Goal: Task Accomplishment & Management: Manage account settings

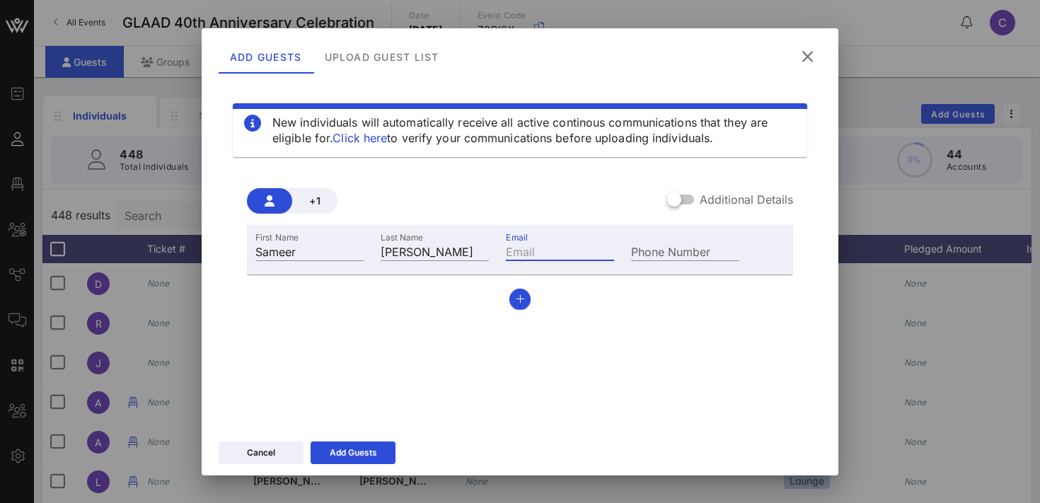
click at [766, 339] on div "New individuals will automatically receive all active continous communications …" at bounding box center [520, 251] width 603 height 340
click at [520, 299] on icon "button" at bounding box center [520, 299] width 9 height 10
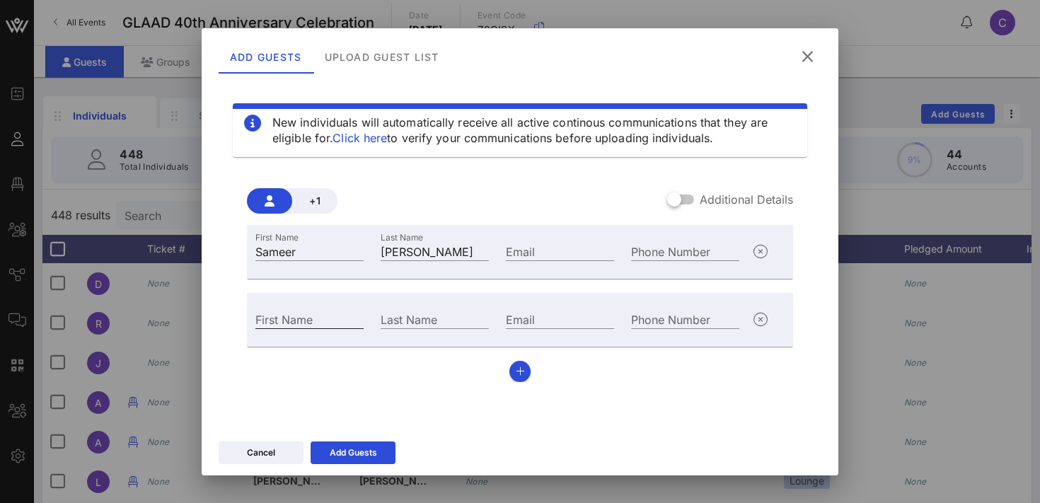
click at [264, 326] on input "First Name" at bounding box center [309, 319] width 108 height 18
type input "[PERSON_NAME]"
paste input "[PERSON_NAME][EMAIL_ADDRESS][DOMAIN_NAME]"
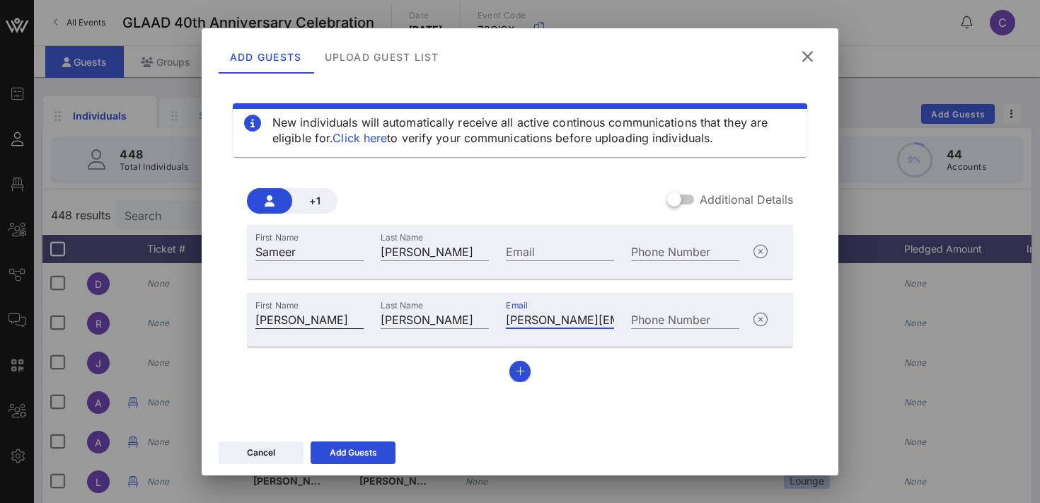
scroll to position [0, 6]
type input "[PERSON_NAME][EMAIL_ADDRESS][DOMAIN_NAME]"
click at [541, 243] on input "Email" at bounding box center [560, 251] width 108 height 18
paste input "[EMAIL_ADDRESS][DOMAIN_NAME]"
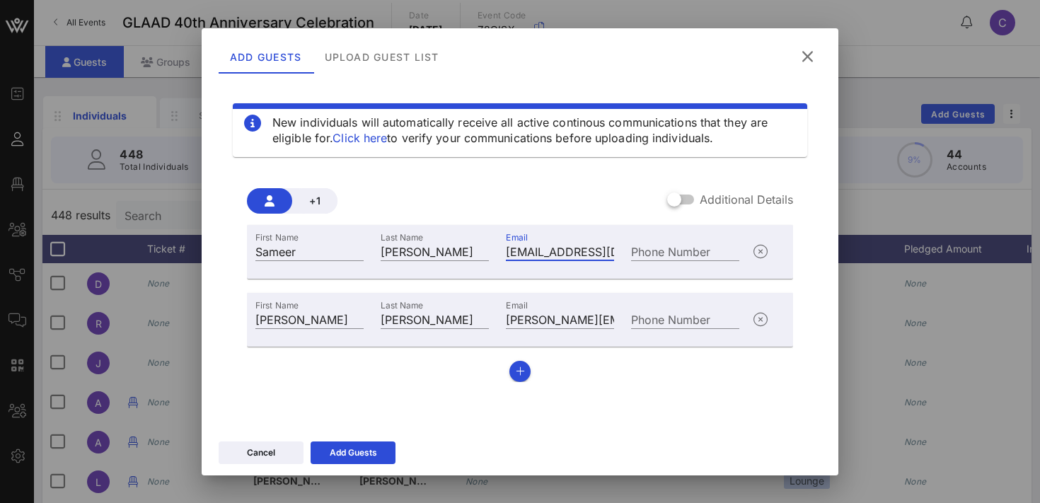
scroll to position [0, 20]
type input "[EMAIL_ADDRESS][DOMAIN_NAME]"
click at [342, 456] on div "Add Guests" at bounding box center [353, 453] width 47 height 14
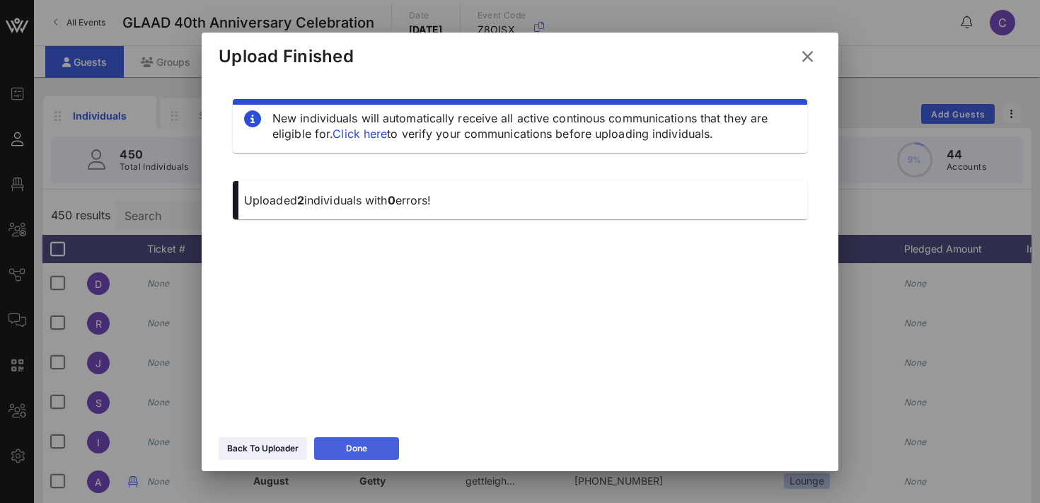
click at [340, 447] on button "Done" at bounding box center [356, 448] width 85 height 23
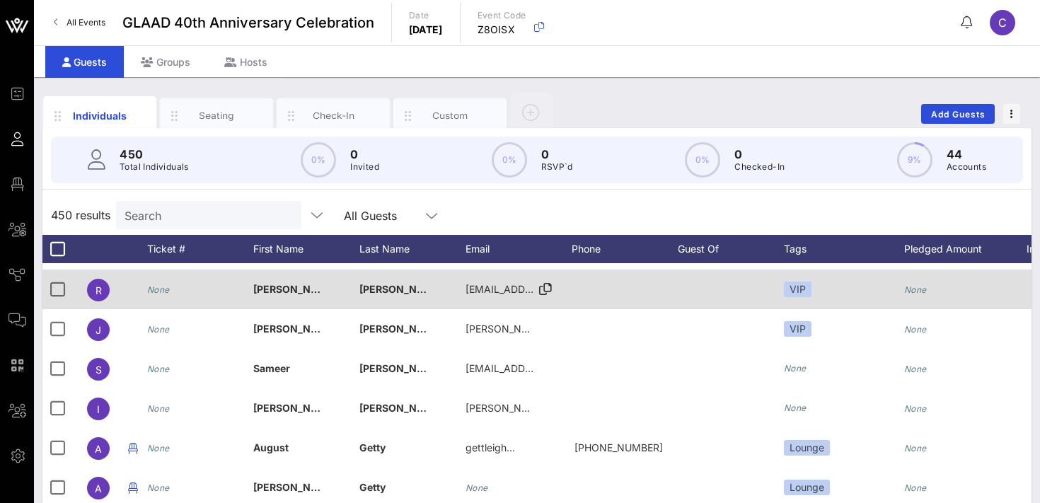
scroll to position [45, 0]
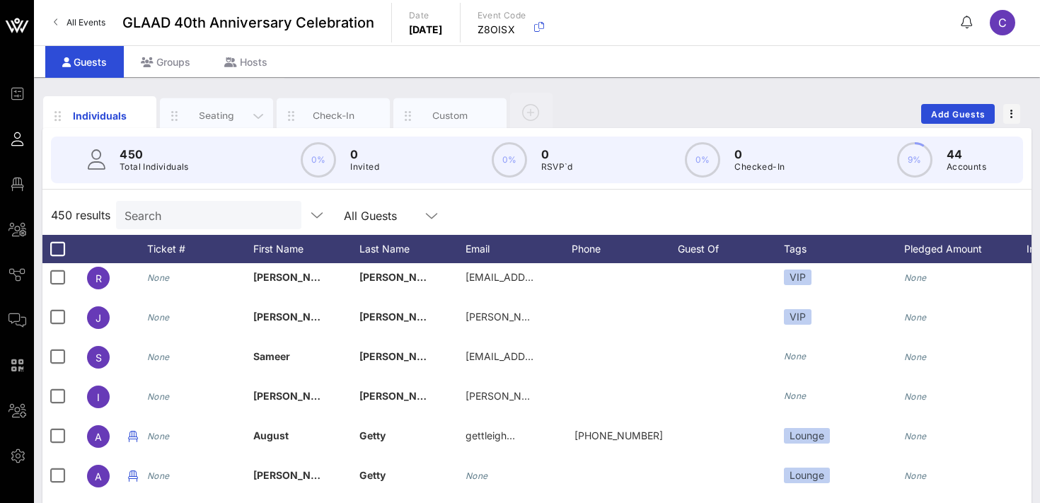
click at [202, 111] on div "Seating" at bounding box center [216, 115] width 63 height 13
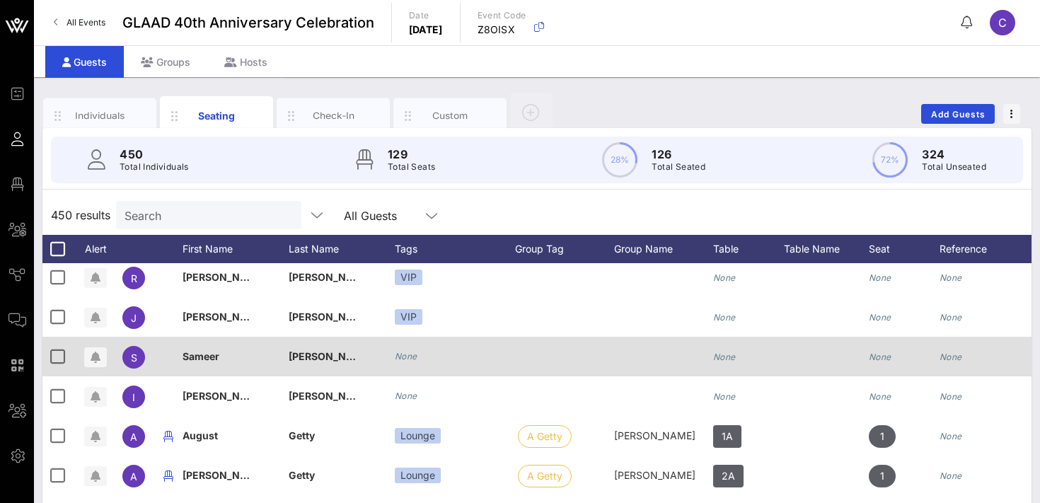
click at [408, 357] on icon "None" at bounding box center [406, 356] width 23 height 11
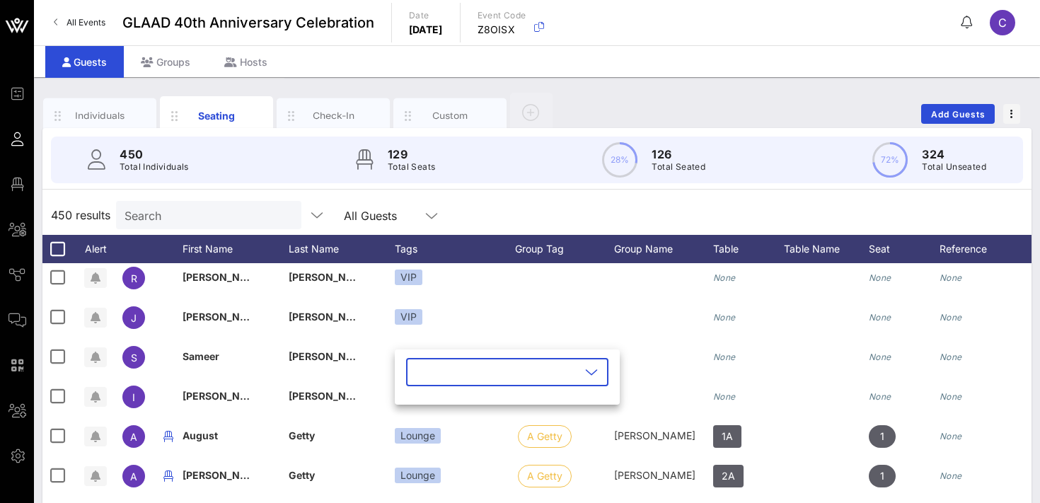
click at [427, 376] on input "text" at bounding box center [498, 372] width 166 height 23
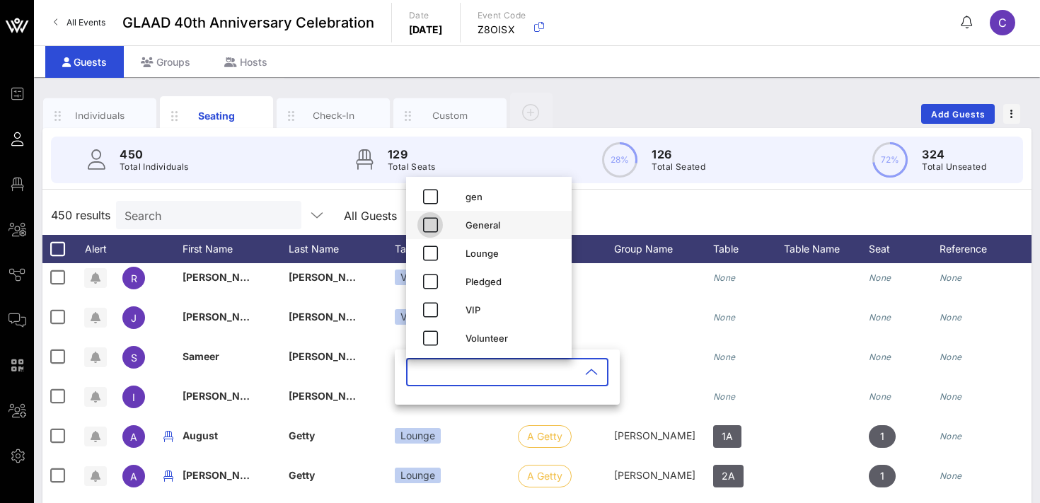
click at [433, 220] on icon "button" at bounding box center [430, 225] width 17 height 17
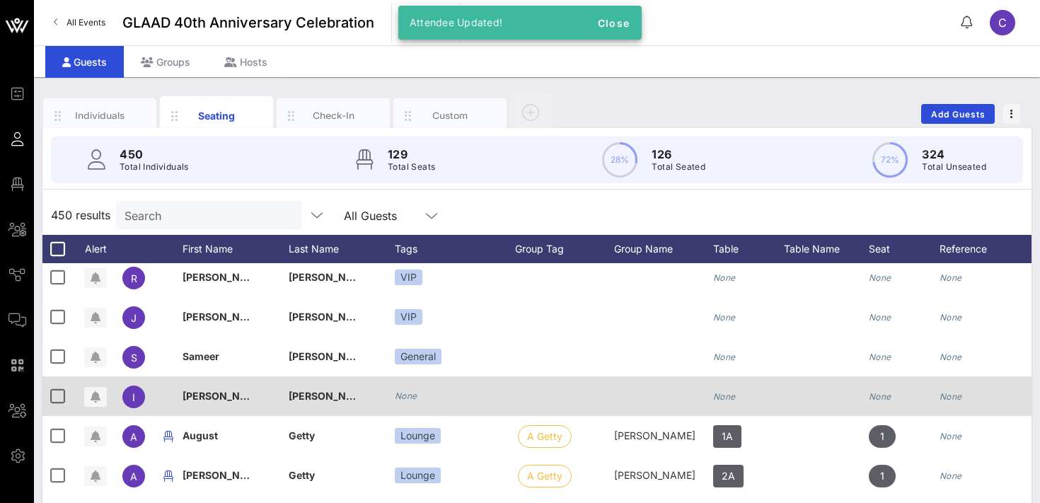
click at [415, 399] on icon "None" at bounding box center [406, 396] width 23 height 11
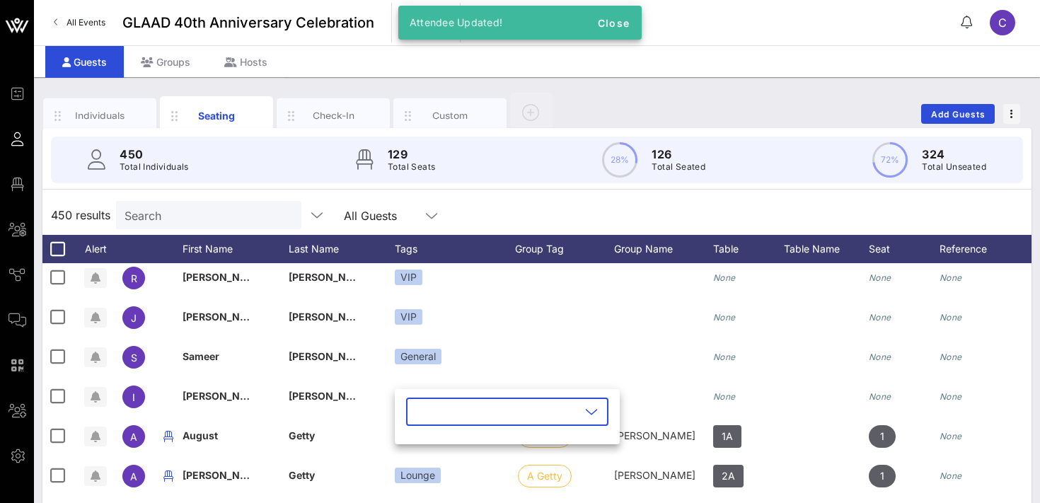
click at [436, 407] on input "text" at bounding box center [498, 412] width 166 height 23
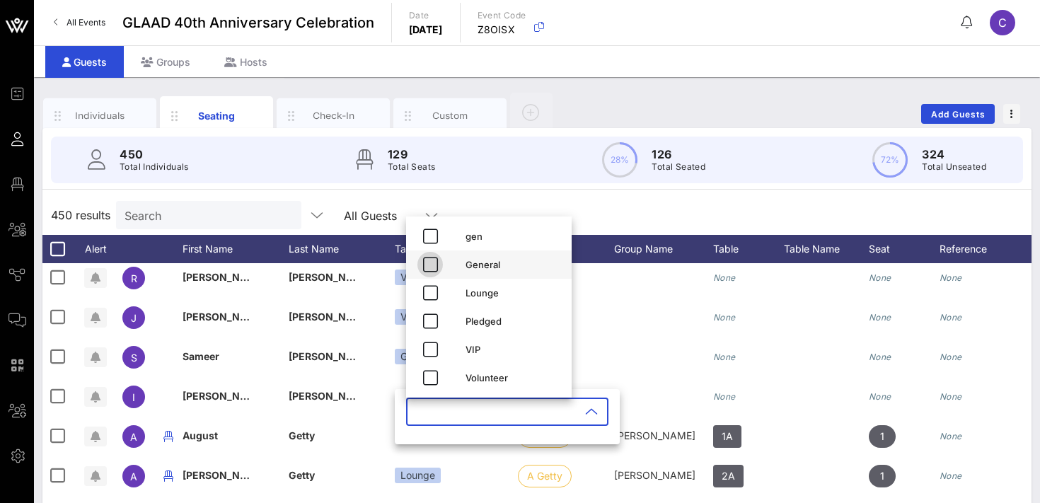
click at [431, 264] on icon "button" at bounding box center [430, 264] width 17 height 17
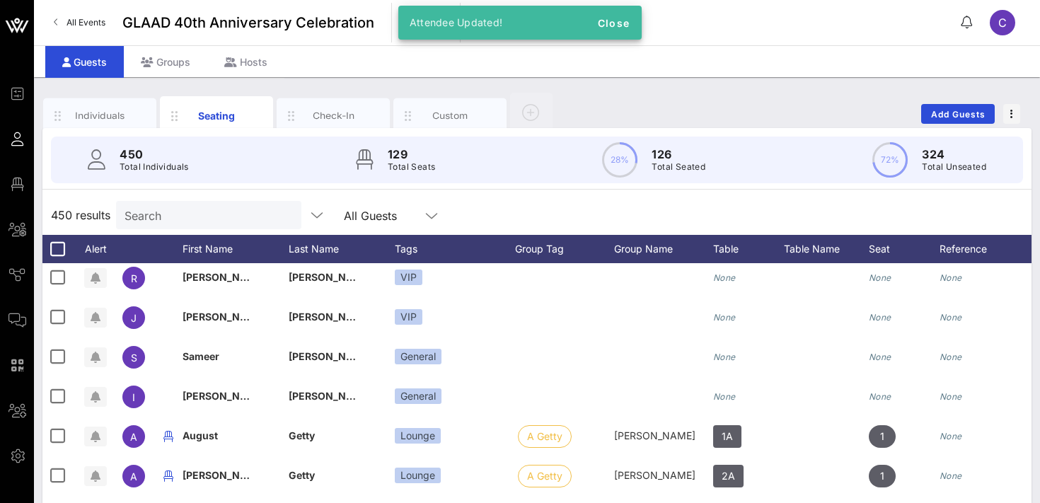
click at [188, 218] on input "Search" at bounding box center [208, 215] width 166 height 18
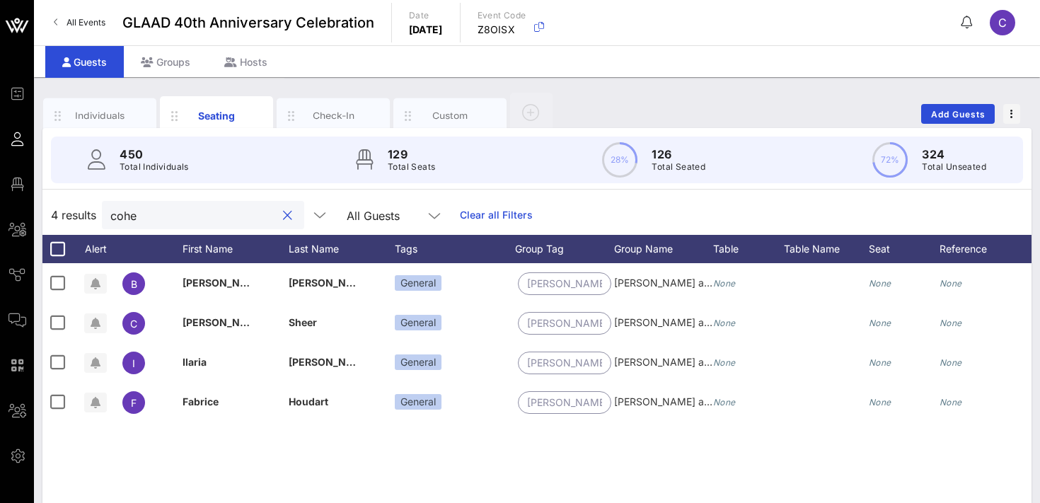
scroll to position [0, 0]
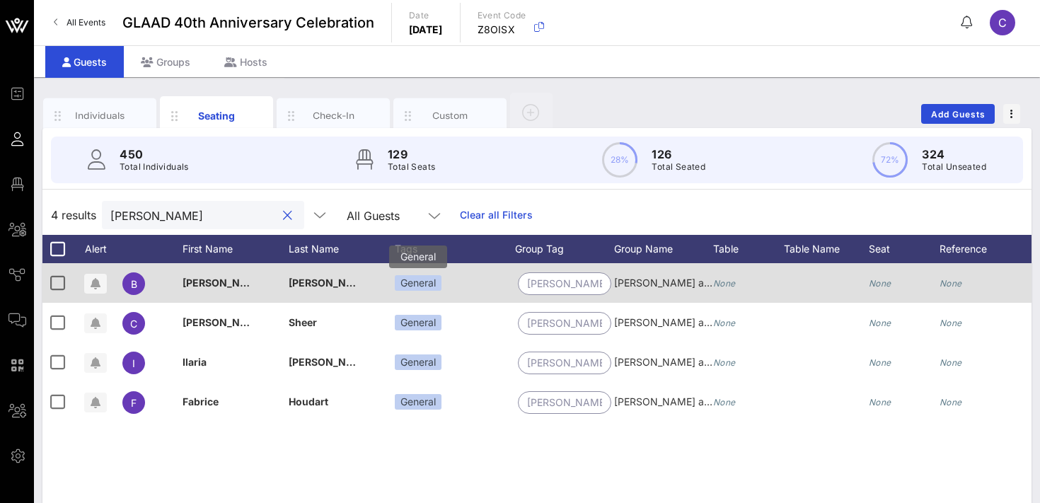
type input "cohen"
click at [432, 276] on div "General" at bounding box center [418, 283] width 47 height 16
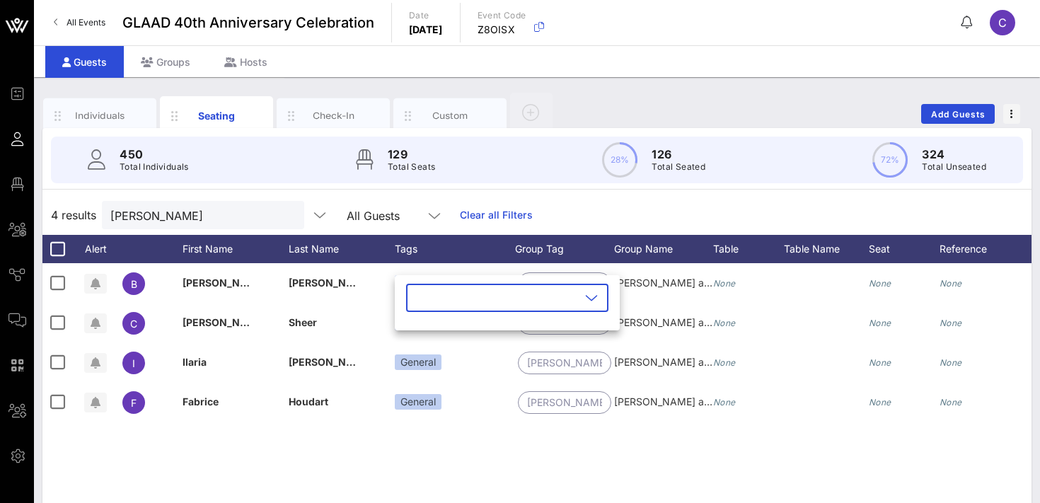
click at [471, 299] on input "text" at bounding box center [498, 298] width 166 height 23
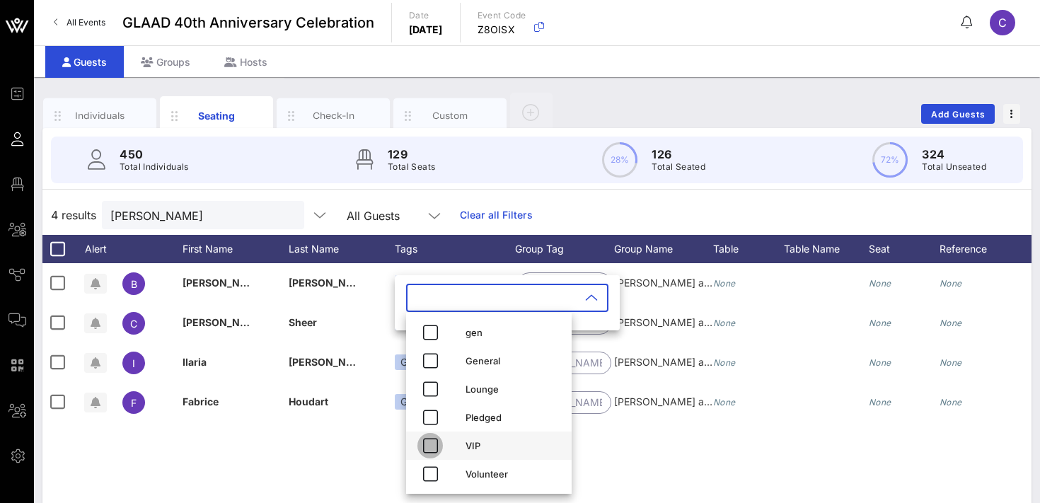
click at [432, 443] on icon "button" at bounding box center [430, 445] width 17 height 17
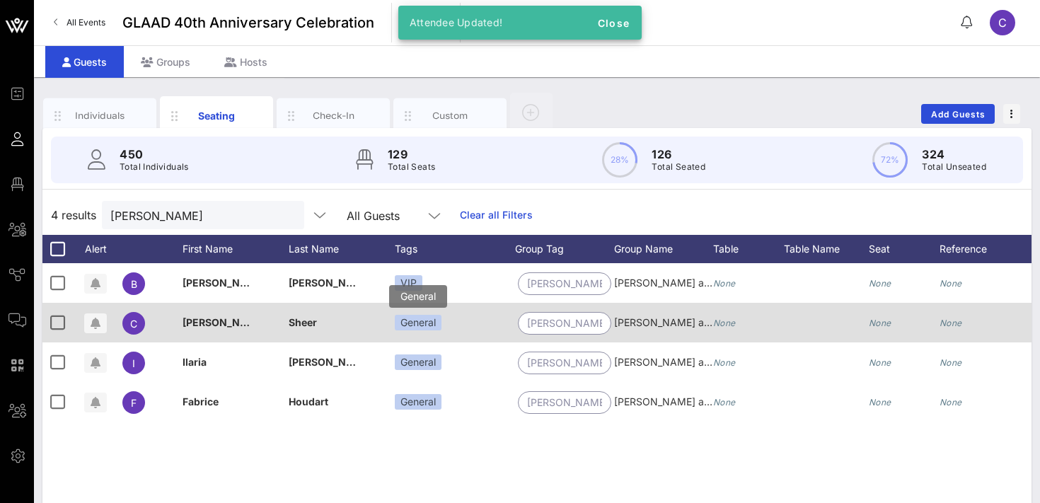
click at [416, 329] on div "General" at bounding box center [418, 323] width 47 height 16
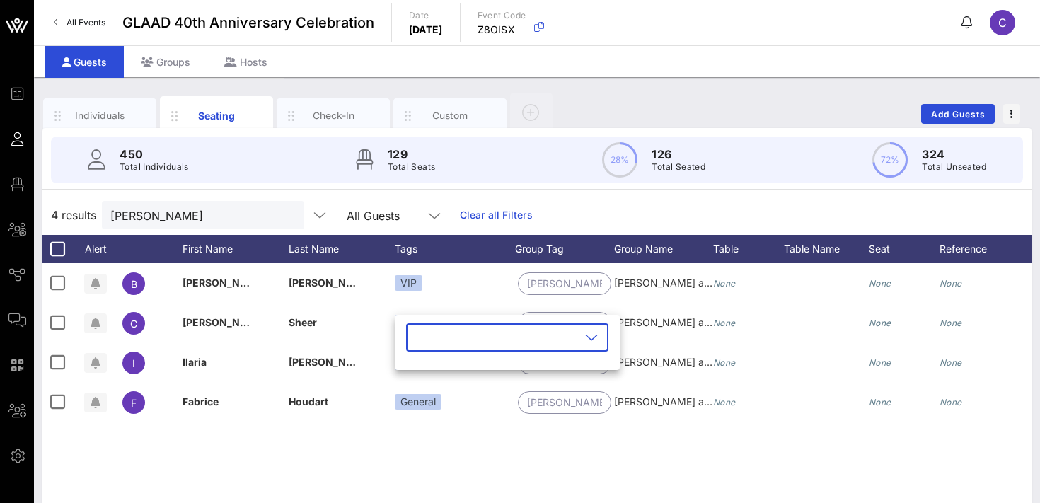
click at [445, 340] on input "text" at bounding box center [498, 337] width 166 height 23
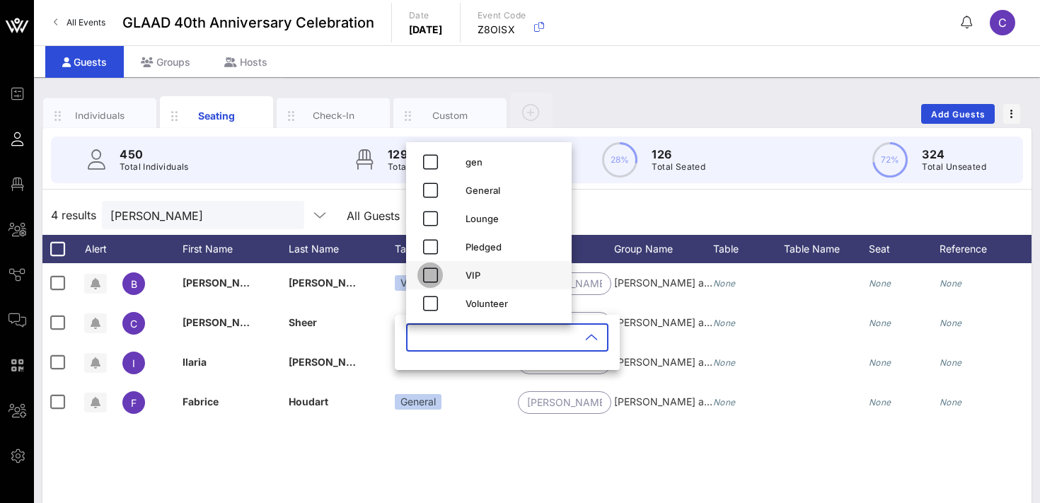
click at [437, 273] on icon "button" at bounding box center [430, 275] width 17 height 17
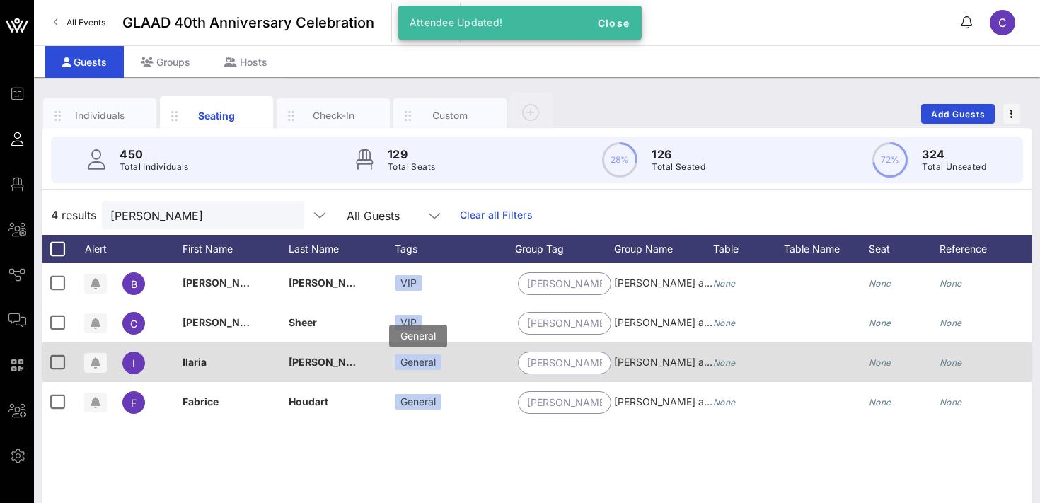
click at [425, 358] on div "General" at bounding box center [418, 363] width 47 height 16
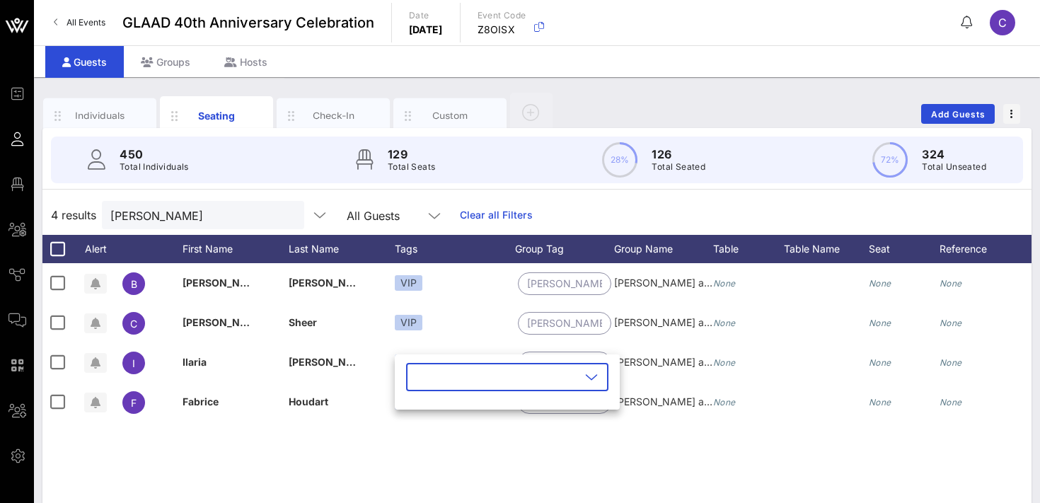
click at [459, 381] on input "text" at bounding box center [498, 377] width 166 height 23
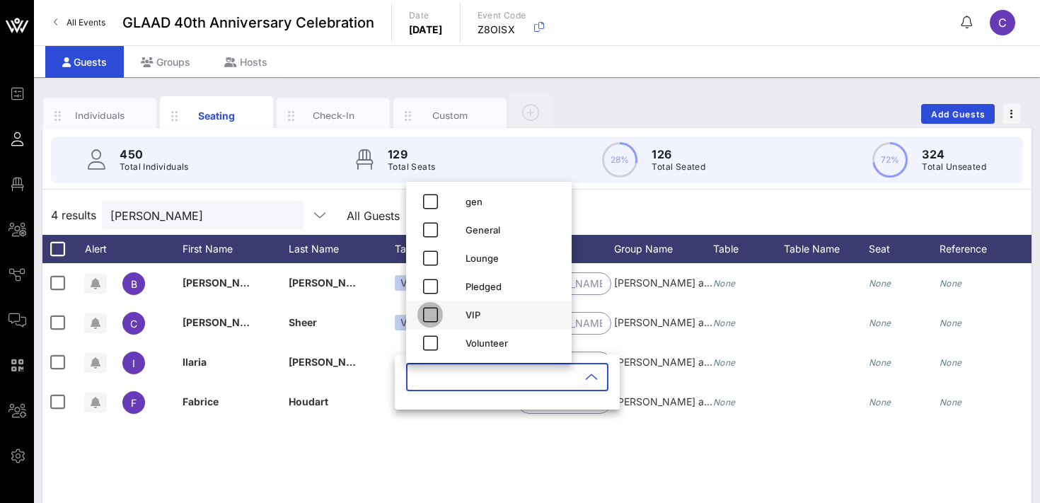
click at [432, 311] on icon "button" at bounding box center [430, 314] width 17 height 17
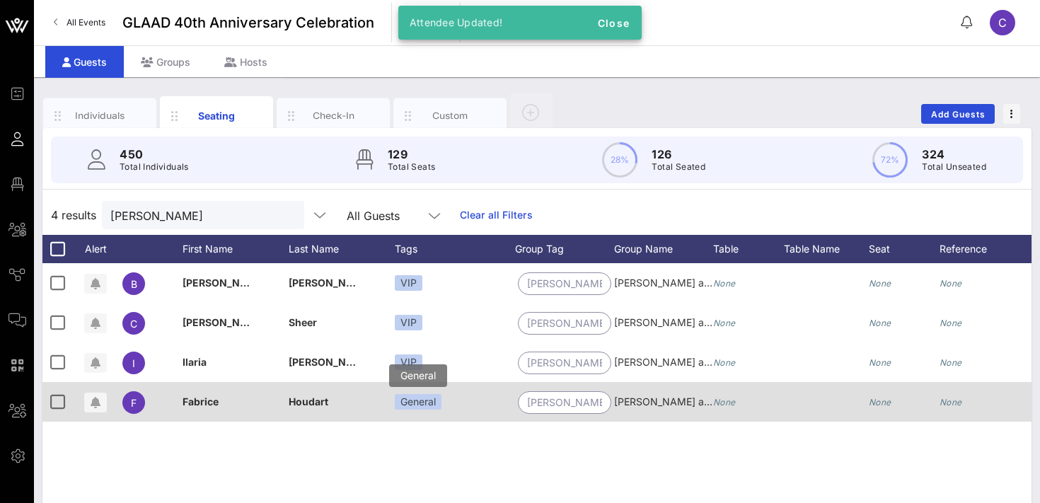
click at [423, 401] on div "General" at bounding box center [418, 402] width 47 height 16
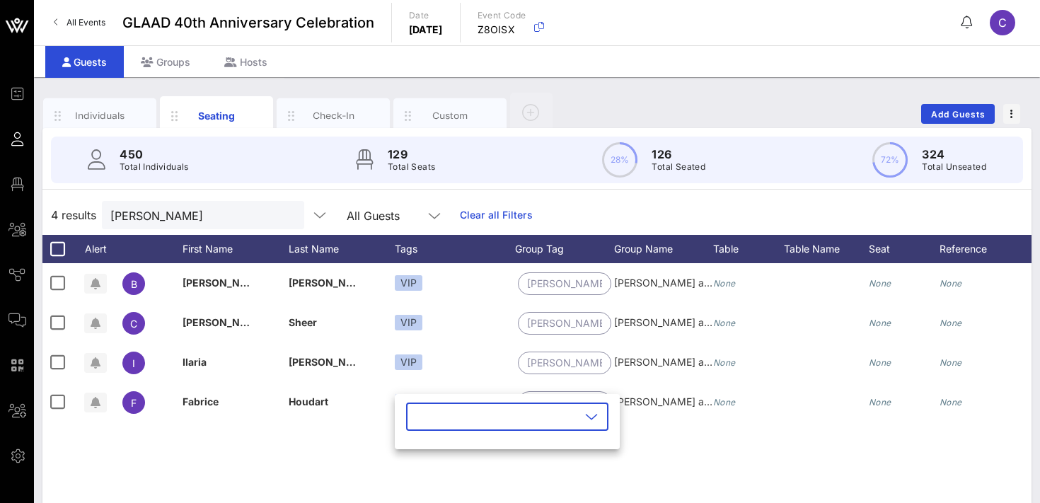
click at [466, 424] on input "text" at bounding box center [498, 417] width 166 height 23
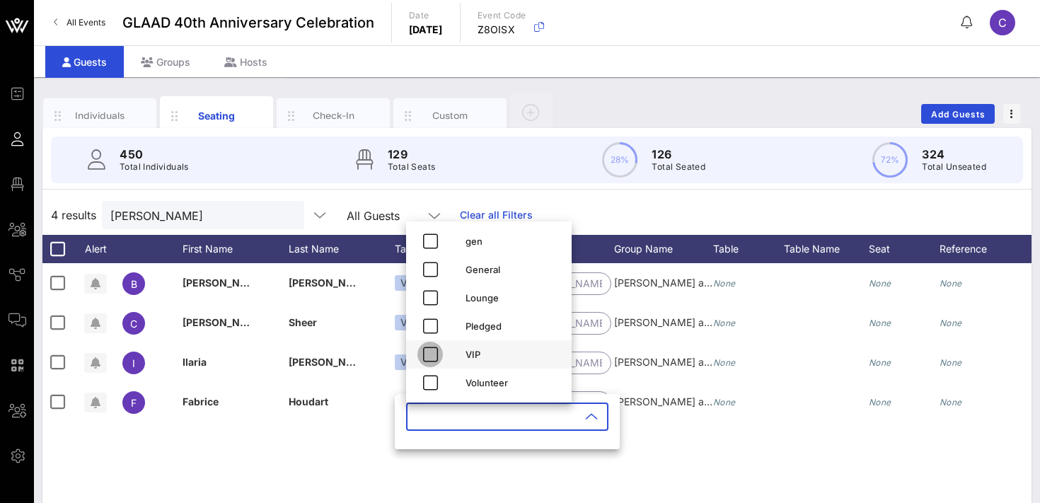
click at [432, 356] on icon "button" at bounding box center [430, 354] width 17 height 17
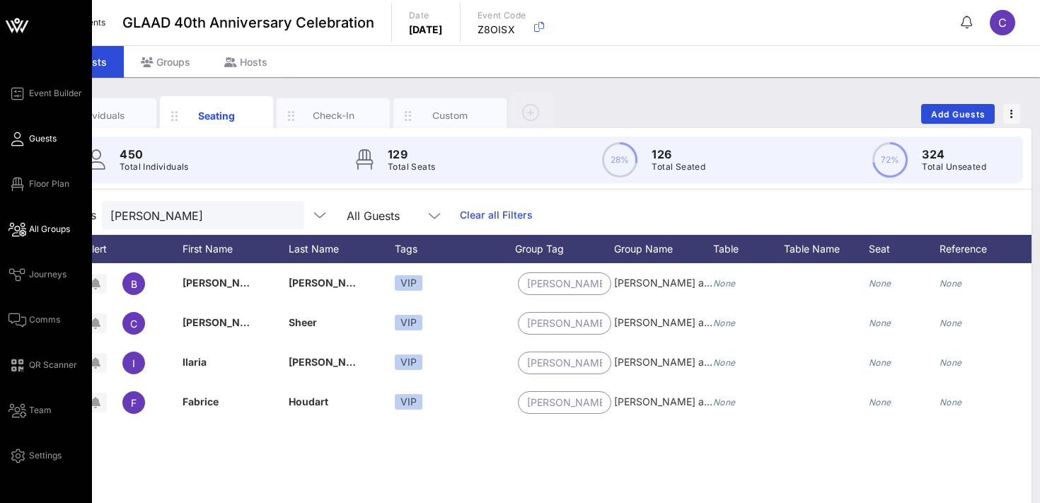
click at [53, 226] on span "All Groups" at bounding box center [49, 229] width 41 height 13
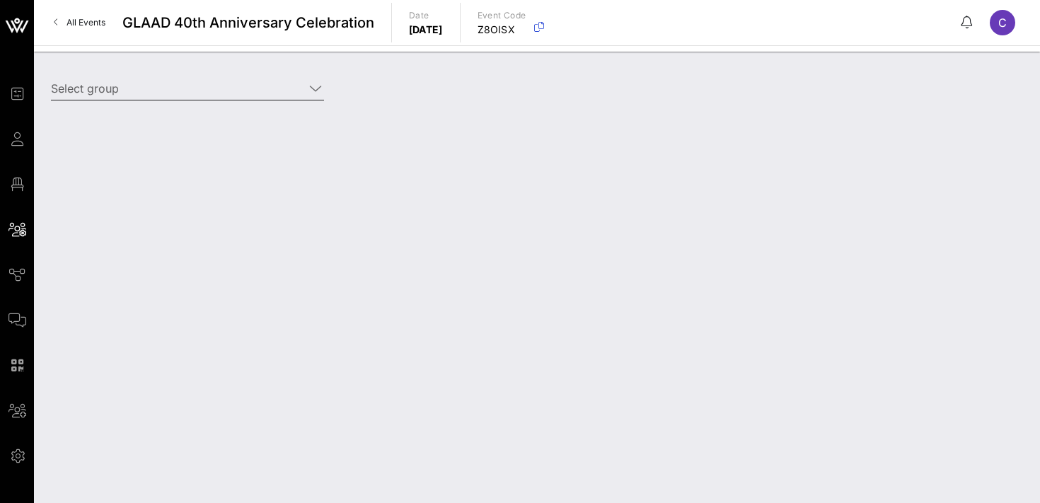
click at [183, 90] on input "Select group" at bounding box center [177, 88] width 253 height 23
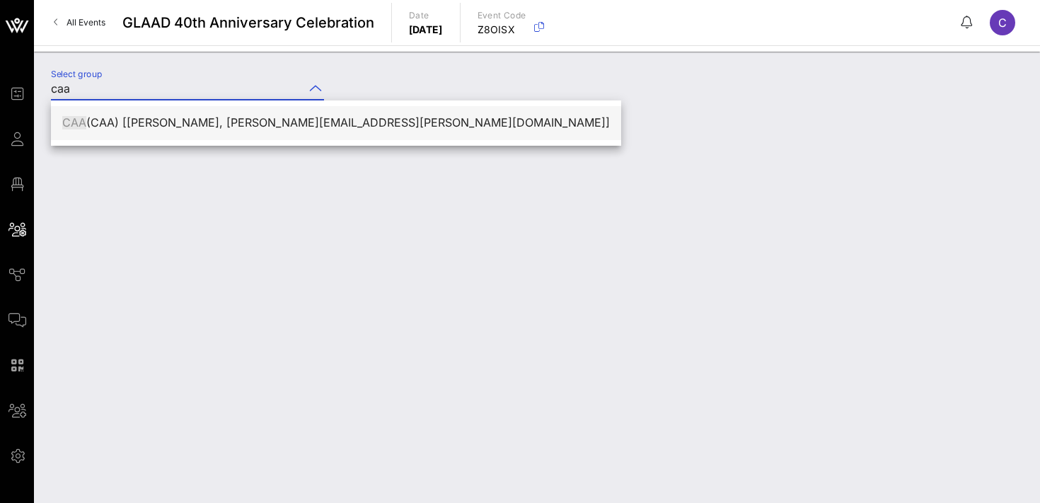
click at [160, 127] on div "CAA (CAA) [Michael Johnston, michael.johnston@caa.com]" at bounding box center [336, 122] width 548 height 13
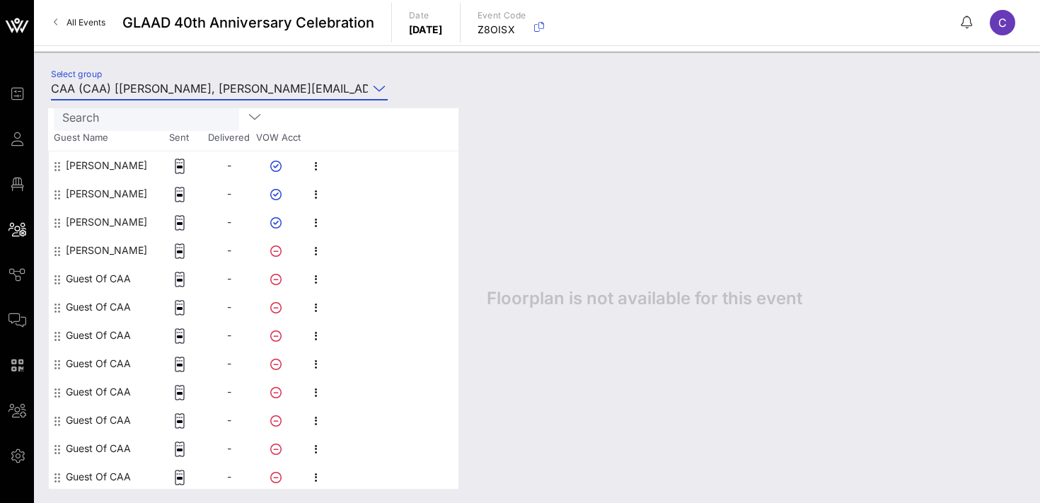
scroll to position [142, 0]
type input "CAA (CAA) [[PERSON_NAME], [PERSON_NAME][EMAIL_ADDRESS][PERSON_NAME][DOMAIN_NAME…"
click at [317, 280] on icon "button" at bounding box center [316, 278] width 17 height 17
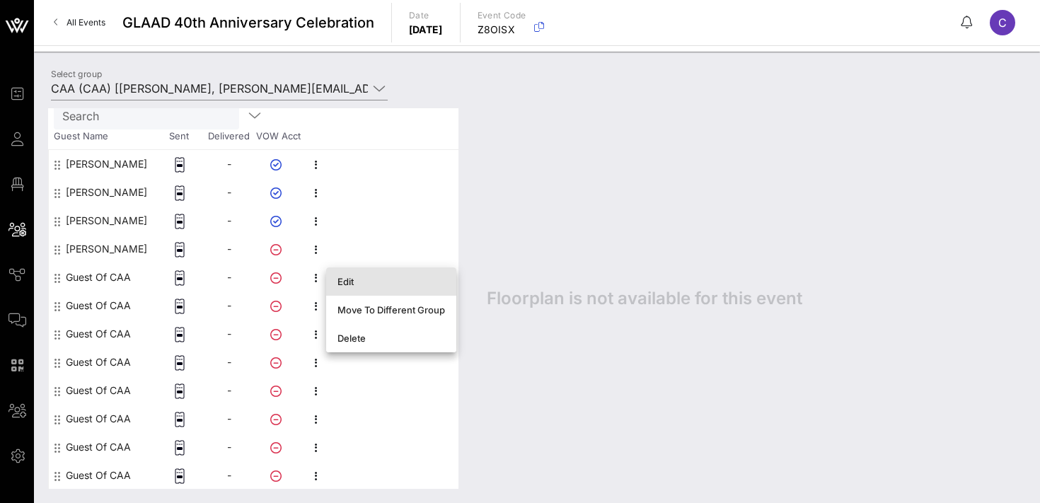
click at [340, 285] on div "Edit" at bounding box center [392, 281] width 108 height 11
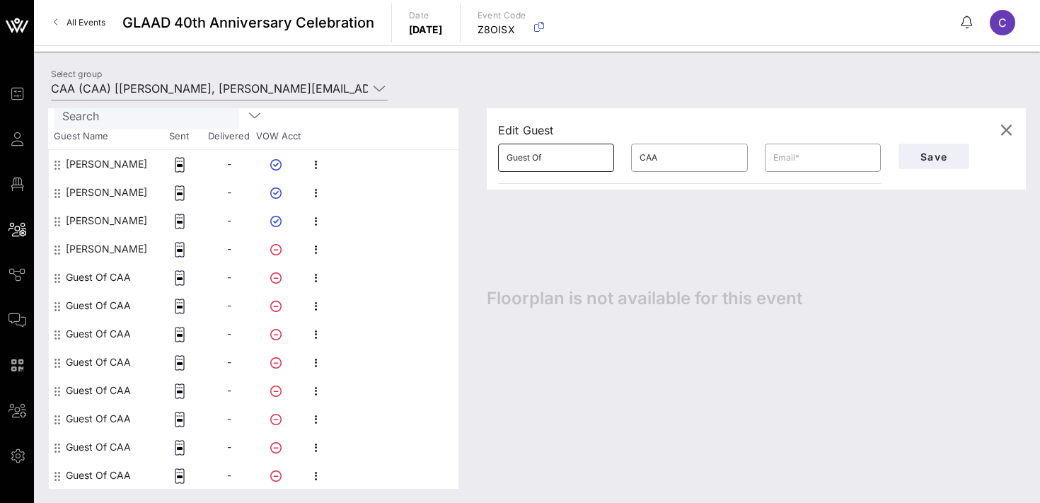
click at [553, 162] on input "Guest Of" at bounding box center [556, 157] width 99 height 23
type input "Sarah"
type input "Ferro"
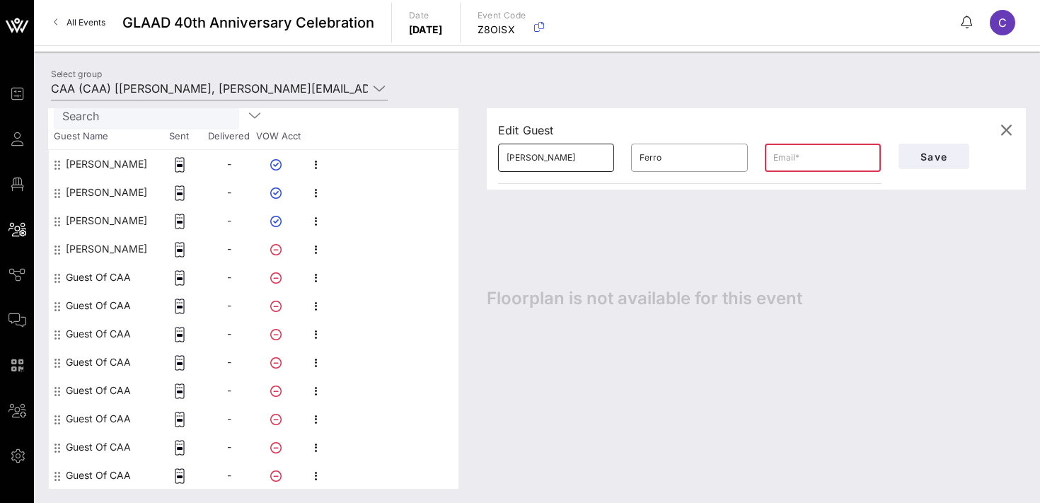
paste input "Sarah.ferro@caa.com"
type input "Sarah.ferro@caa.com"
click at [924, 154] on span "Save" at bounding box center [934, 157] width 48 height 12
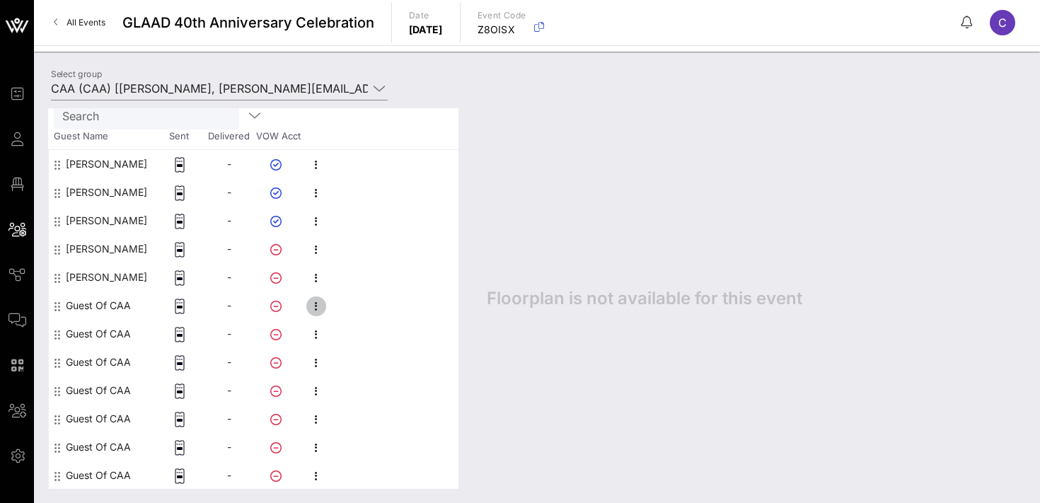
click at [314, 306] on icon "button" at bounding box center [316, 306] width 17 height 17
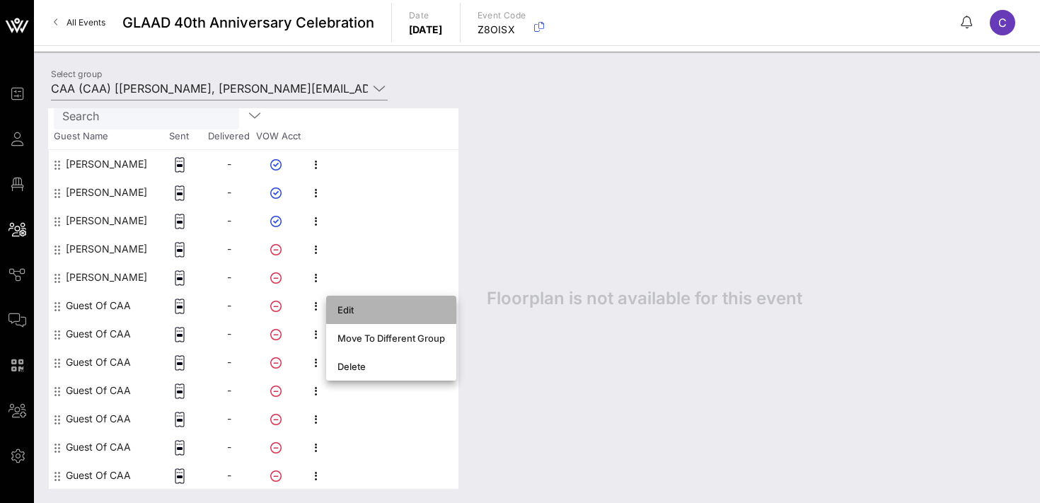
click at [347, 309] on div "Edit" at bounding box center [392, 309] width 108 height 11
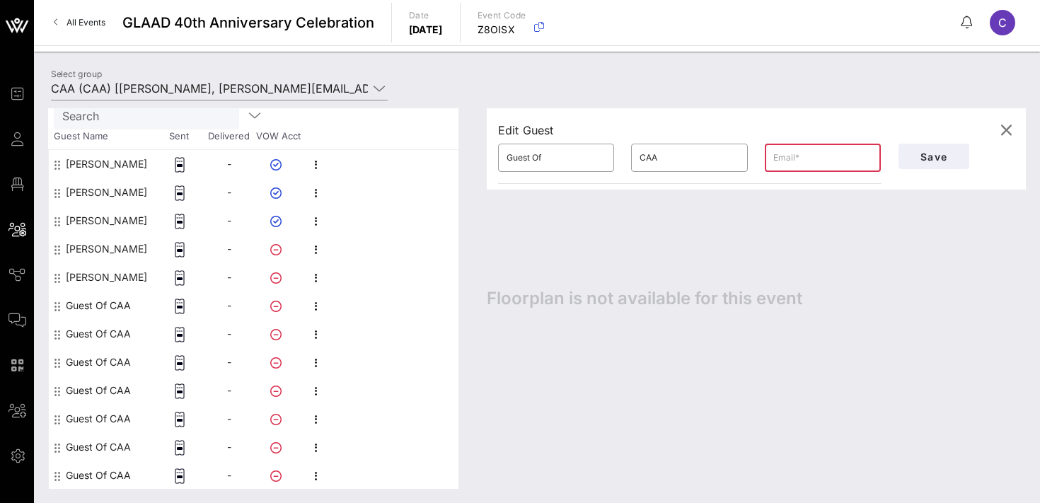
click at [795, 155] on input "text" at bounding box center [823, 157] width 99 height 23
paste input "Bry.crasch@caa.com"
type input "Bry.crasch@caa.com"
click at [544, 159] on input "Guest Of" at bounding box center [556, 157] width 99 height 23
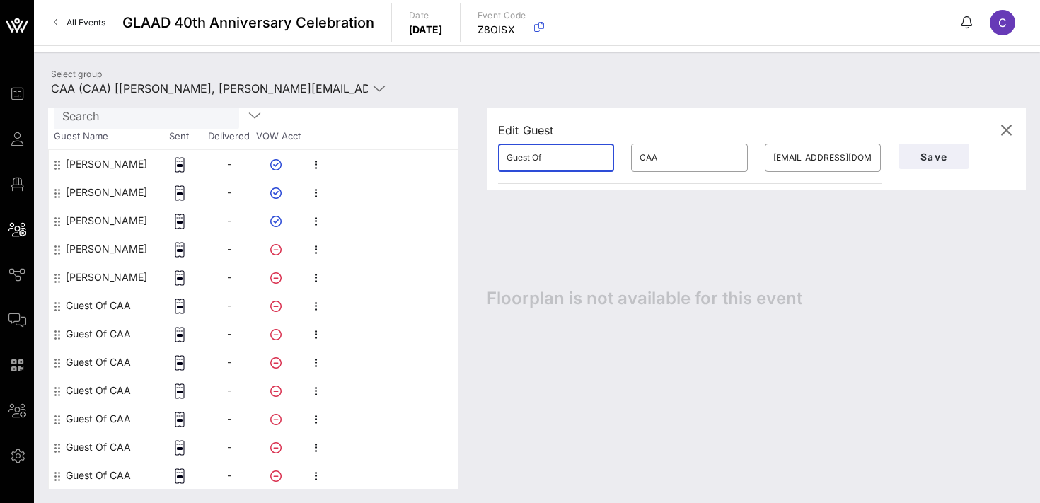
click at [544, 159] on input "Guest Of" at bounding box center [556, 157] width 99 height 23
type input "Bryan"
type input "Schultz"
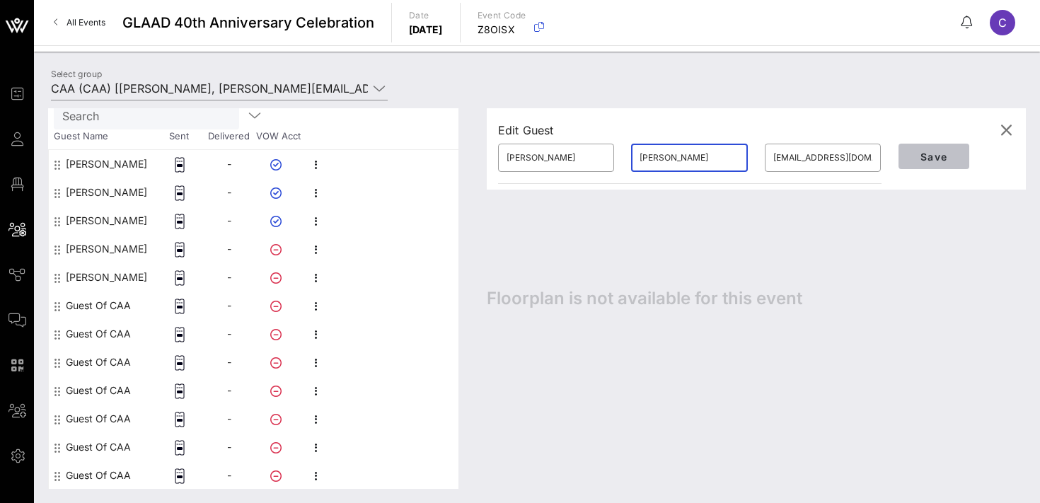
click at [938, 151] on span "Save" at bounding box center [934, 157] width 48 height 12
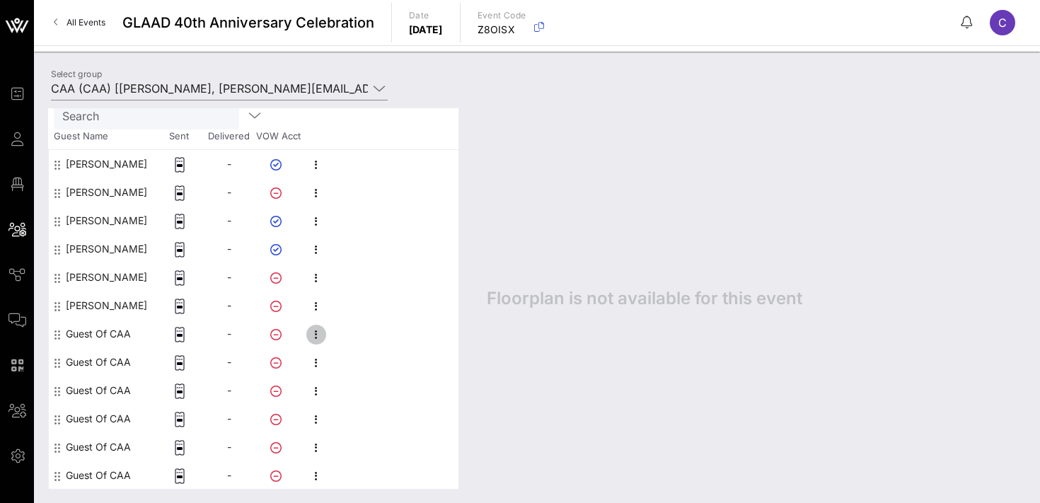
click at [318, 336] on icon "button" at bounding box center [316, 334] width 17 height 17
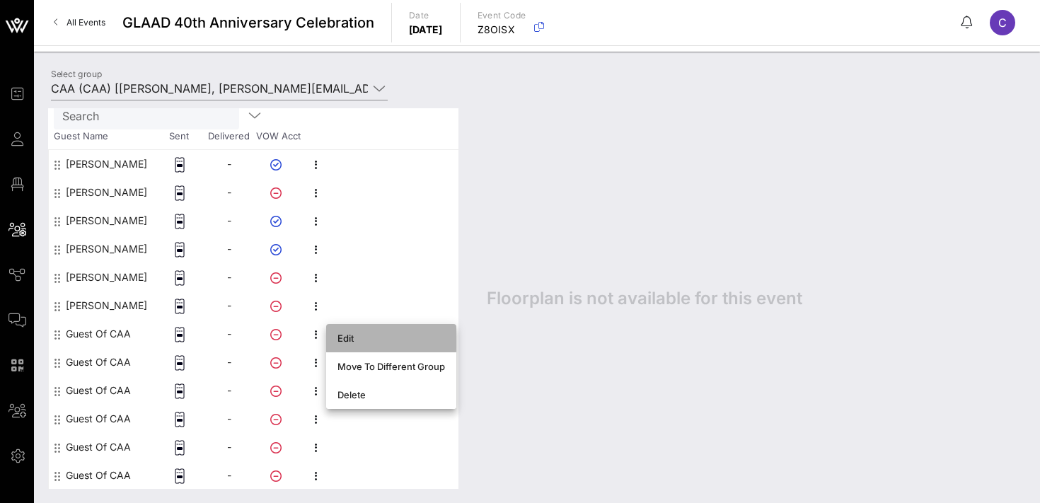
click at [349, 339] on div "Edit" at bounding box center [392, 338] width 108 height 11
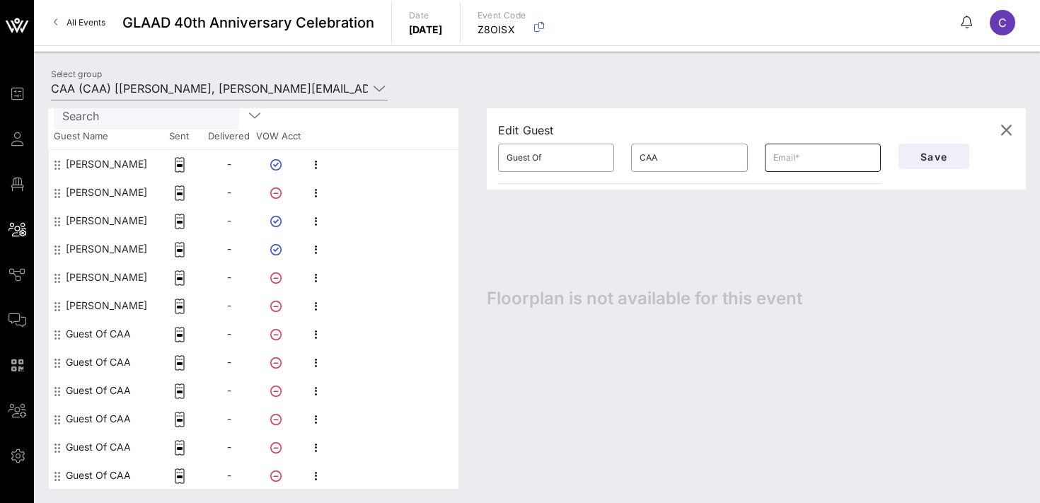
click at [786, 155] on input "text" at bounding box center [823, 157] width 99 height 23
paste input "Caleb.kim@caa.com"
type input "Caleb.kim@caa.com"
click at [551, 155] on input "Guest Of" at bounding box center [556, 157] width 99 height 23
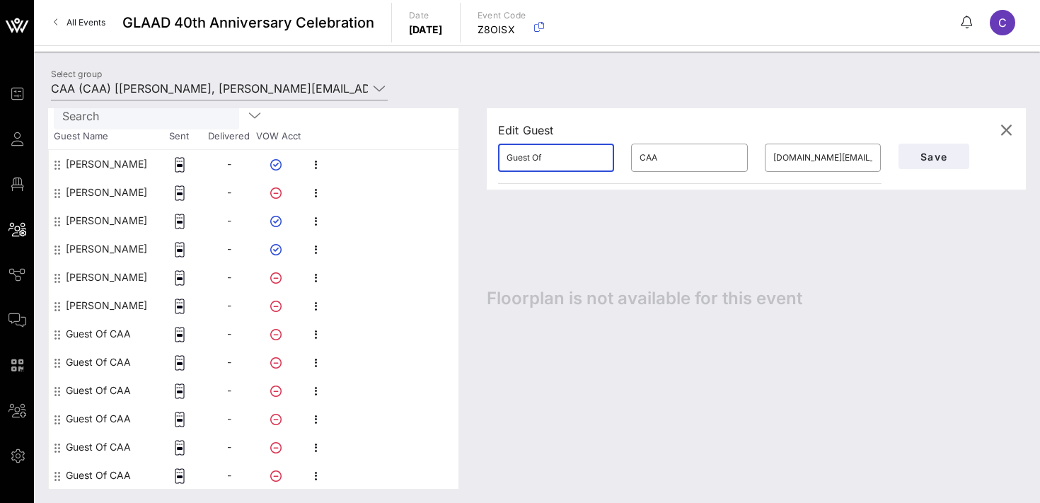
click at [551, 155] on input "Guest Of" at bounding box center [556, 157] width 99 height 23
type input "Caleb"
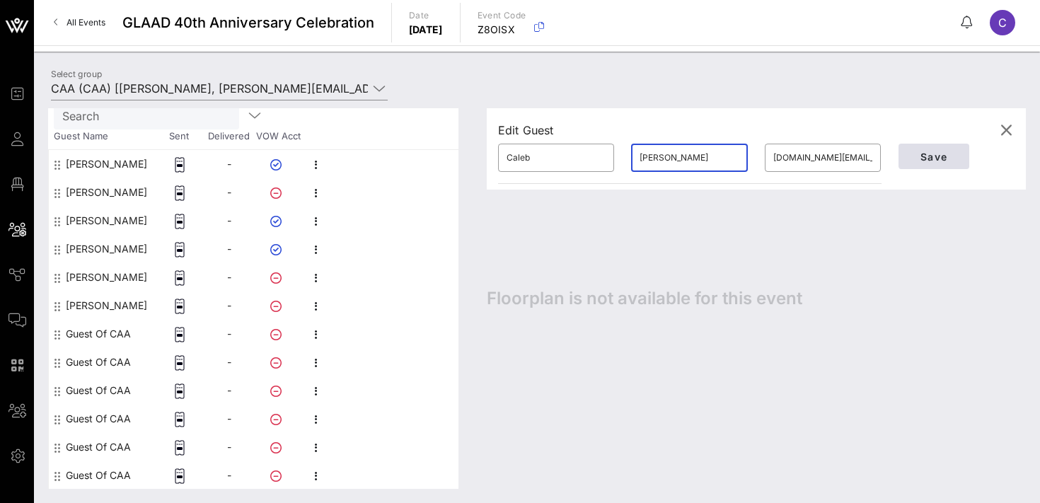
type input "Kim"
click at [952, 156] on span "Save" at bounding box center [934, 157] width 48 height 12
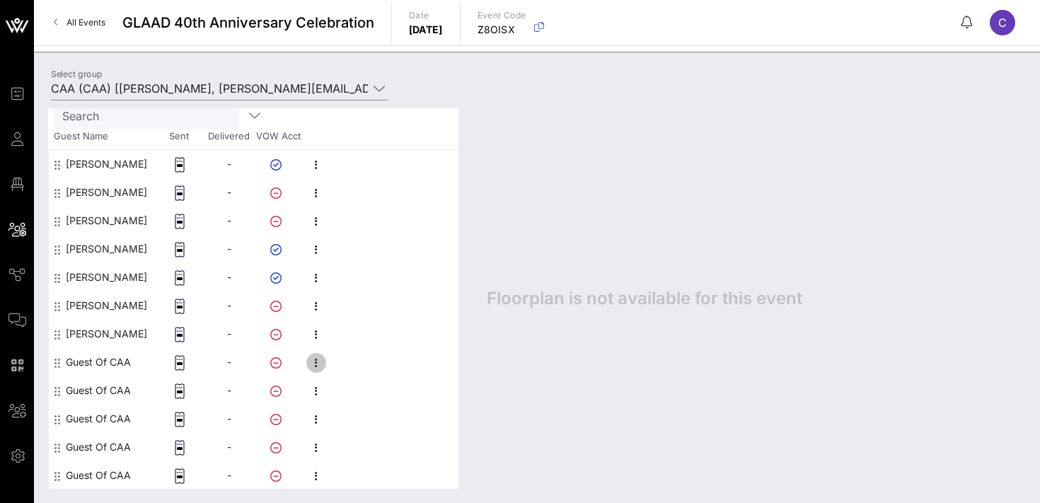
click at [316, 361] on icon "button" at bounding box center [316, 363] width 17 height 17
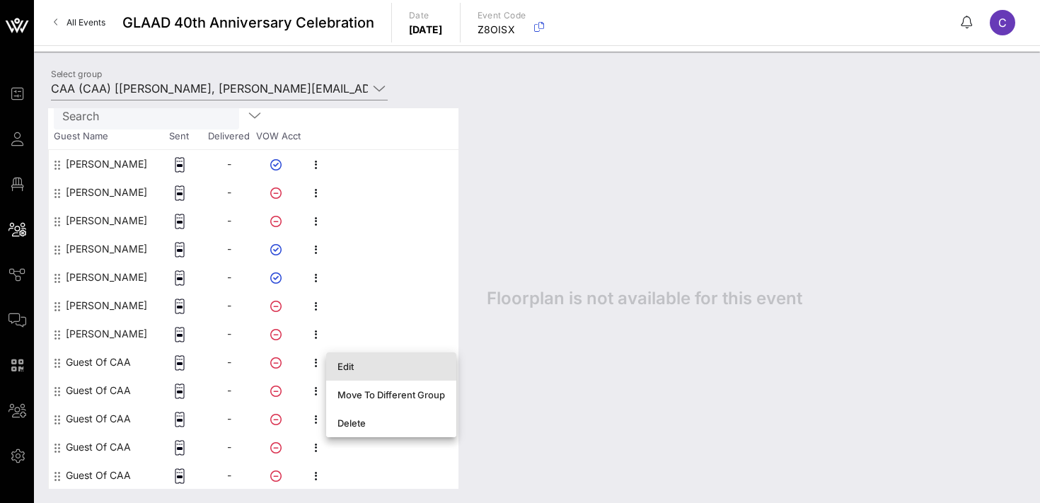
click at [352, 367] on div "Edit" at bounding box center [392, 366] width 108 height 11
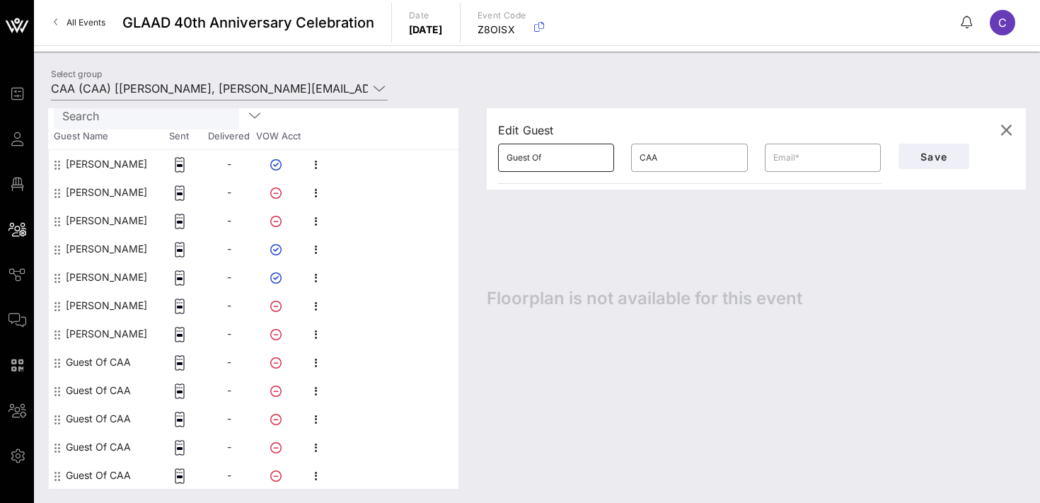
click at [558, 153] on input "Guest Of" at bounding box center [556, 157] width 99 height 23
type input "Jacob"
type input "Kaufmann-Shalett"
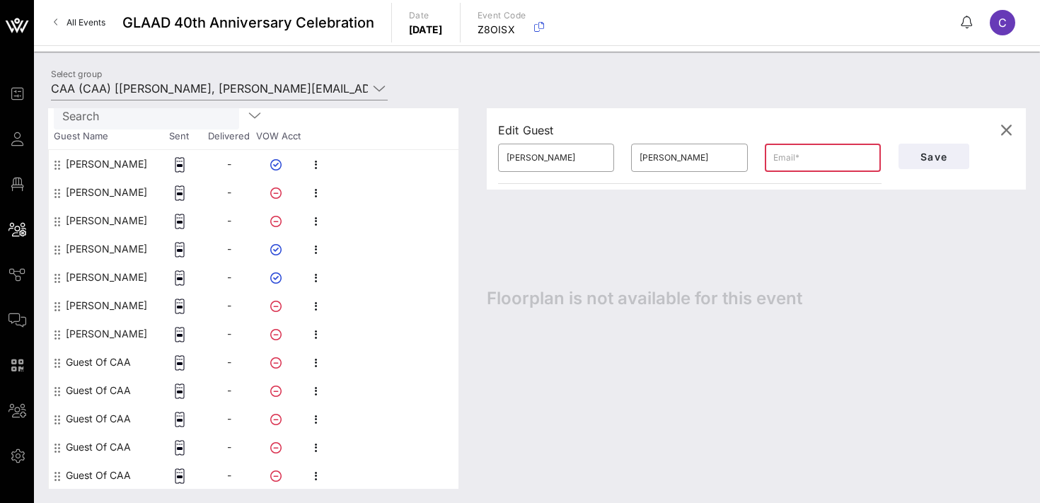
paste input "alex.goldasst@caa.com"
type input "alex.goldasst@caa.com"
click at [931, 158] on span "Save" at bounding box center [934, 157] width 48 height 12
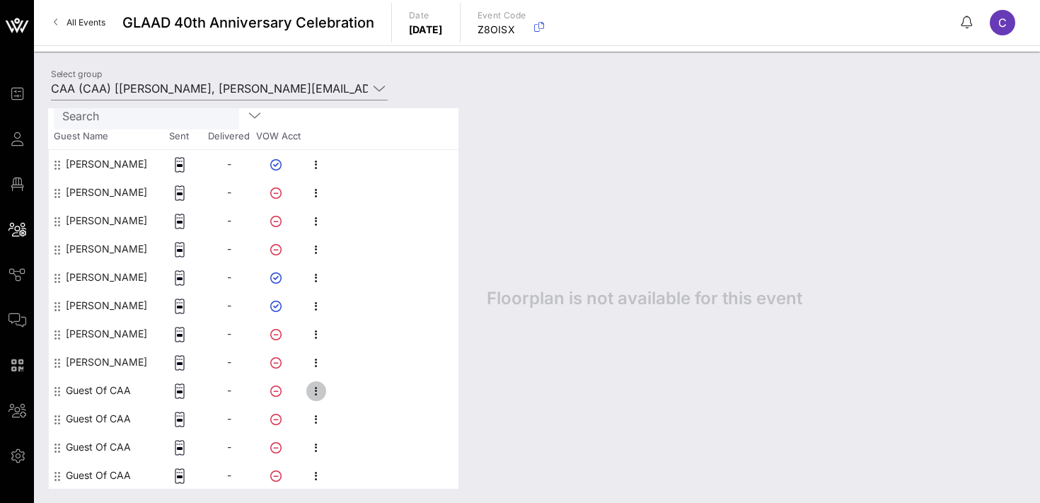
click at [318, 395] on icon "button" at bounding box center [316, 391] width 17 height 17
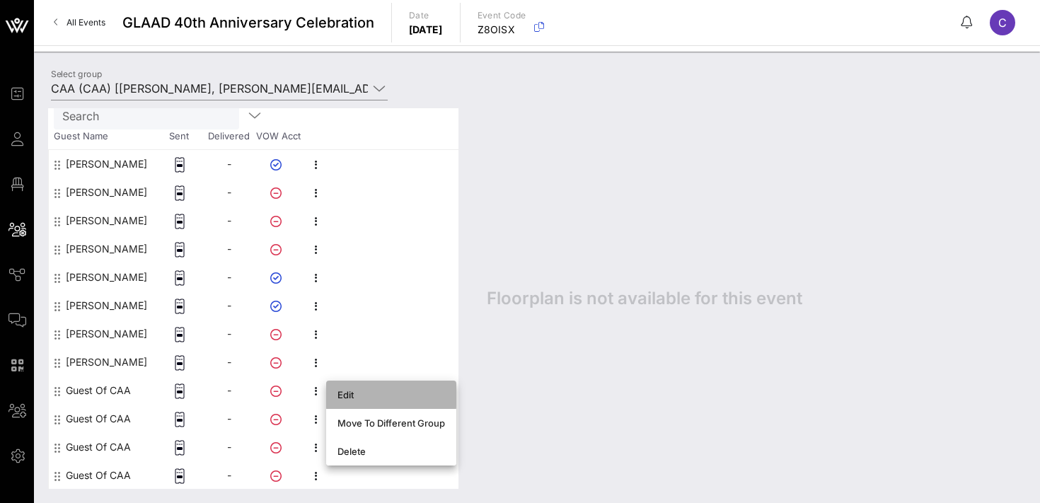
click at [367, 394] on div "Edit" at bounding box center [392, 394] width 108 height 11
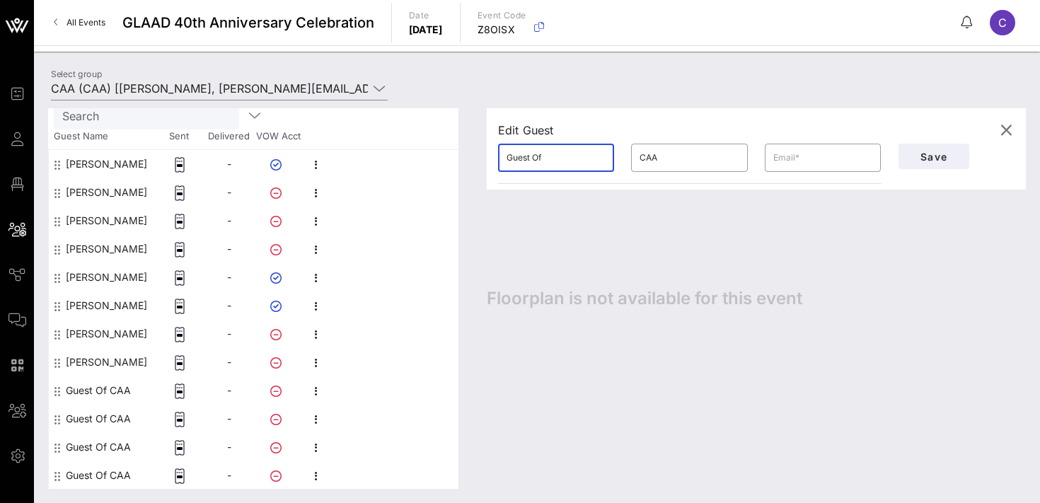
click at [558, 162] on input "Guest Of" at bounding box center [556, 157] width 99 height 23
type input "Chad"
type input "Moore"
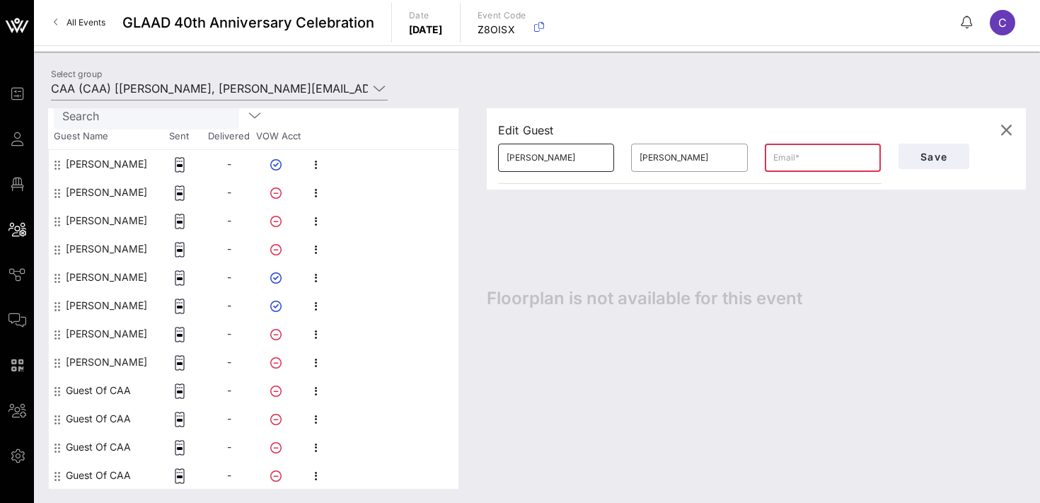
paste input "Littlechadcasting@gmail.com"
type input "Littlechadcasting@gmail.com"
click at [923, 157] on span "Save" at bounding box center [934, 157] width 48 height 12
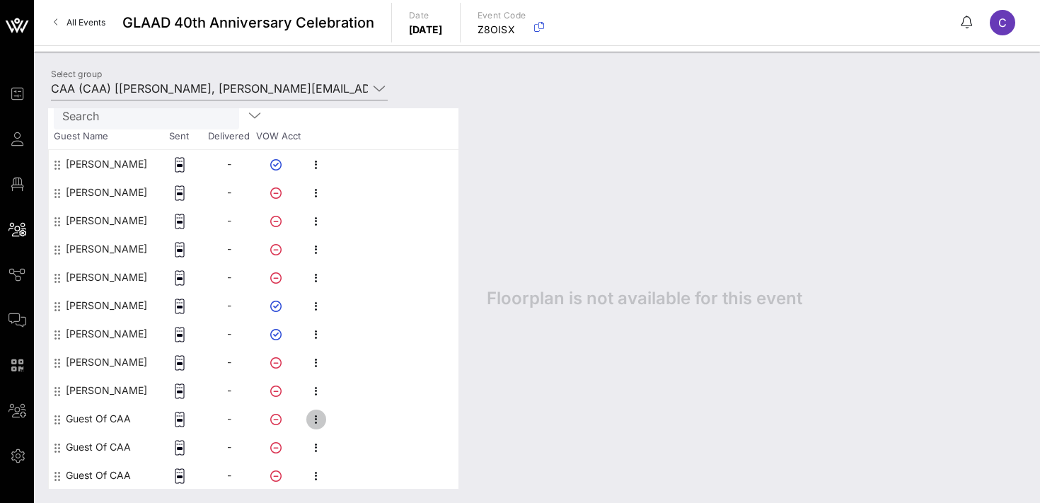
click at [320, 414] on icon "button" at bounding box center [316, 419] width 17 height 17
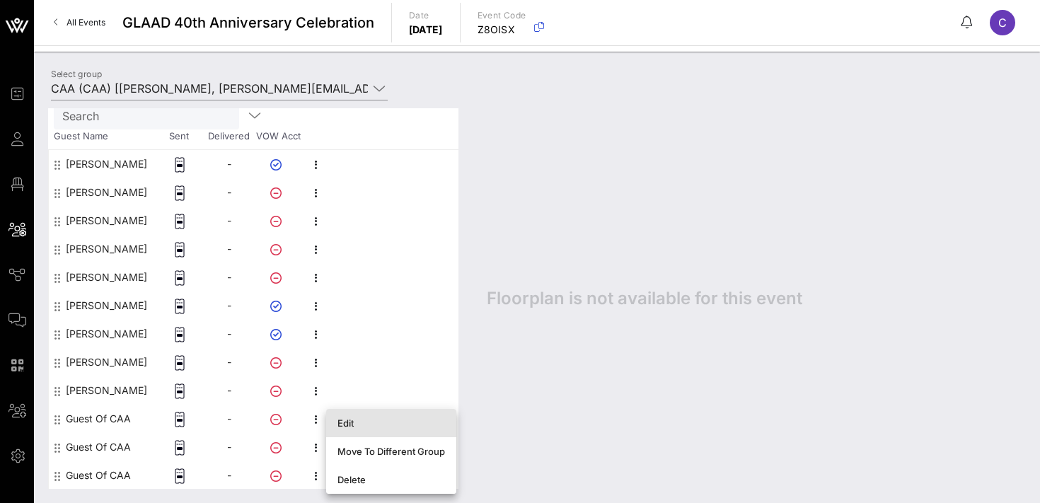
click at [364, 423] on div "Edit" at bounding box center [392, 423] width 108 height 11
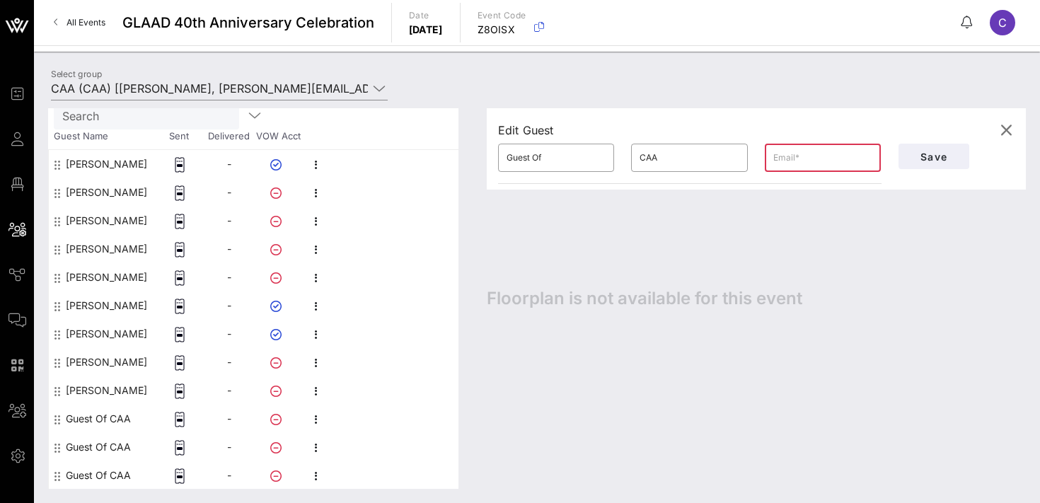
click at [783, 156] on input "text" at bounding box center [823, 157] width 99 height 23
paste input "Kylebrincks@gmail.com"
type input "Kylebrincks@gmail.com"
click at [549, 157] on input "Guest Of" at bounding box center [556, 157] width 99 height 23
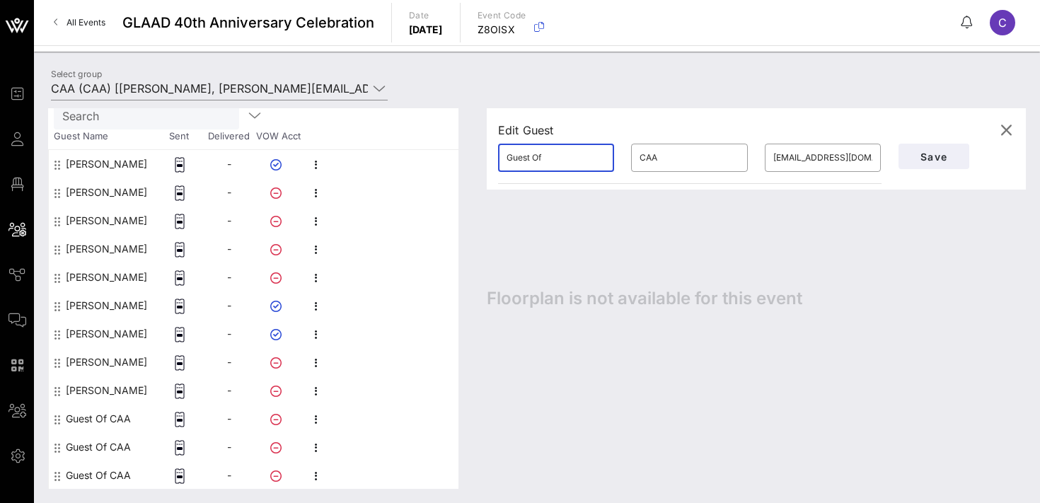
click at [549, 157] on input "Guest Of" at bounding box center [556, 157] width 99 height 23
type input "Kyle"
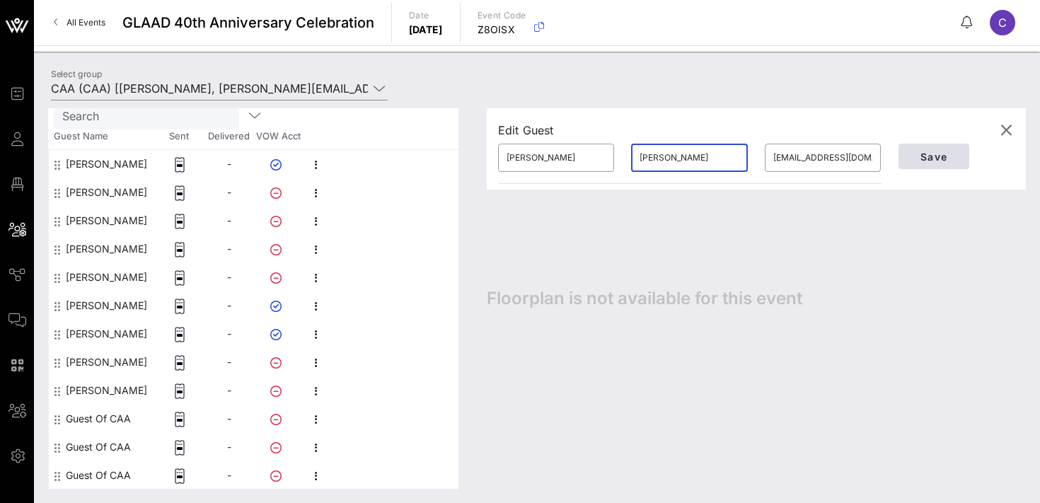
type input "Brincks"
click at [922, 154] on span "Save" at bounding box center [934, 157] width 48 height 12
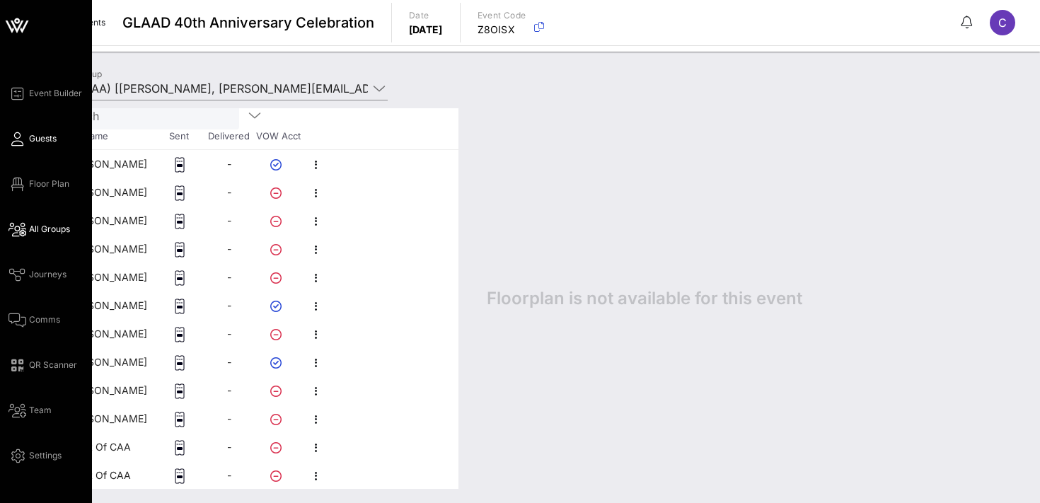
click at [42, 142] on span "Guests" at bounding box center [43, 138] width 28 height 13
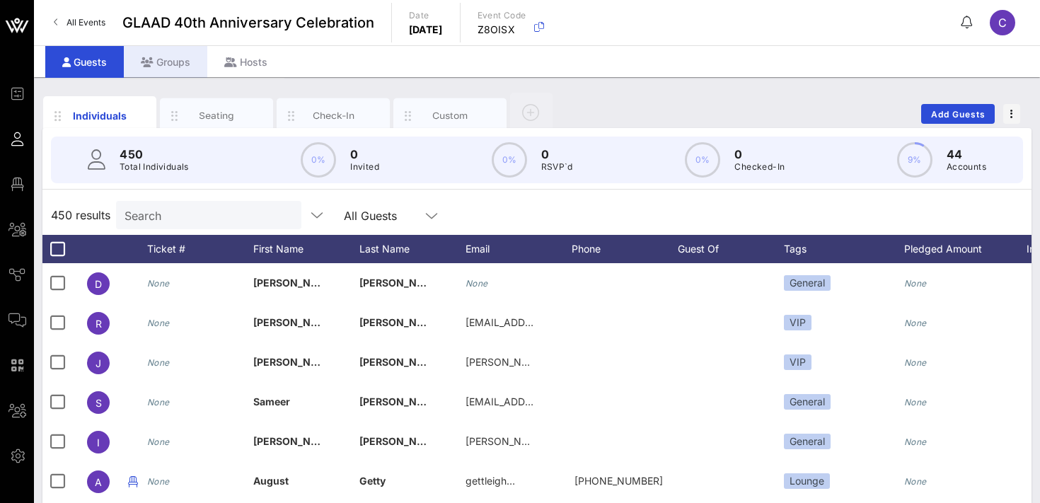
click at [159, 59] on div "Groups" at bounding box center [166, 62] width 84 height 32
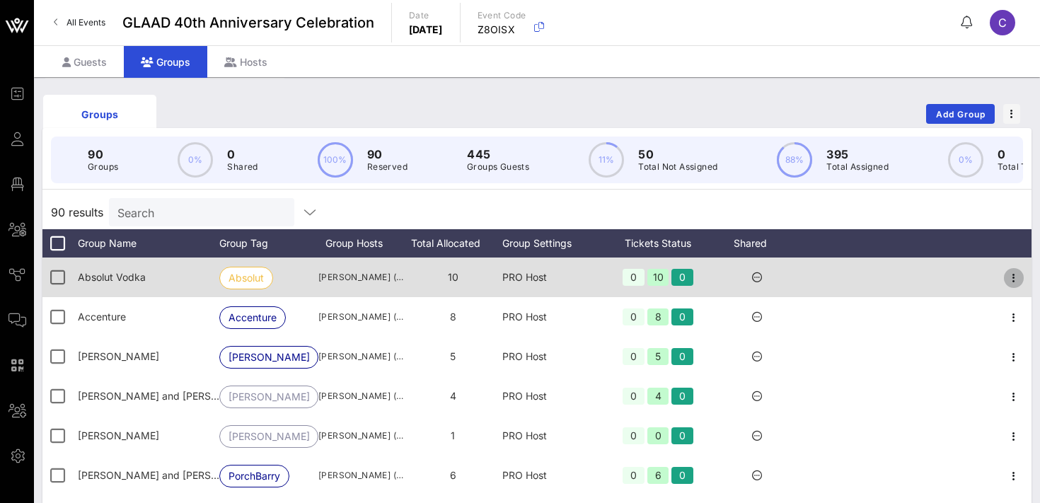
click at [1016, 280] on icon "button" at bounding box center [1014, 278] width 17 height 17
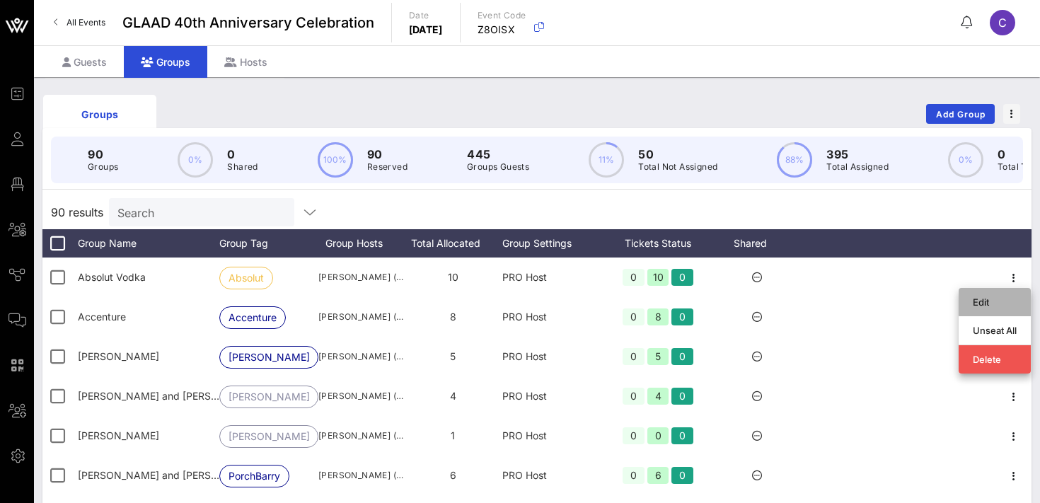
click at [999, 298] on div "Edit" at bounding box center [995, 302] width 44 height 11
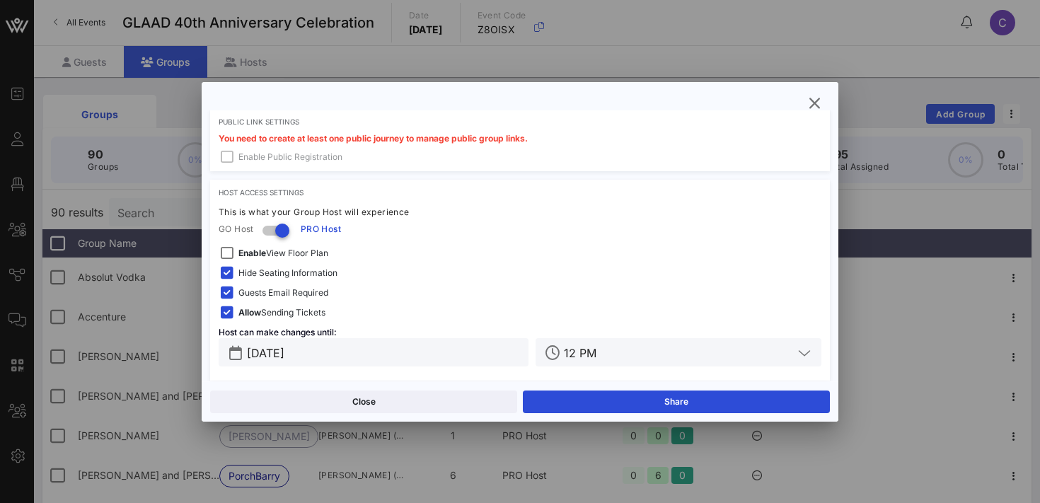
scroll to position [432, 0]
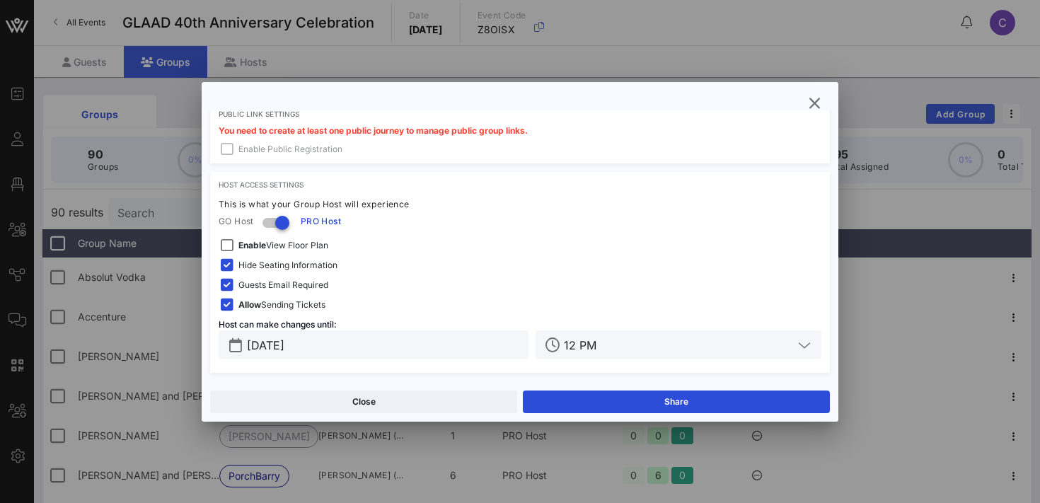
click at [874, 95] on div at bounding box center [520, 251] width 1040 height 503
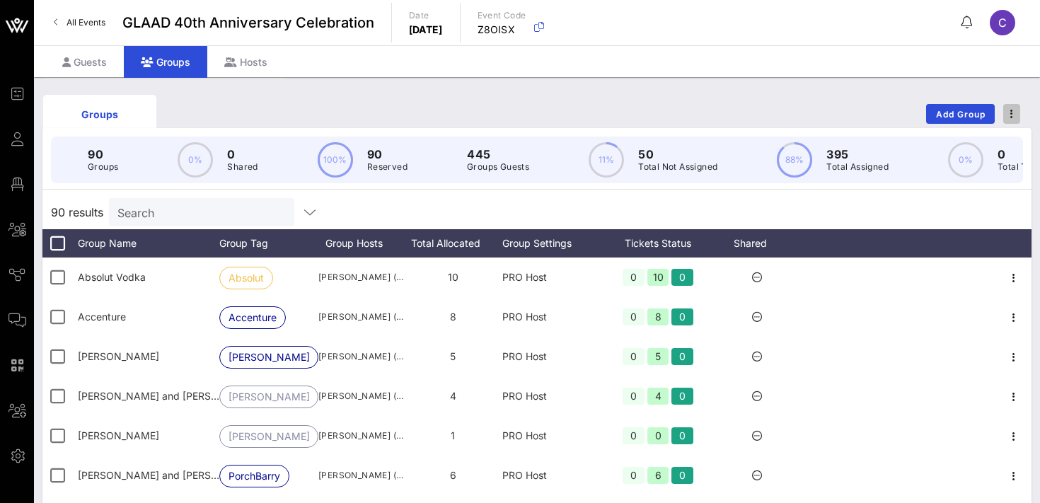
click at [1013, 113] on span "button" at bounding box center [1012, 114] width 17 height 10
click at [80, 69] on div "Guests" at bounding box center [84, 62] width 79 height 32
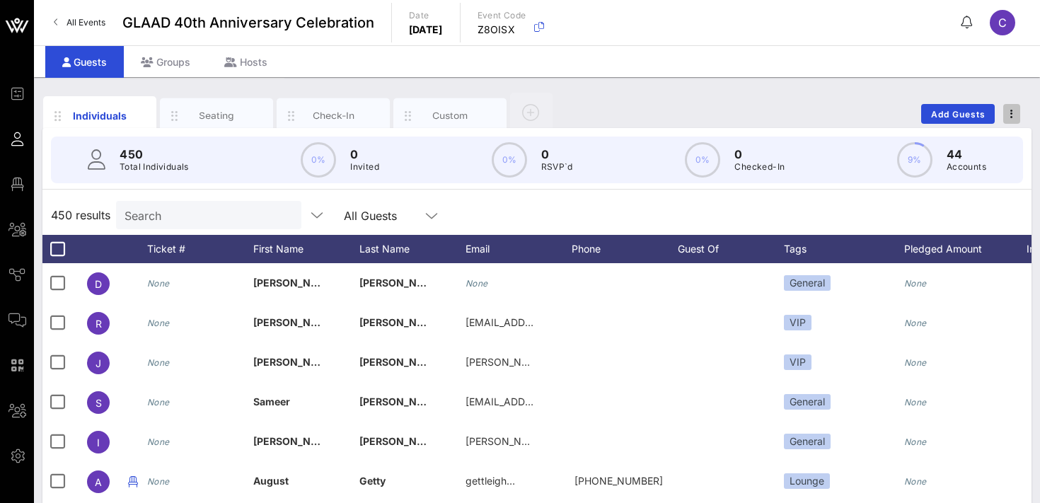
click at [1012, 115] on icon "button" at bounding box center [1012, 114] width 3 height 10
click at [982, 137] on div "Export To CSV" at bounding box center [986, 137] width 68 height 11
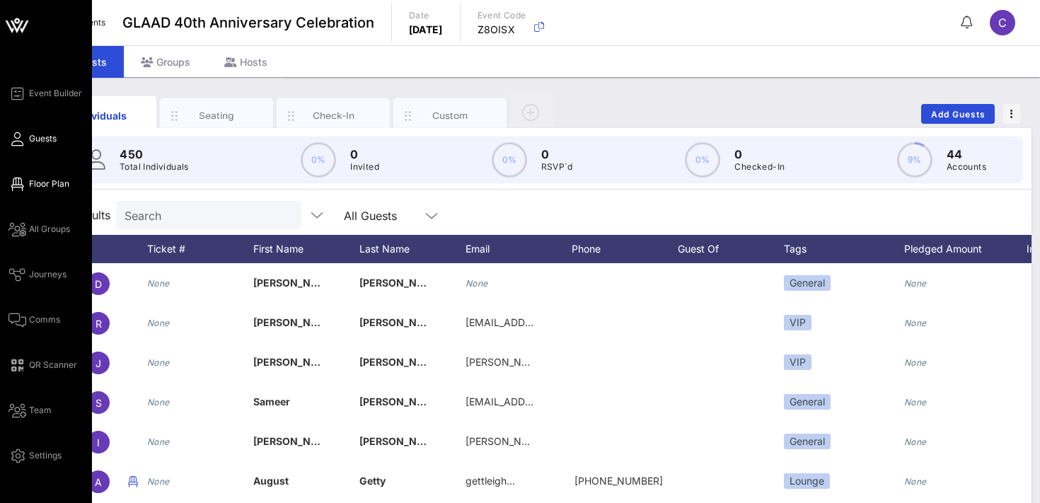
click at [49, 180] on span "Floor Plan" at bounding box center [49, 184] width 40 height 13
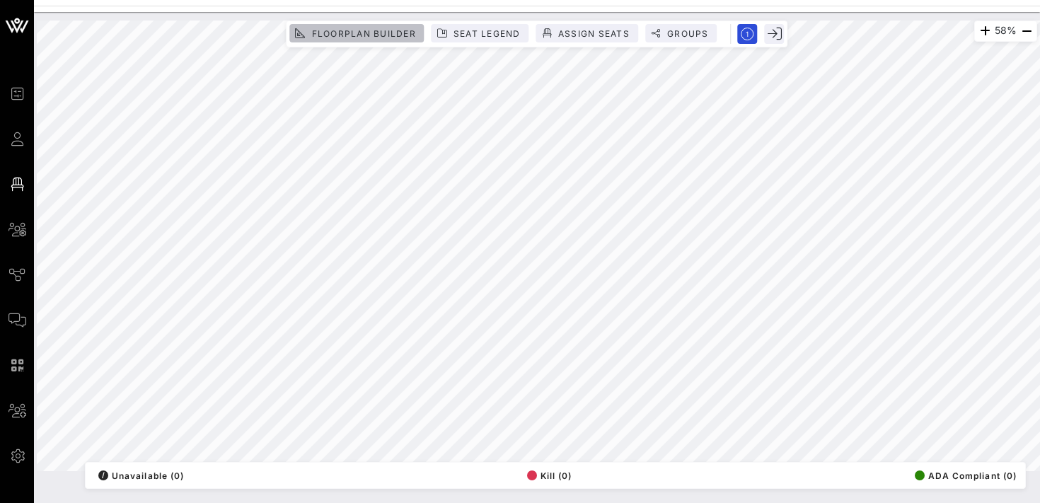
click at [344, 30] on span "Floorplan Builder" at bounding box center [363, 33] width 105 height 11
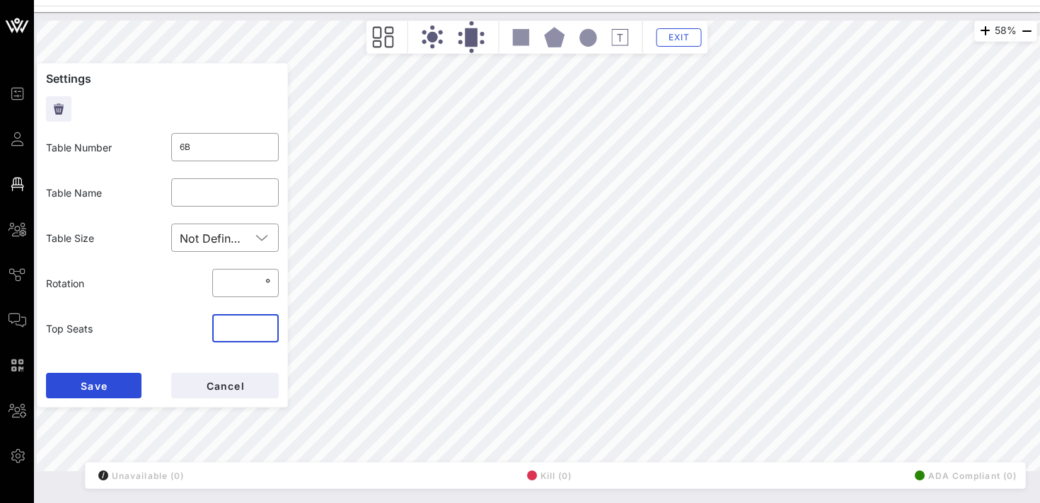
type input "*"
click at [265, 325] on input "*" at bounding box center [246, 328] width 50 height 23
click at [115, 379] on button "Save" at bounding box center [94, 385] width 96 height 25
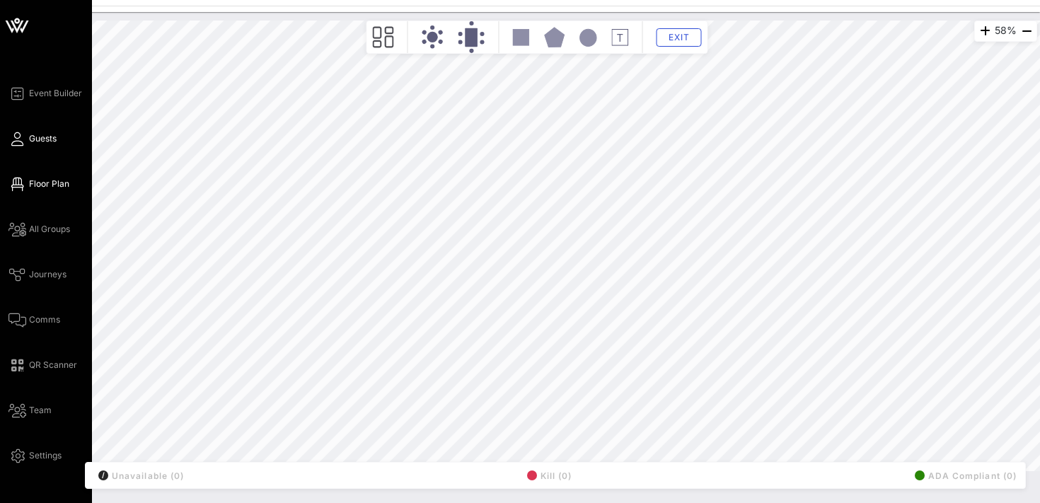
click at [26, 134] on link "Guests" at bounding box center [32, 138] width 48 height 17
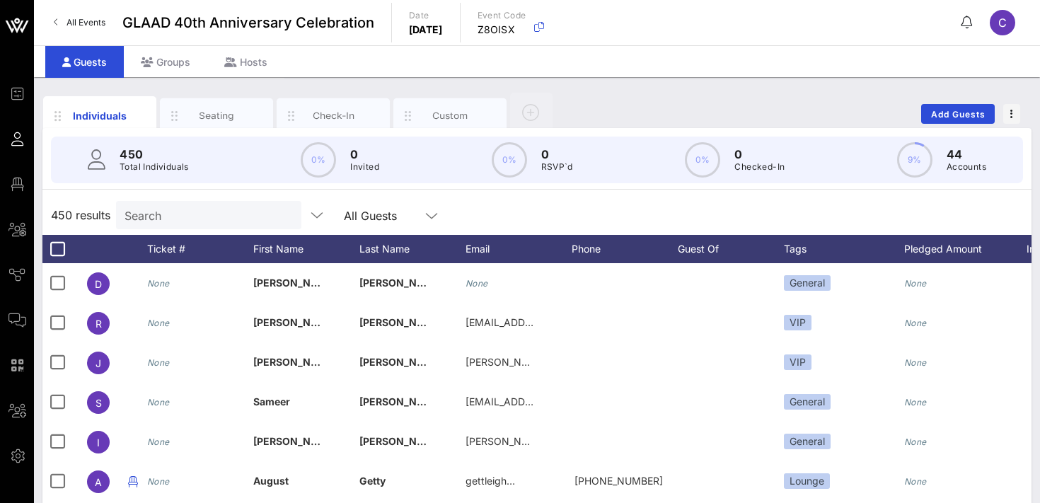
click at [178, 208] on input "Search" at bounding box center [208, 215] width 166 height 18
click at [207, 115] on div "Seating" at bounding box center [216, 115] width 63 height 13
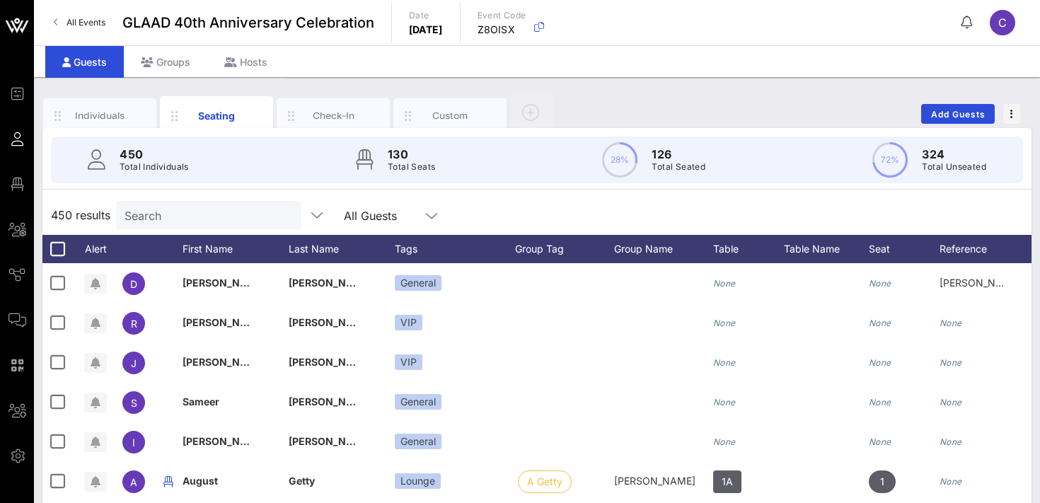
click at [183, 215] on input "Search" at bounding box center [208, 215] width 166 height 18
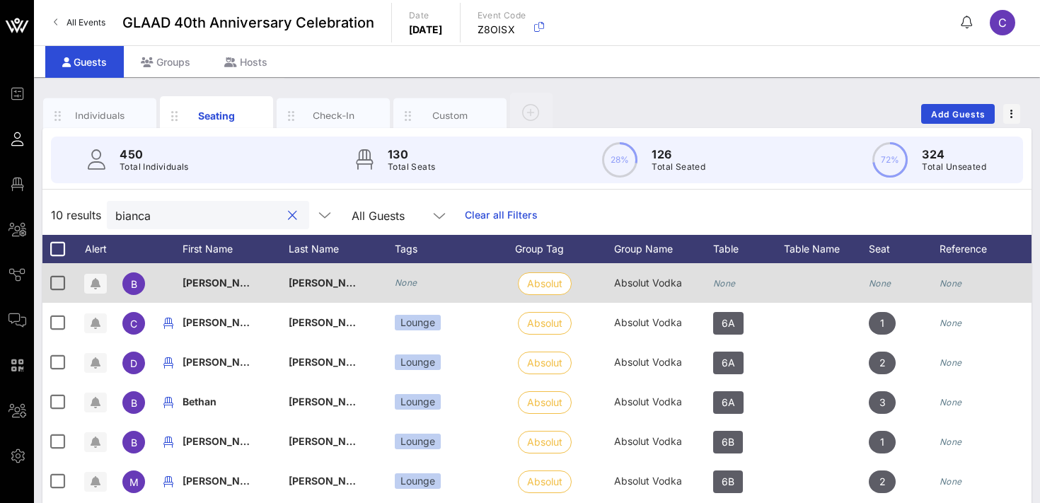
type input "bianca"
click at [415, 285] on icon "None" at bounding box center [406, 282] width 23 height 11
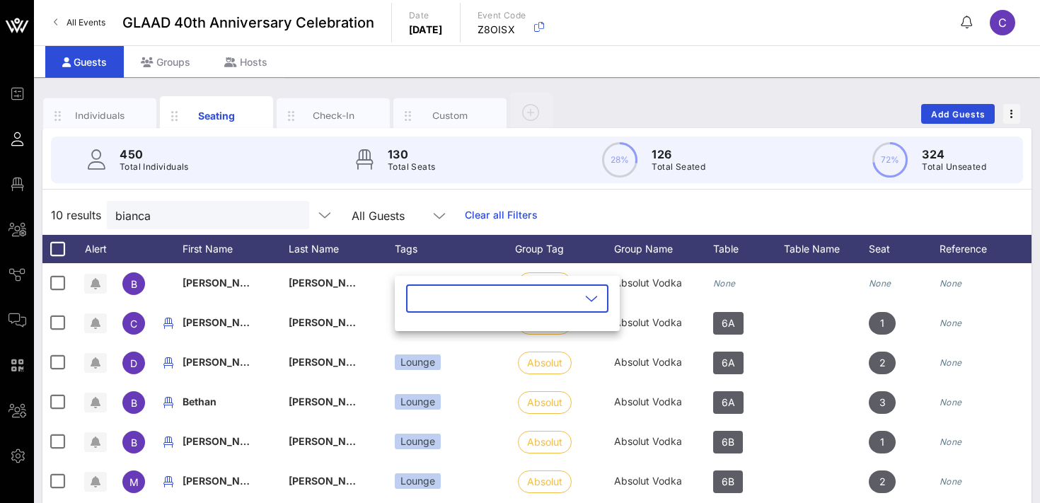
click at [424, 292] on input "text" at bounding box center [498, 298] width 166 height 23
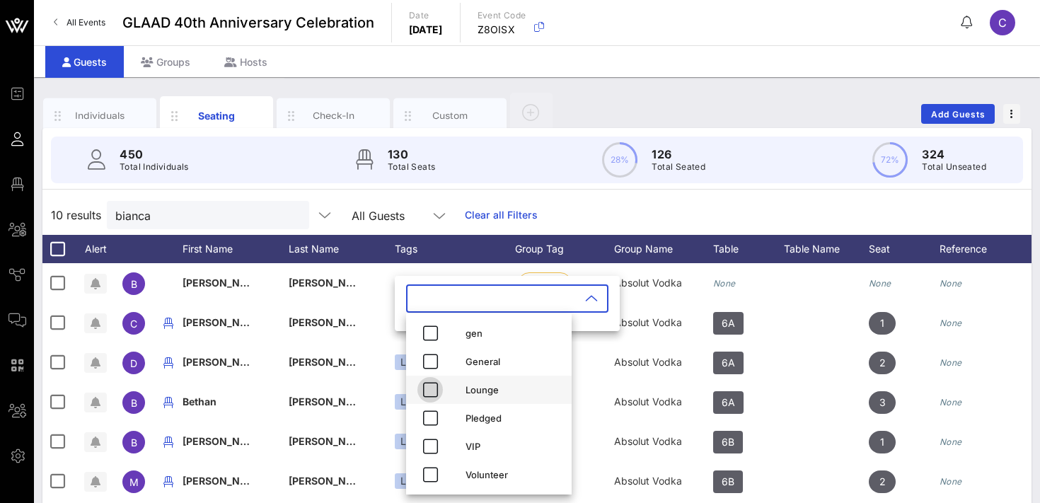
click at [437, 388] on icon "button" at bounding box center [430, 389] width 17 height 17
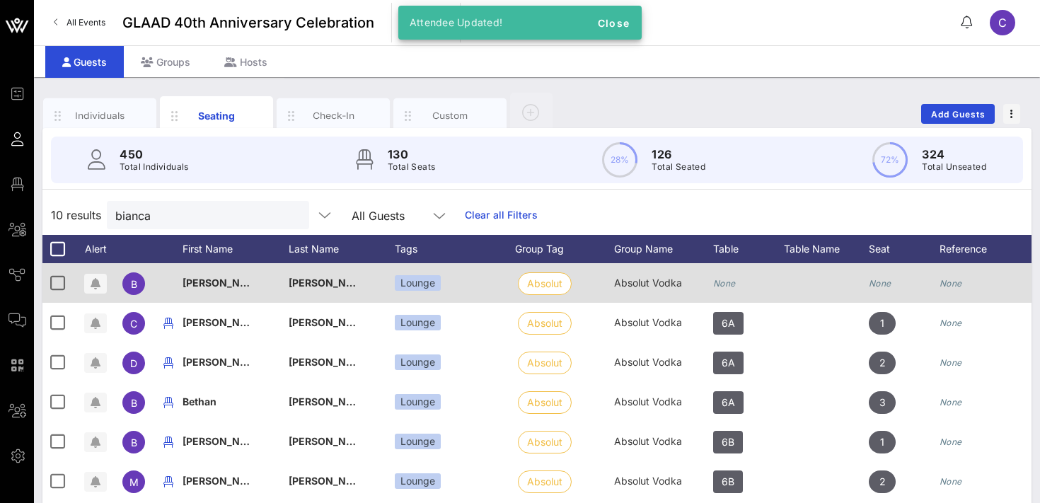
click at [733, 280] on icon "None" at bounding box center [724, 283] width 23 height 11
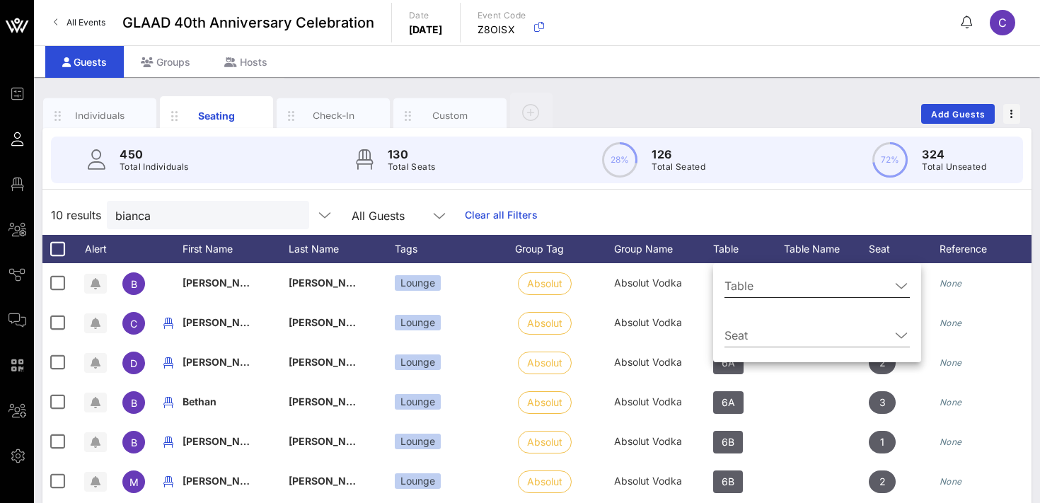
click at [739, 293] on input "Table" at bounding box center [808, 286] width 166 height 23
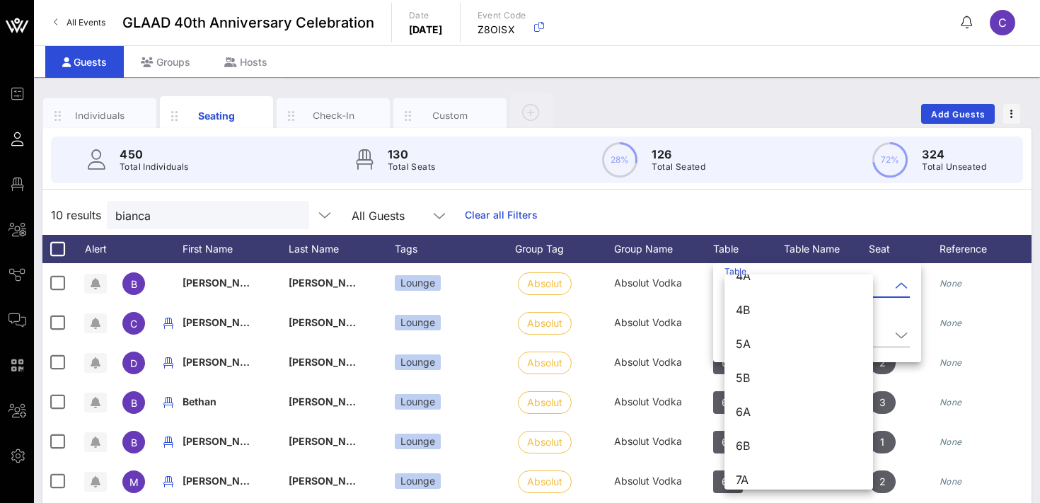
scroll to position [227, 0]
click at [744, 439] on div "6B" at bounding box center [799, 443] width 126 height 13
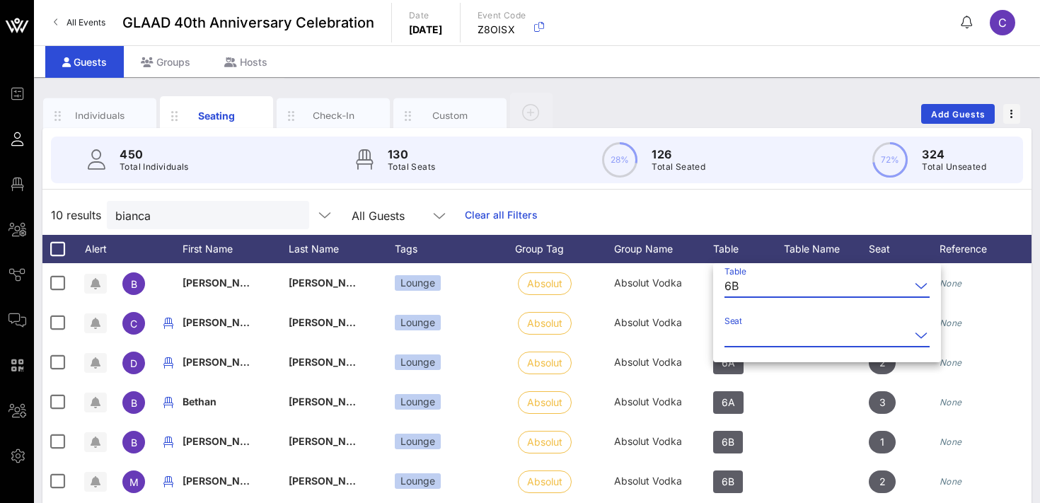
click at [741, 335] on input "Seat" at bounding box center [817, 335] width 185 height 23
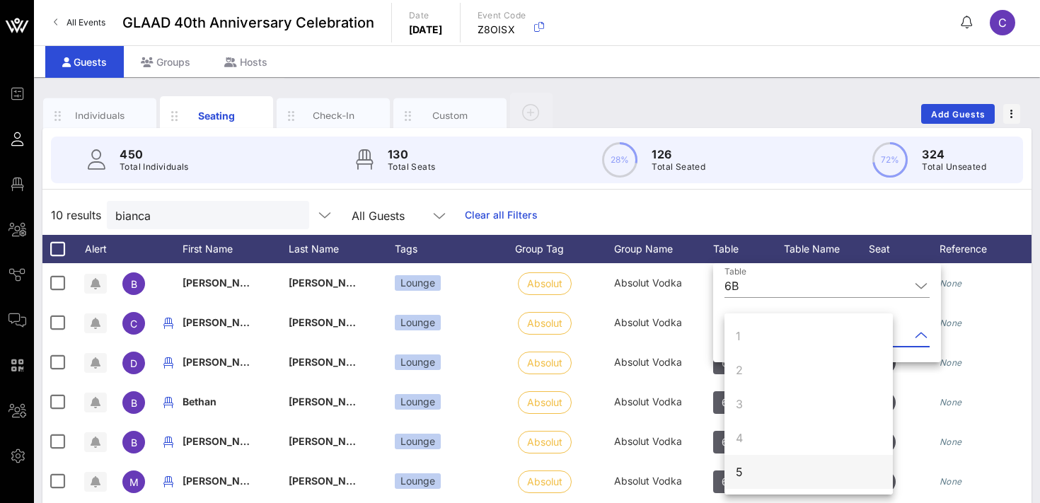
click at [739, 468] on div "5" at bounding box center [739, 472] width 7 height 17
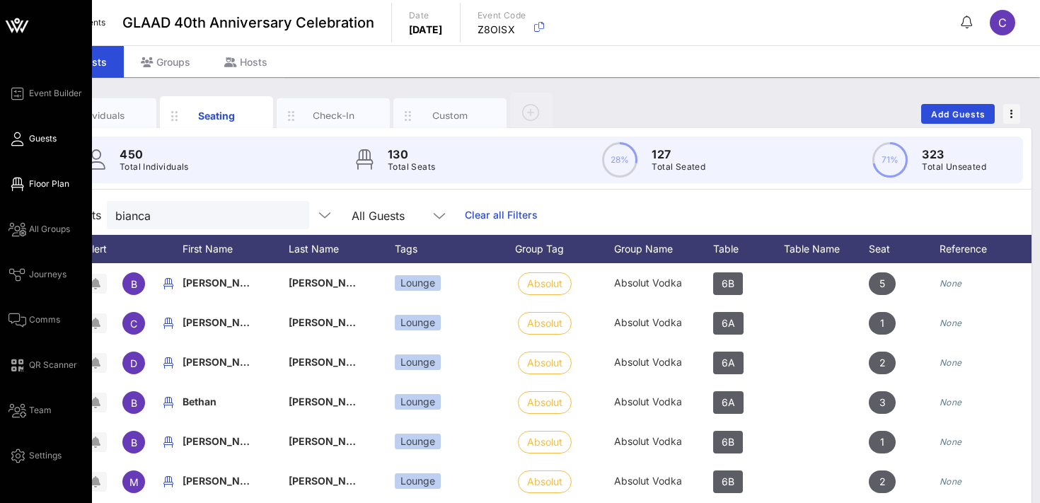
click at [42, 183] on span "Floor Plan" at bounding box center [49, 184] width 40 height 13
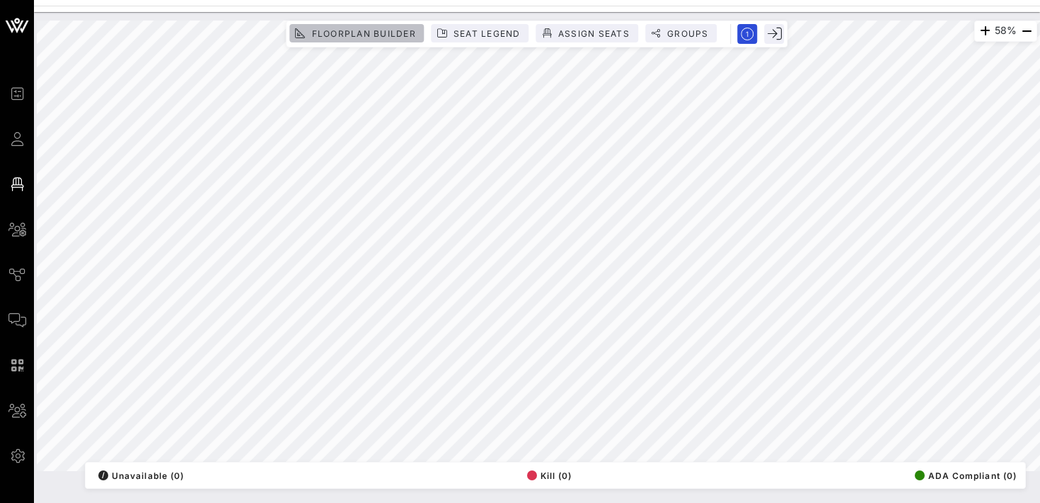
click at [384, 33] on span "Floorplan Builder" at bounding box center [363, 33] width 105 height 11
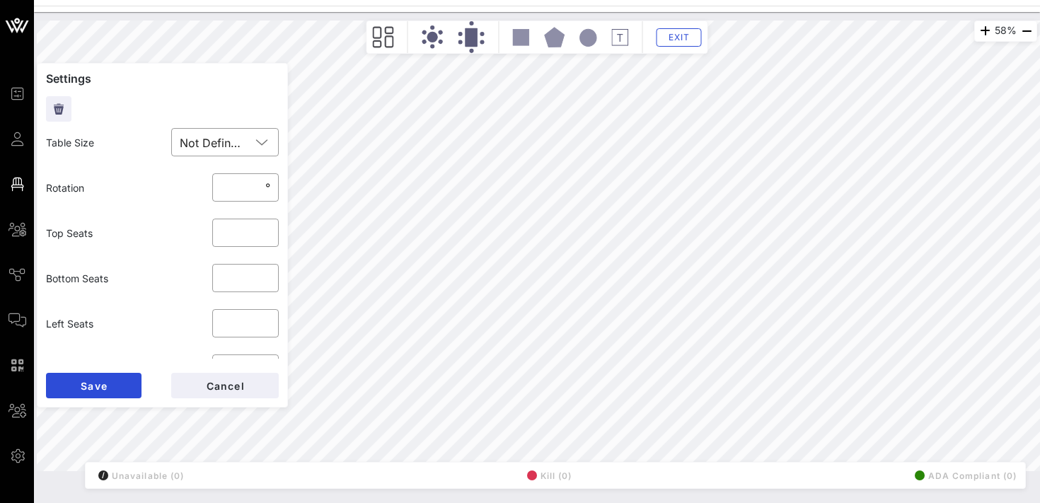
scroll to position [97, 0]
click at [262, 273] on input "*" at bounding box center [246, 276] width 50 height 23
type input "*"
click at [262, 273] on input "*" at bounding box center [246, 276] width 50 height 23
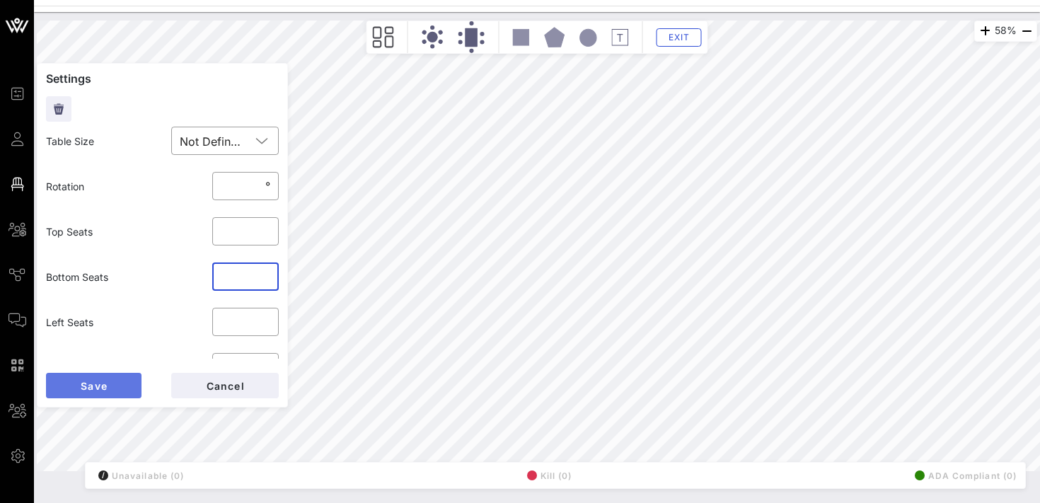
click at [106, 382] on span "Save" at bounding box center [94, 386] width 28 height 12
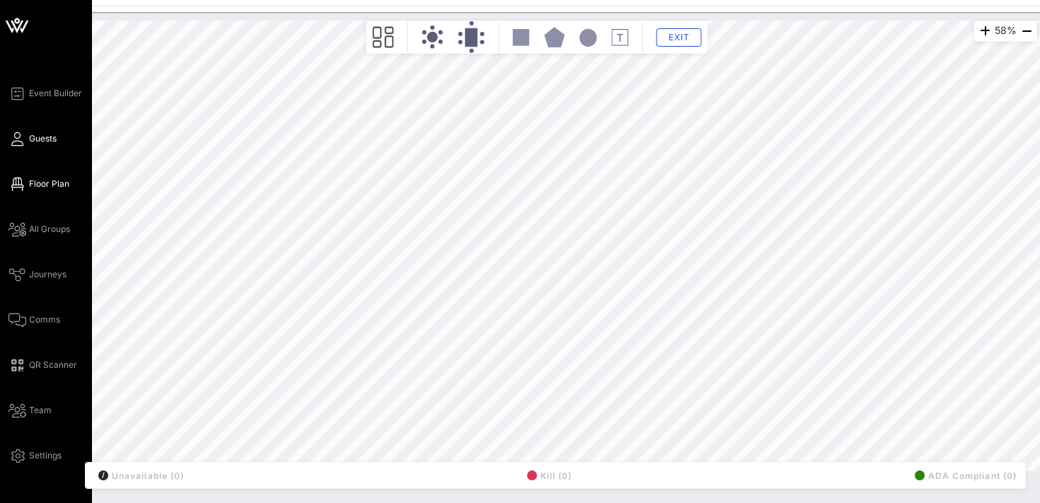
click at [38, 135] on span "Guests" at bounding box center [43, 138] width 28 height 13
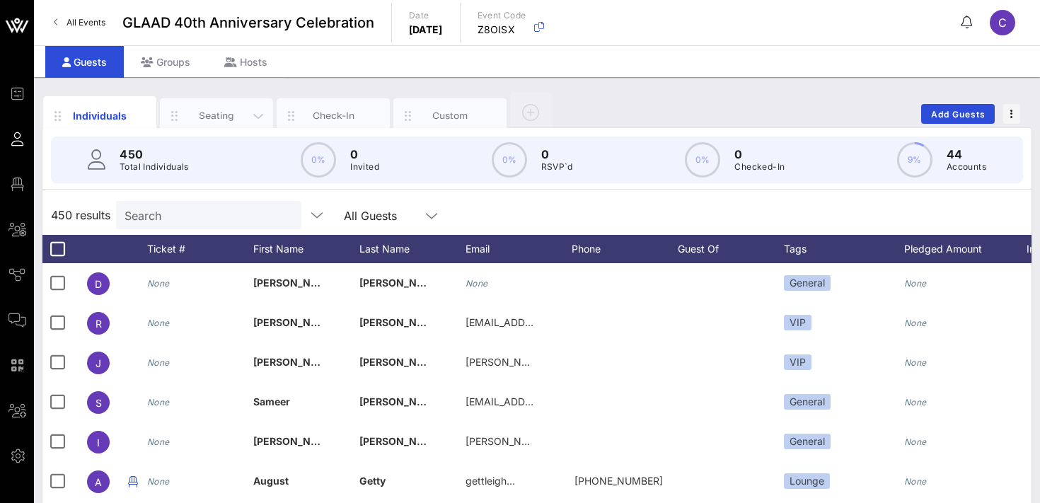
click at [202, 114] on div "Seating" at bounding box center [216, 115] width 63 height 13
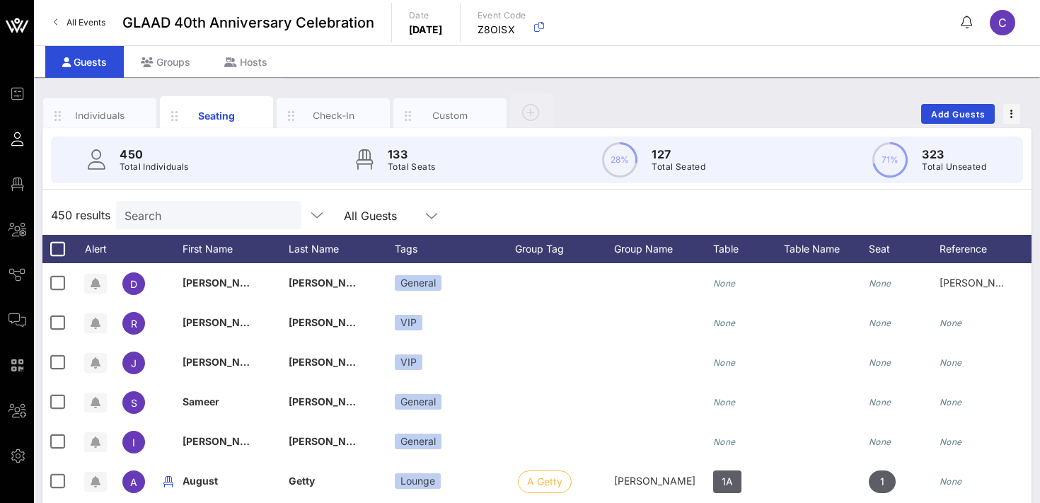
click at [196, 221] on input "Search" at bounding box center [208, 215] width 166 height 18
type input "a"
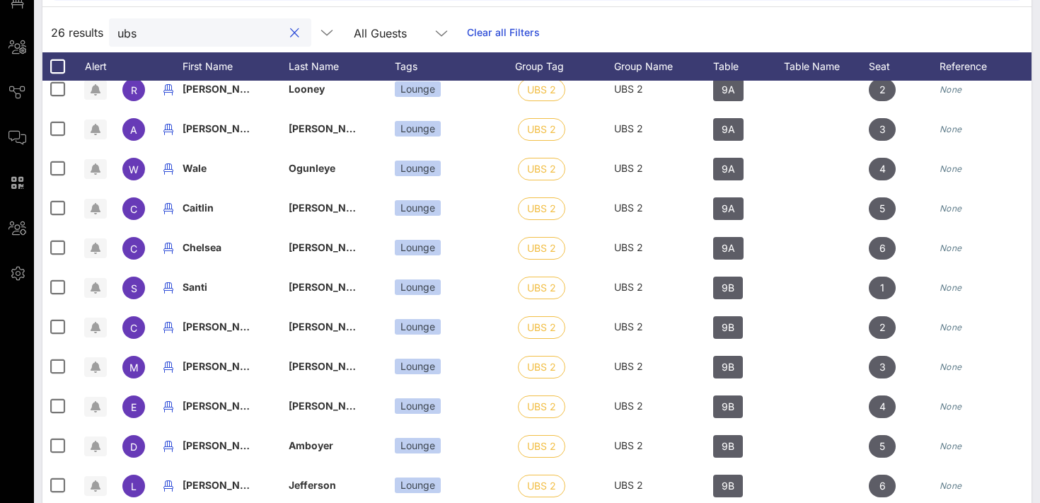
scroll to position [199, 0]
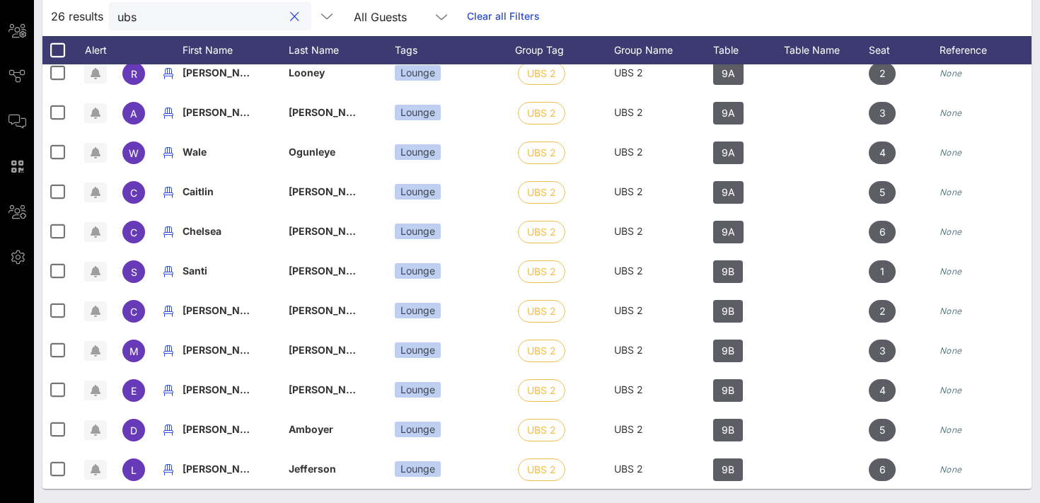
type input "ubs"
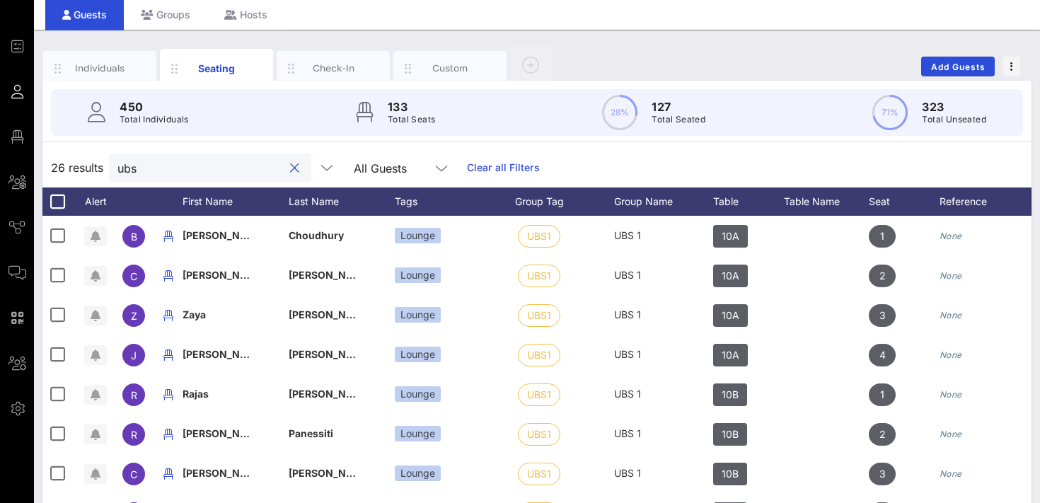
scroll to position [44, 0]
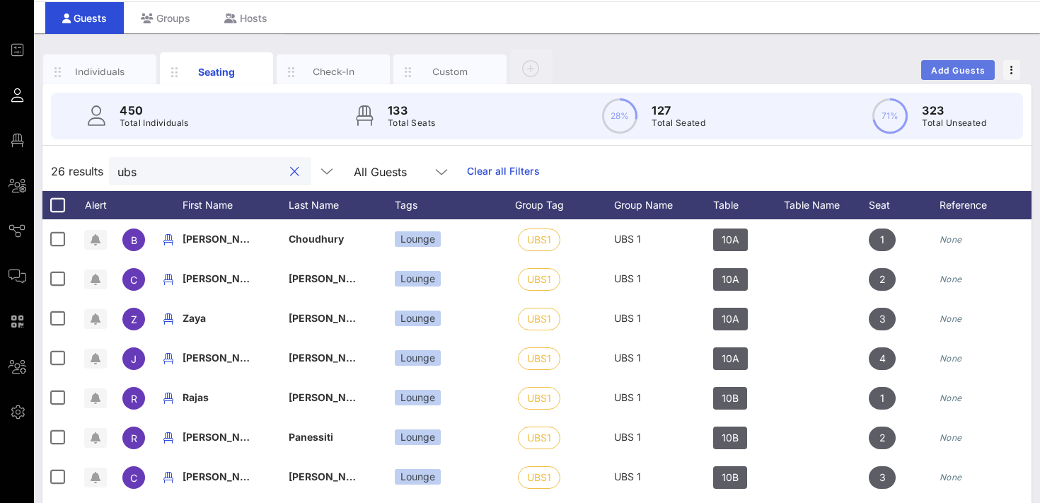
click at [953, 65] on span "Add Guests" at bounding box center [959, 70] width 56 height 11
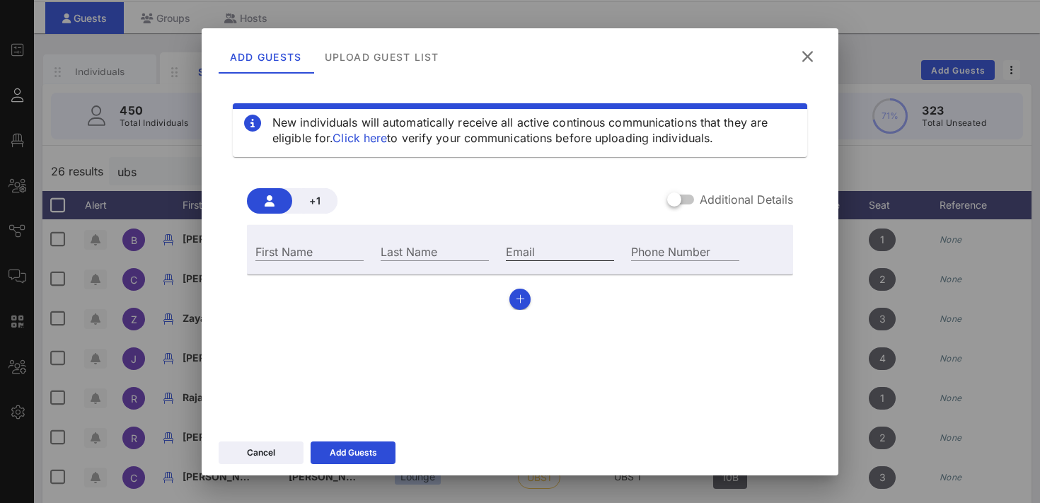
click at [570, 251] on input "Email" at bounding box center [560, 251] width 108 height 18
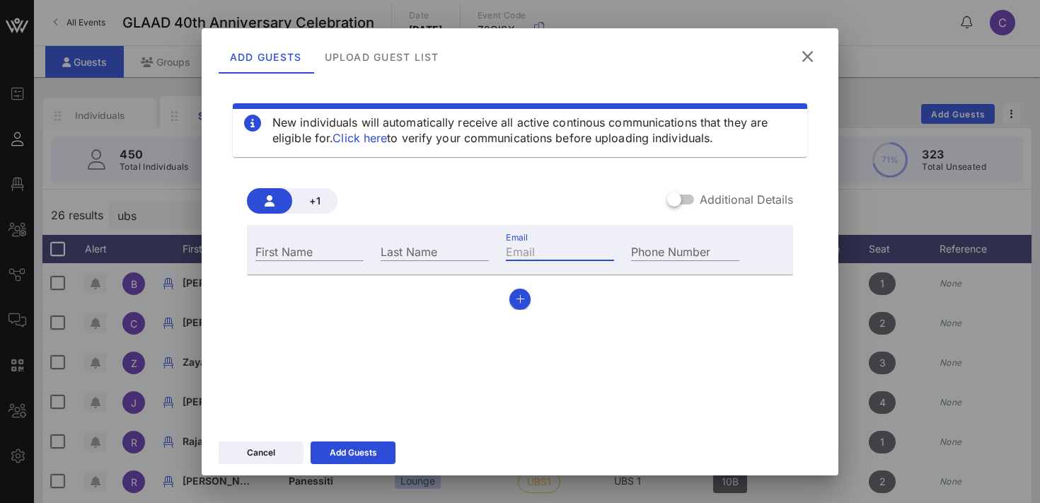
paste input "[EMAIL_ADDRESS][DOMAIN_NAME]"
type input "[EMAIL_ADDRESS][DOMAIN_NAME]"
click at [284, 251] on div "First Name" at bounding box center [309, 251] width 108 height 18
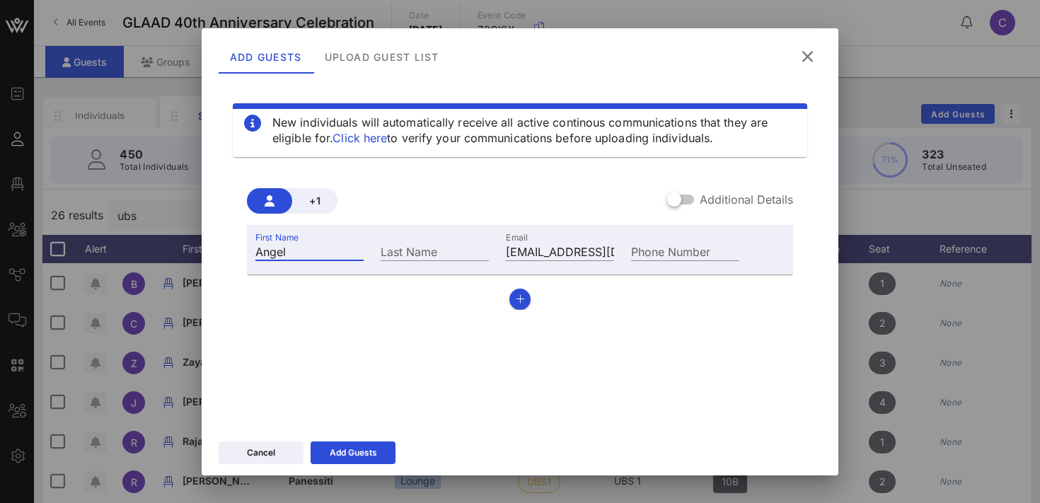
type input "Angel"
type input "McCoughtry"
click at [339, 448] on div "Add Guests" at bounding box center [353, 453] width 47 height 14
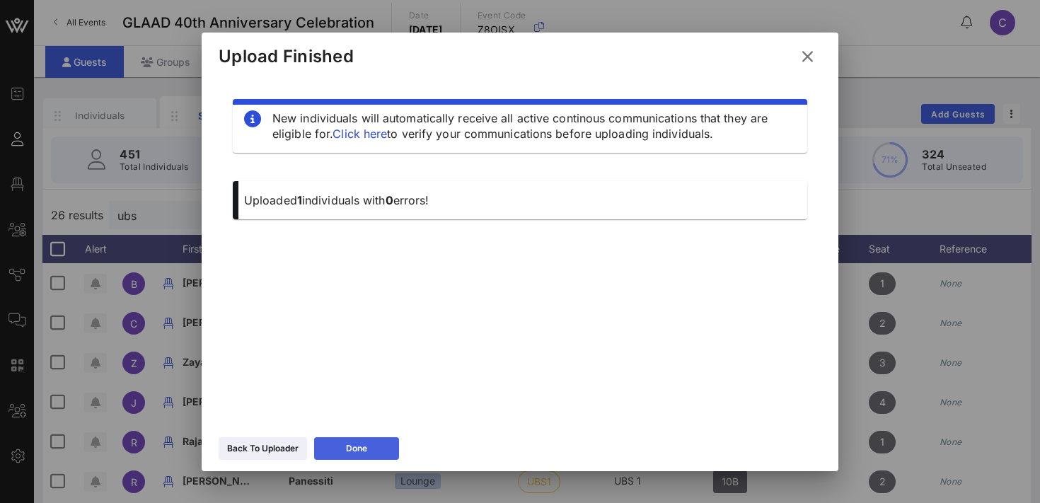
click at [335, 445] on button "Done" at bounding box center [356, 448] width 85 height 23
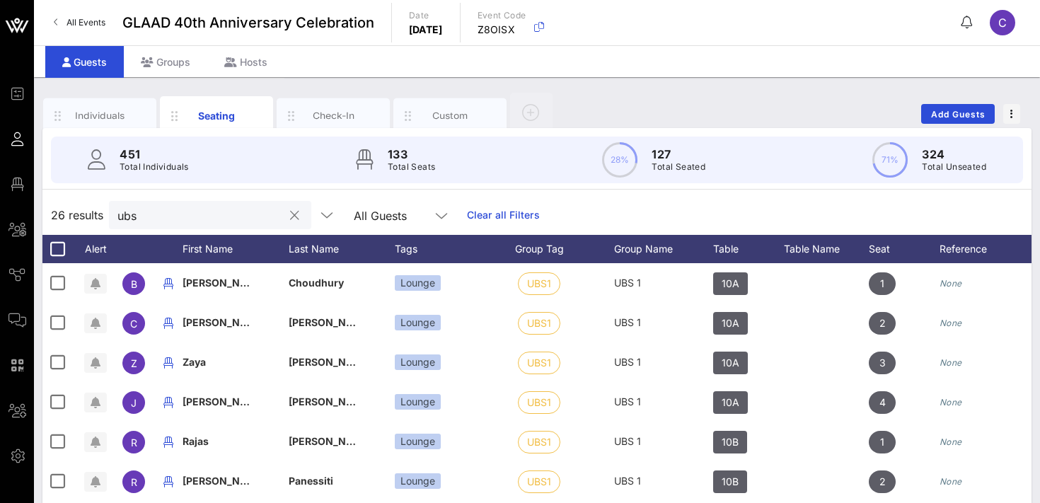
click at [290, 215] on button "clear icon" at bounding box center [294, 216] width 9 height 14
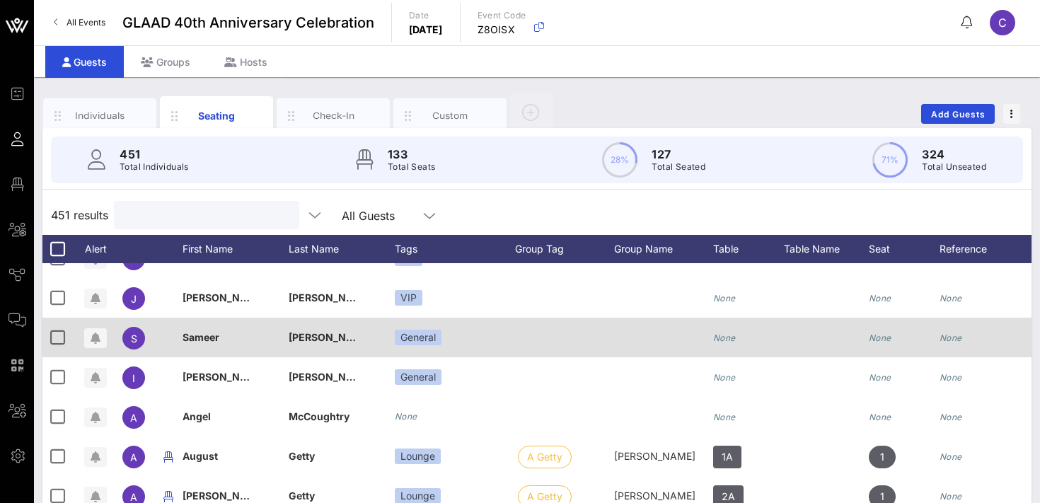
scroll to position [67, 0]
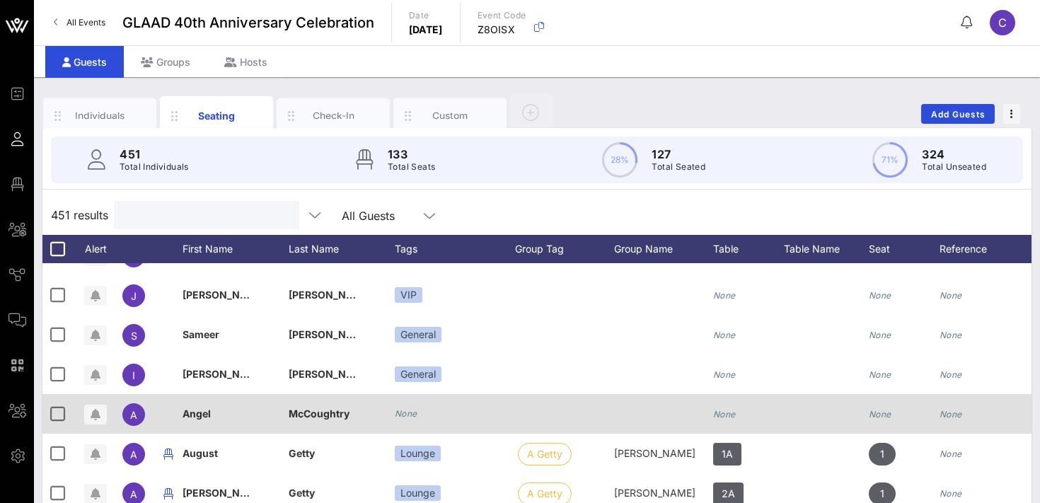
click at [407, 414] on icon "None" at bounding box center [406, 413] width 23 height 11
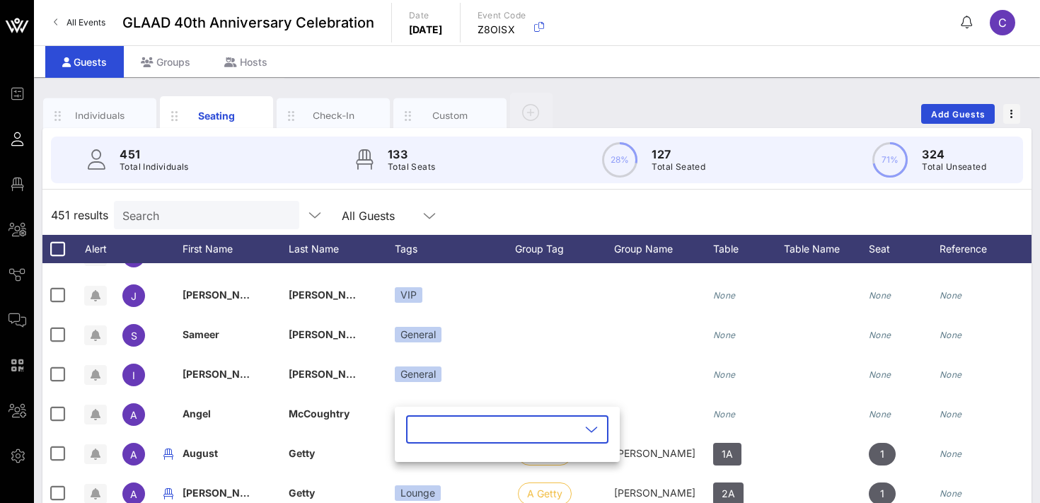
click at [442, 433] on input "text" at bounding box center [498, 429] width 166 height 23
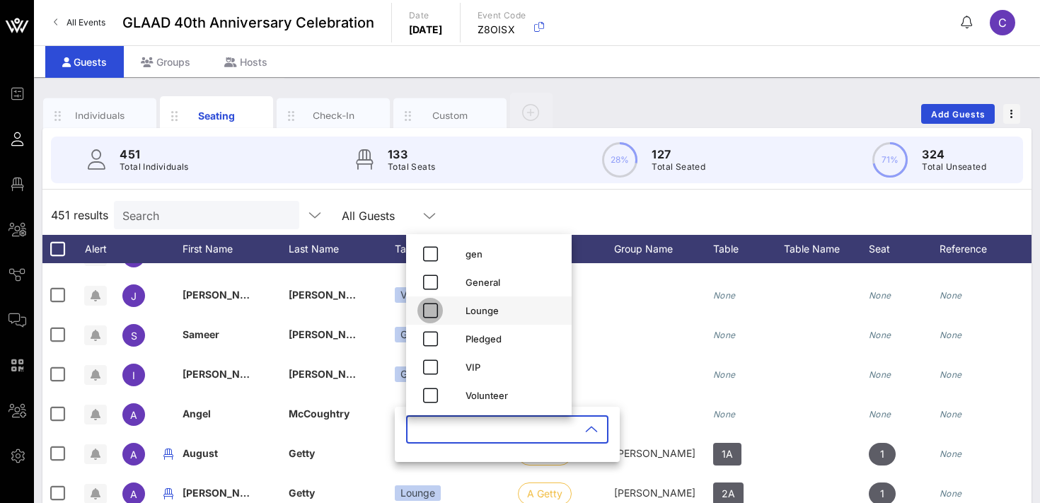
click at [430, 310] on icon "button" at bounding box center [430, 310] width 17 height 17
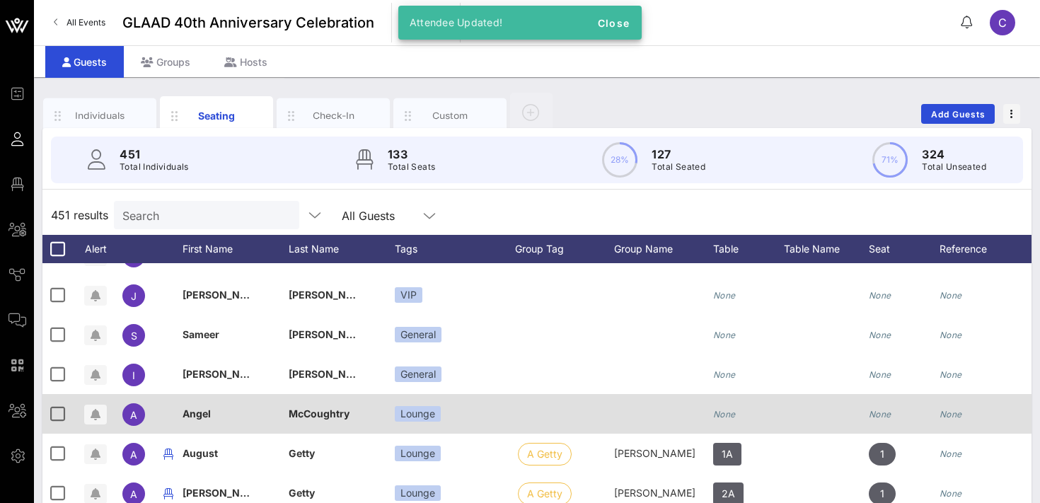
click at [728, 415] on icon "None" at bounding box center [724, 414] width 23 height 11
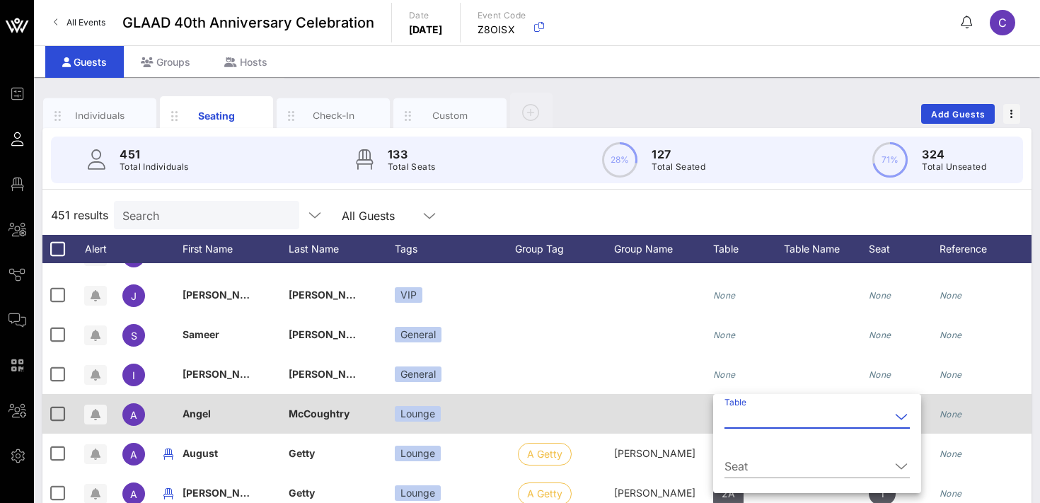
click at [728, 415] on input "Table" at bounding box center [808, 417] width 166 height 23
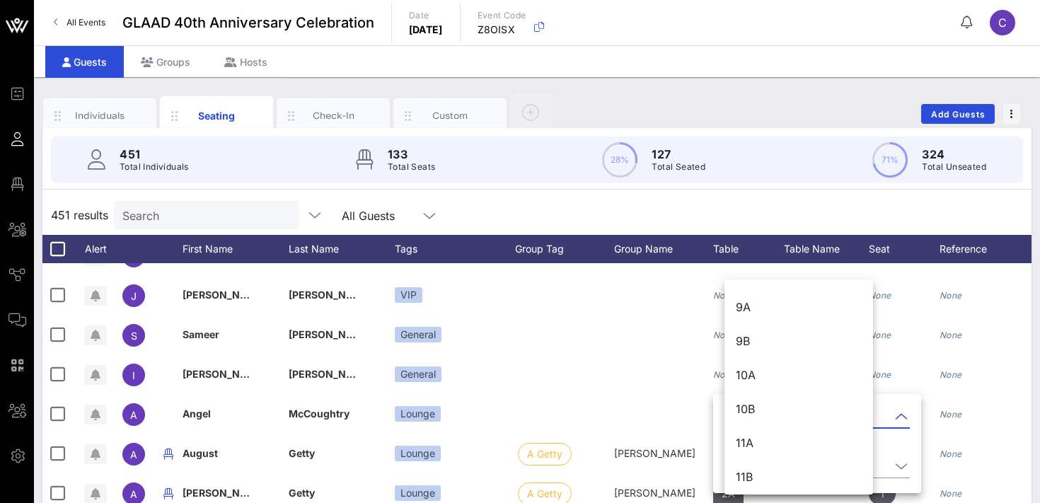
scroll to position [543, 0]
click at [747, 366] on div "10A" at bounding box center [799, 370] width 126 height 13
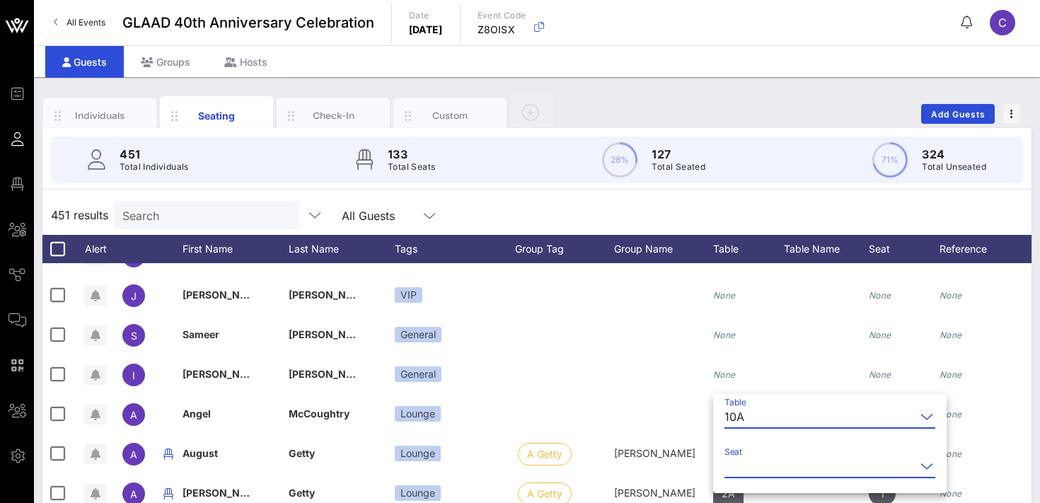
click at [742, 462] on input "Seat" at bounding box center [820, 466] width 191 height 23
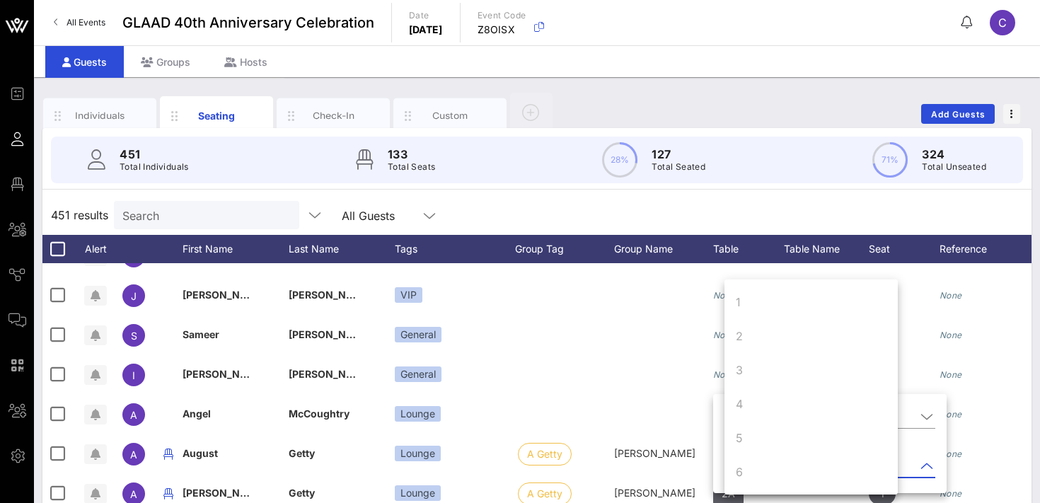
scroll to position [34, 0]
click at [717, 426] on div "Table 10A Seat" at bounding box center [830, 445] width 234 height 96
click at [735, 420] on div "10A" at bounding box center [735, 416] width 20 height 13
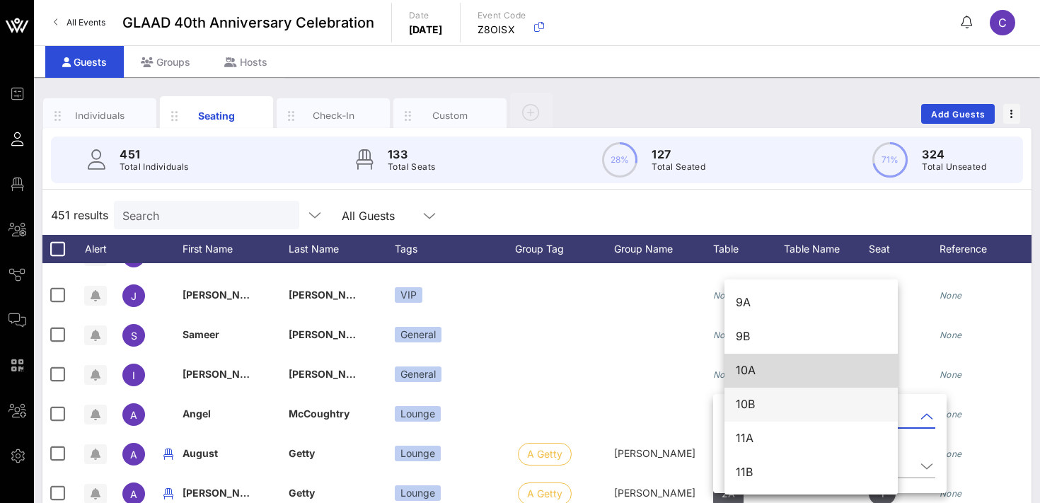
click at [743, 408] on div "10B" at bounding box center [811, 404] width 151 height 13
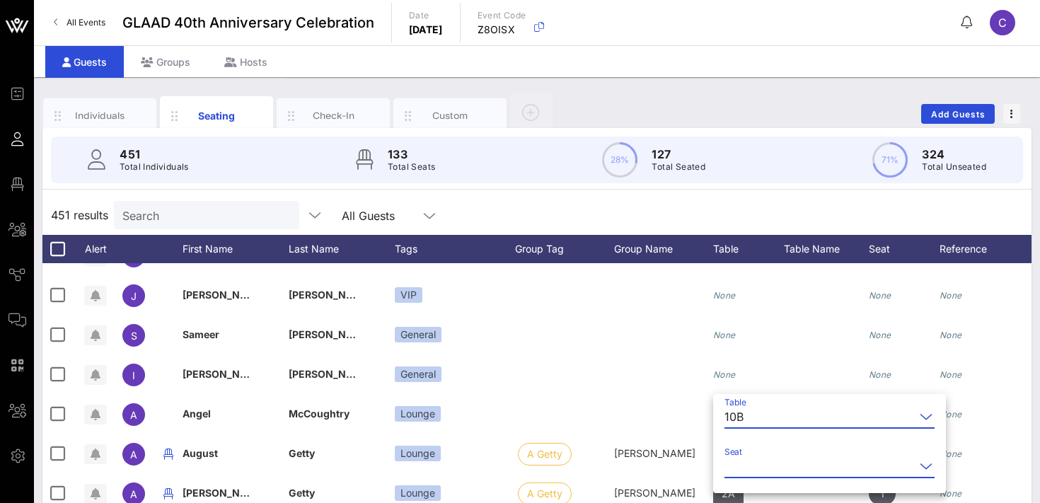
click at [747, 466] on input "Seat" at bounding box center [820, 466] width 190 height 23
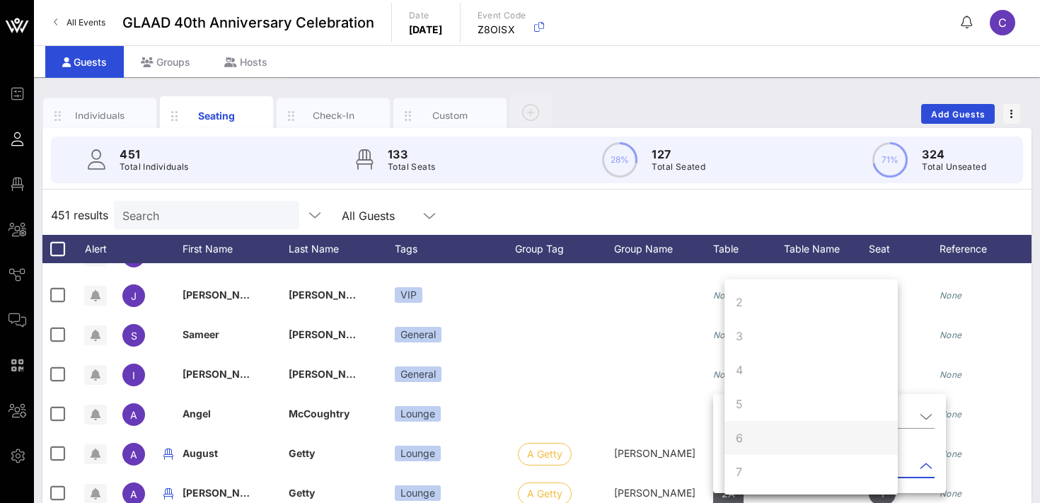
scroll to position [136, 0]
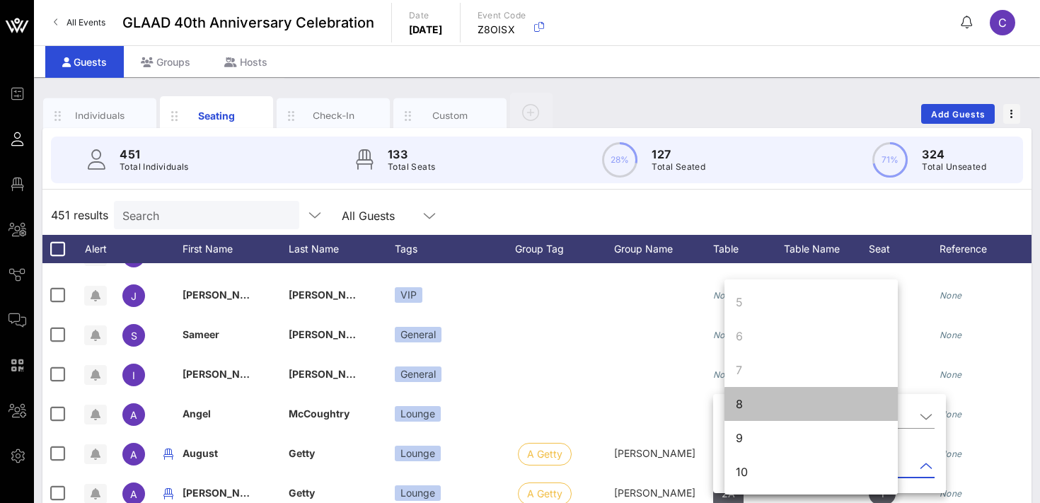
click at [746, 398] on div "8" at bounding box center [811, 404] width 173 height 34
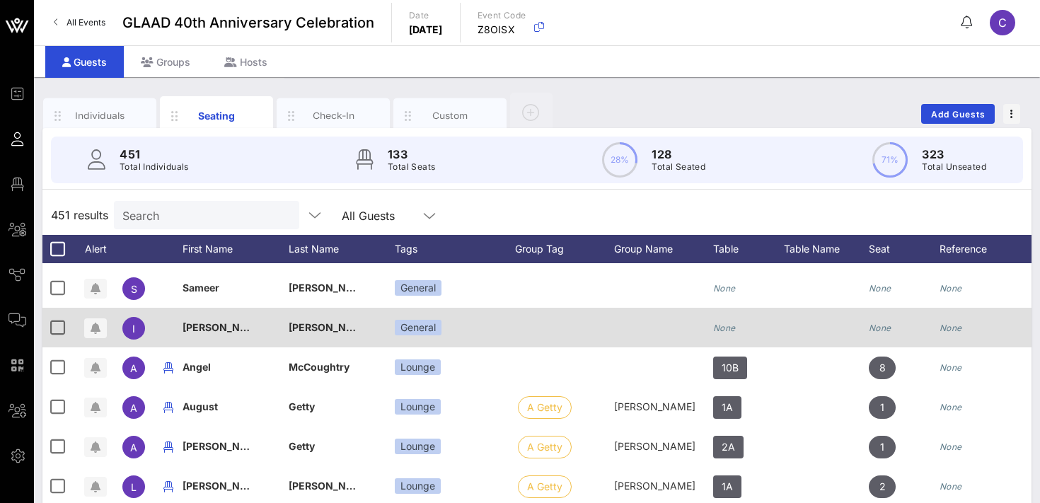
scroll to position [0, 0]
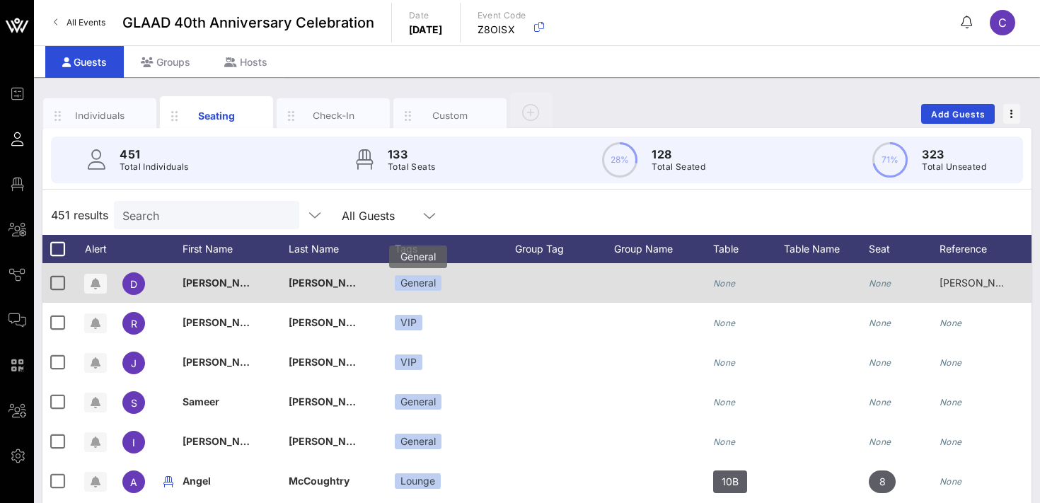
click at [433, 283] on div "General" at bounding box center [418, 283] width 47 height 16
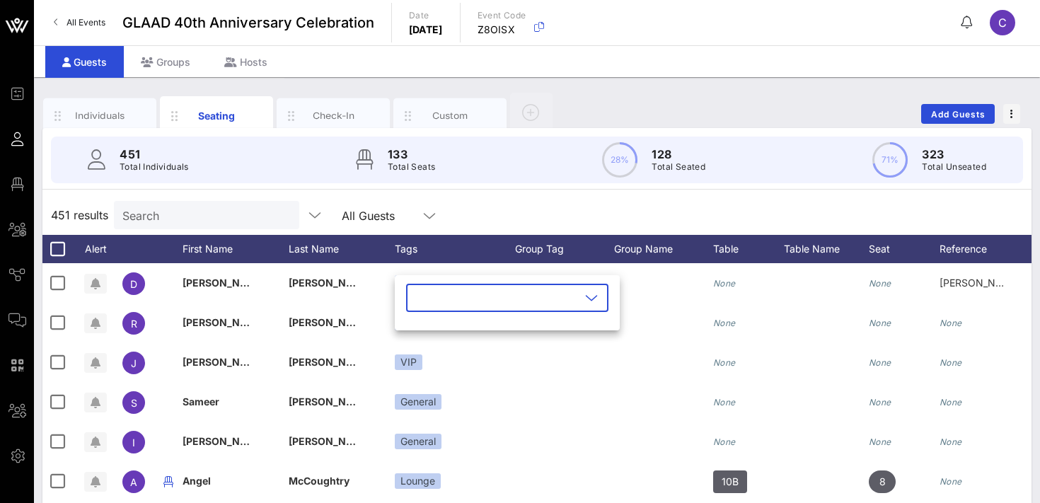
click at [463, 297] on input "text" at bounding box center [498, 298] width 166 height 23
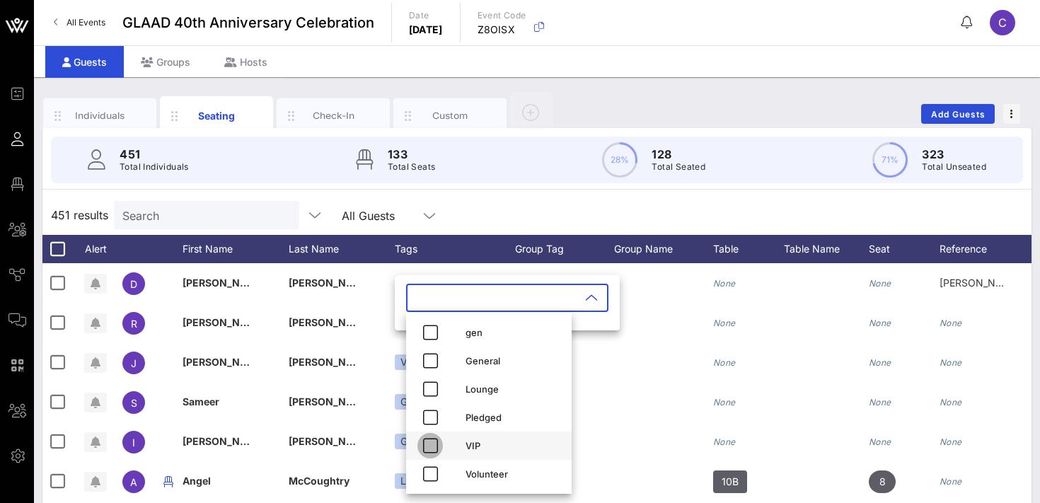
click at [434, 444] on icon "button" at bounding box center [430, 445] width 17 height 17
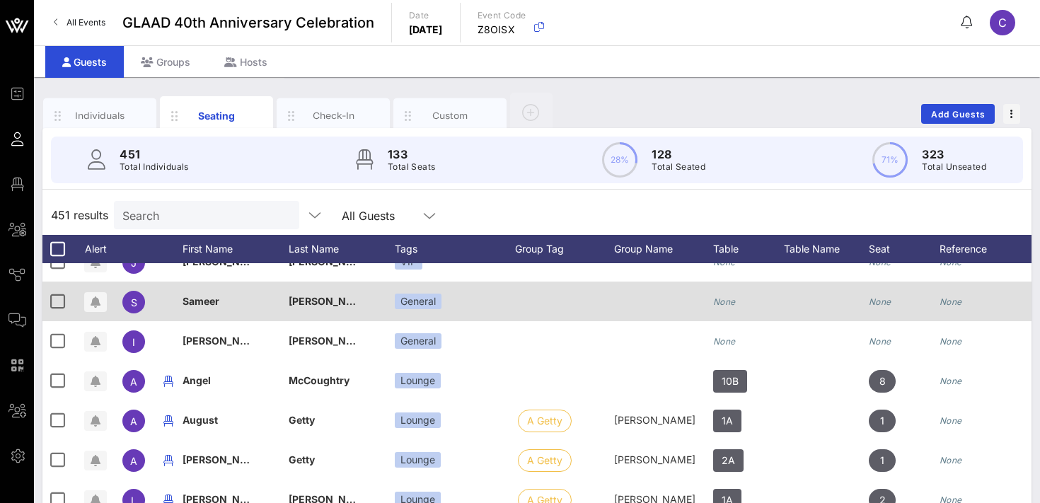
scroll to position [101, 0]
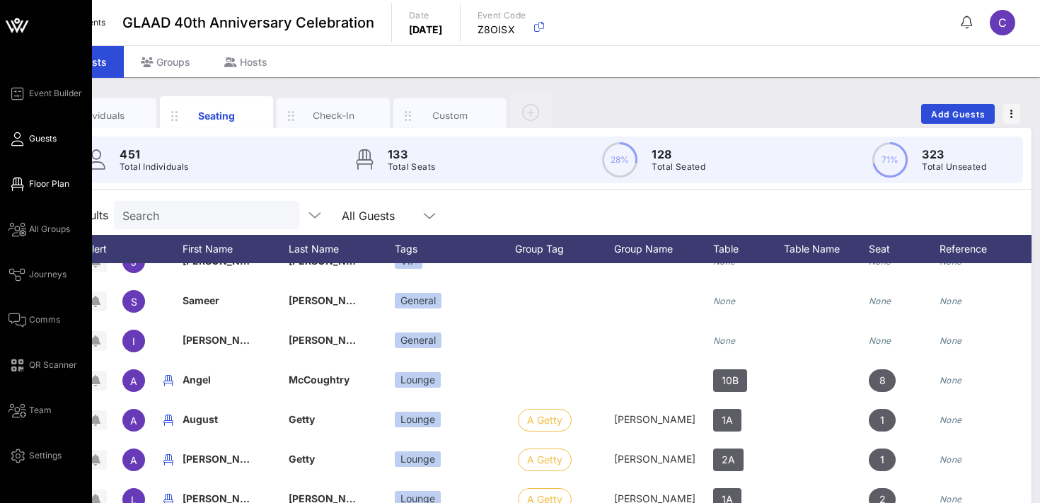
click at [29, 183] on span "Floor Plan" at bounding box center [49, 184] width 40 height 13
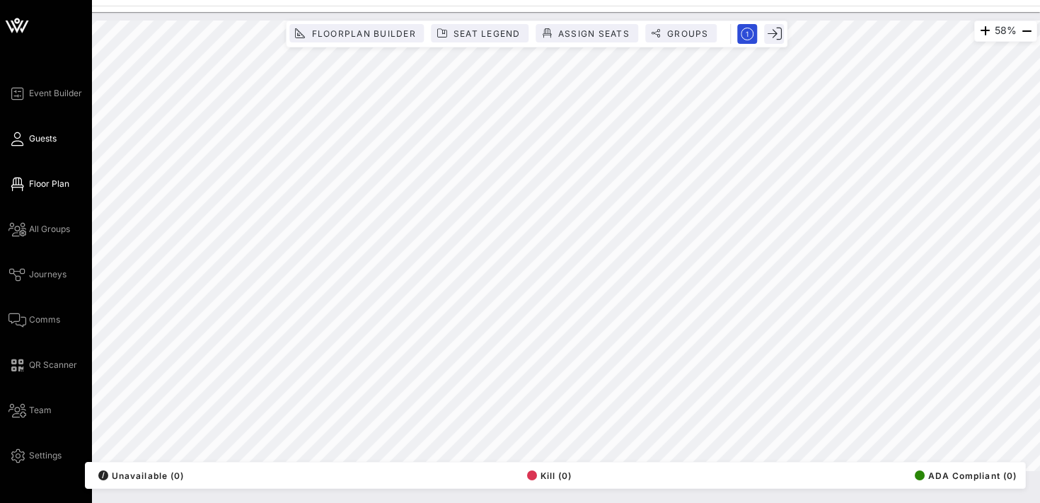
click at [35, 139] on span "Guests" at bounding box center [43, 138] width 28 height 13
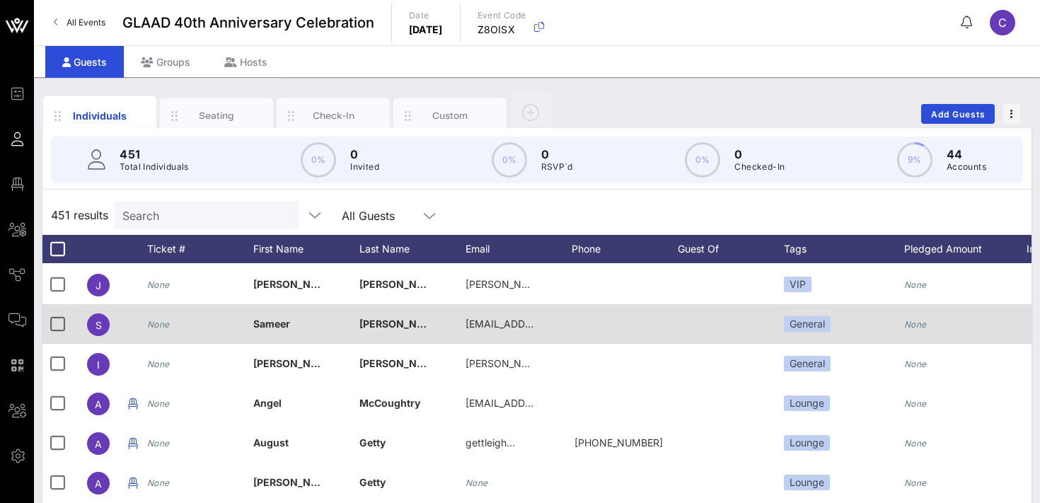
scroll to position [79, 0]
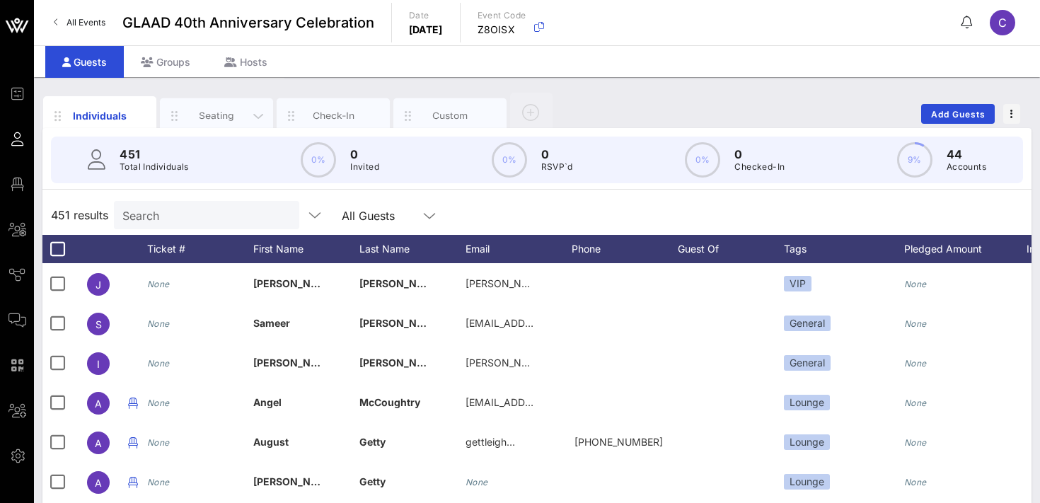
click at [205, 117] on div "Seating" at bounding box center [216, 115] width 63 height 13
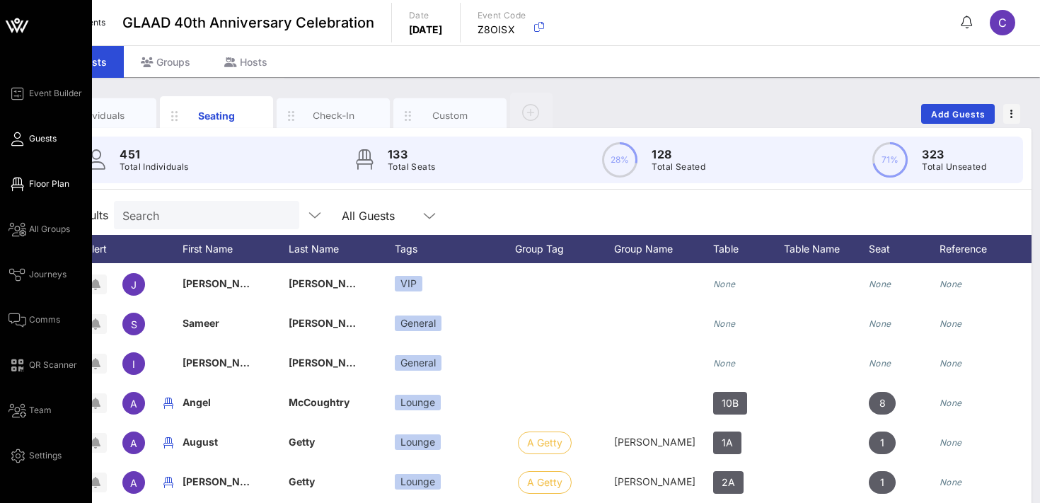
click at [42, 188] on span "Floor Plan" at bounding box center [49, 184] width 40 height 13
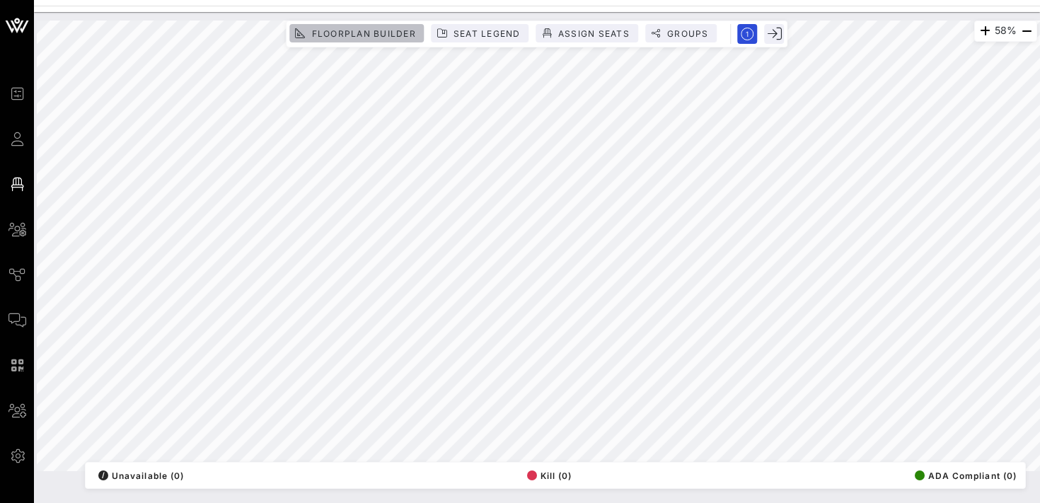
click at [371, 38] on button "Floorplan Builder" at bounding box center [356, 33] width 134 height 18
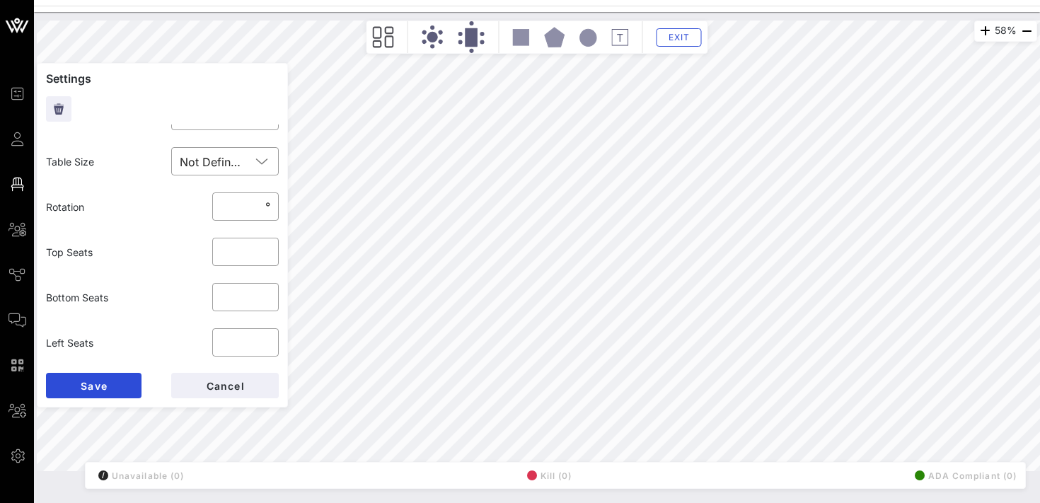
scroll to position [80, 0]
click at [263, 299] on input "*" at bounding box center [246, 293] width 50 height 23
type input "*"
click at [263, 299] on input "*" at bounding box center [246, 293] width 50 height 23
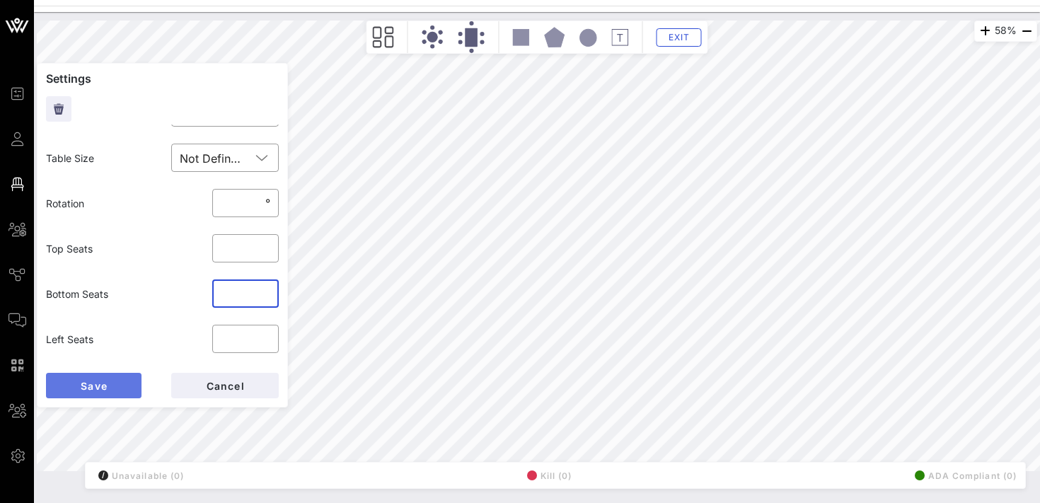
click at [82, 390] on span "Save" at bounding box center [94, 386] width 28 height 12
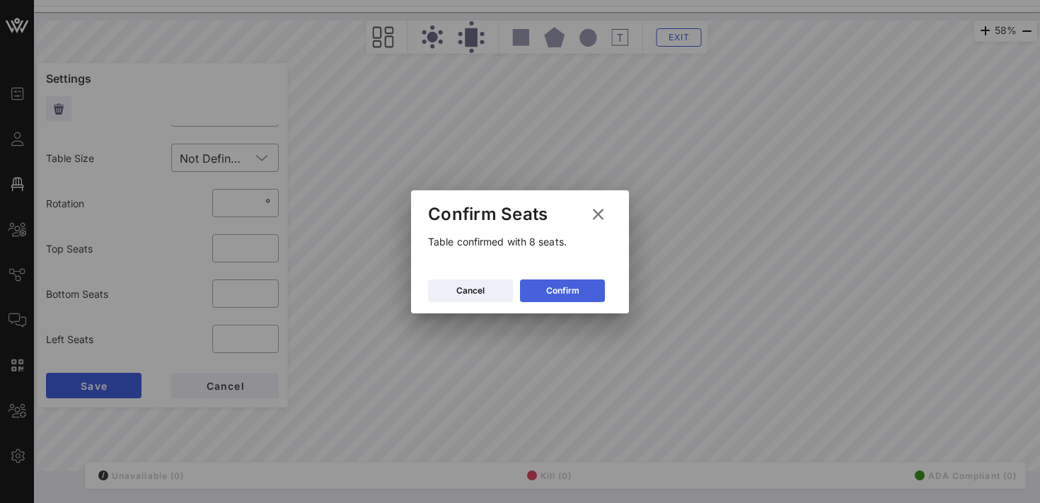
click at [566, 290] on icon at bounding box center [563, 290] width 11 height 9
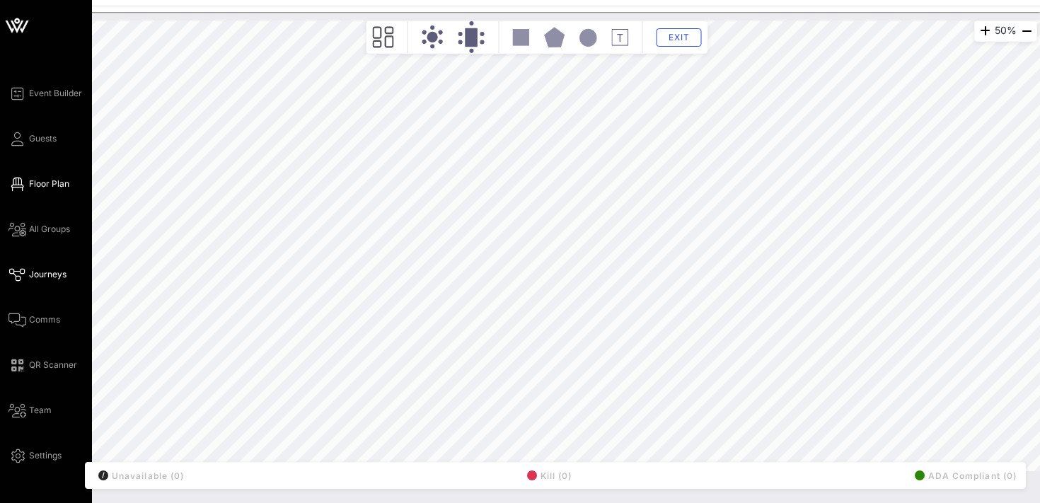
click at [54, 270] on span "Journeys" at bounding box center [48, 274] width 38 height 13
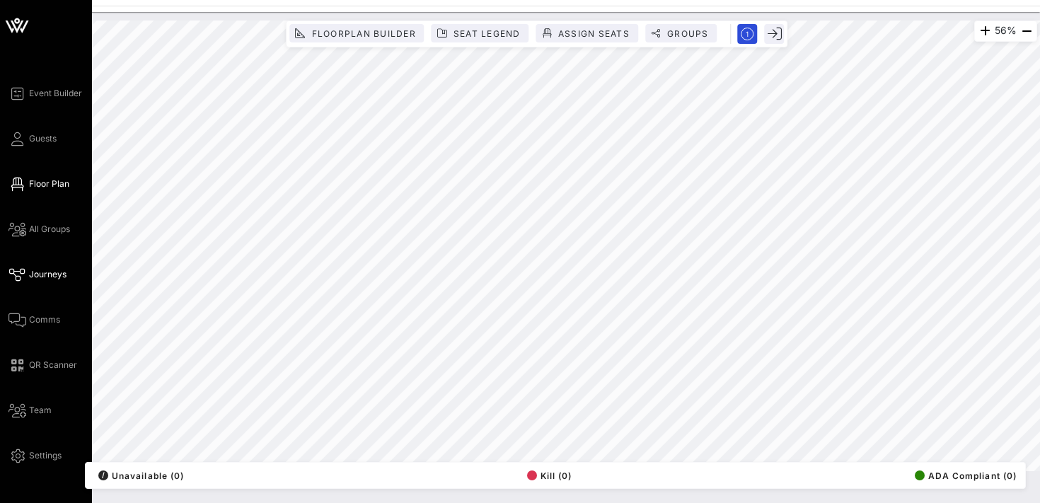
click at [30, 277] on span "Journeys" at bounding box center [48, 274] width 38 height 13
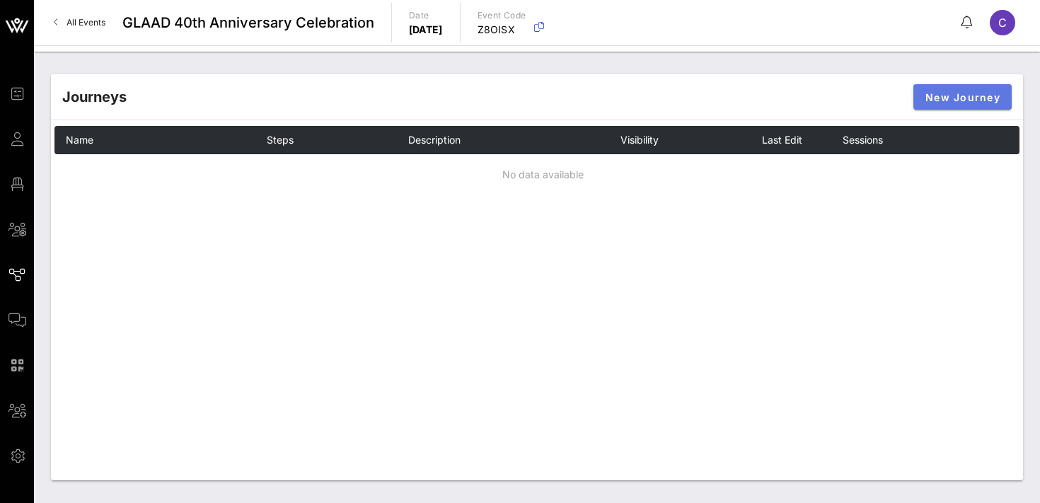
click at [926, 98] on span "New Journey" at bounding box center [963, 97] width 76 height 12
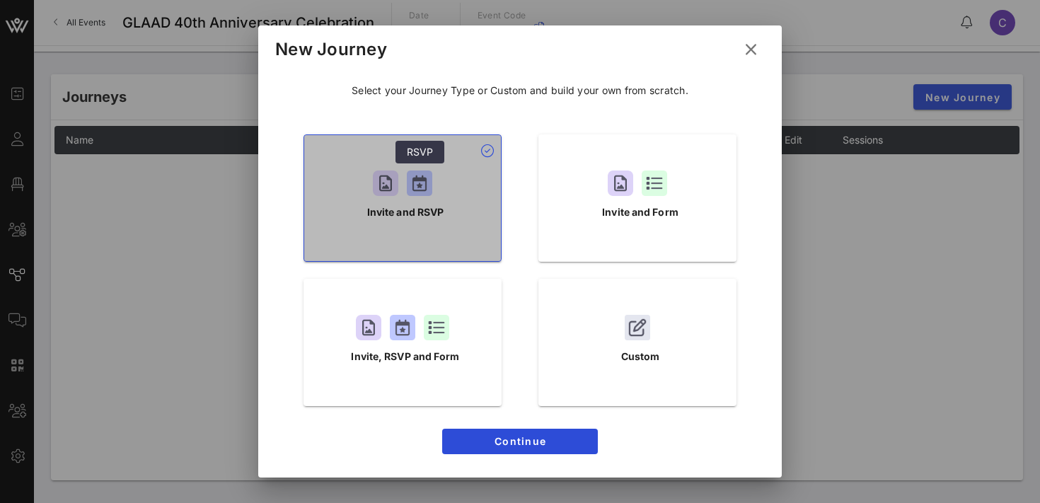
click at [431, 190] on div at bounding box center [419, 183] width 25 height 25
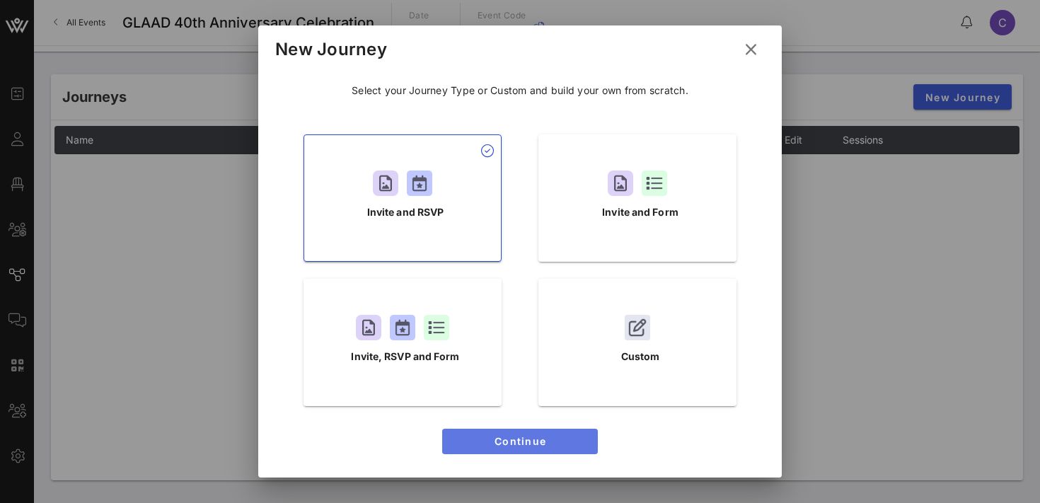
click at [535, 442] on span "Continue" at bounding box center [520, 441] width 133 height 12
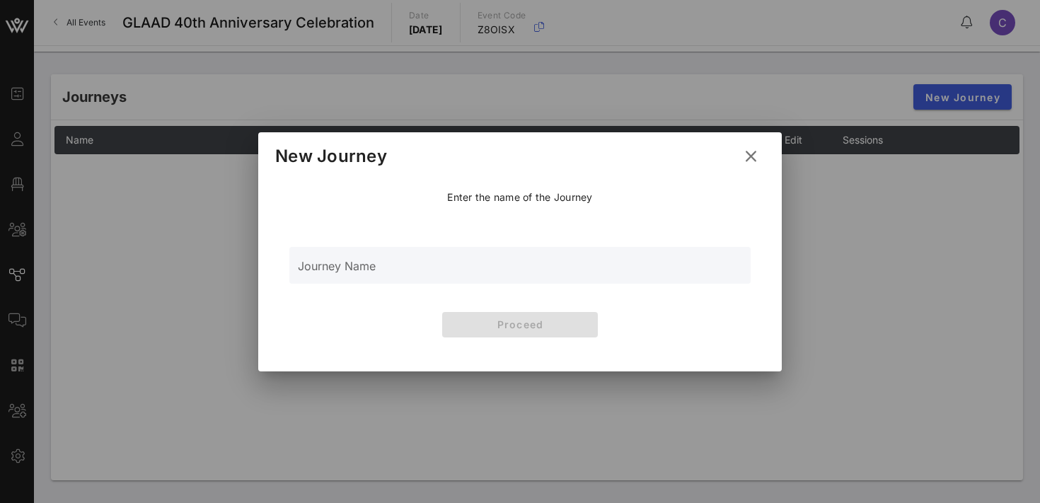
click at [462, 270] on input "Journey Name" at bounding box center [520, 273] width 444 height 21
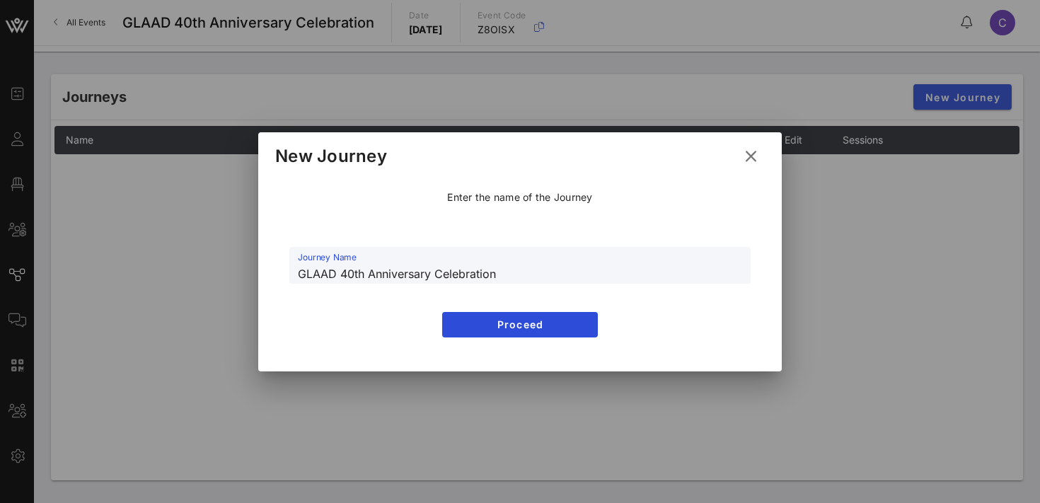
click at [299, 272] on input "GLAAD 40th Anniversary Celebration" at bounding box center [520, 273] width 444 height 21
type input "Digital Ticket - GLAAD 40th Anniversary Celebration"
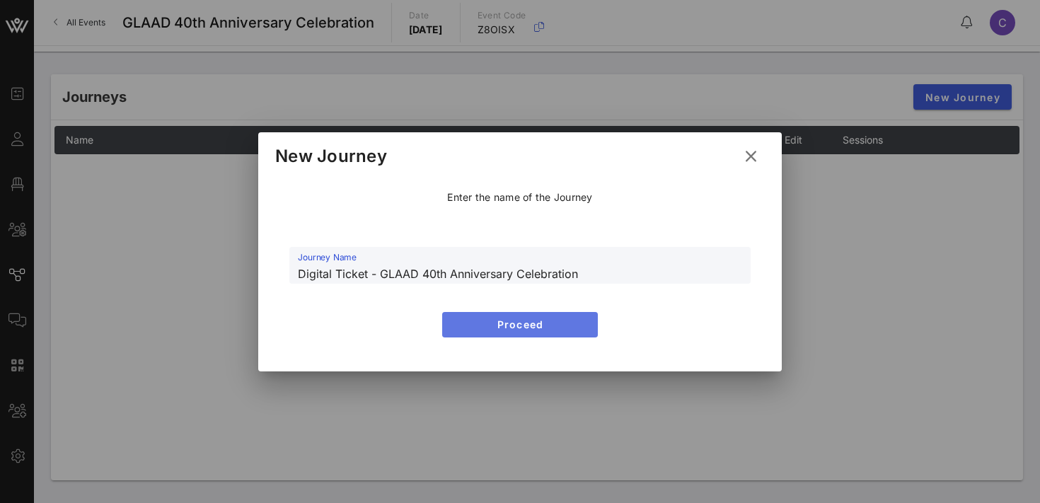
click at [459, 320] on span "Proceed" at bounding box center [520, 324] width 133 height 12
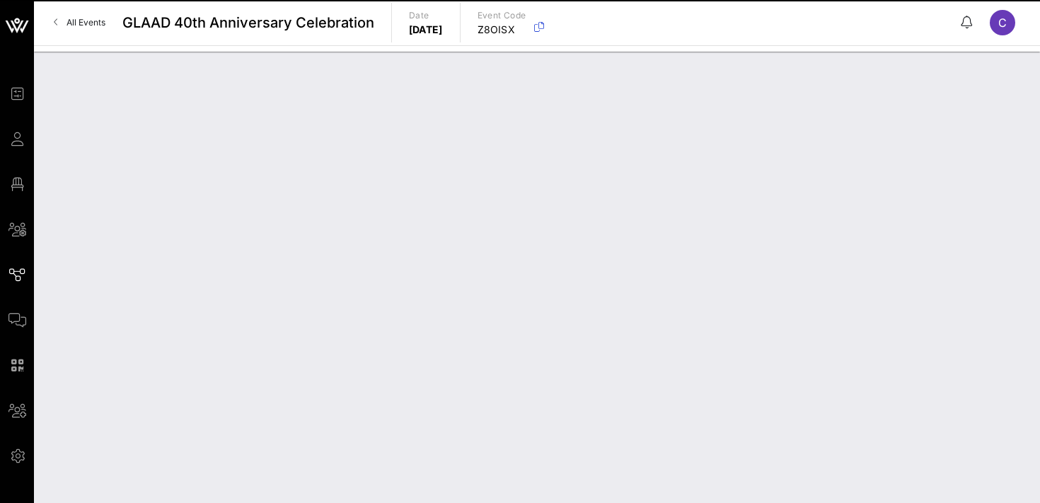
type input "Digital Ticket - GLAAD 40th Anniversary Celebration"
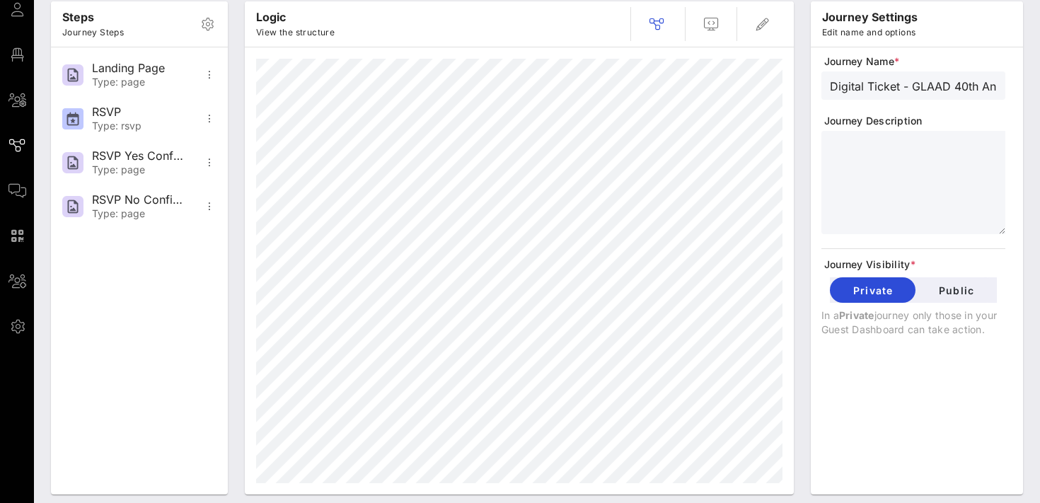
scroll to position [144, 0]
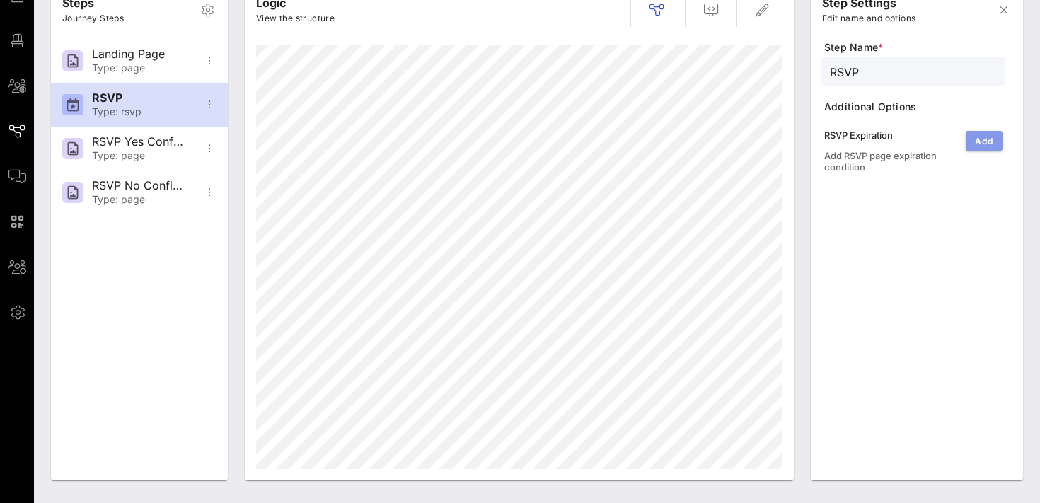
click at [971, 144] on button "Add" at bounding box center [984, 141] width 37 height 20
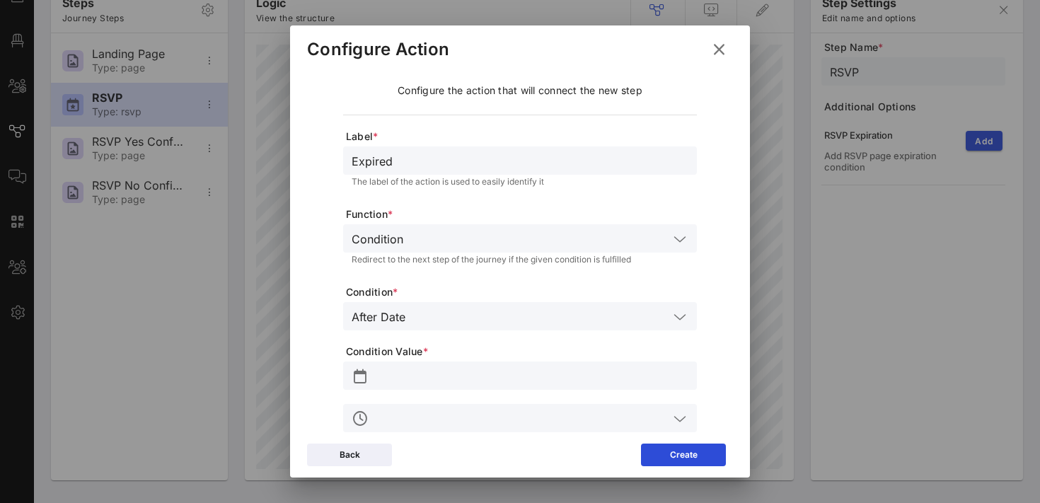
click at [478, 243] on input "text" at bounding box center [539, 238] width 260 height 18
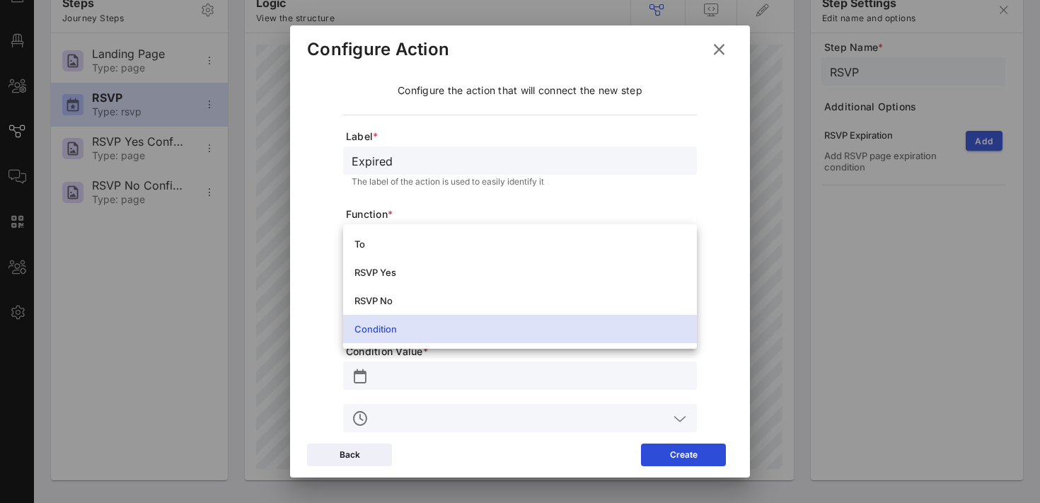
click at [436, 328] on div "Condition" at bounding box center [520, 328] width 331 height 11
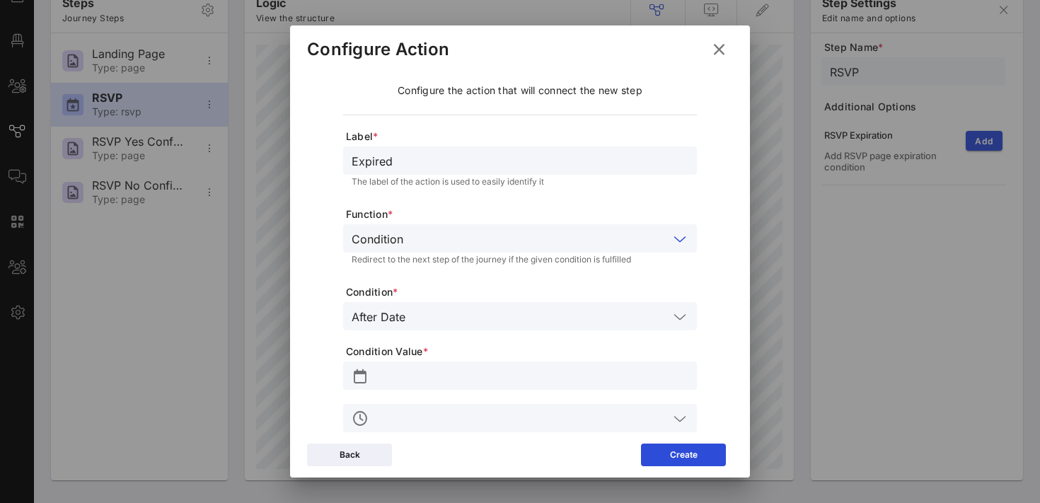
click at [425, 315] on input "text" at bounding box center [540, 316] width 258 height 18
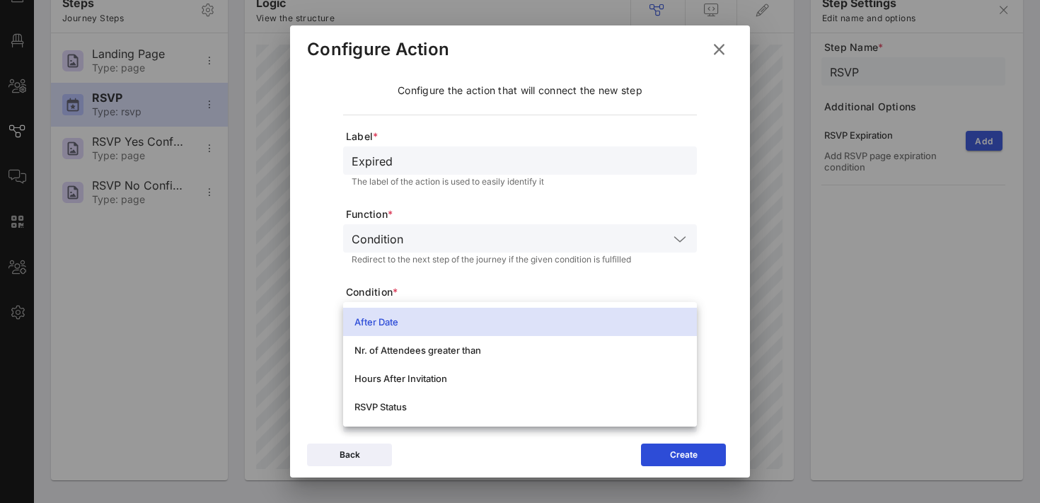
click at [417, 317] on div "After Date" at bounding box center [520, 321] width 331 height 11
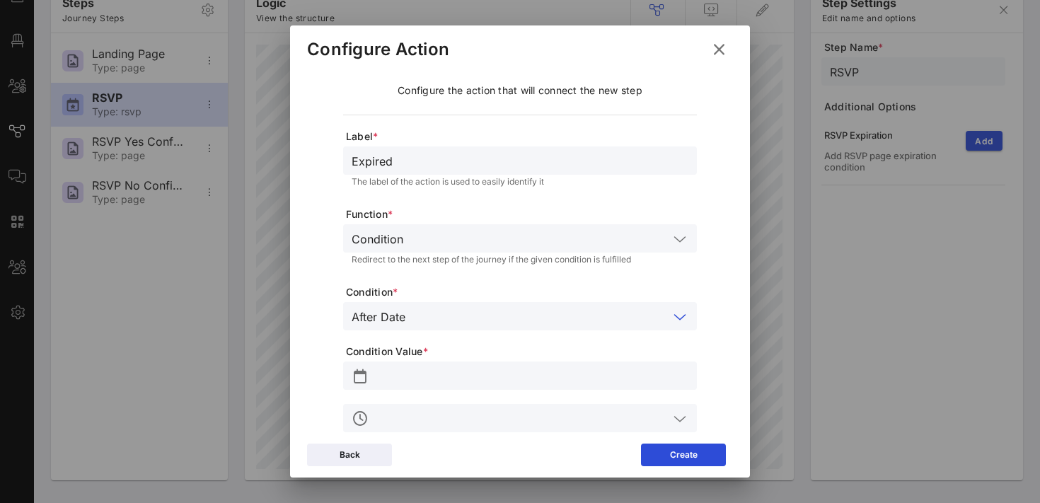
click at [391, 378] on input "text" at bounding box center [530, 376] width 317 height 18
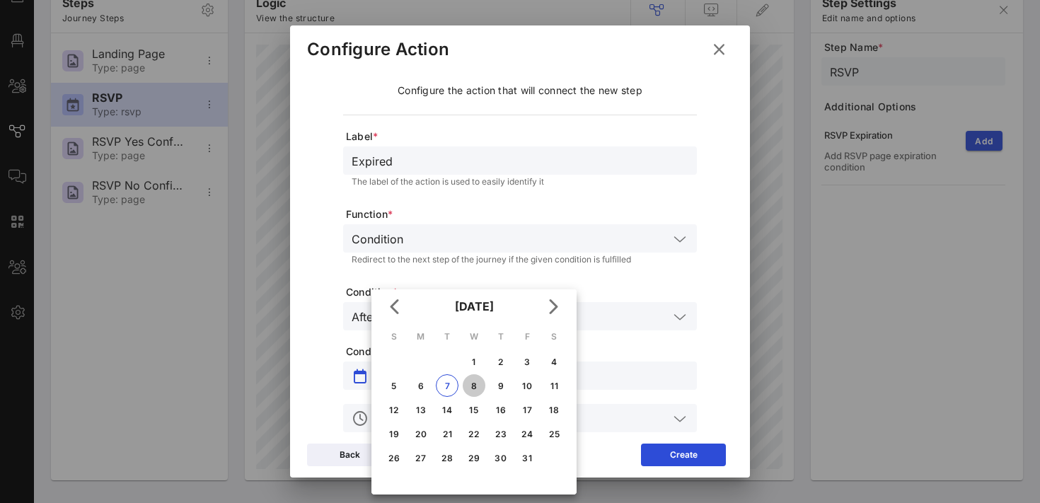
click at [474, 383] on div "8" at bounding box center [474, 386] width 23 height 11
type input "[DATE]"
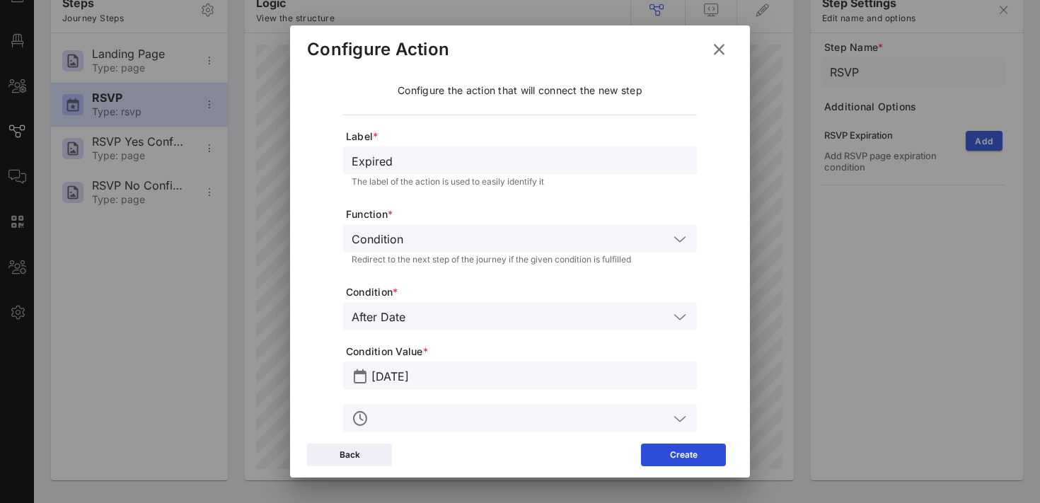
click at [404, 424] on input "text" at bounding box center [520, 418] width 297 height 18
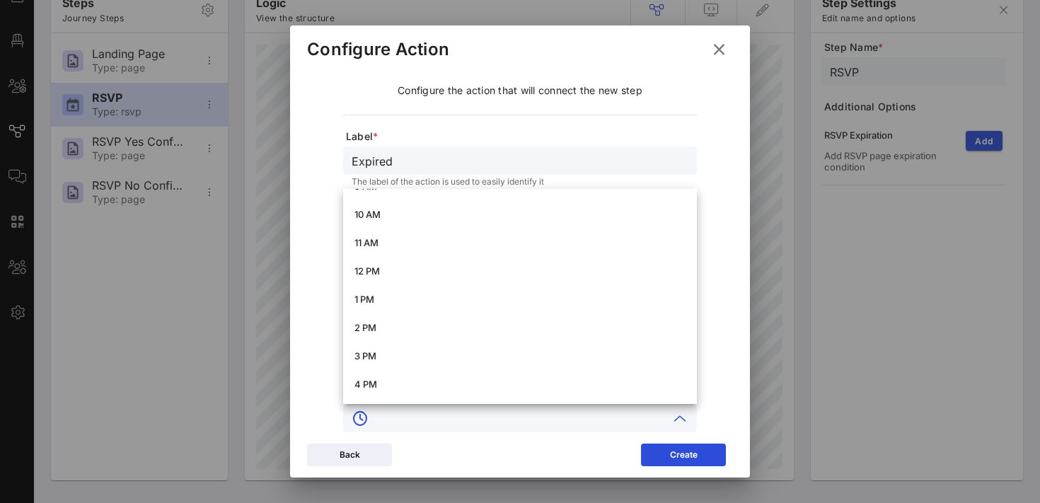
scroll to position [272, 0]
click at [376, 273] on div "12 PM" at bounding box center [520, 276] width 331 height 11
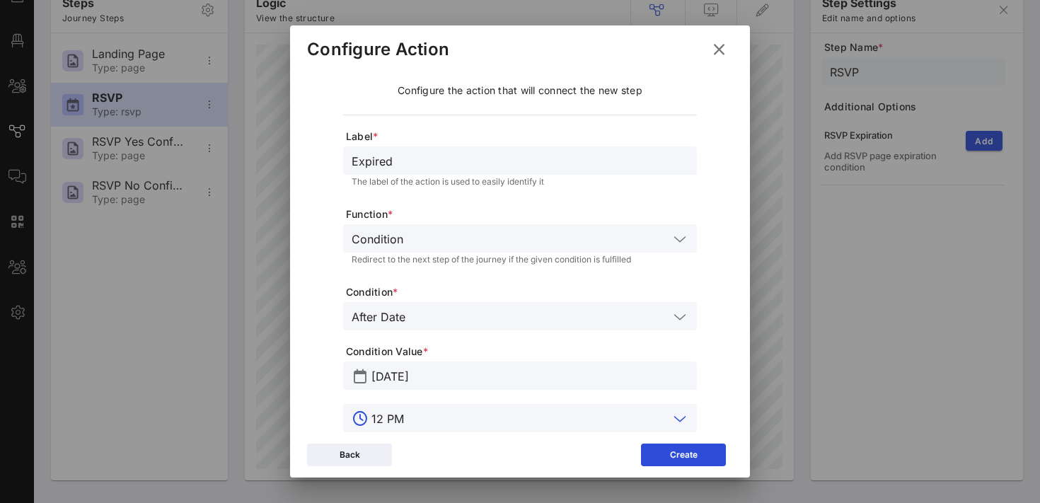
click at [436, 427] on div "12 PM" at bounding box center [530, 418] width 317 height 28
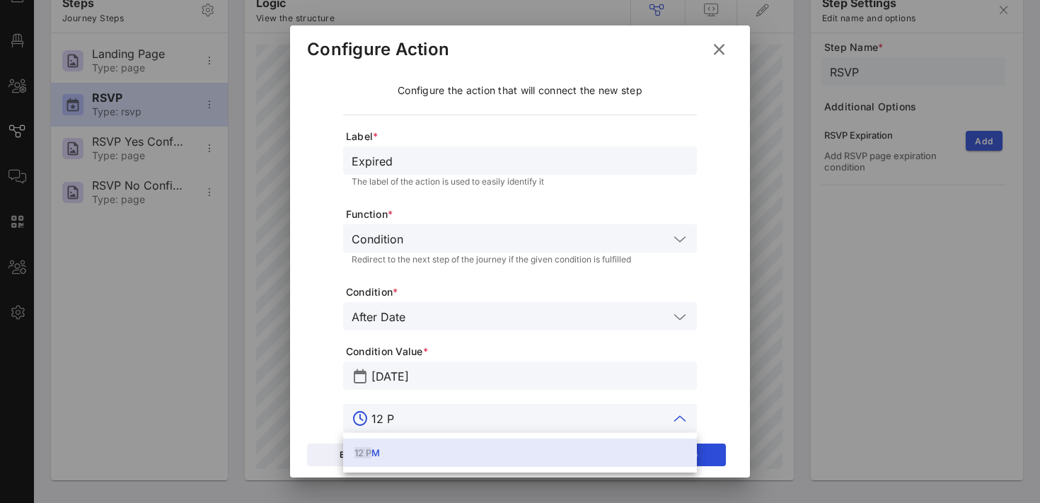
scroll to position [0, 0]
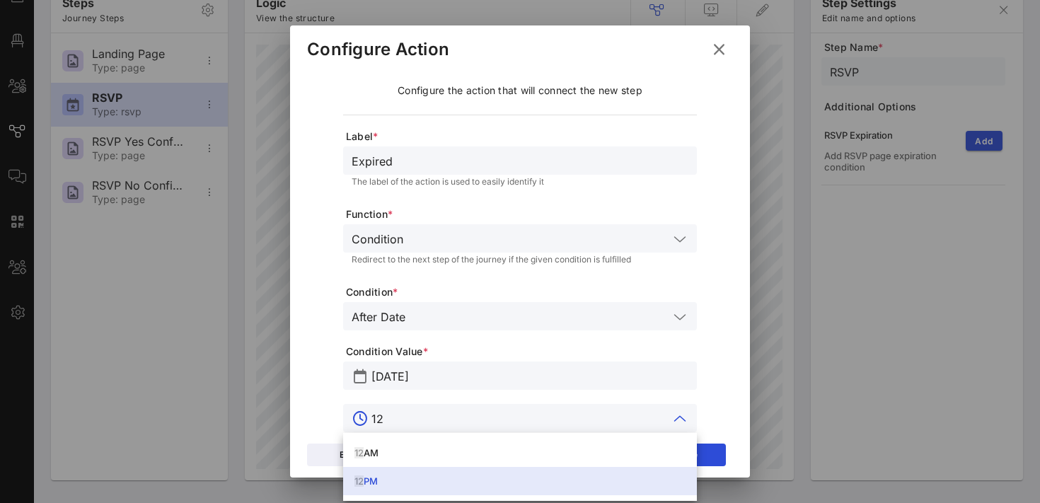
type input "1"
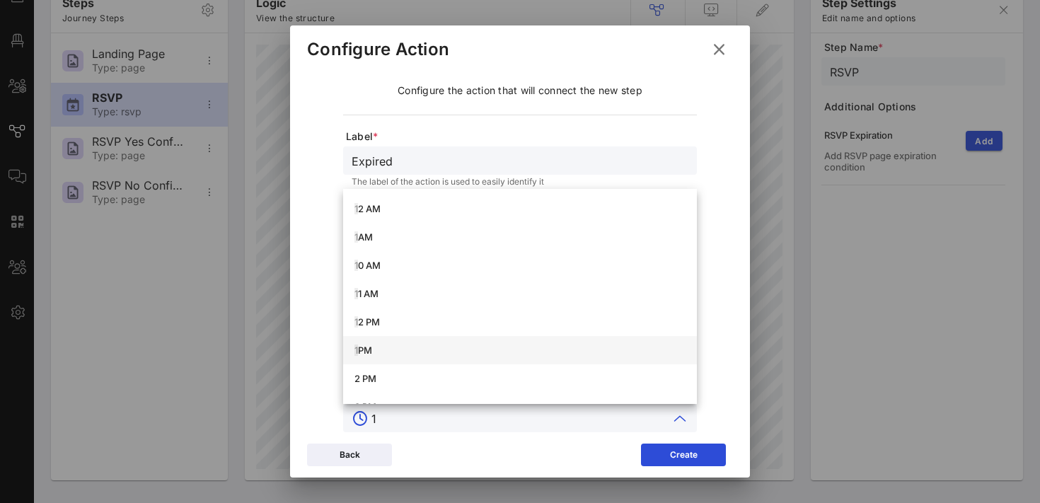
click at [375, 349] on div "1 PM" at bounding box center [520, 350] width 331 height 11
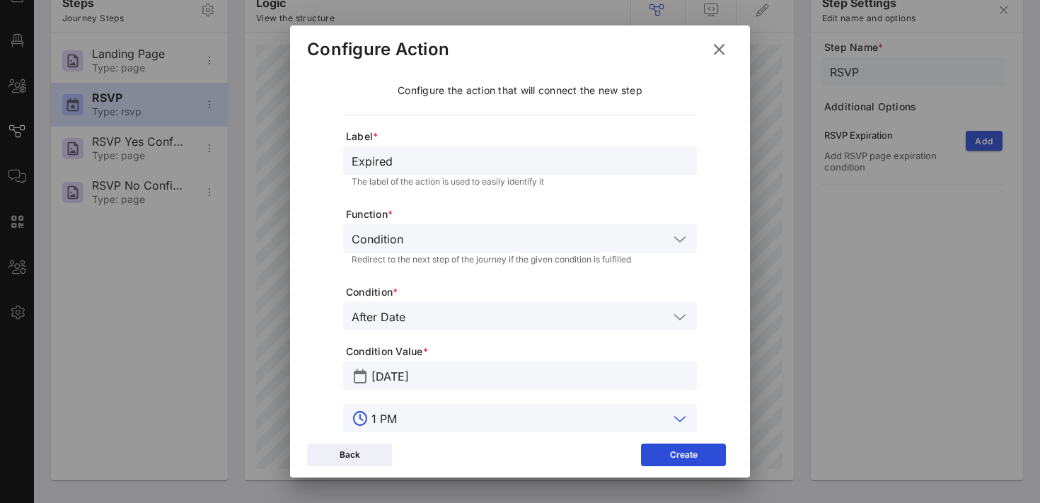
scroll to position [38, 0]
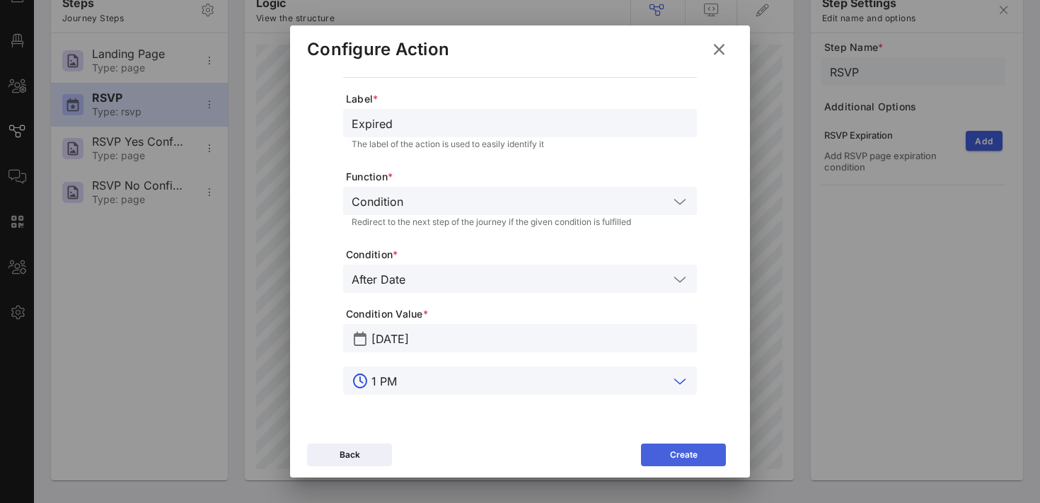
type input "1 PM"
click at [676, 454] on div "Create" at bounding box center [684, 455] width 28 height 14
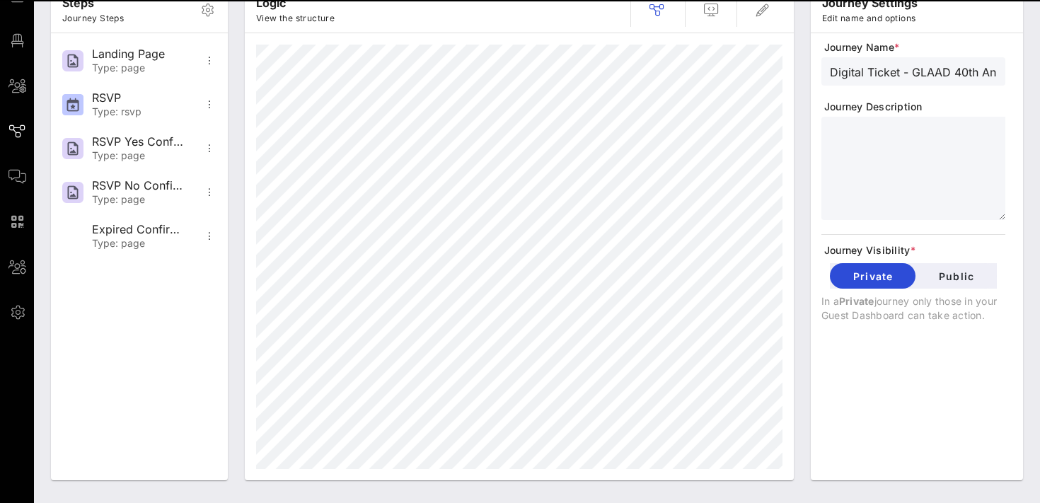
scroll to position [0, 0]
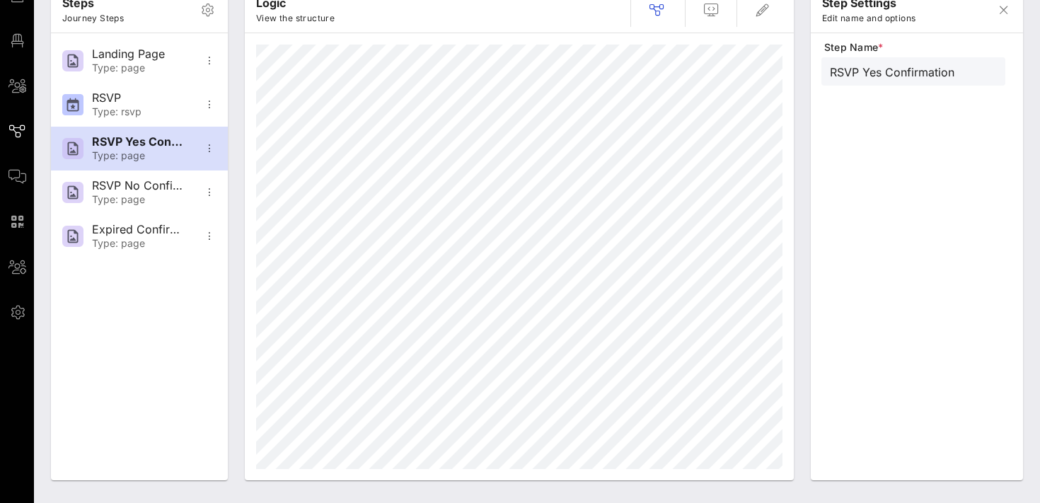
type input "RSVP No Confirmation"
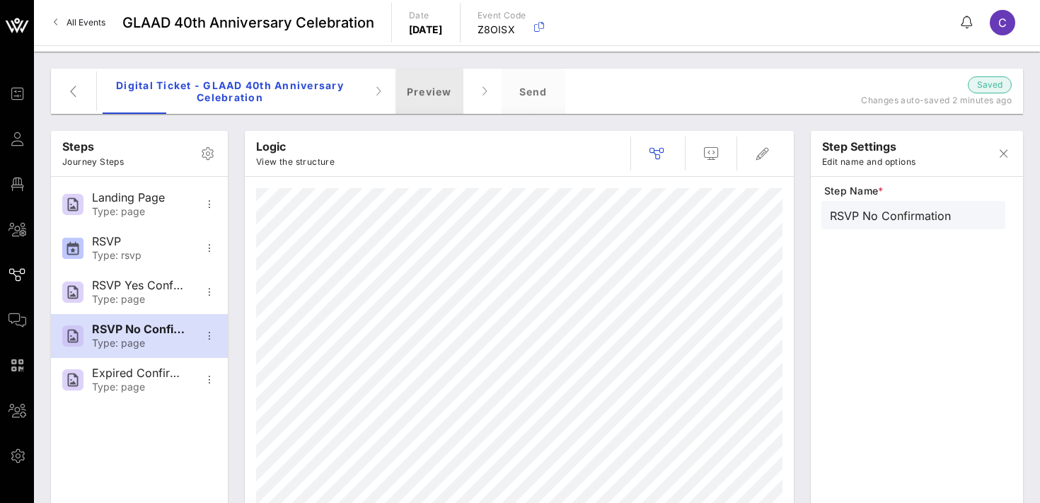
click at [427, 84] on div "Preview" at bounding box center [430, 91] width 68 height 45
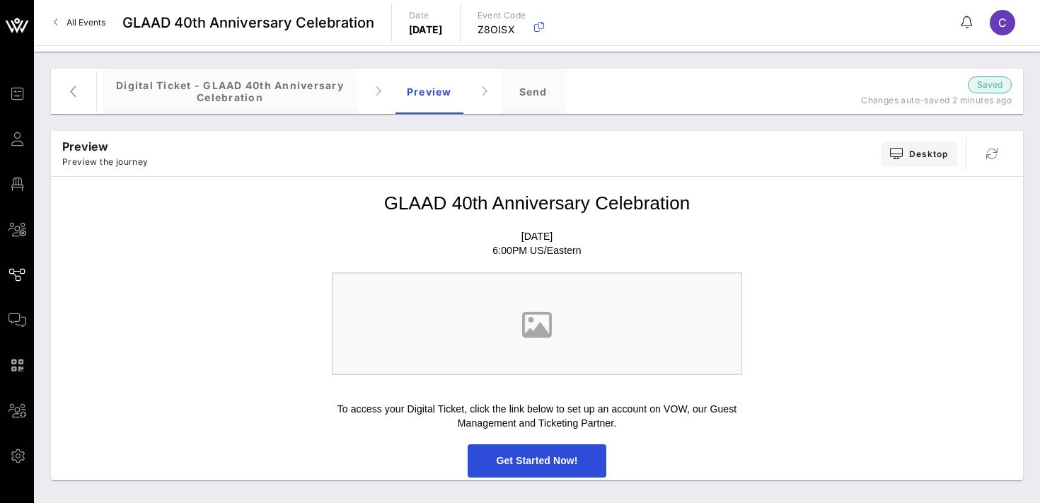
scroll to position [83, 0]
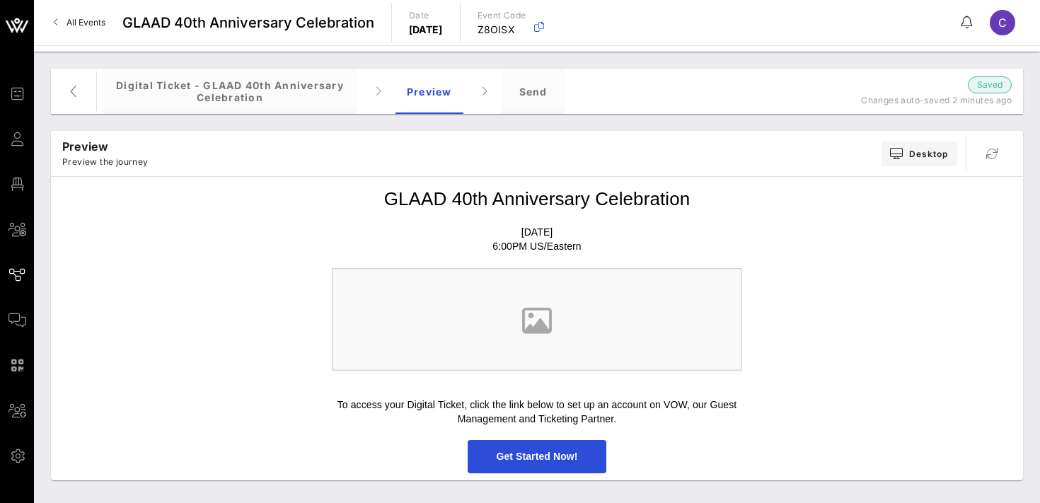
click at [535, 321] on img at bounding box center [537, 319] width 410 height 103
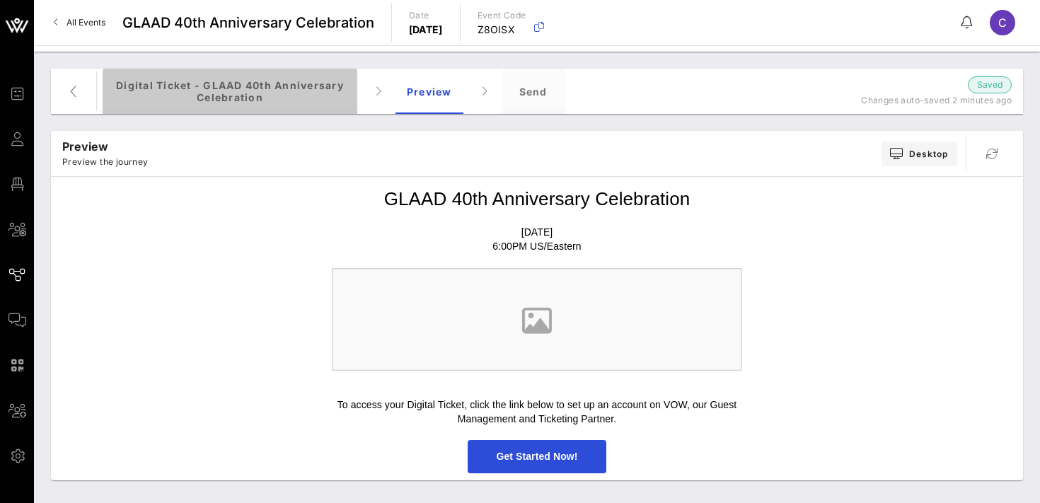
click at [238, 99] on div "Digital Ticket - GLAAD 40th Anniversary Celebration" at bounding box center [230, 91] width 255 height 45
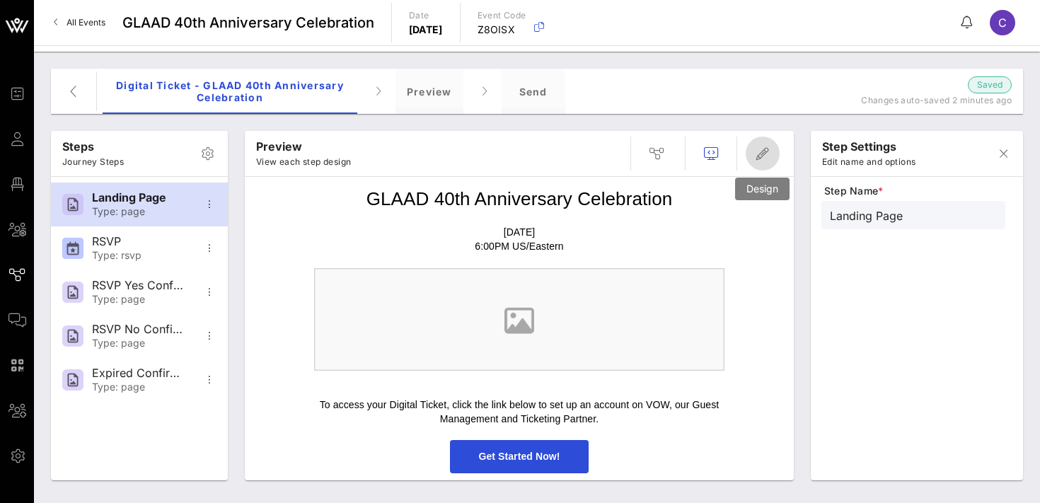
click at [769, 153] on icon "button" at bounding box center [762, 153] width 17 height 17
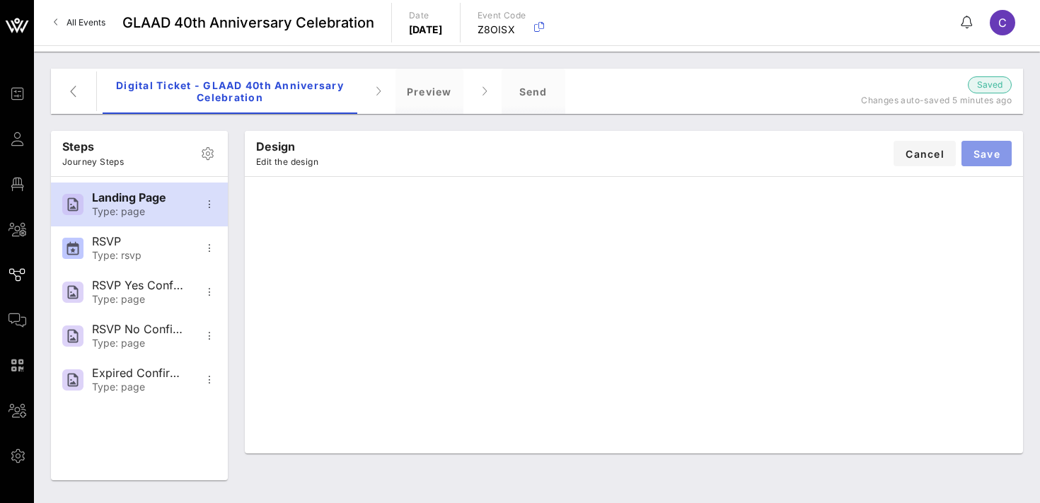
click at [989, 151] on span "Save" at bounding box center [987, 154] width 28 height 12
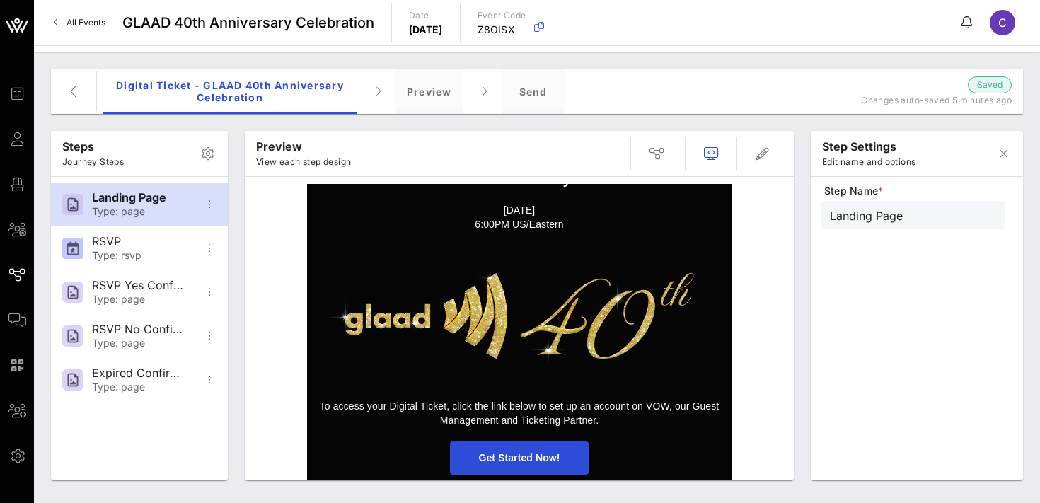
scroll to position [106, 0]
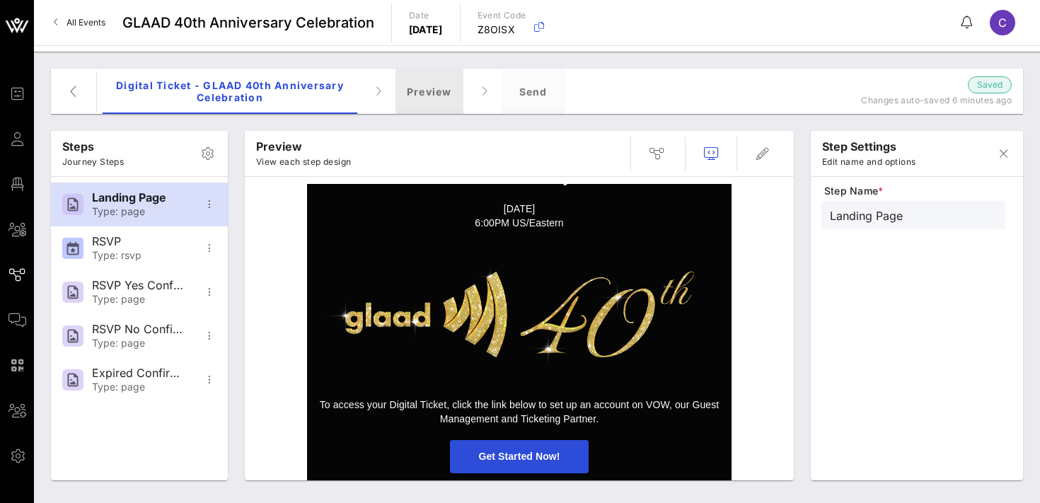
click at [427, 96] on div "Preview" at bounding box center [430, 91] width 68 height 45
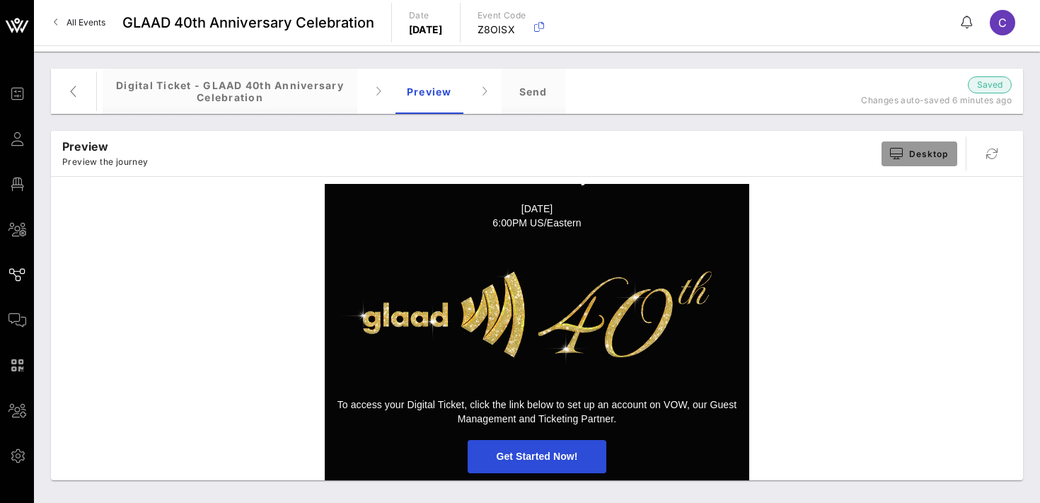
click at [902, 150] on icon "button" at bounding box center [896, 153] width 13 height 11
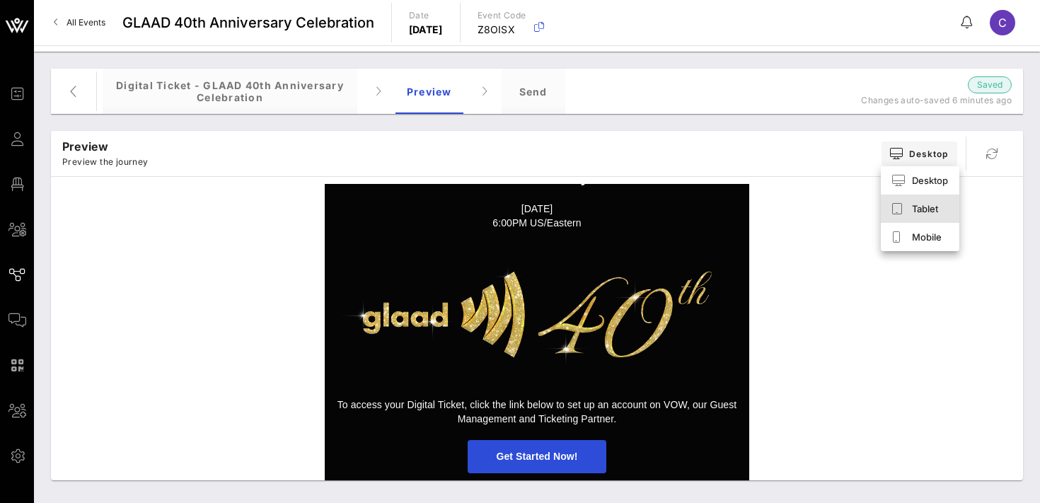
click at [921, 209] on div "Tablet" at bounding box center [930, 208] width 36 height 11
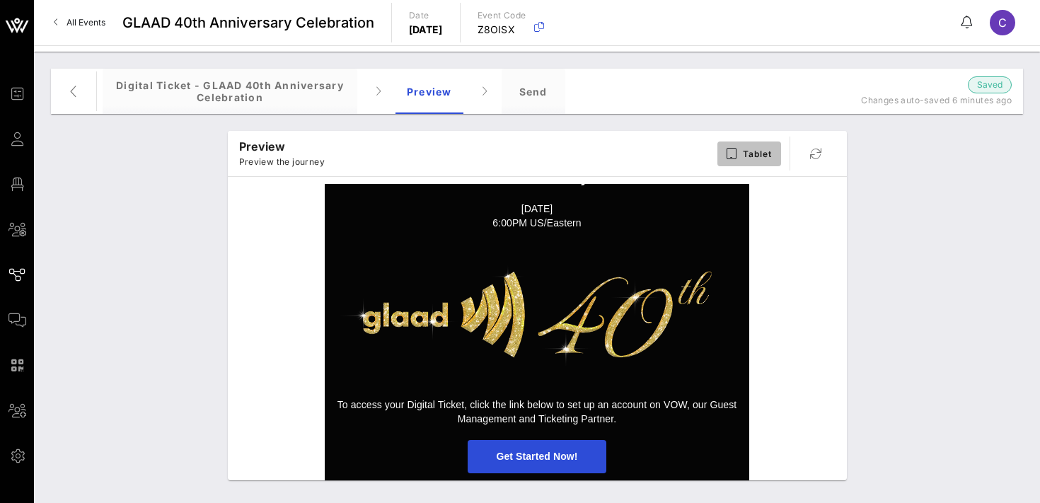
click at [741, 150] on span "Tablet" at bounding box center [750, 153] width 46 height 11
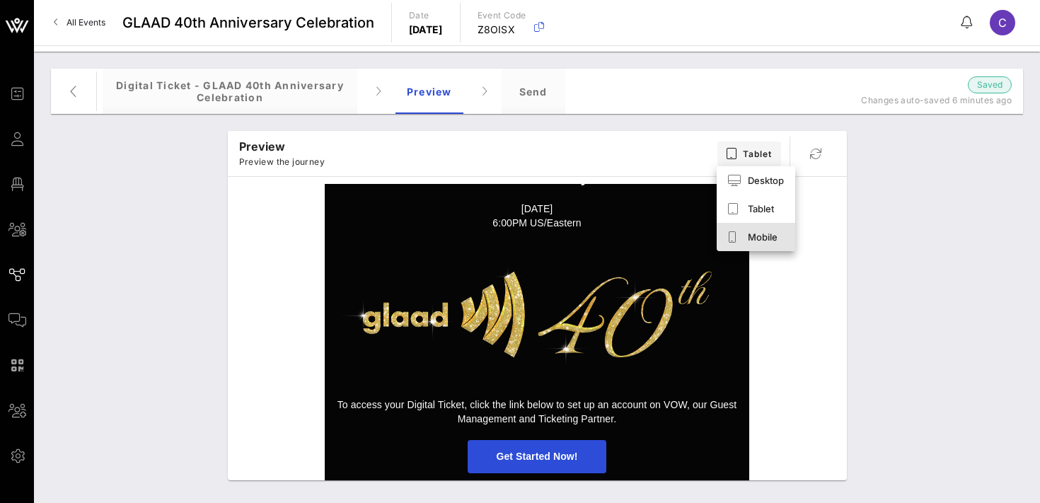
click at [752, 237] on div "Mobile" at bounding box center [766, 236] width 36 height 11
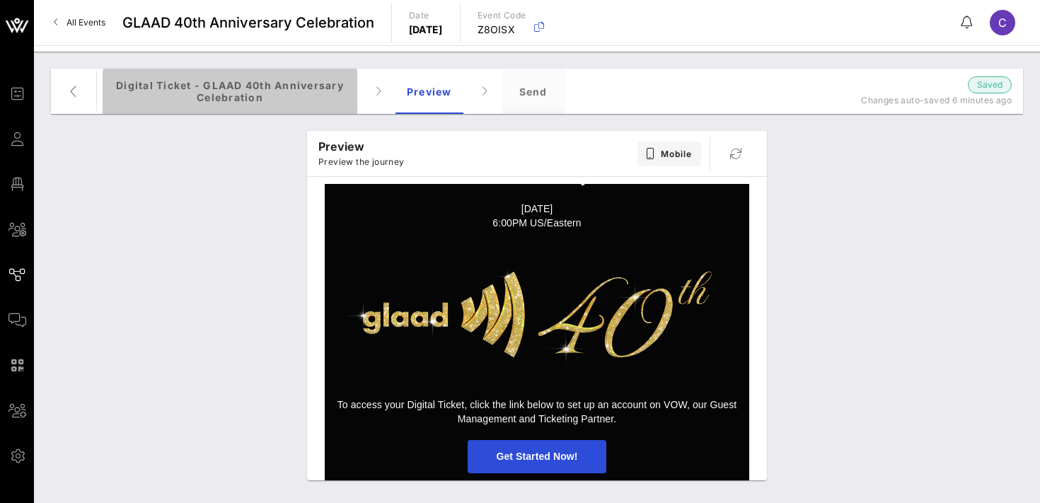
click at [190, 85] on div "Digital Ticket - GLAAD 40th Anniversary Celebration" at bounding box center [230, 91] width 255 height 45
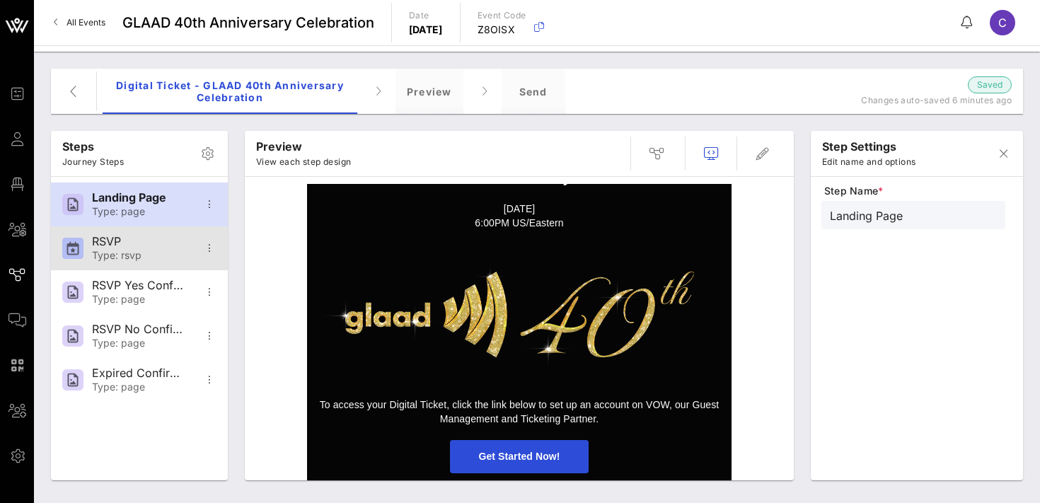
click at [141, 249] on div "RSVP Type: rsvp" at bounding box center [138, 248] width 93 height 44
type input "RSVP"
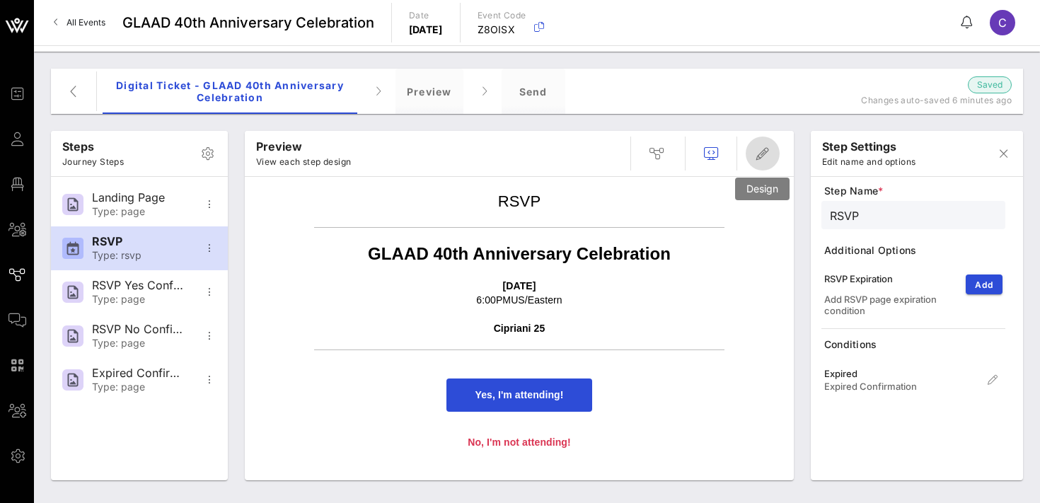
click at [765, 153] on icon "button" at bounding box center [762, 153] width 17 height 17
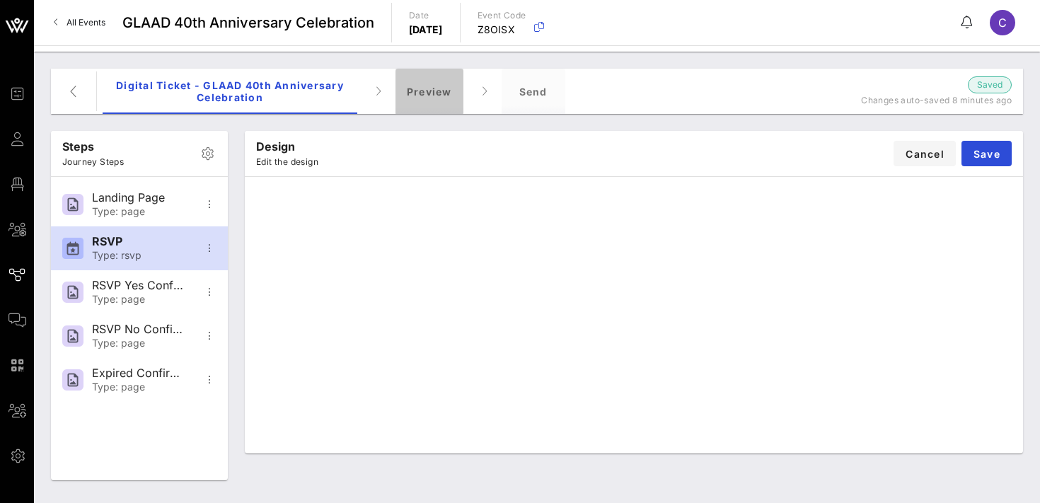
click at [418, 88] on div "Preview" at bounding box center [430, 91] width 68 height 45
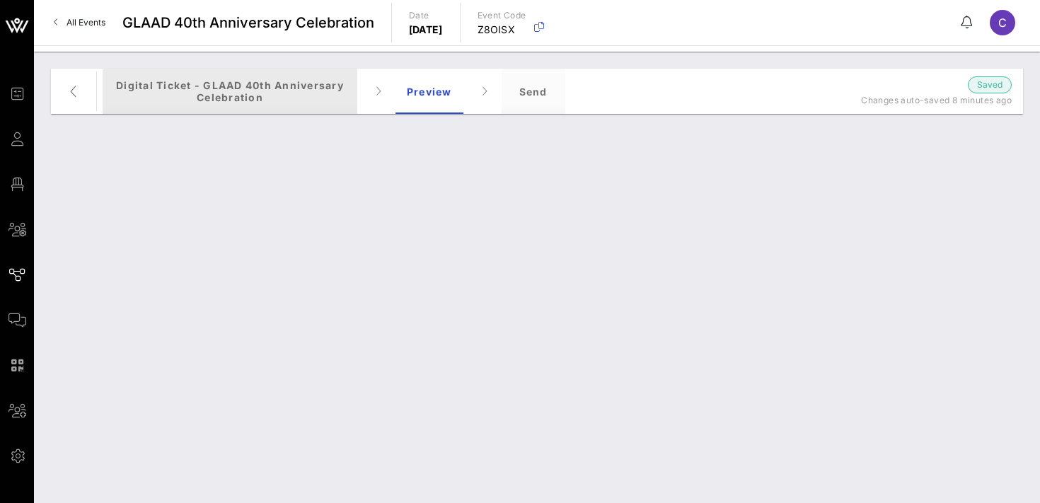
click at [222, 89] on div "Digital Ticket - GLAAD 40th Anniversary Celebration" at bounding box center [230, 91] width 255 height 45
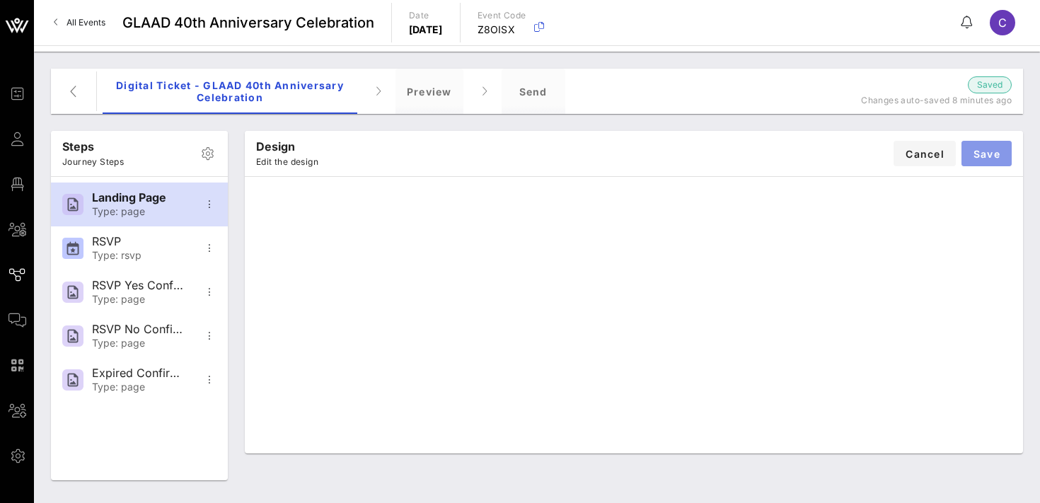
click at [996, 153] on span "Save" at bounding box center [987, 154] width 28 height 12
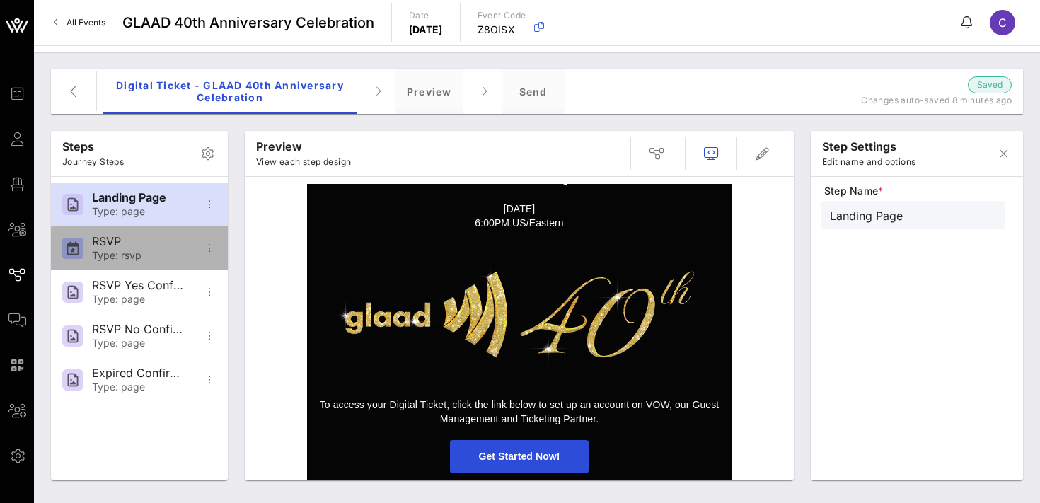
click at [144, 246] on div "RSVP" at bounding box center [138, 241] width 93 height 13
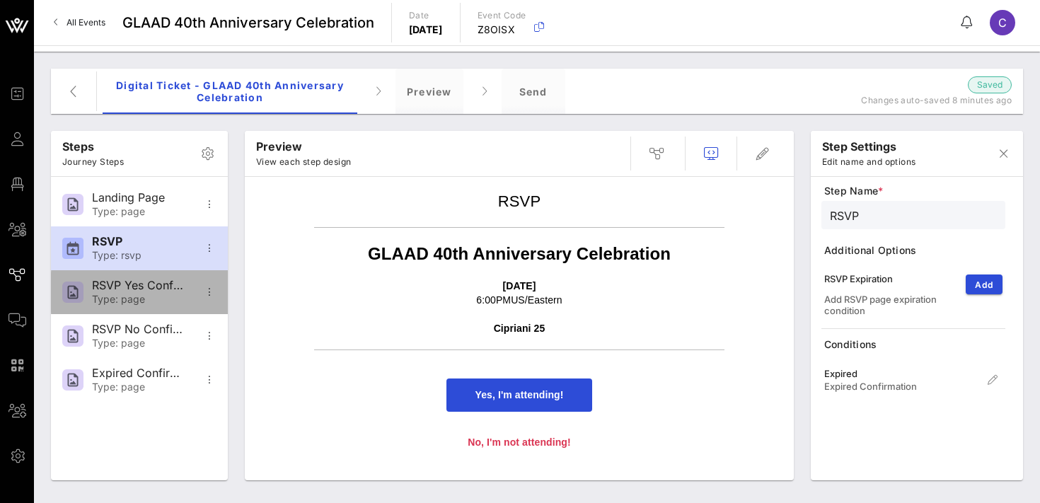
click at [137, 296] on div "Type: page" at bounding box center [138, 300] width 93 height 12
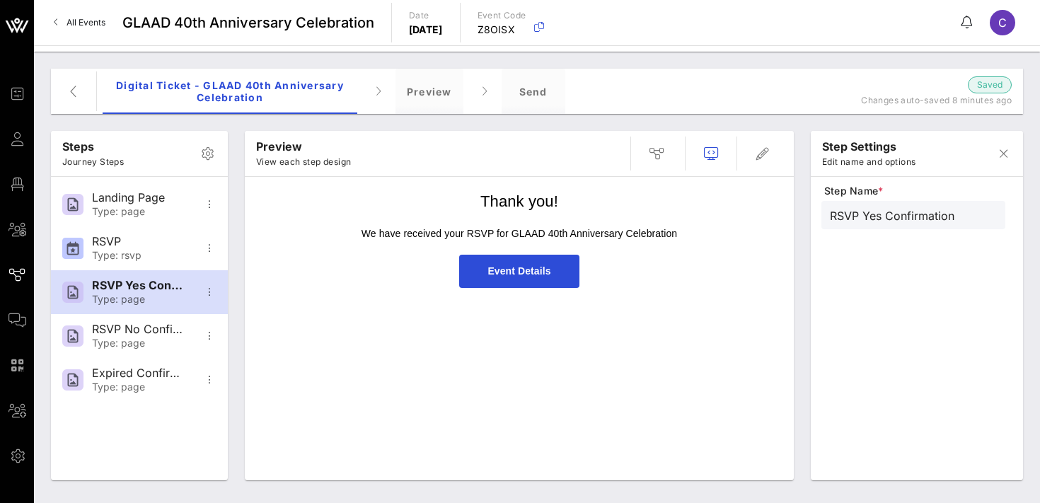
click at [513, 270] on span "Event Details" at bounding box center [519, 270] width 63 height 11
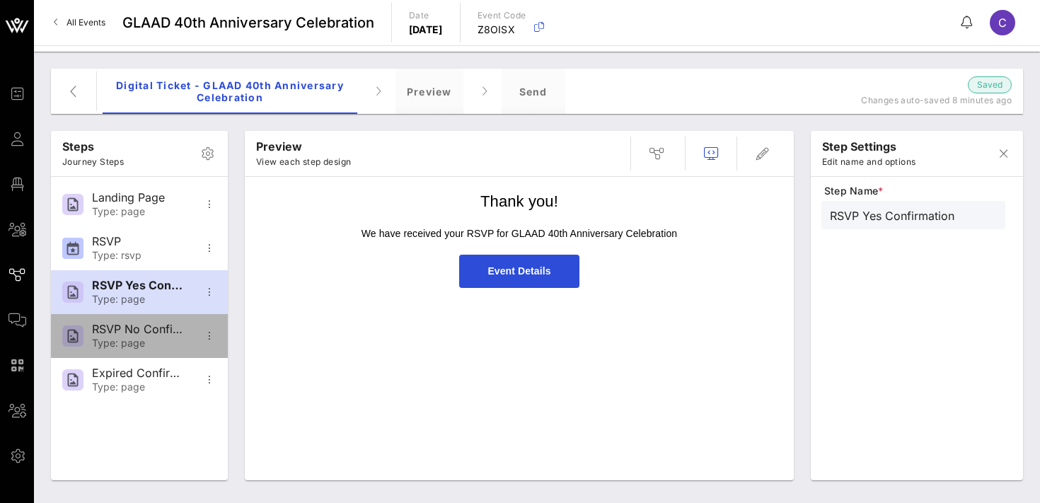
click at [123, 340] on div "Type: page" at bounding box center [138, 344] width 93 height 12
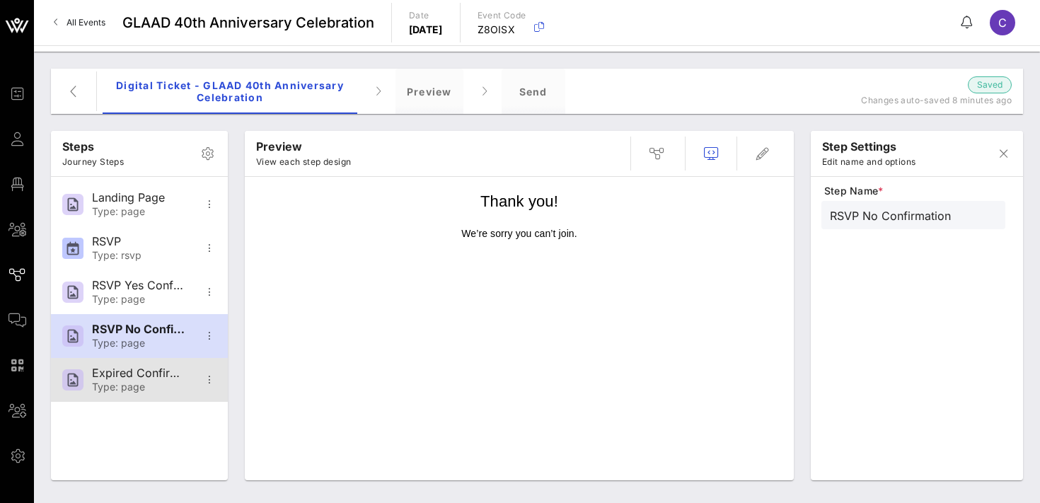
click at [138, 380] on div "Expired Confirmation Type: page" at bounding box center [138, 380] width 93 height 44
type input "Expired Confirmation"
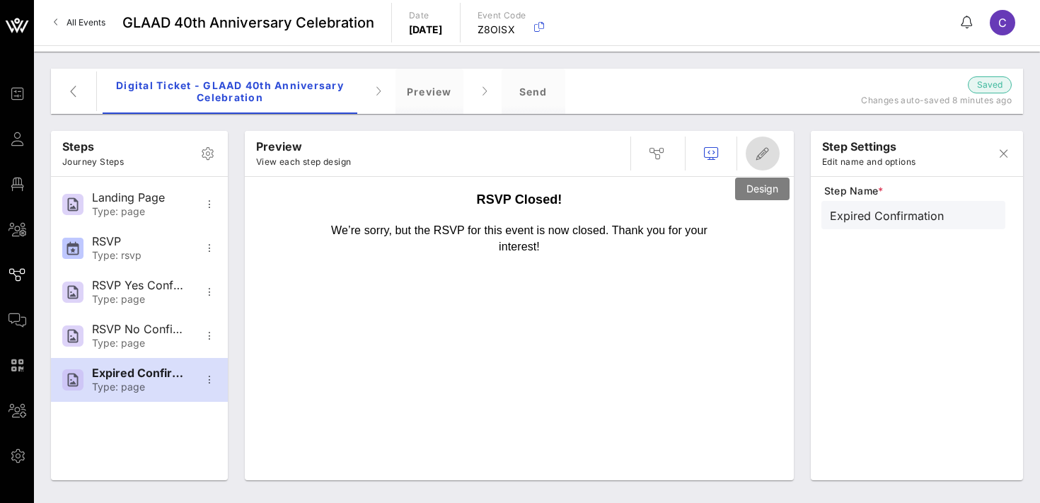
click at [774, 156] on span "button" at bounding box center [763, 153] width 34 height 17
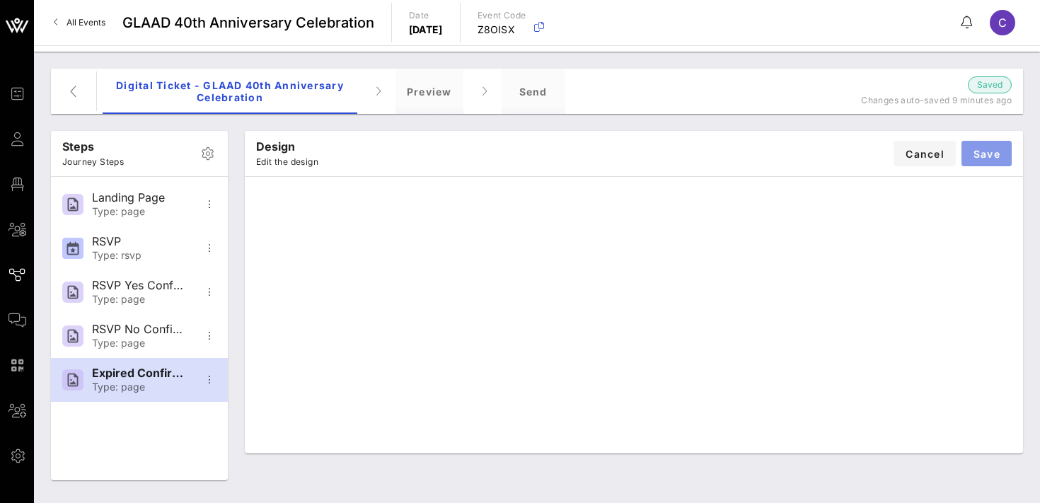
click at [982, 150] on span "Save" at bounding box center [987, 154] width 28 height 12
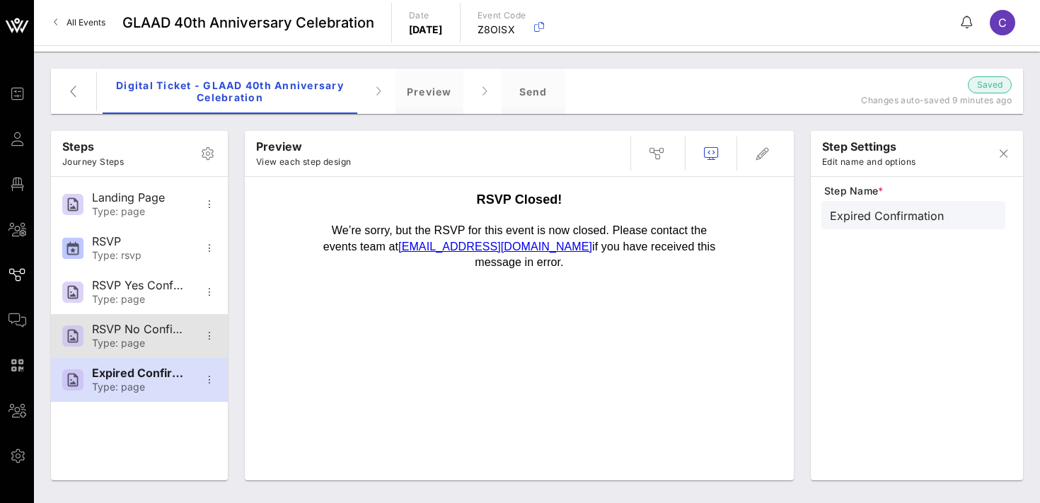
click at [145, 342] on div "Type: page" at bounding box center [138, 344] width 93 height 12
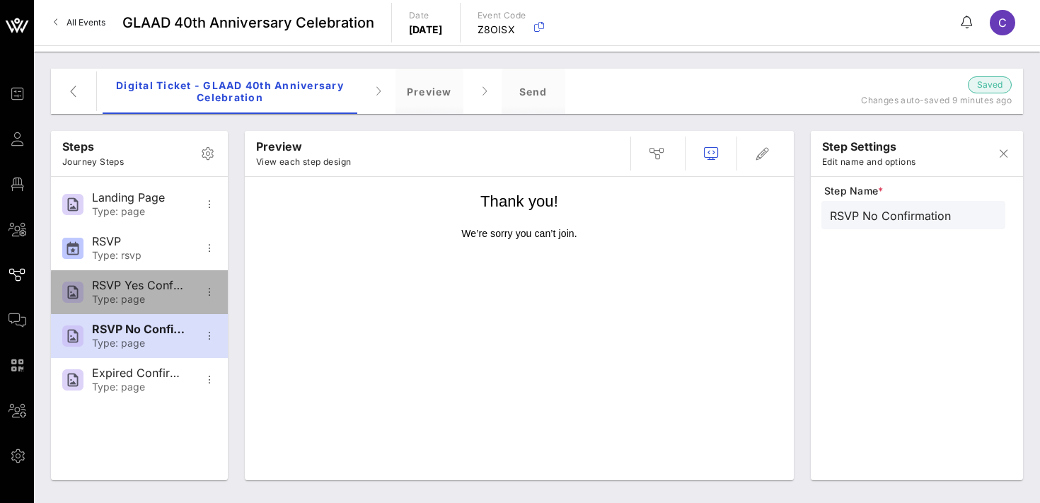
click at [138, 292] on div "RSVP Yes Confirmation" at bounding box center [138, 285] width 93 height 13
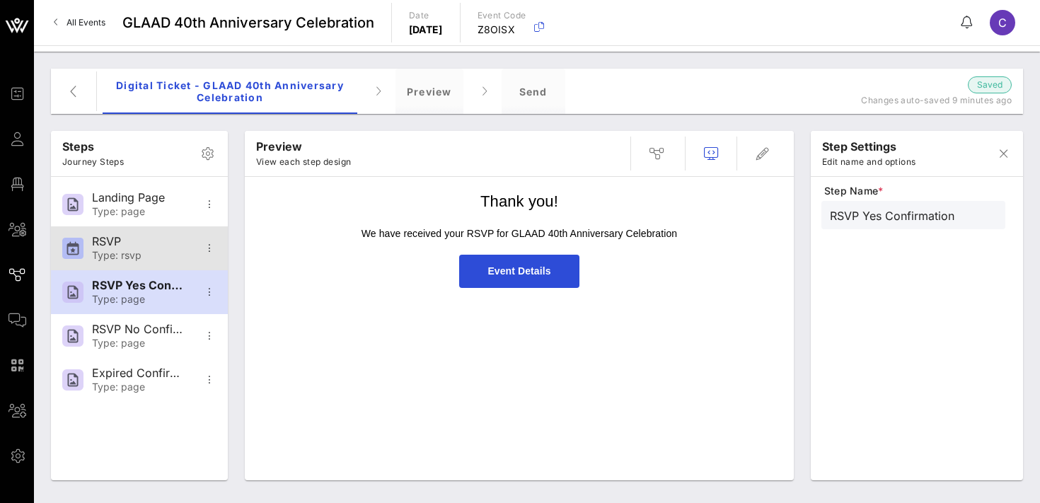
click at [141, 248] on div "RSVP Type: rsvp" at bounding box center [138, 248] width 93 height 44
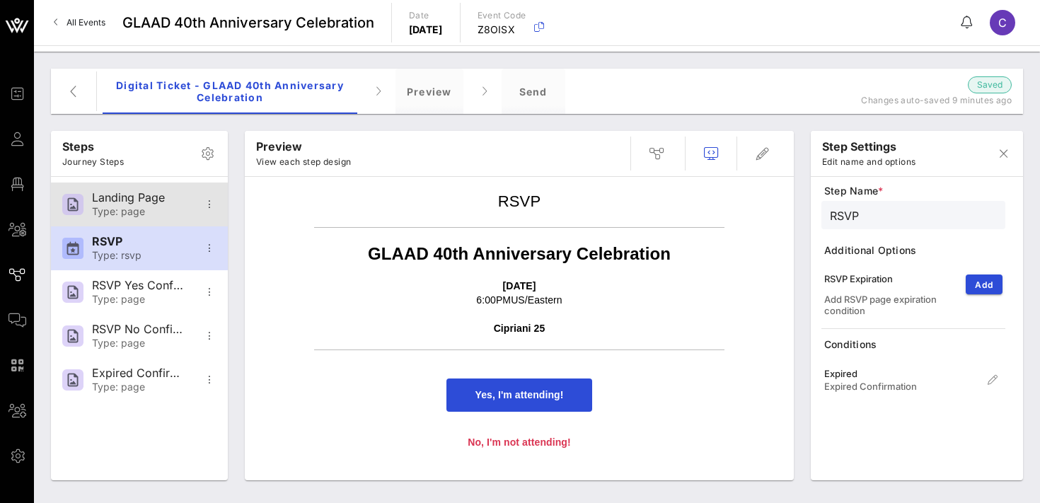
click at [144, 203] on div "Landing Page" at bounding box center [138, 197] width 93 height 13
type input "Landing Page"
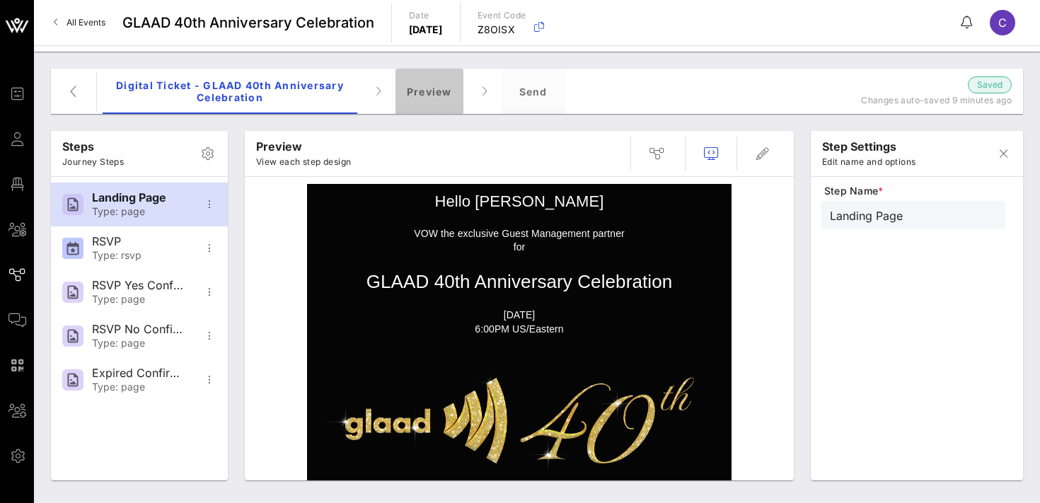
click at [430, 89] on div "Preview" at bounding box center [430, 91] width 68 height 45
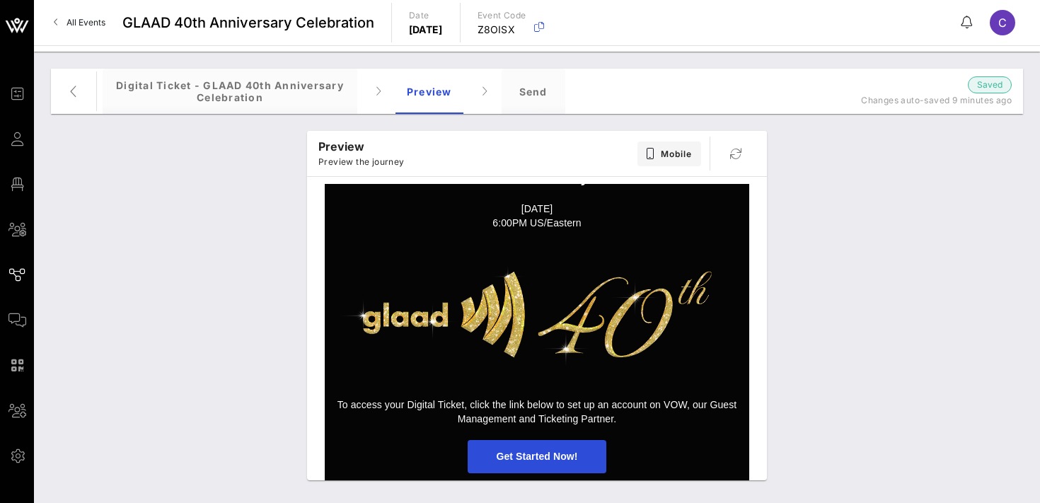
click at [550, 460] on span "Get Started Now!" at bounding box center [536, 456] width 81 height 11
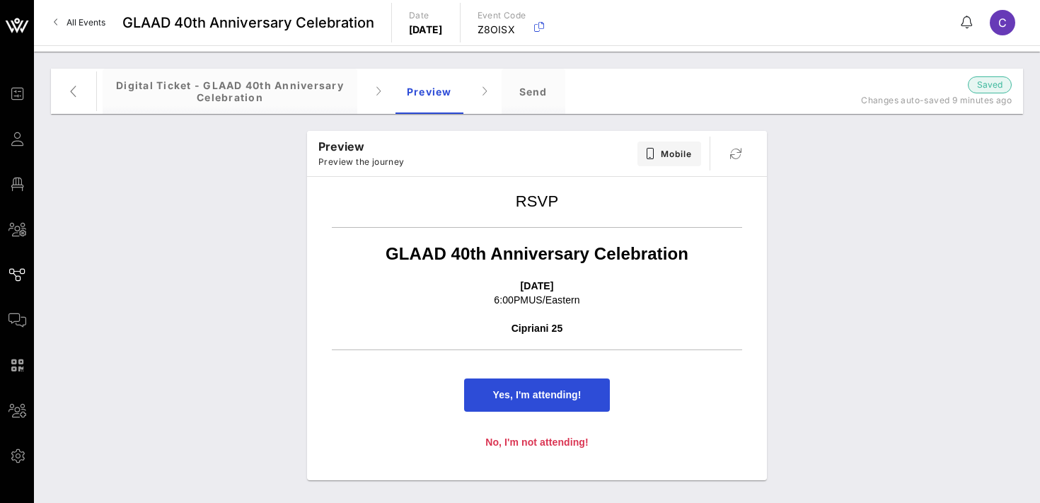
click at [523, 393] on span "Yes, I'm attending!" at bounding box center [537, 394] width 88 height 11
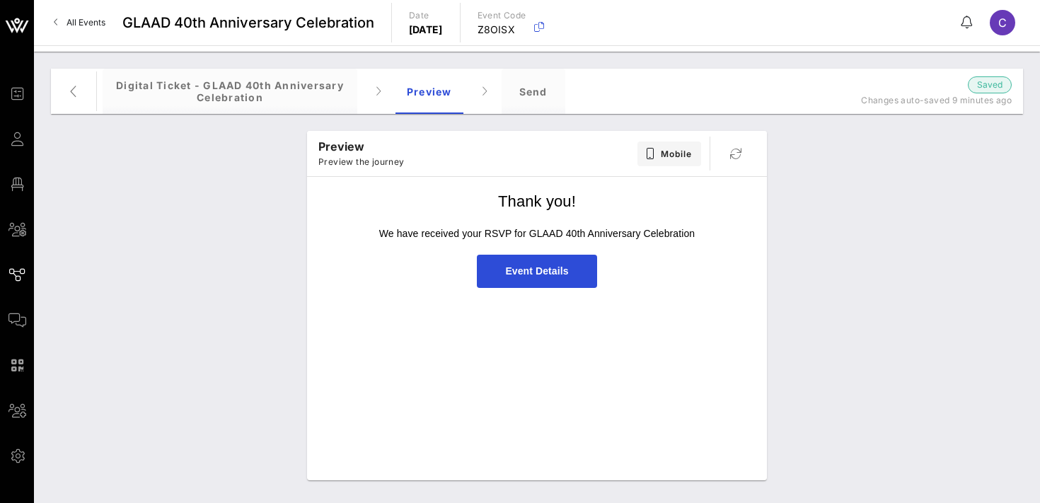
click at [544, 265] on span "Event Details" at bounding box center [536, 270] width 63 height 11
click at [531, 270] on span "Event Details" at bounding box center [536, 270] width 63 height 11
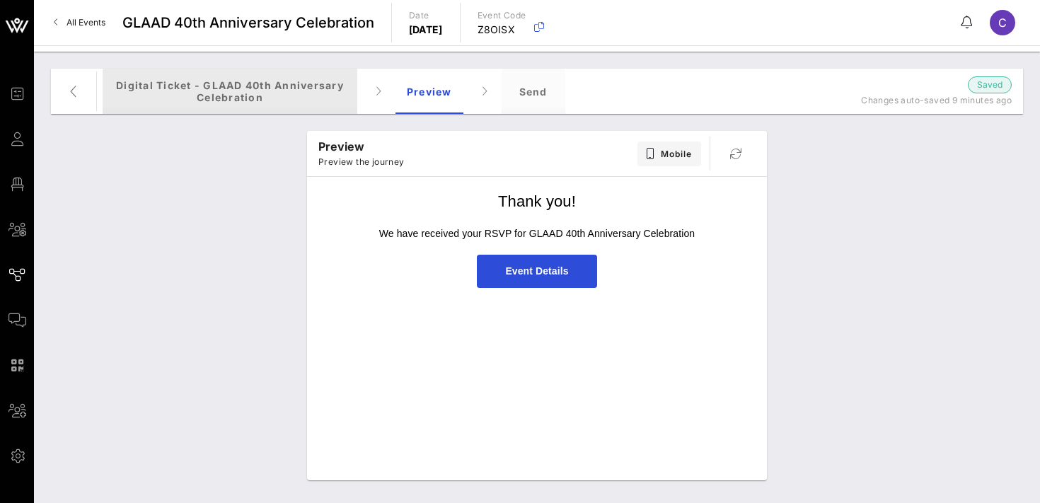
click at [258, 76] on div "Digital Ticket - GLAAD 40th Anniversary Celebration" at bounding box center [230, 91] width 255 height 45
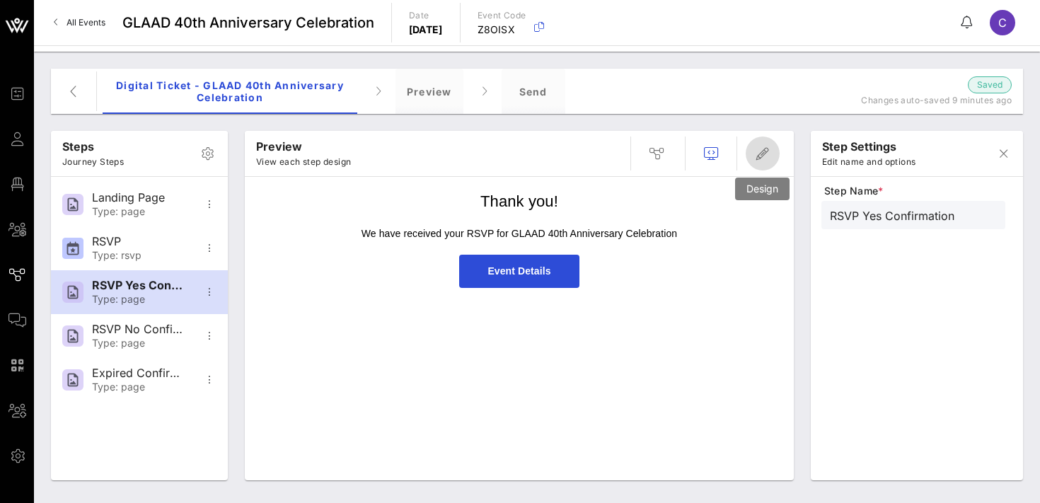
click at [770, 154] on icon "button" at bounding box center [762, 153] width 17 height 17
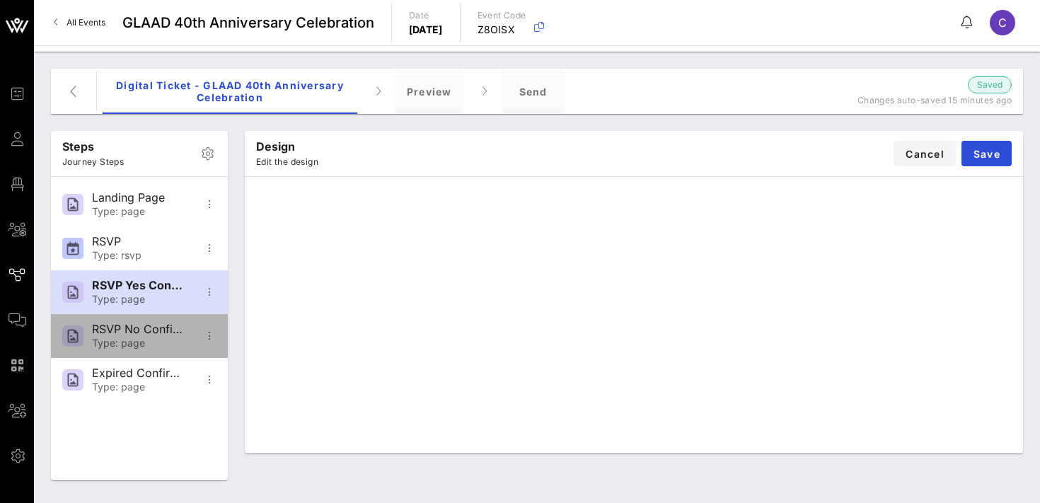
click at [134, 329] on div "RSVP No Confirmation" at bounding box center [138, 329] width 93 height 13
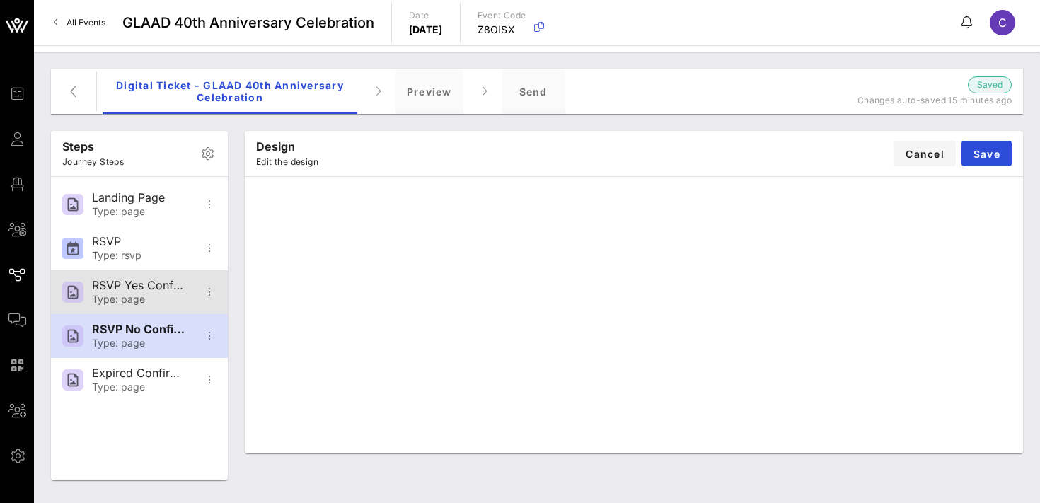
click at [135, 294] on div "Type: page" at bounding box center [138, 300] width 93 height 12
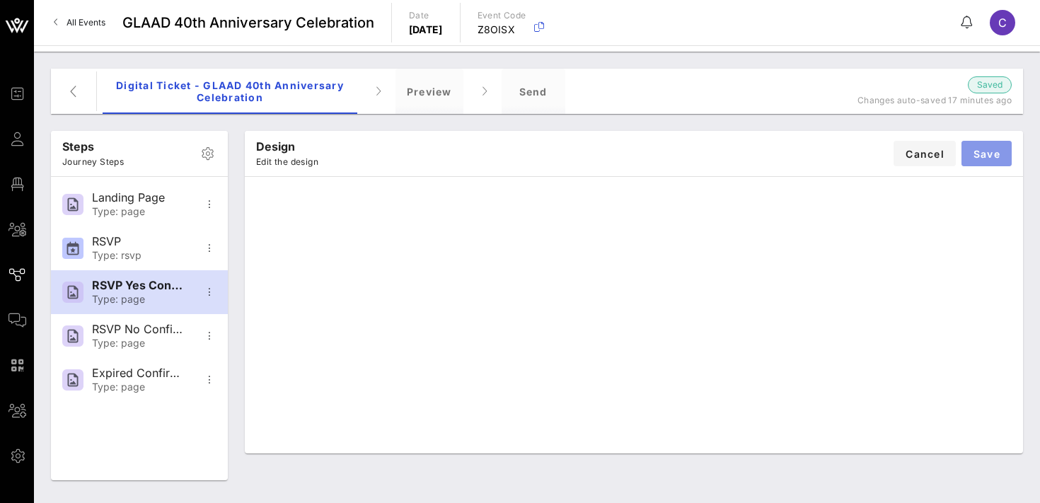
click at [995, 146] on button "Save" at bounding box center [987, 153] width 50 height 25
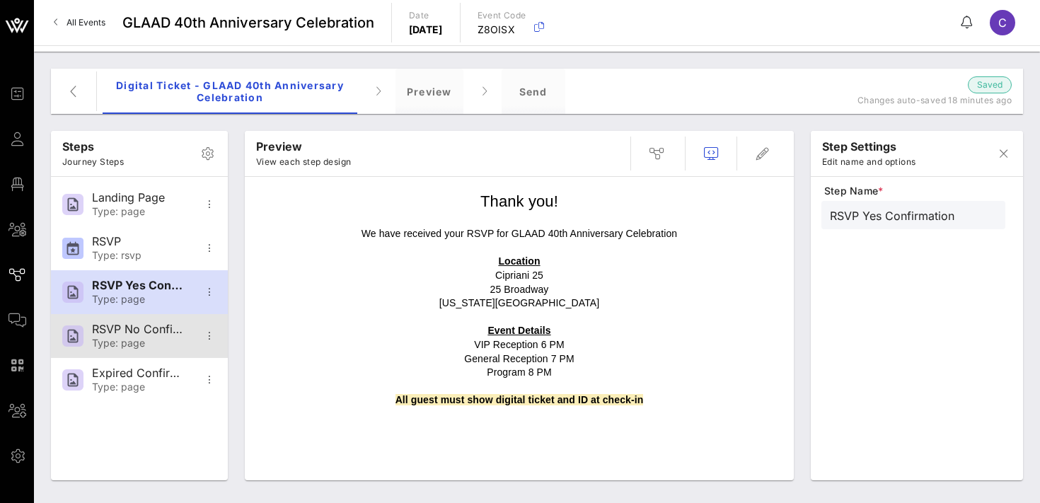
click at [125, 337] on div "RSVP No Confirmation Type: page" at bounding box center [138, 336] width 93 height 44
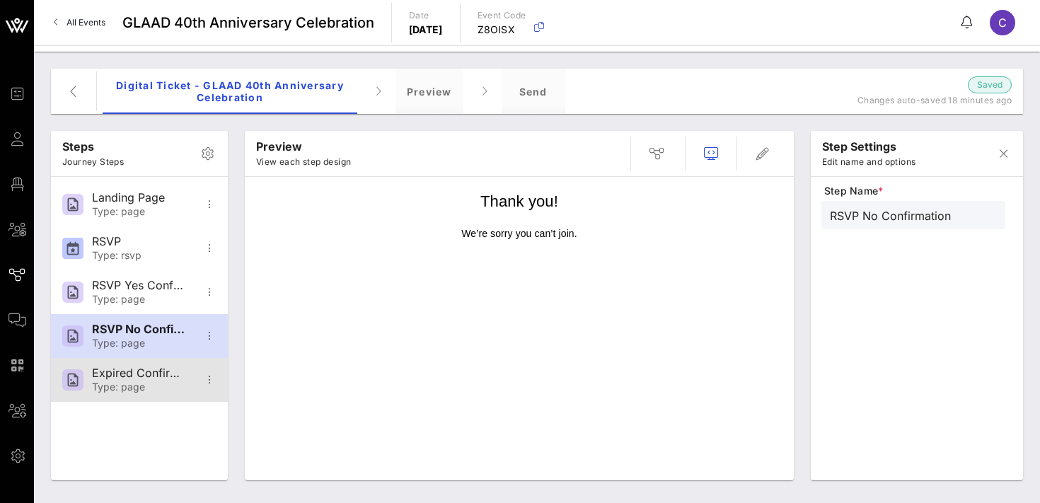
click at [120, 380] on div "Expired Confirmation Type: page" at bounding box center [138, 380] width 93 height 44
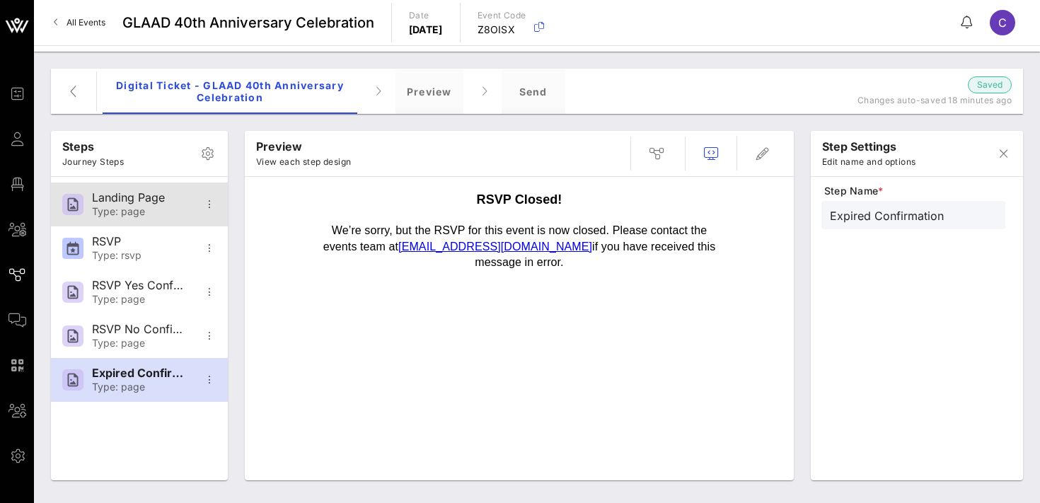
click at [137, 217] on div "Type: page" at bounding box center [138, 212] width 93 height 12
type input "Landing Page"
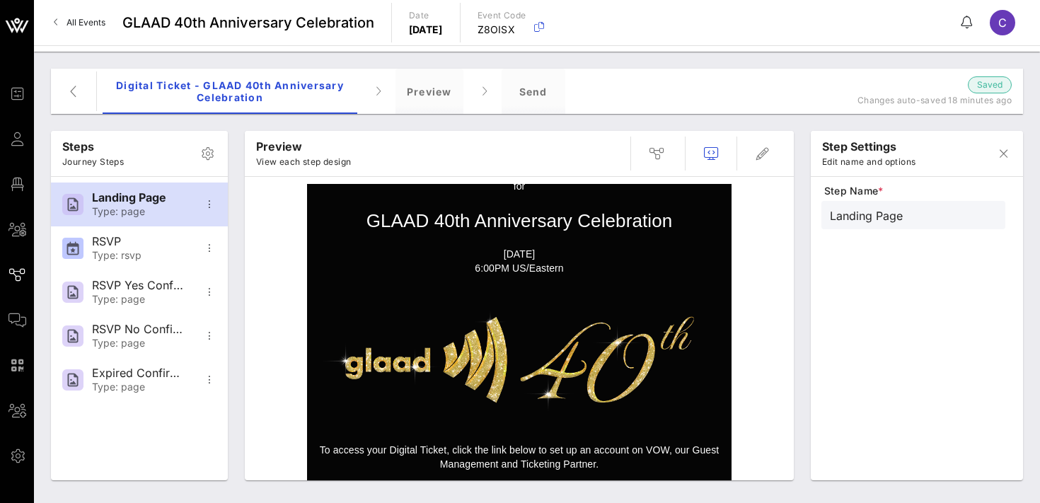
scroll to position [0, 0]
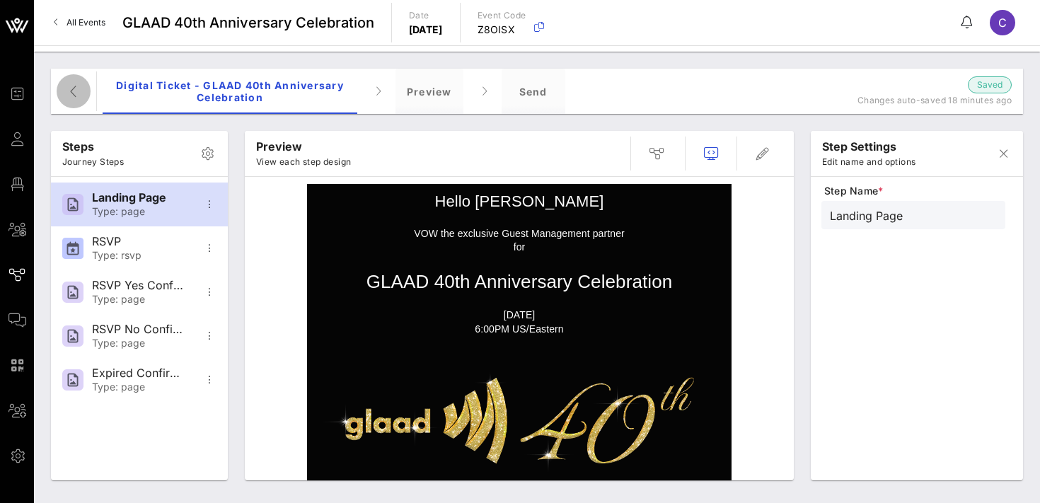
click at [72, 94] on icon "button" at bounding box center [73, 91] width 17 height 17
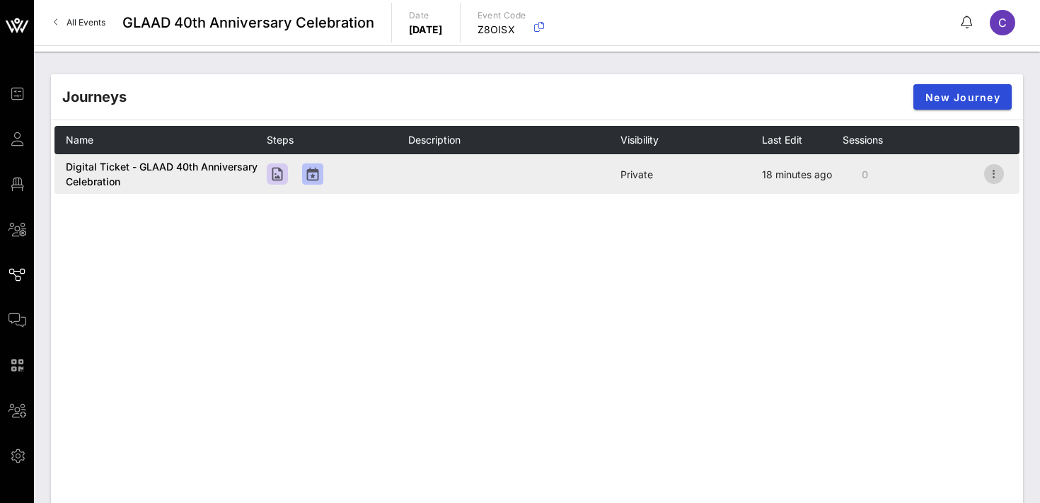
click at [998, 173] on icon "button" at bounding box center [994, 174] width 17 height 17
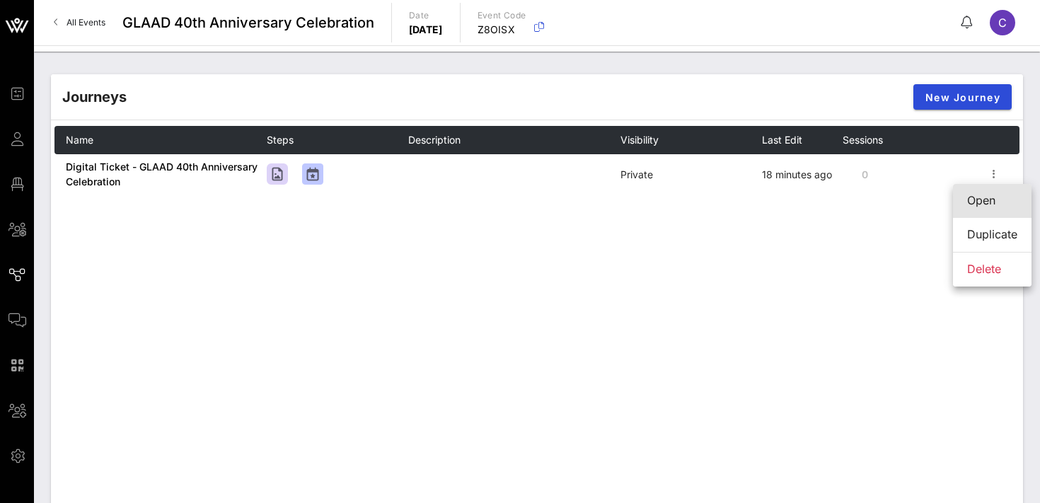
click at [990, 197] on div "Open" at bounding box center [992, 200] width 50 height 13
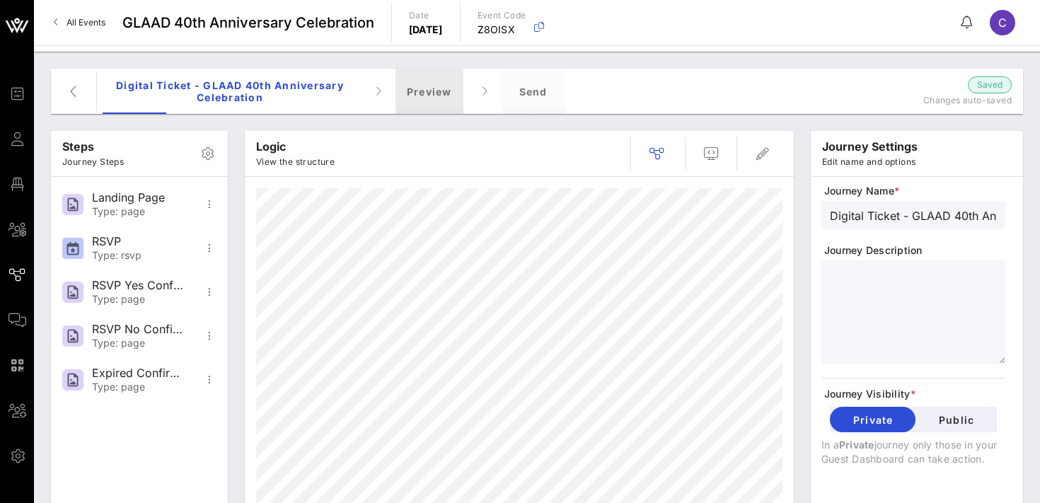
click at [443, 94] on div "Preview" at bounding box center [430, 91] width 68 height 45
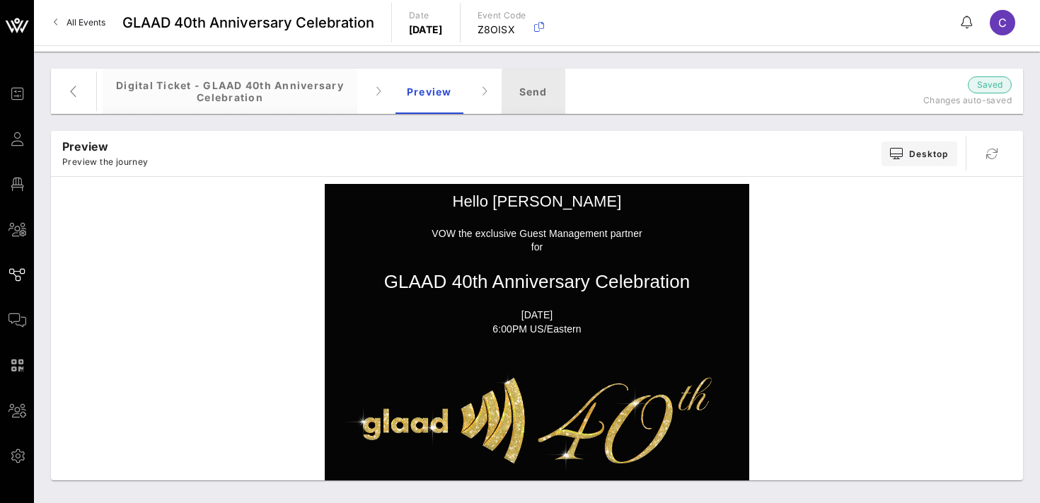
click at [527, 91] on div "Send" at bounding box center [534, 91] width 64 height 45
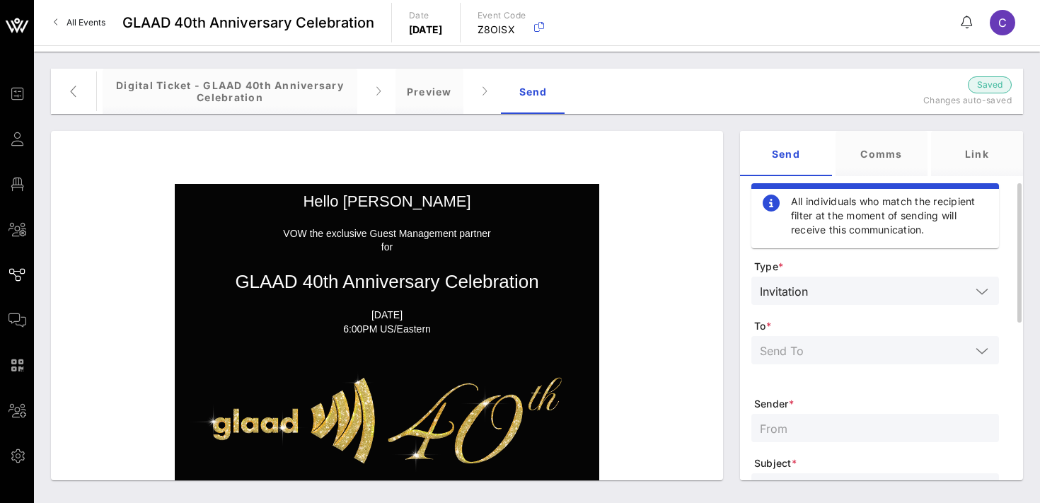
click at [893, 290] on input "text" at bounding box center [892, 291] width 157 height 18
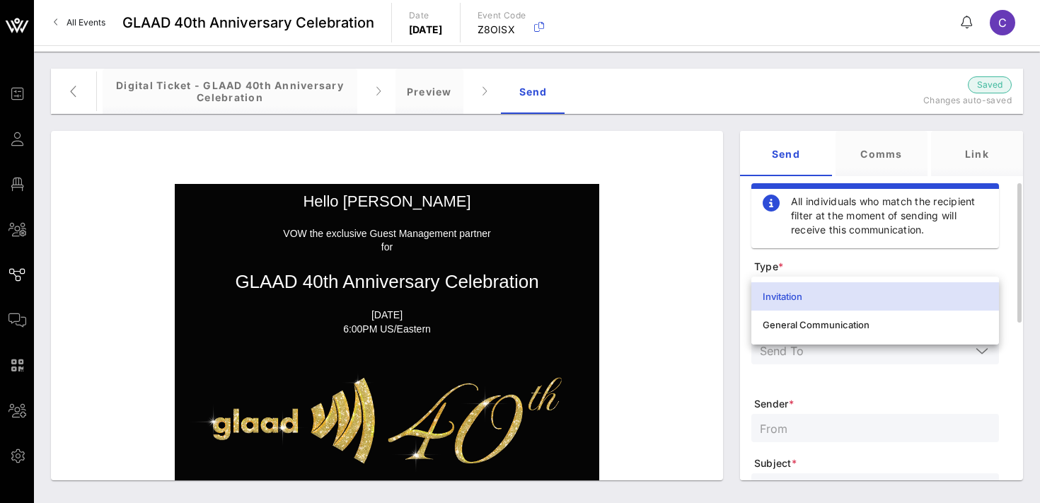
click at [878, 265] on span "Type *" at bounding box center [876, 267] width 245 height 14
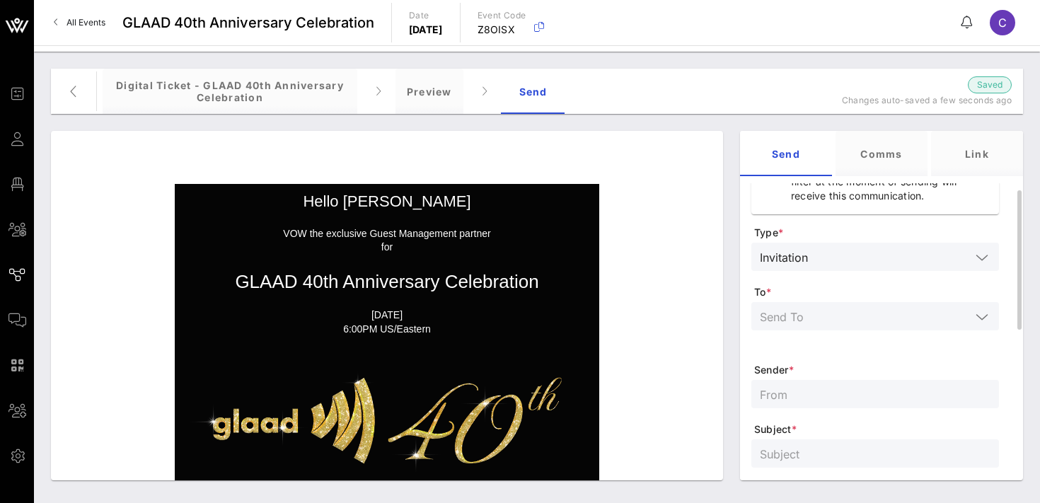
scroll to position [42, 0]
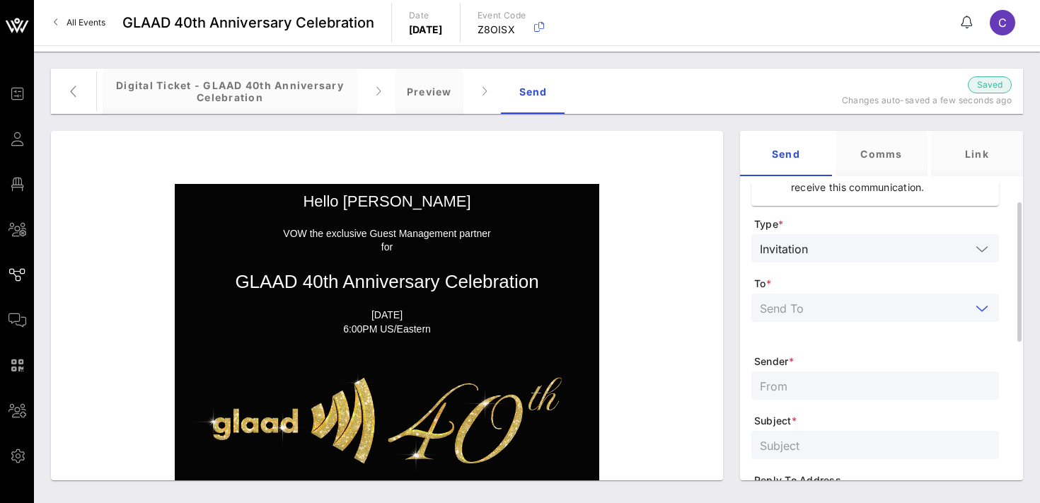
click at [877, 302] on input "text" at bounding box center [865, 308] width 211 height 18
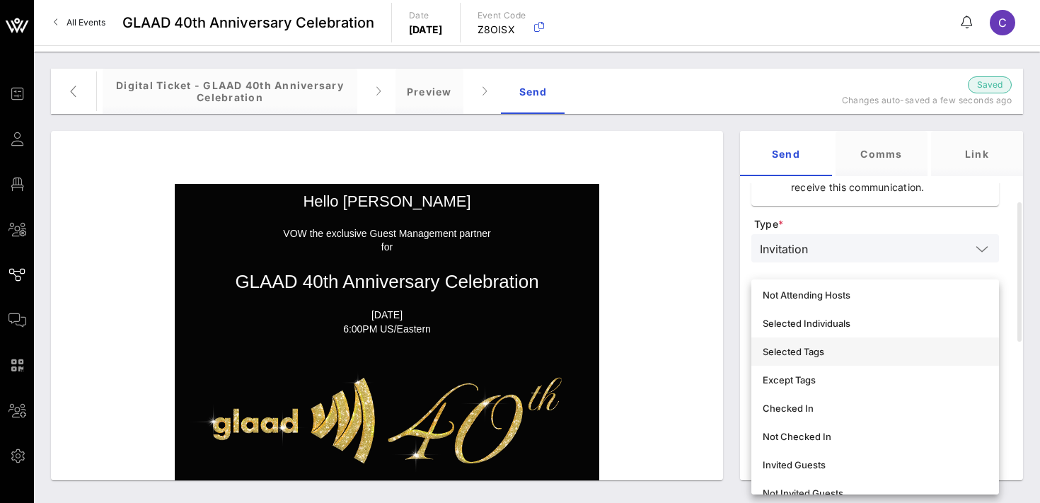
scroll to position [0, 0]
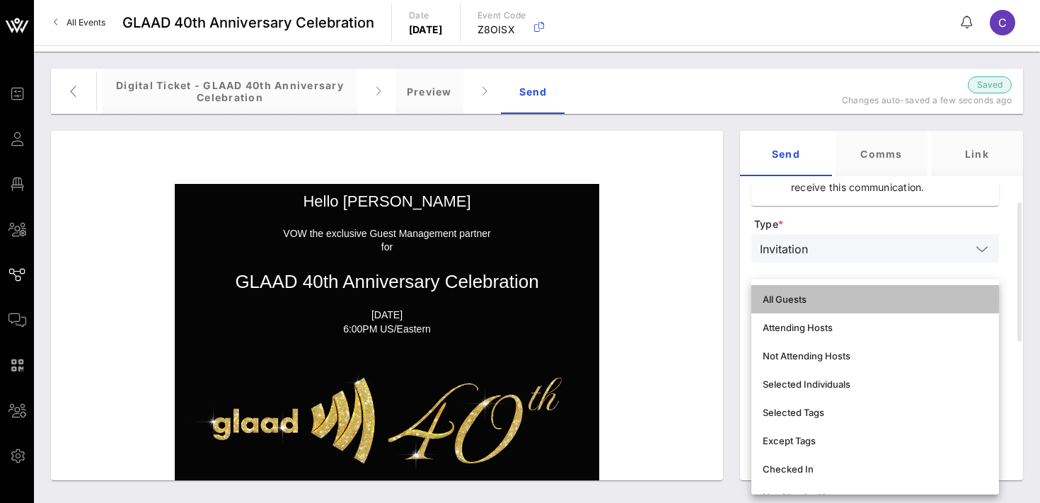
click at [817, 290] on div "All Guests" at bounding box center [875, 299] width 225 height 23
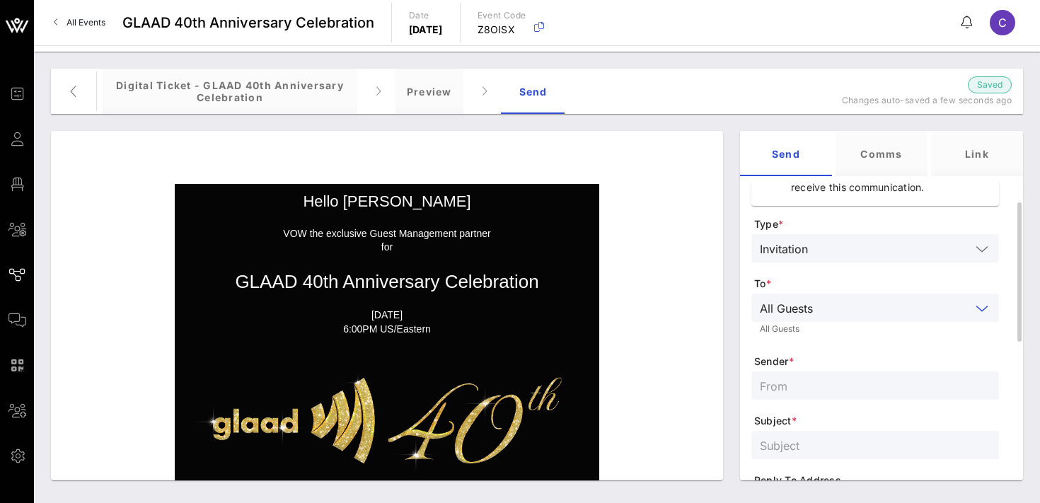
click at [837, 381] on input "text" at bounding box center [875, 386] width 231 height 18
type input "GLAAD Events"
click at [843, 444] on input "text" at bounding box center [875, 445] width 231 height 18
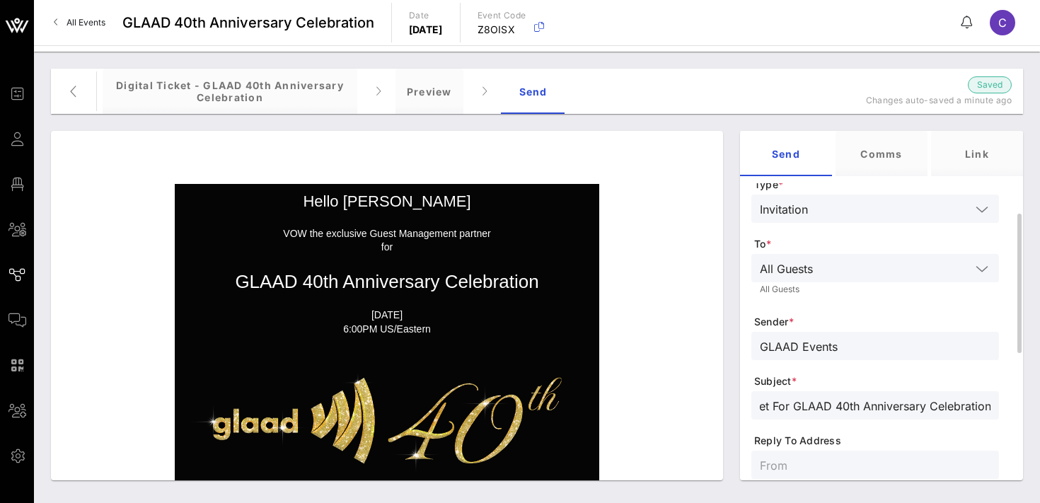
scroll to position [92, 0]
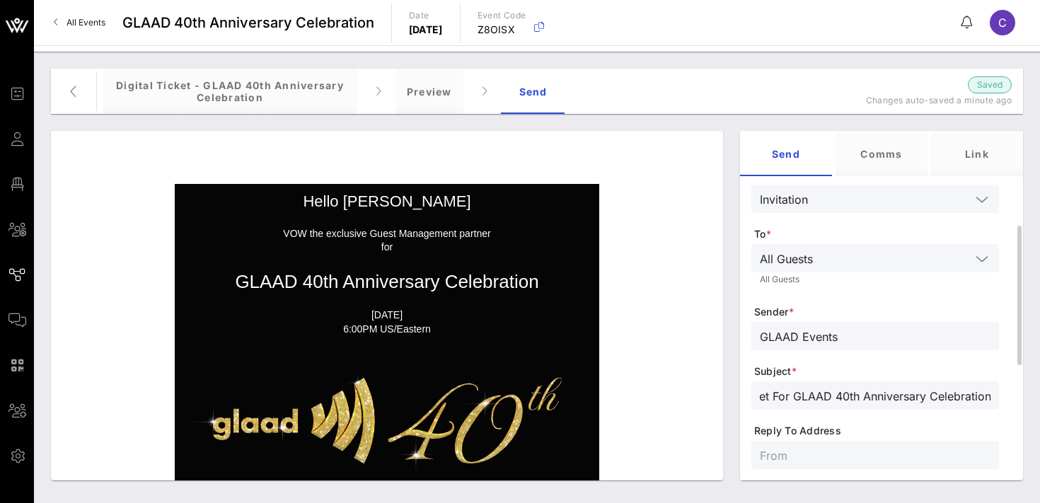
click at [797, 396] on input "Digital Ticket For GLAAD 40th Anniversary Celebration" at bounding box center [875, 395] width 231 height 18
click at [773, 395] on input "Digital Ticket For GLAAD 40th Anniversary Celebration" at bounding box center [875, 395] width 231 height 18
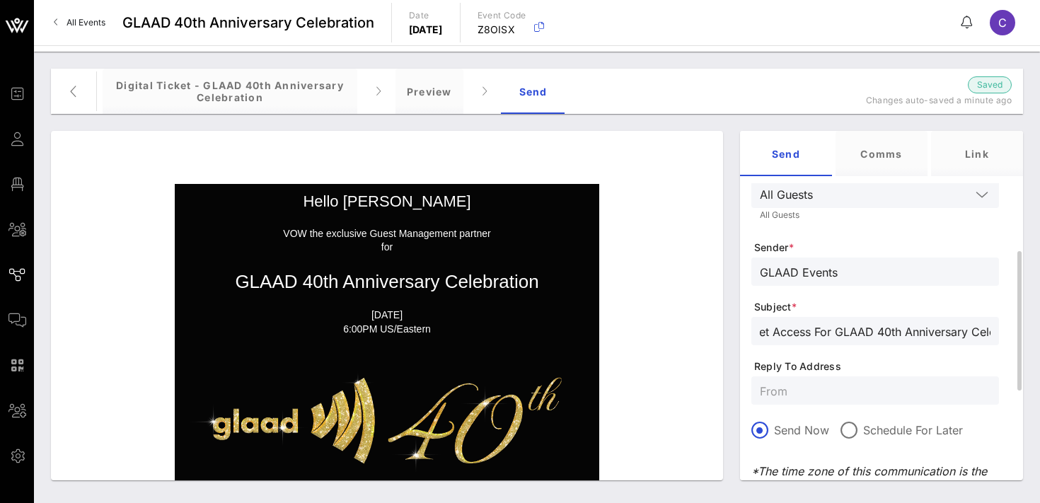
scroll to position [160, 0]
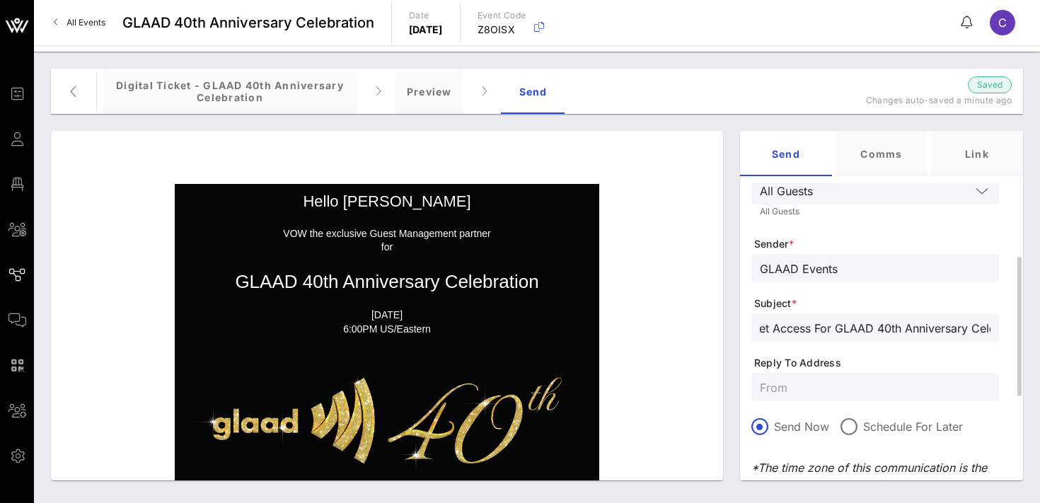
type input "Digital Ticket Access For GLAAD 40th Anniversary Celebration"
click at [808, 393] on input "text" at bounding box center [875, 387] width 231 height 18
type input "e"
type input "[EMAIL_ADDRESS][DOMAIN_NAME]"
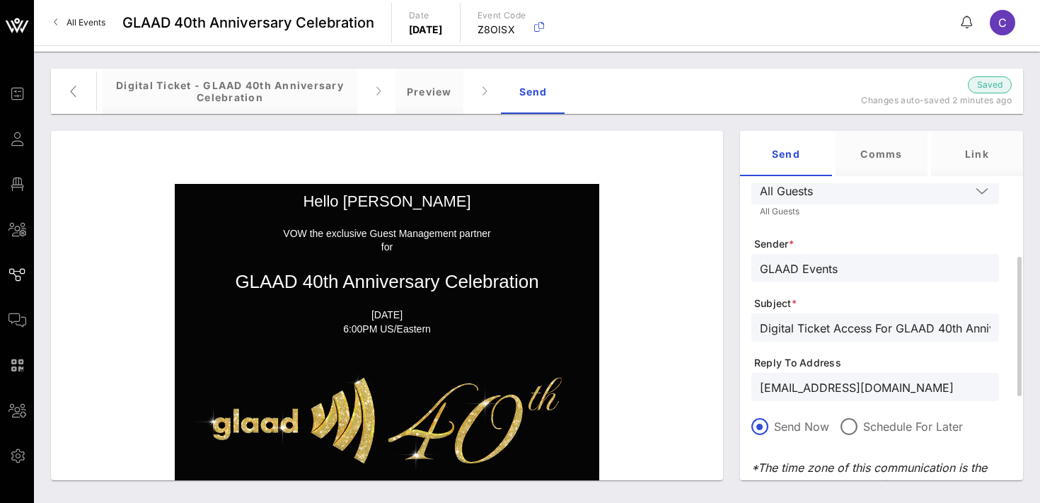
click at [980, 424] on div "Send Now Schedule For Later" at bounding box center [876, 426] width 248 height 17
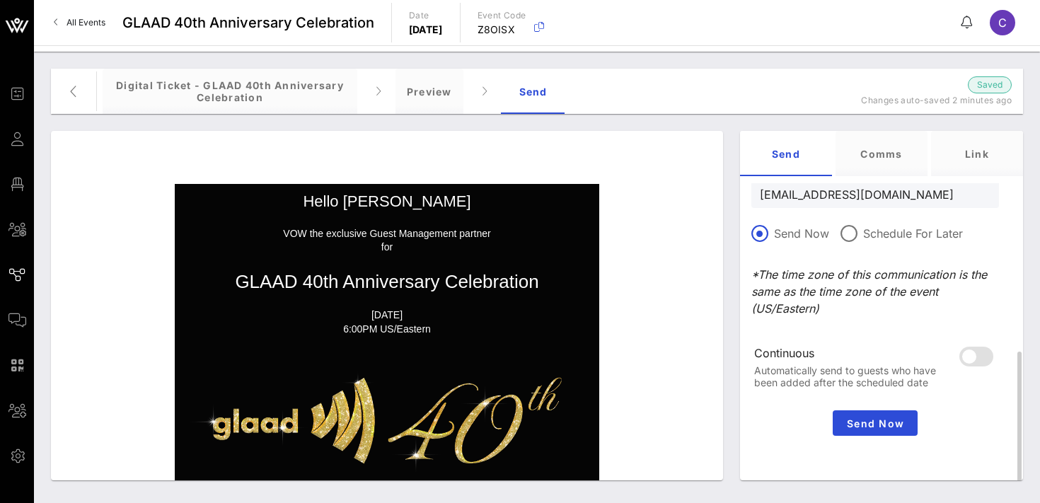
scroll to position [357, 0]
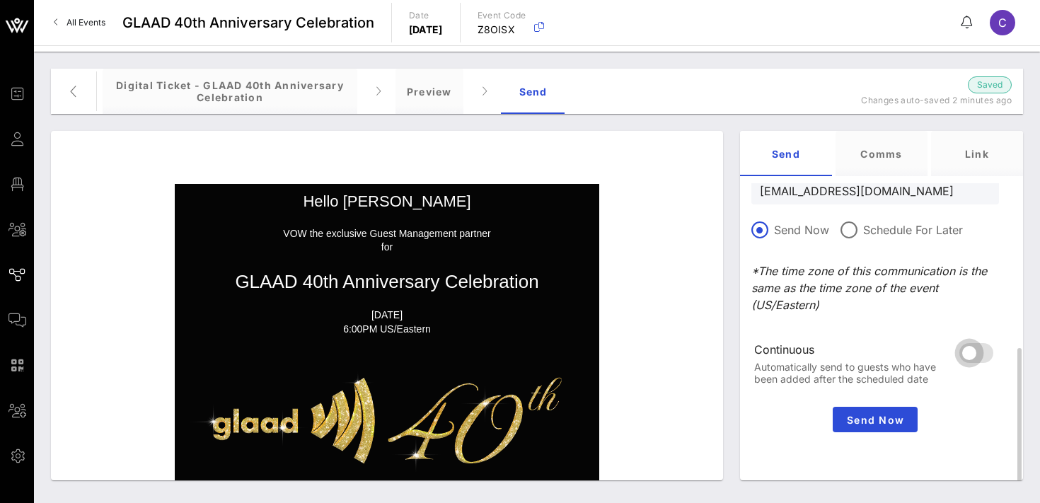
click at [982, 350] on div at bounding box center [970, 353] width 24 height 24
click at [877, 153] on div "Comms" at bounding box center [882, 153] width 92 height 45
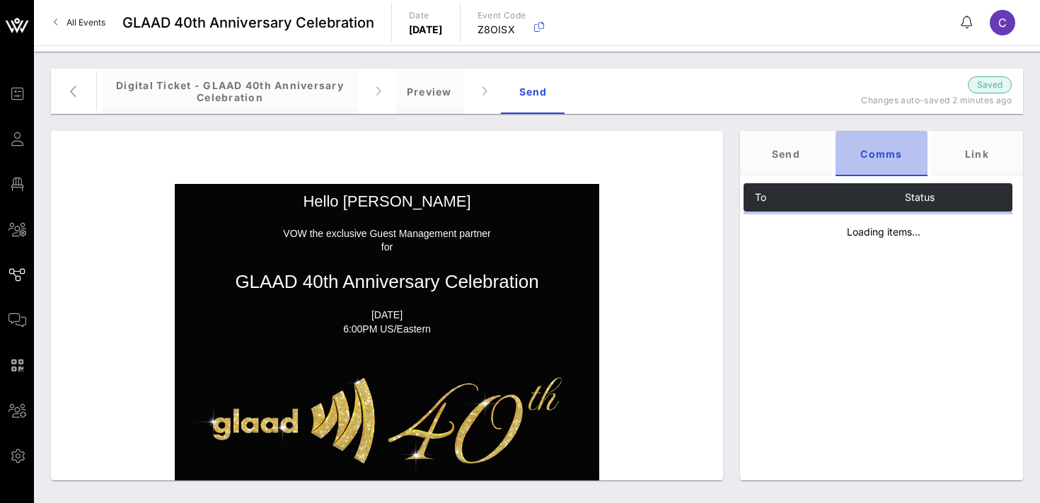
scroll to position [0, 0]
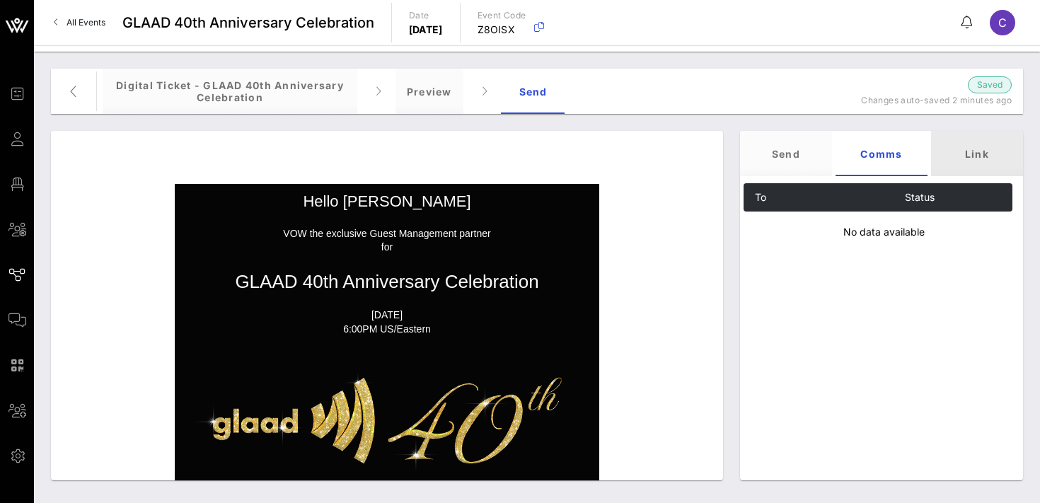
click at [985, 149] on div "Link" at bounding box center [977, 153] width 92 height 45
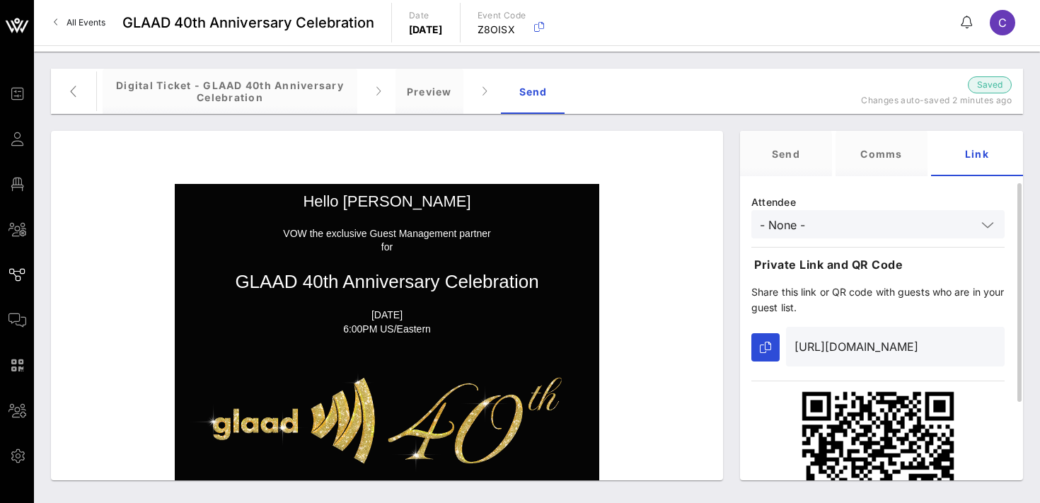
click at [827, 229] on input "- None -" at bounding box center [868, 224] width 217 height 18
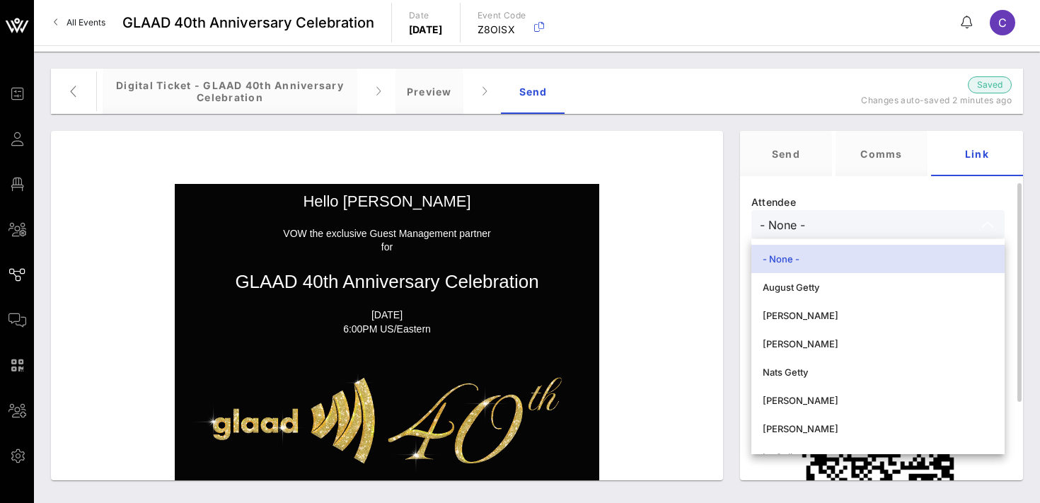
click at [848, 190] on div "Attendee - None - Private Link and QR Code Share this link or QR code with gues…" at bounding box center [878, 370] width 276 height 374
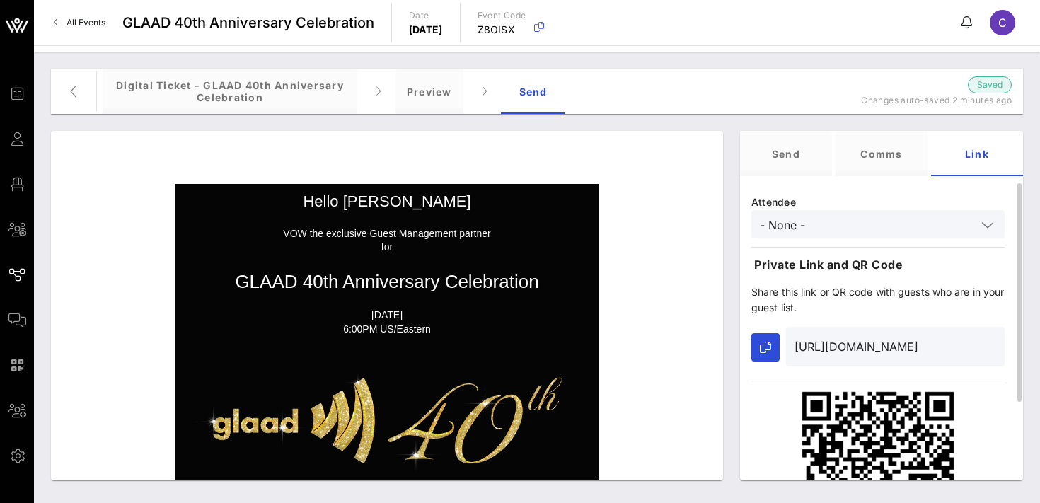
click at [863, 228] on input "- None -" at bounding box center [868, 224] width 217 height 18
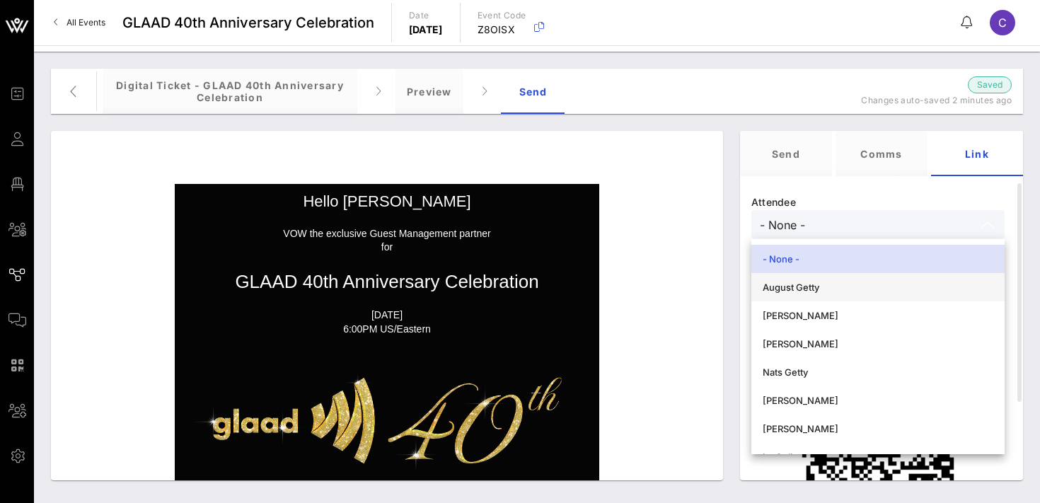
click at [851, 292] on div "August Getty" at bounding box center [878, 287] width 231 height 11
type input "August Getty"
type input "[URL][DOMAIN_NAME]"
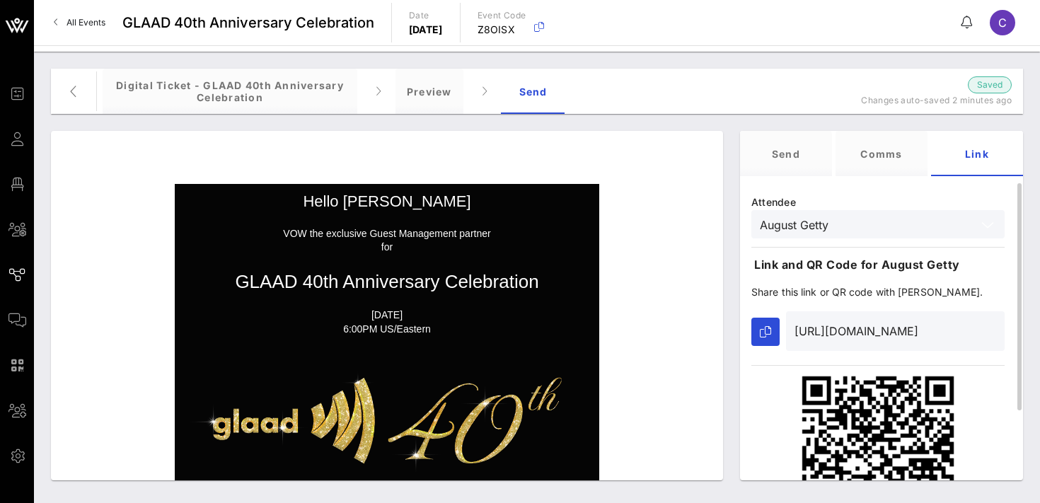
click at [845, 229] on input "August Getty" at bounding box center [868, 224] width 217 height 18
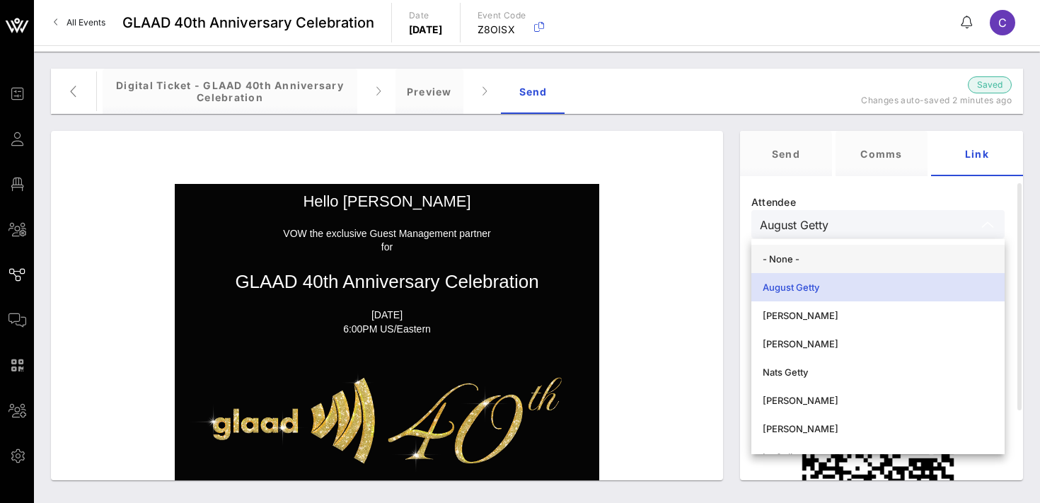
click at [837, 260] on div "- None -" at bounding box center [878, 258] width 231 height 11
type input "- None -"
type input "[URL][DOMAIN_NAME]"
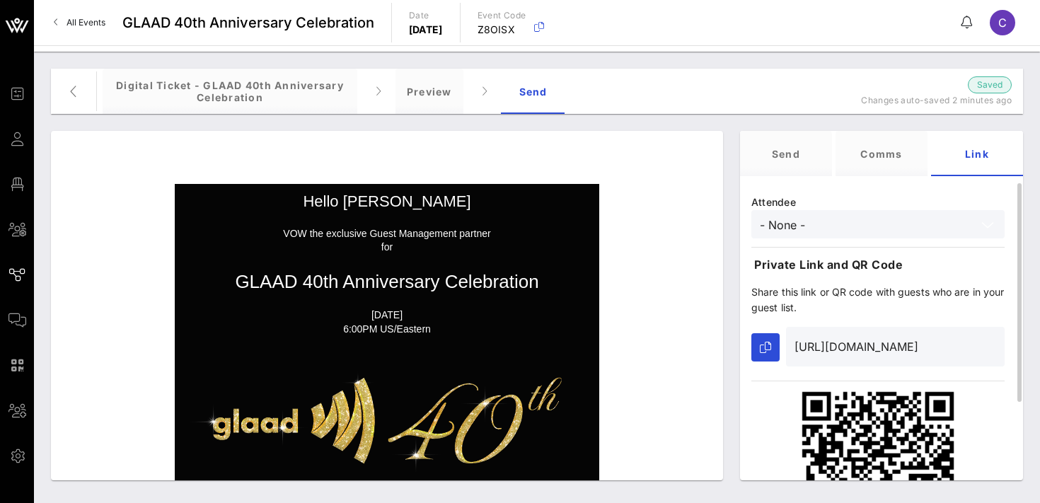
click at [837, 233] on input "- None -" at bounding box center [868, 224] width 217 height 18
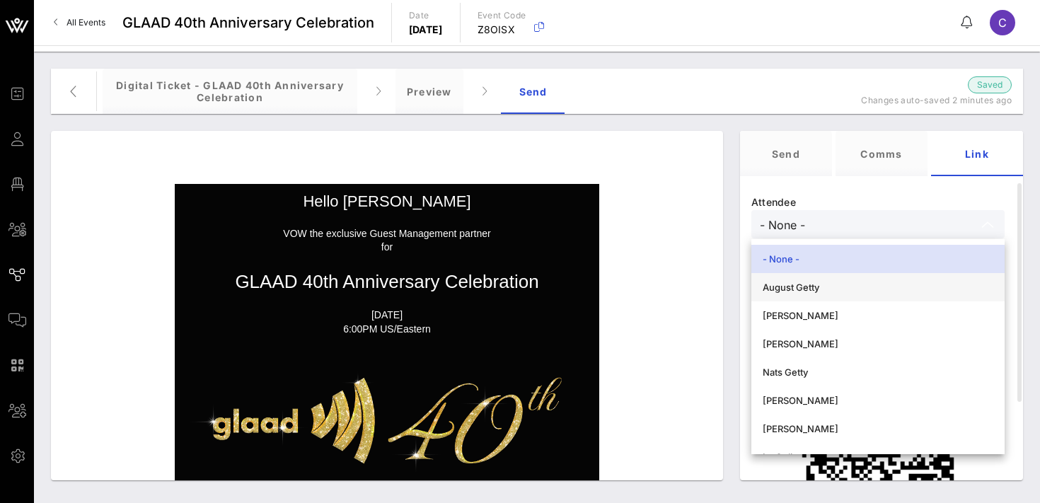
click at [811, 285] on div "August Getty" at bounding box center [878, 287] width 231 height 11
type input "August Getty"
type input "[URL][DOMAIN_NAME]"
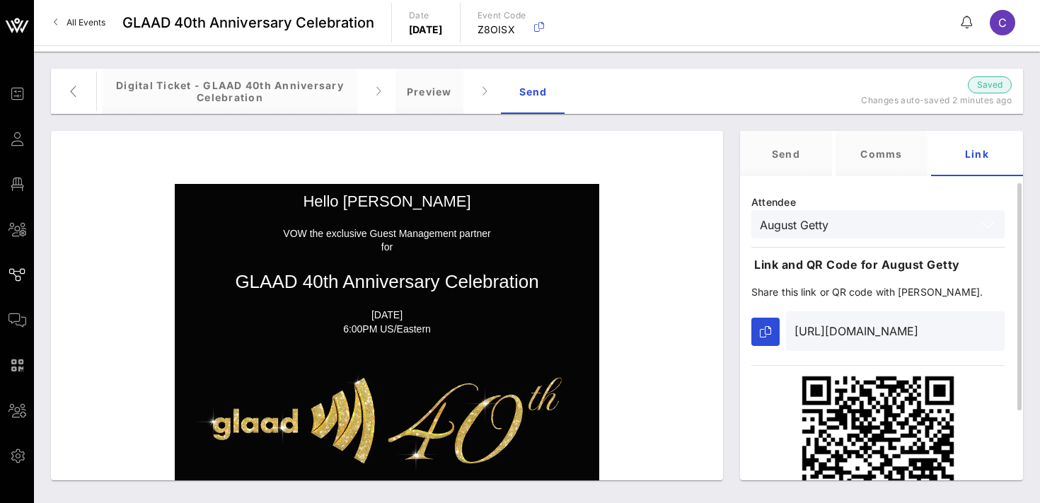
click at [812, 229] on input "August Getty" at bounding box center [868, 224] width 217 height 18
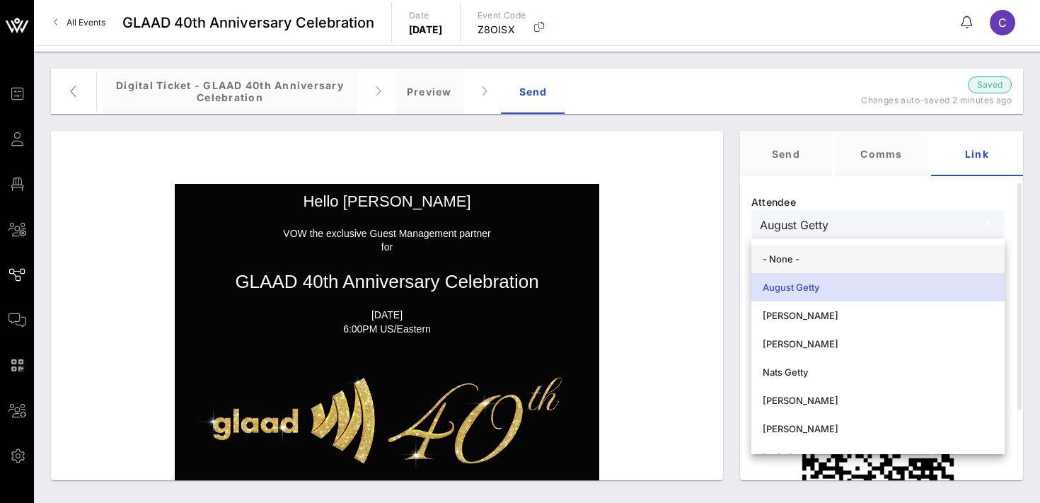
click at [813, 258] on div "- None -" at bounding box center [878, 258] width 231 height 11
type input "- None -"
type input "[URL][DOMAIN_NAME]"
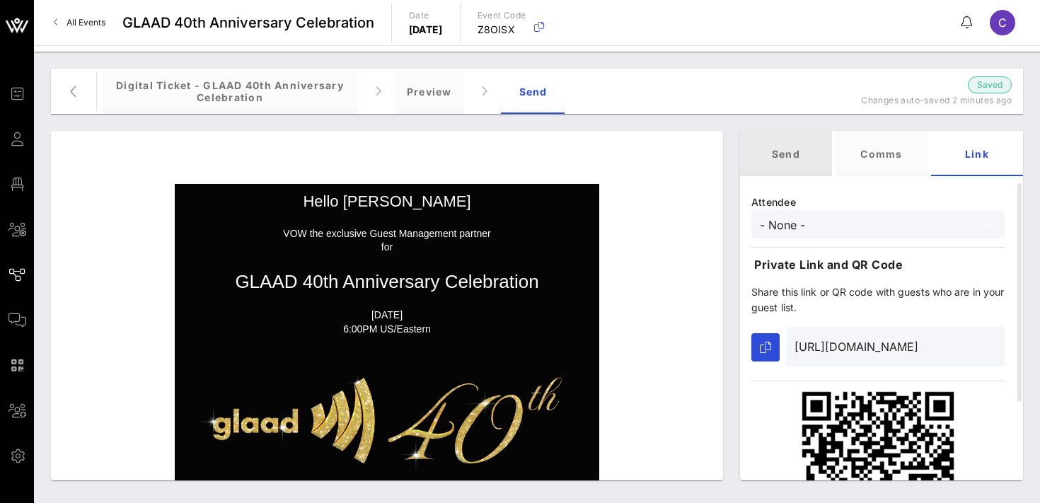
click at [784, 152] on div "Send" at bounding box center [786, 153] width 92 height 45
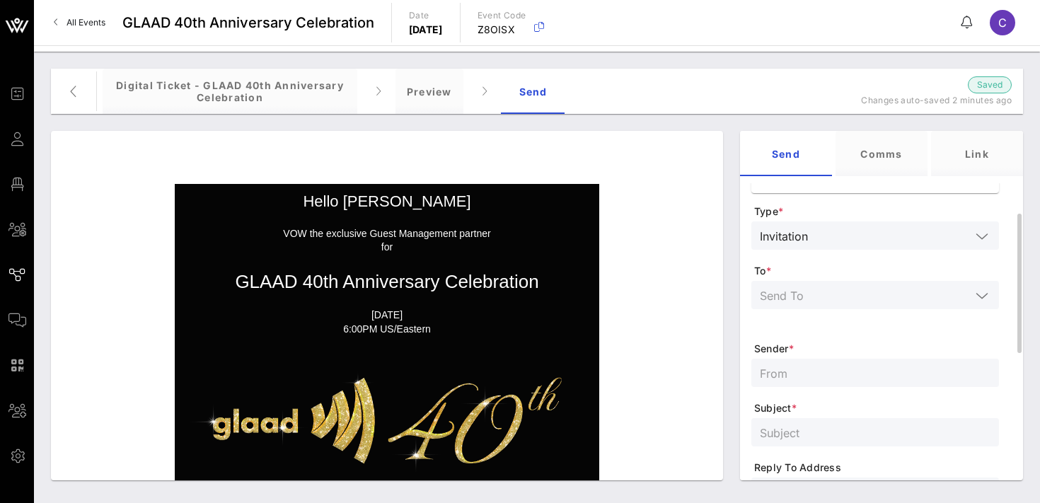
scroll to position [62, 0]
click at [831, 234] on input "text" at bounding box center [892, 229] width 157 height 18
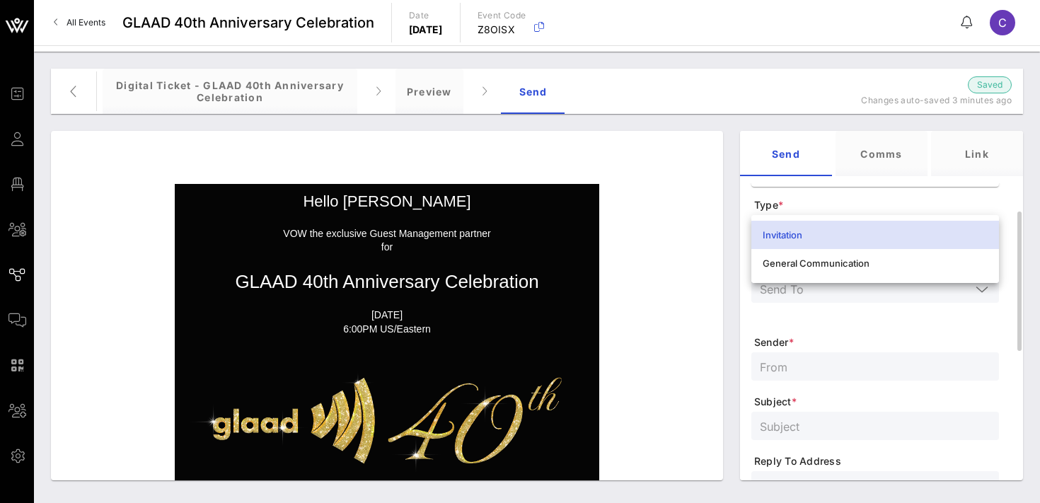
click at [832, 203] on span "Type *" at bounding box center [876, 205] width 245 height 14
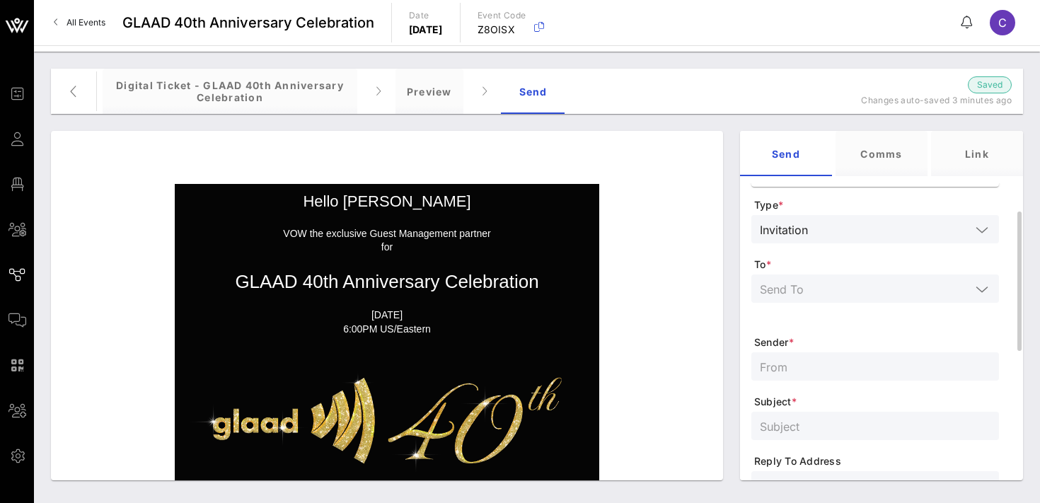
click at [812, 290] on input "text" at bounding box center [865, 289] width 211 height 18
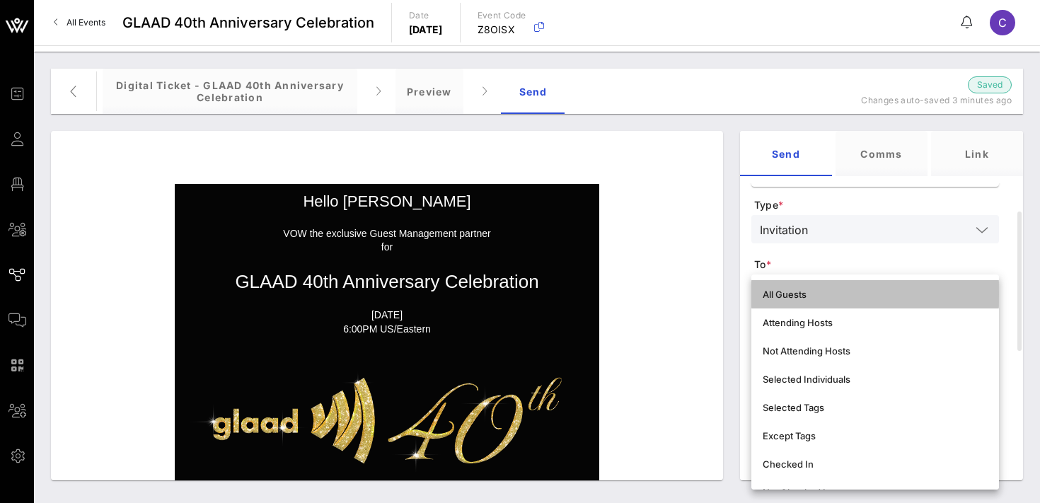
click at [810, 297] on div "All Guests" at bounding box center [875, 294] width 225 height 11
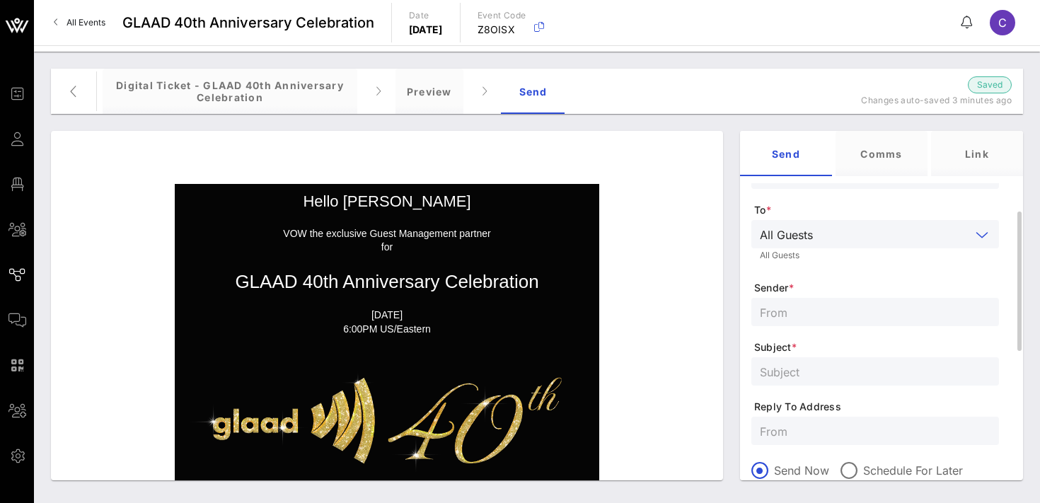
scroll to position [99, 0]
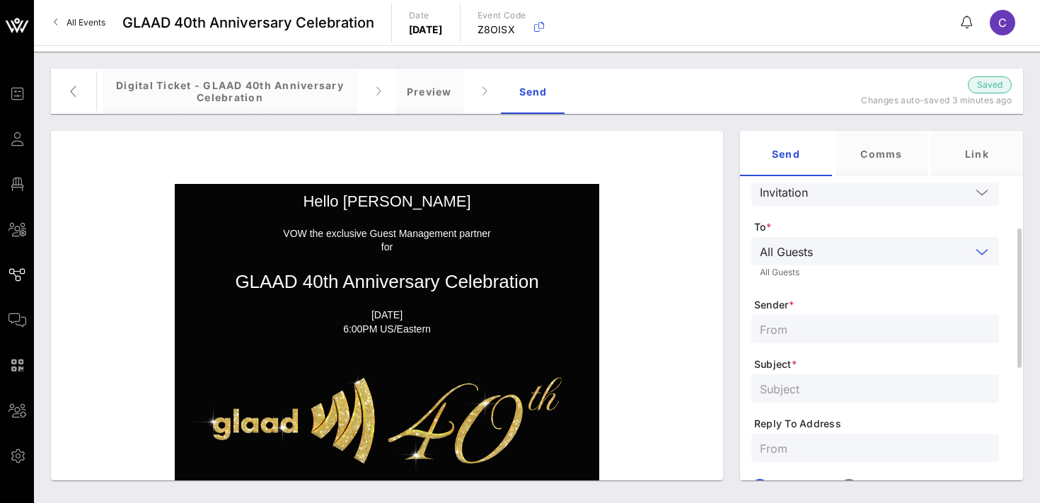
click at [802, 328] on input "text" at bounding box center [875, 329] width 231 height 18
type input "GLAAD Events"
click at [798, 390] on input "text" at bounding box center [875, 388] width 231 height 18
type input "Digital Ticket Access For GLAAD 40th Anniversary Celebration"
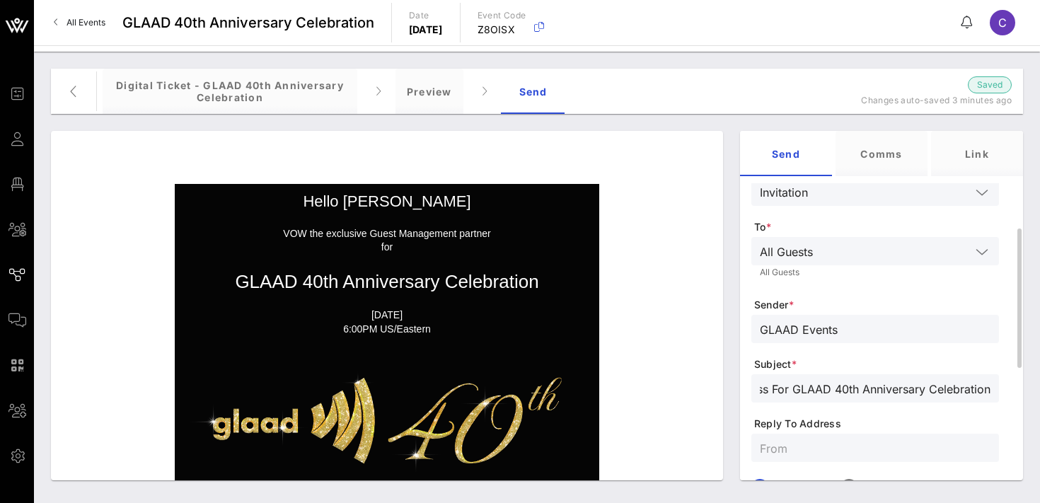
scroll to position [0, 0]
click at [875, 452] on input "text" at bounding box center [875, 448] width 231 height 18
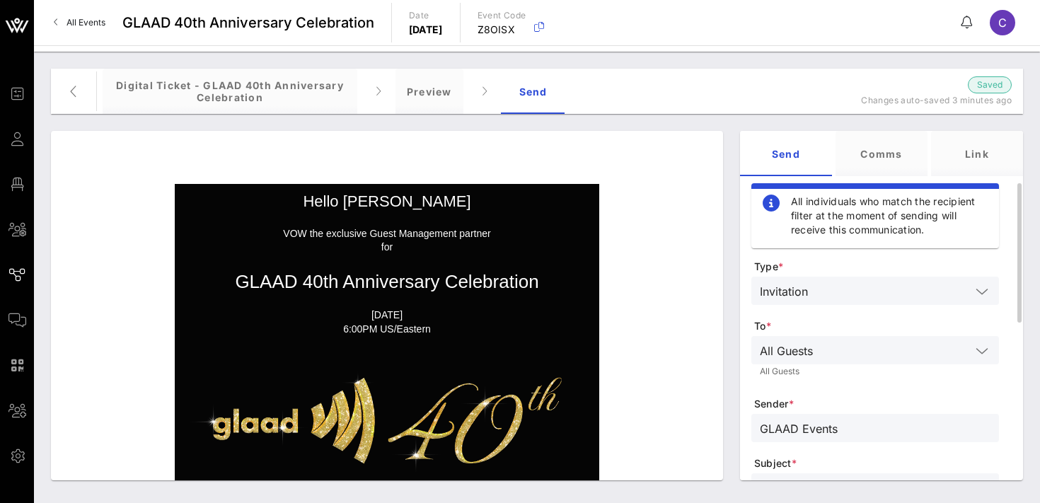
type input "[EMAIL_ADDRESS][DOMAIN_NAME]"
click at [892, 348] on input "text" at bounding box center [895, 350] width 152 height 18
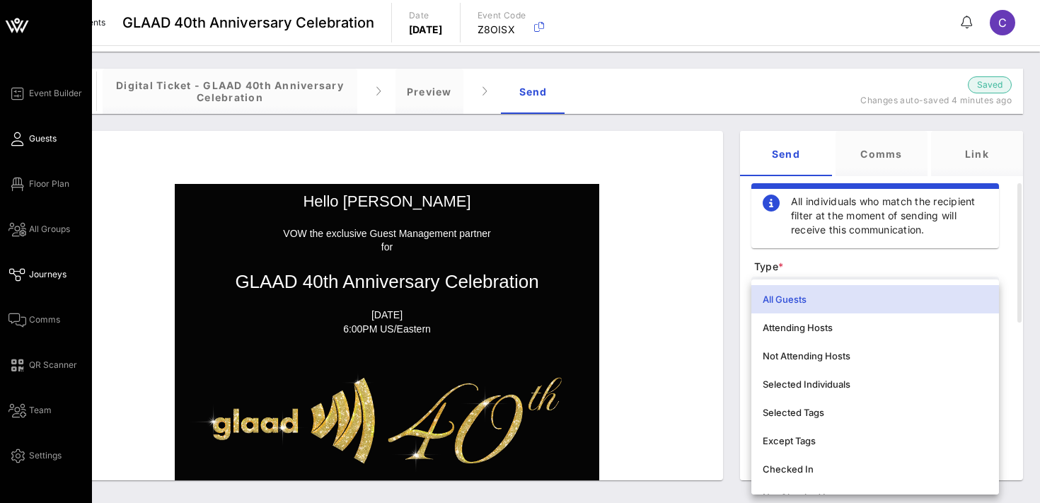
click at [40, 134] on span "Guests" at bounding box center [43, 138] width 28 height 13
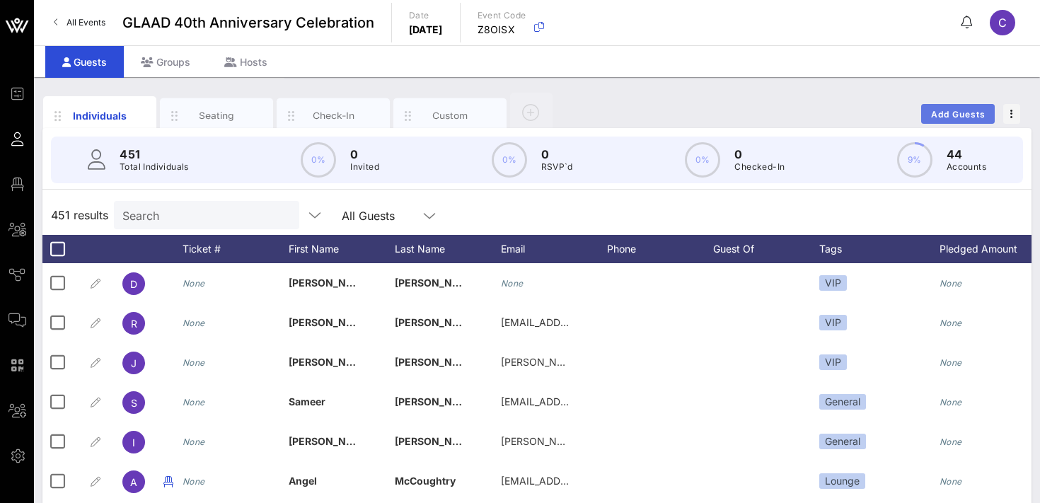
click at [960, 110] on span "Add Guests" at bounding box center [959, 114] width 56 height 11
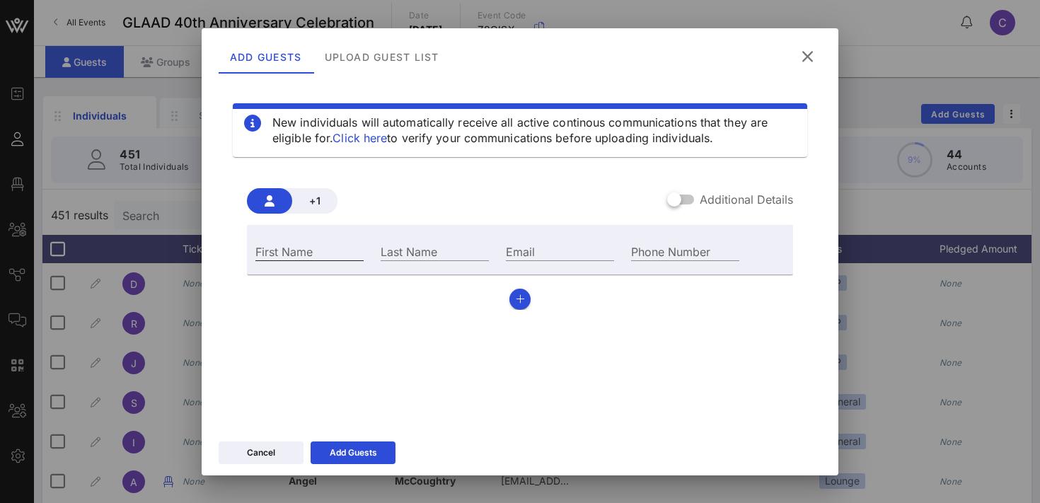
click at [309, 245] on input "First Name" at bounding box center [309, 251] width 108 height 18
type input "Crystal"
type input "[PERSON_NAME]"
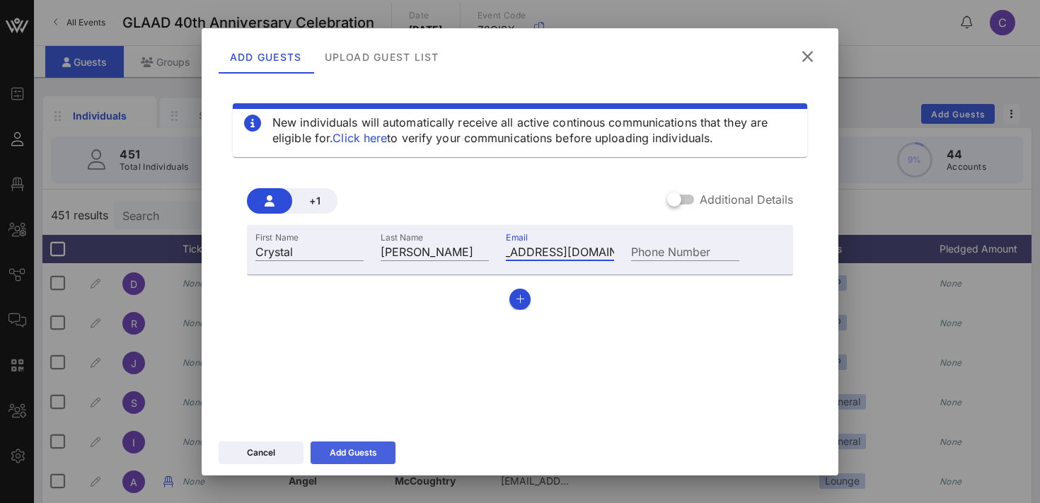
type input "[EMAIL_ADDRESS][DOMAIN_NAME]"
click at [343, 449] on div "Add Guests" at bounding box center [353, 453] width 47 height 14
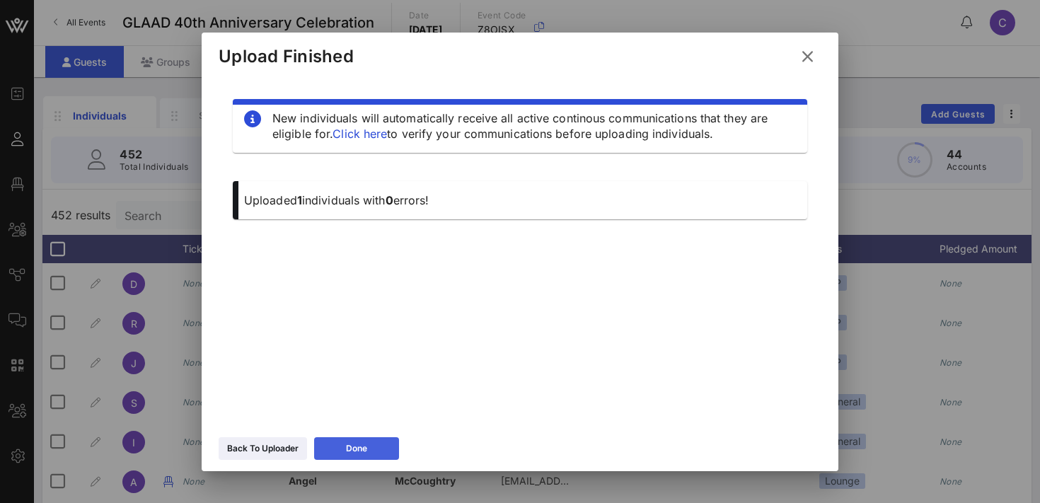
click at [331, 438] on button "Done" at bounding box center [356, 448] width 85 height 23
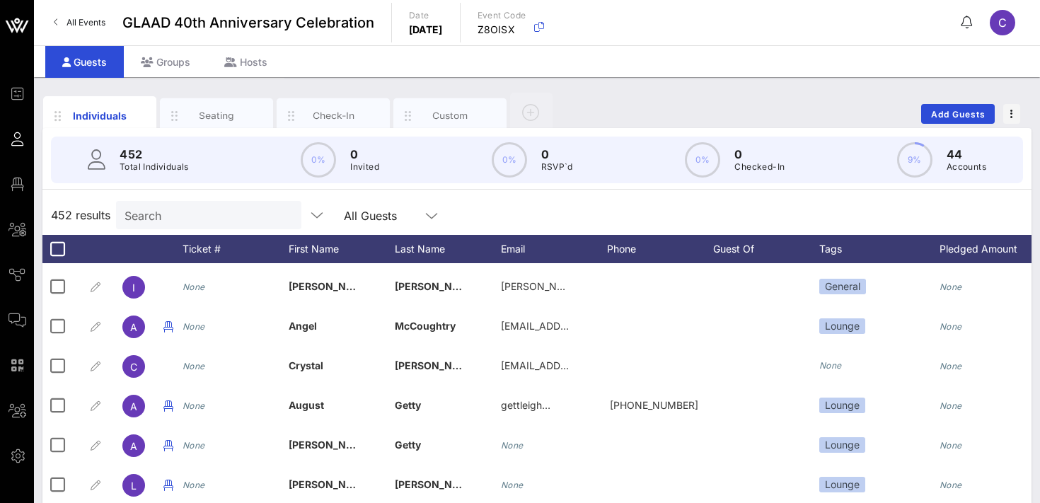
scroll to position [158, 0]
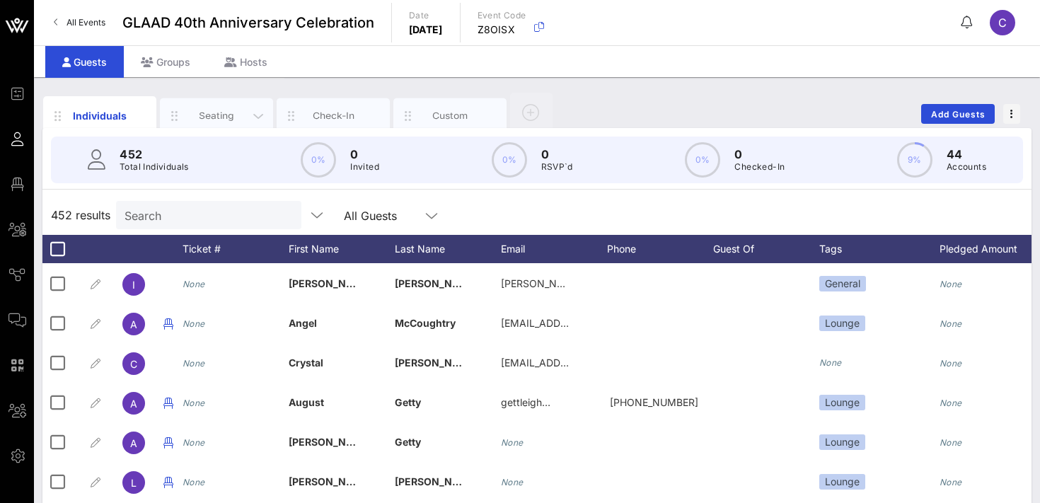
click at [214, 115] on div "Seating" at bounding box center [216, 115] width 63 height 13
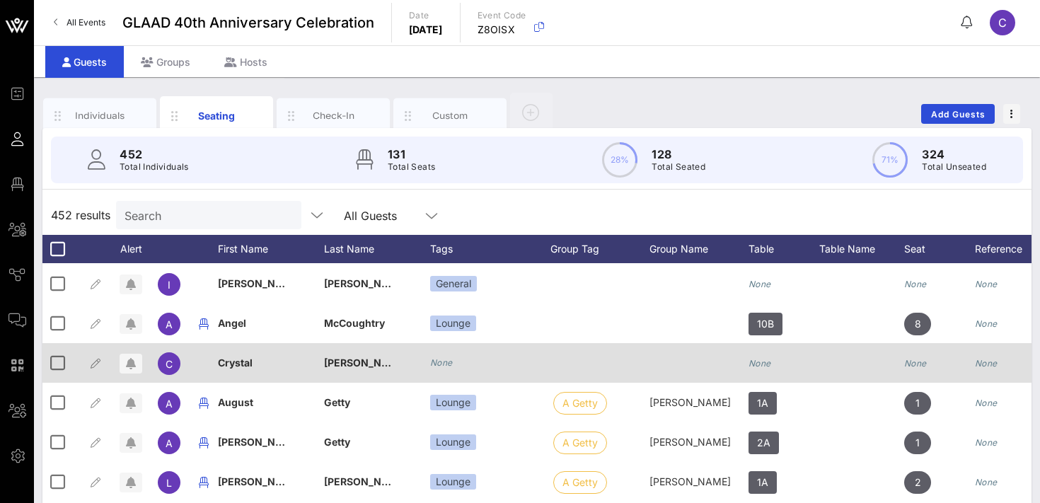
click at [442, 362] on icon "None" at bounding box center [441, 362] width 23 height 11
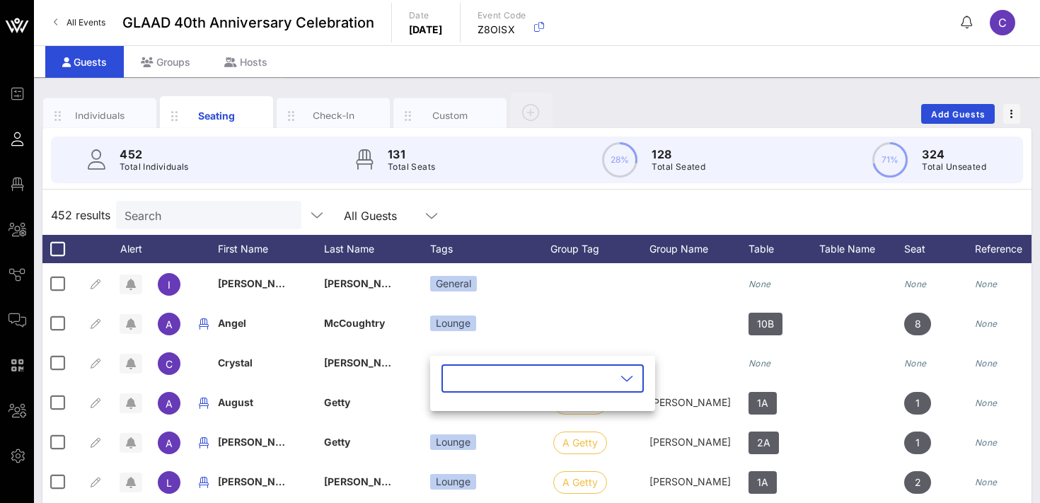
click at [462, 388] on input "text" at bounding box center [533, 378] width 166 height 23
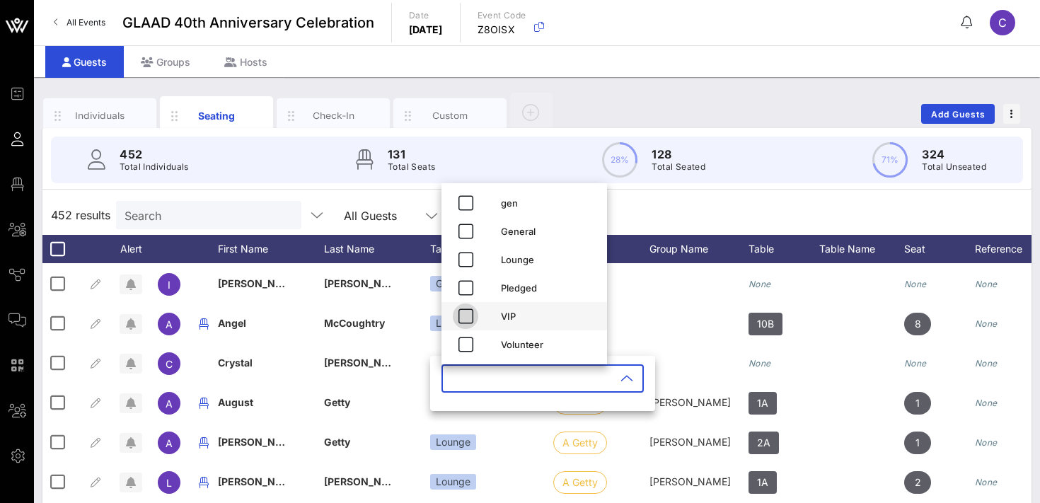
click at [467, 317] on icon "button" at bounding box center [465, 316] width 17 height 17
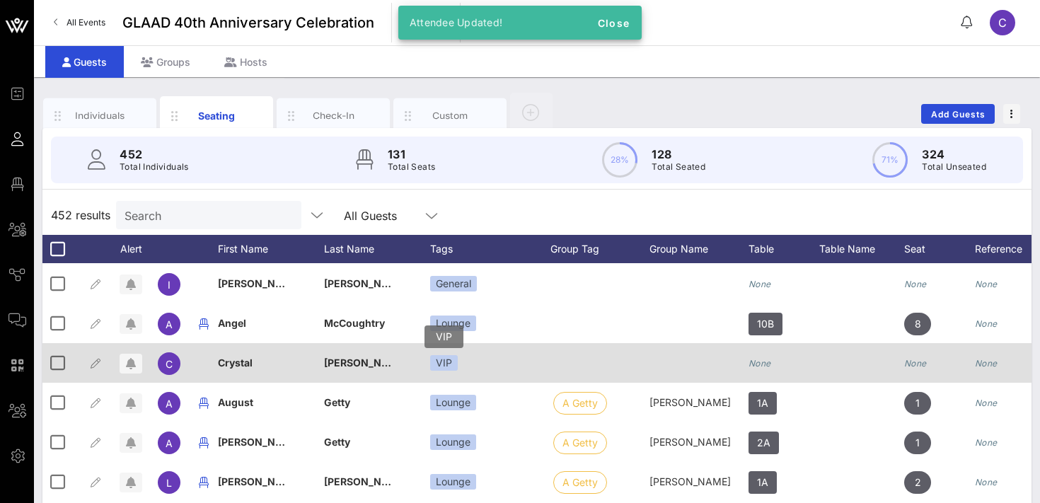
click at [449, 362] on div "VIP" at bounding box center [444, 363] width 28 height 16
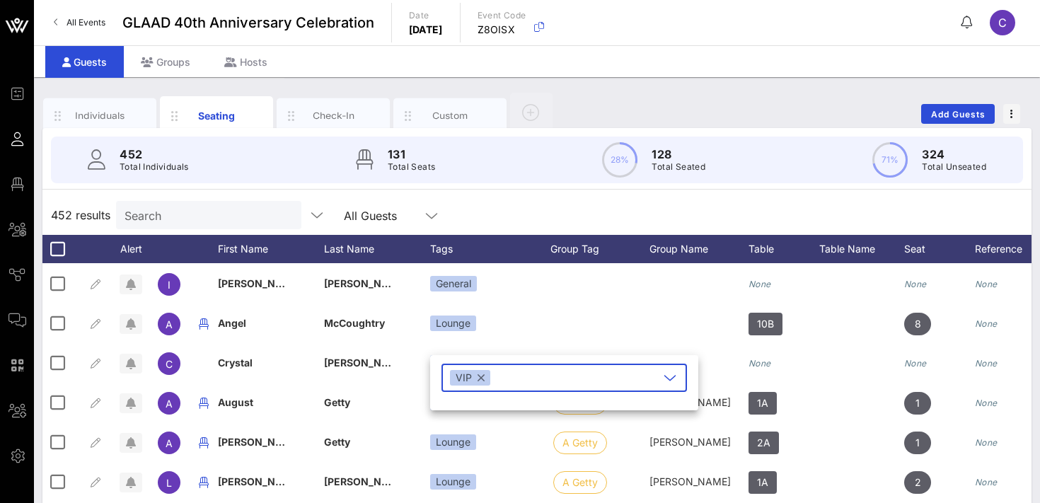
click at [500, 378] on input "text" at bounding box center [576, 378] width 166 height 23
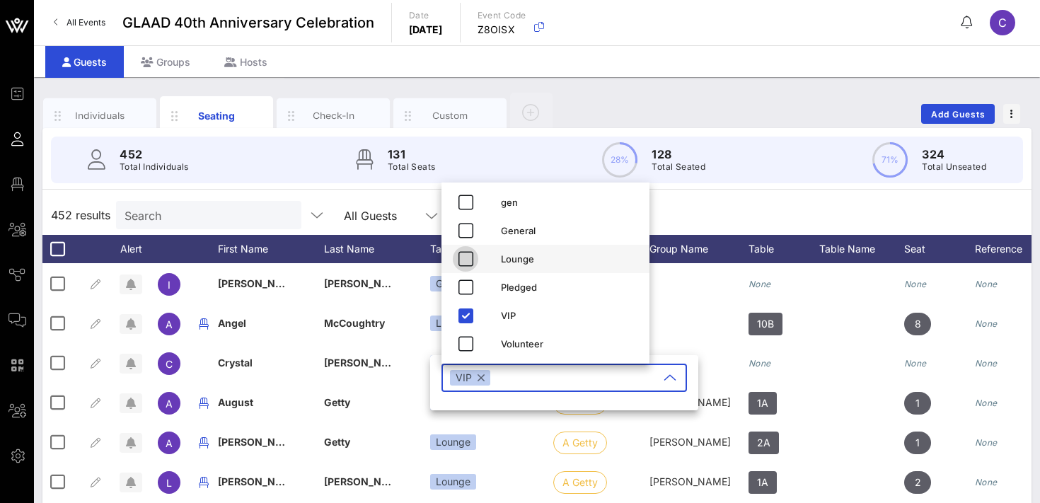
click at [469, 259] on icon "button" at bounding box center [465, 259] width 17 height 17
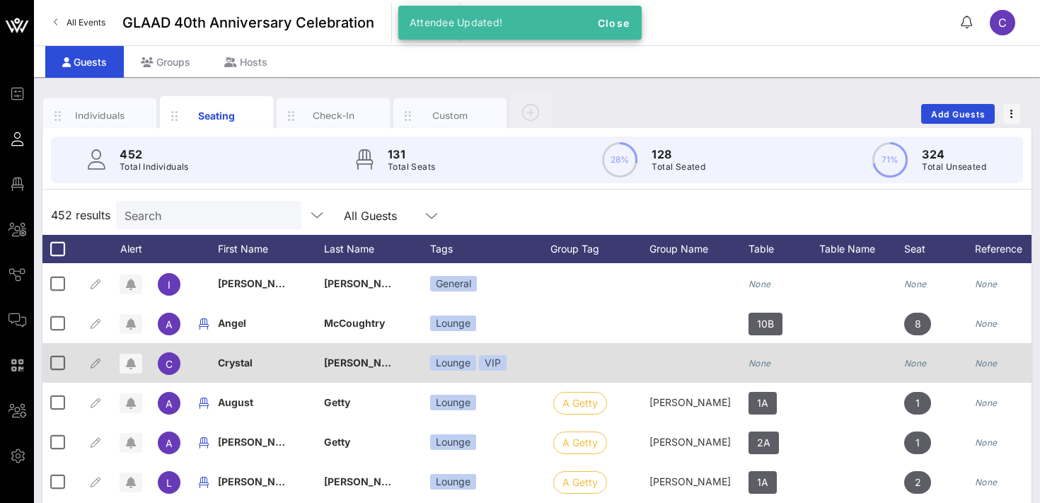
click at [769, 364] on icon "None" at bounding box center [760, 363] width 23 height 11
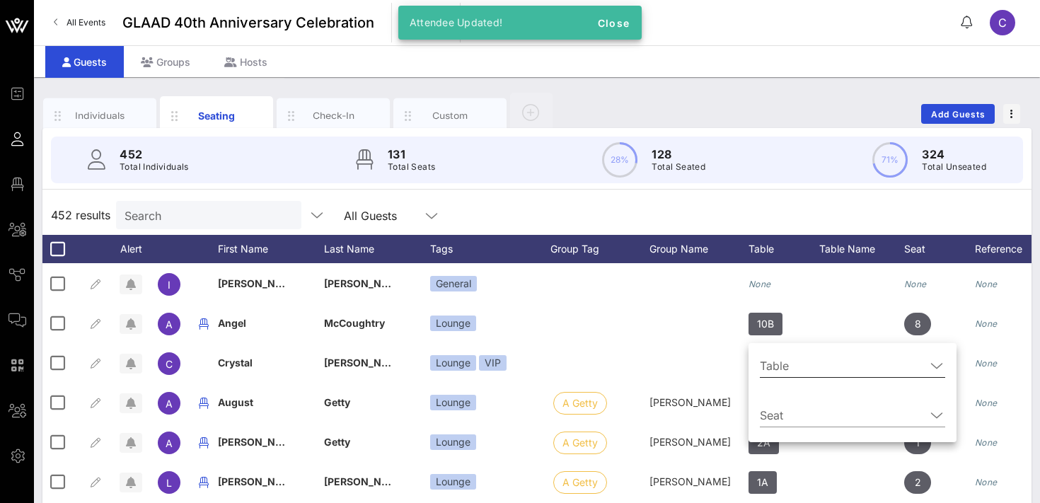
click at [774, 365] on input "Table" at bounding box center [843, 366] width 166 height 23
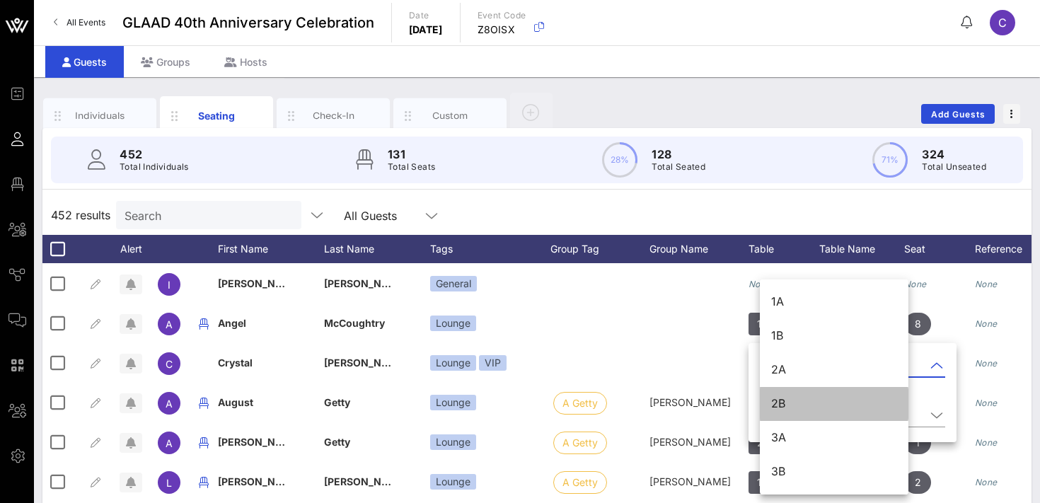
click at [783, 408] on div "2B" at bounding box center [834, 403] width 126 height 13
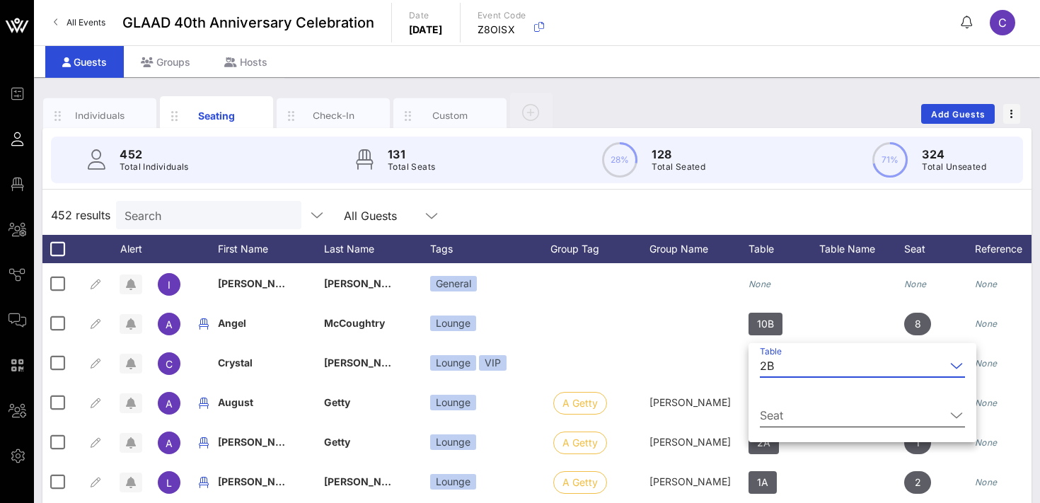
click at [782, 416] on input "Seat" at bounding box center [852, 415] width 185 height 23
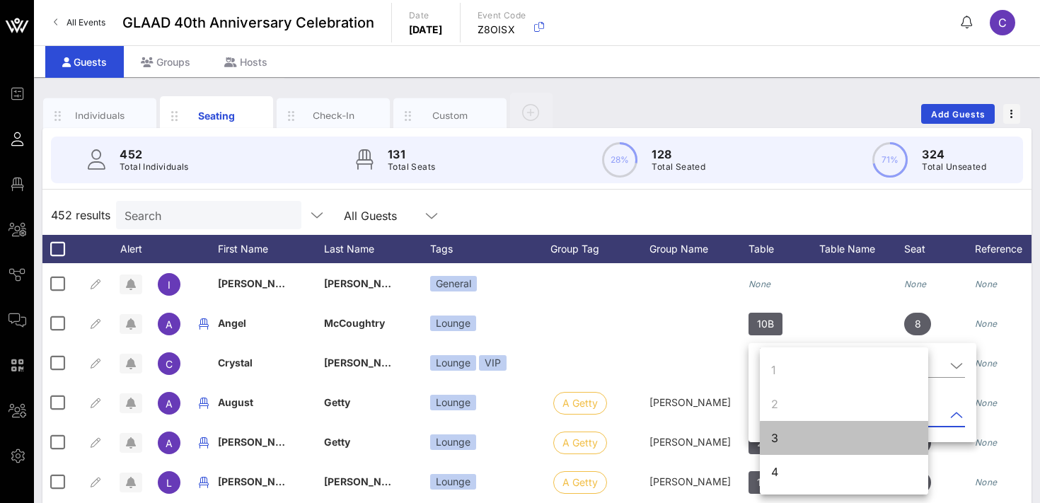
click at [781, 439] on div "3" at bounding box center [844, 438] width 168 height 34
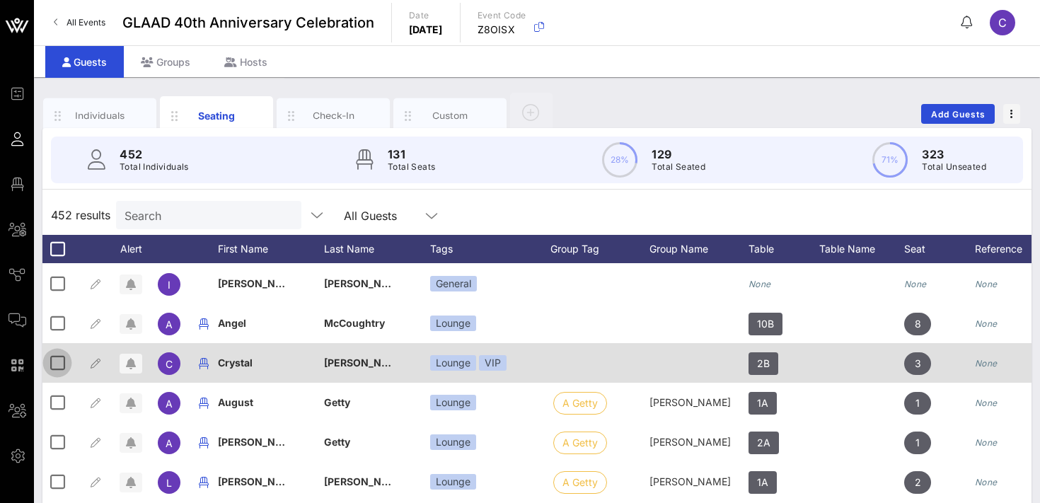
click at [60, 362] on div at bounding box center [57, 363] width 24 height 24
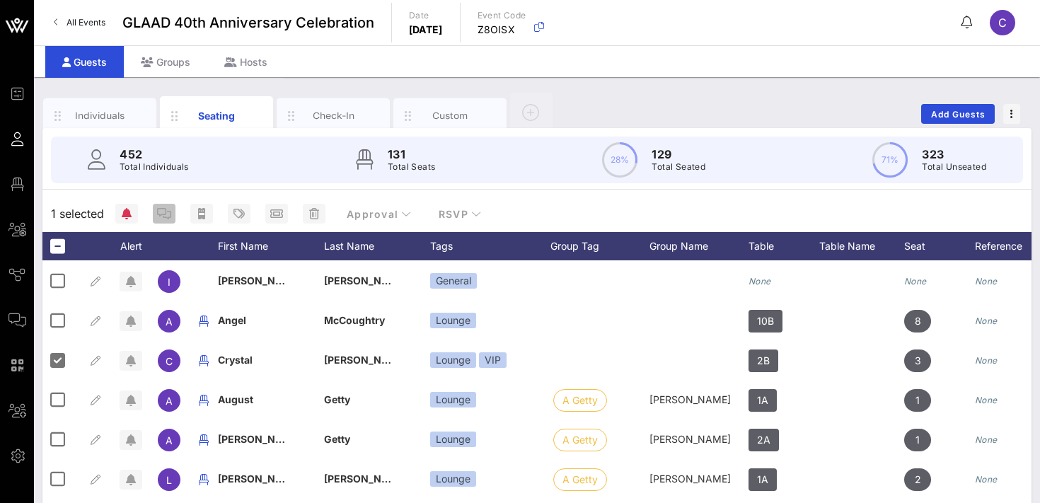
click at [166, 215] on icon "button" at bounding box center [164, 213] width 14 height 11
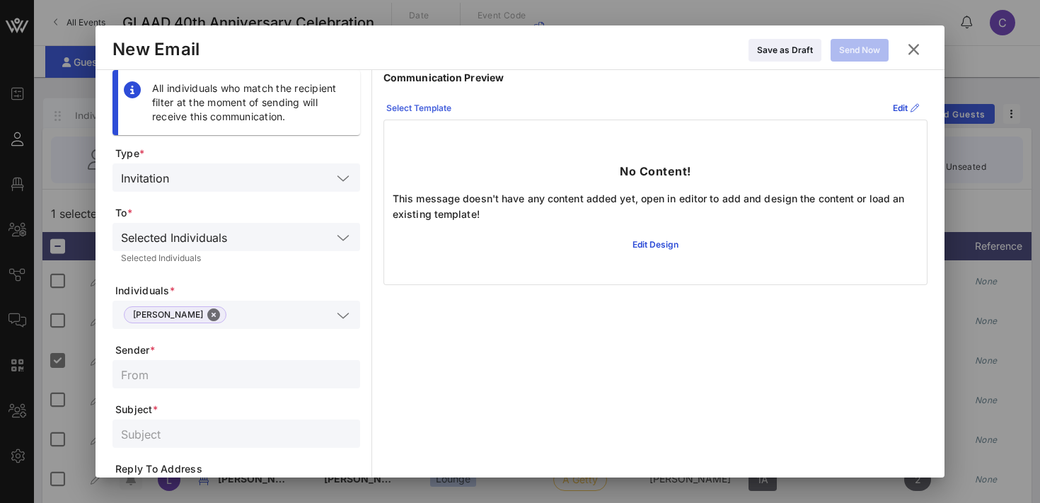
click at [423, 105] on button "Select Template" at bounding box center [419, 108] width 82 height 23
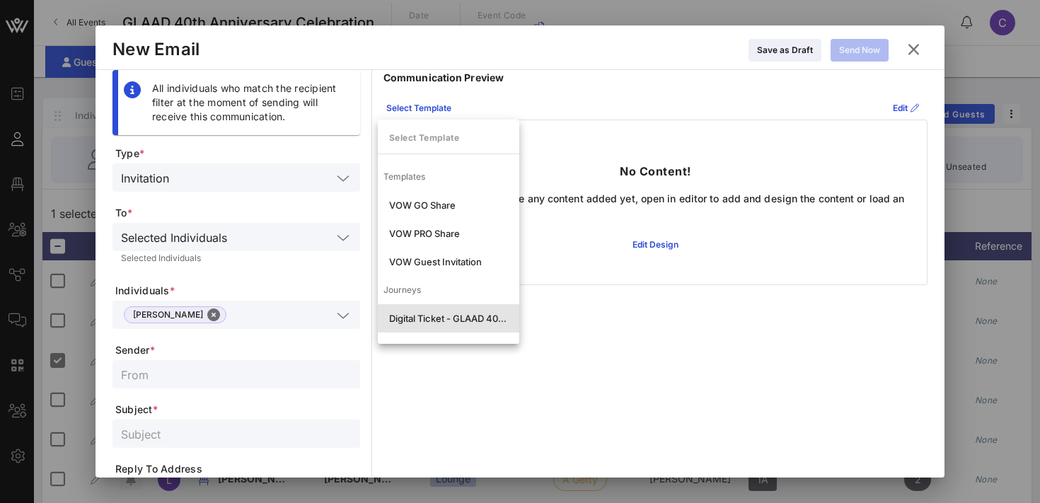
click at [439, 316] on div "Digital Ticket - GLAAD 40th Anniversary Celebration" at bounding box center [448, 318] width 119 height 11
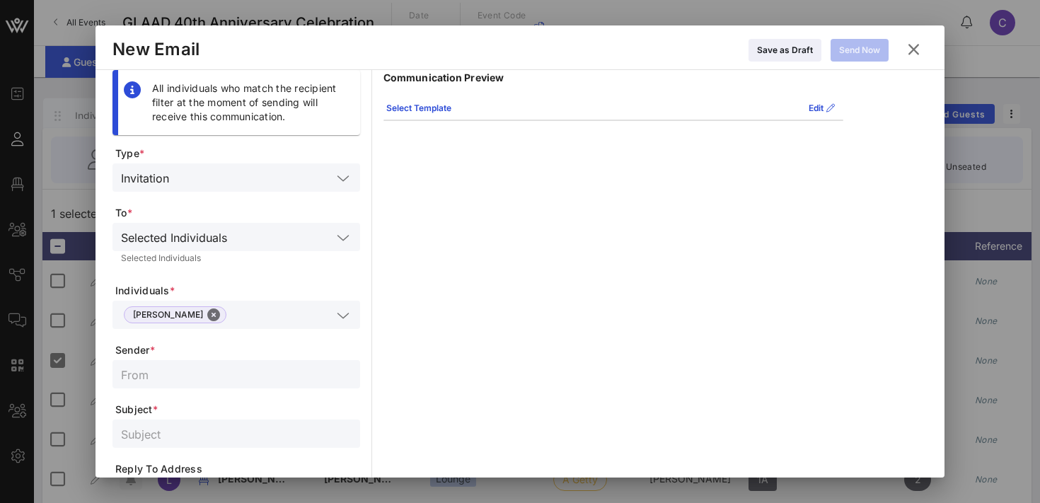
click at [202, 383] on input "text" at bounding box center [236, 374] width 231 height 18
type input "GLAAD Events"
click at [188, 439] on input "text" at bounding box center [236, 434] width 231 height 18
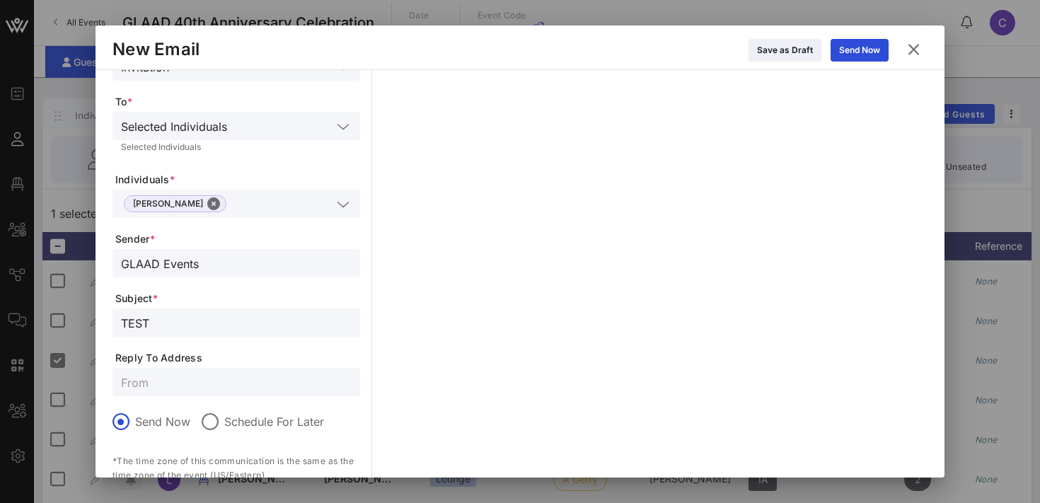
scroll to position [120, 0]
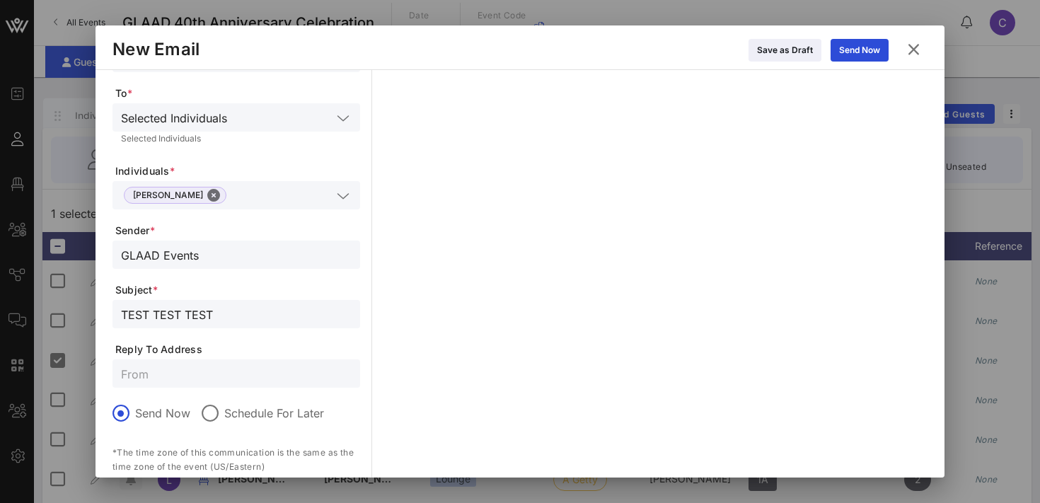
type input "TEST TEST TEST"
click at [223, 375] on input "text" at bounding box center [236, 373] width 231 height 18
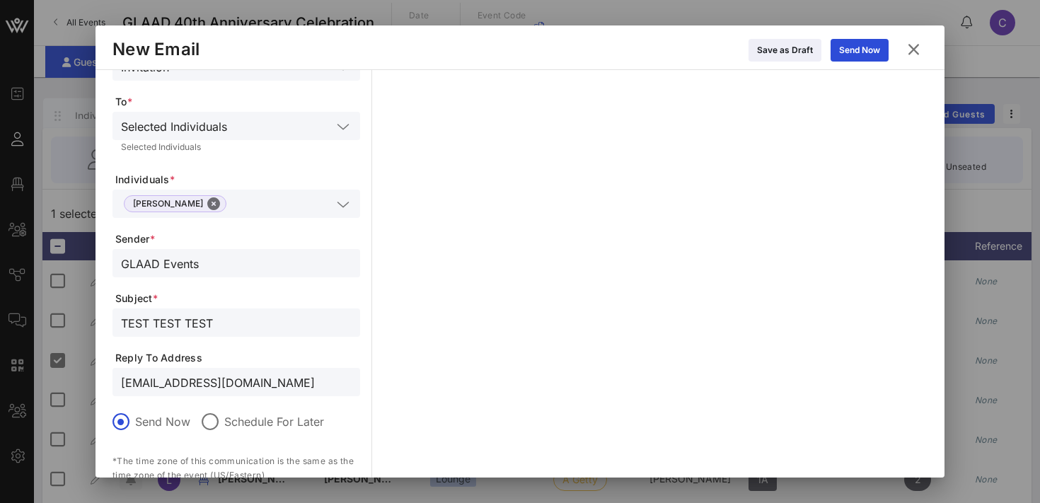
scroll to position [0, 0]
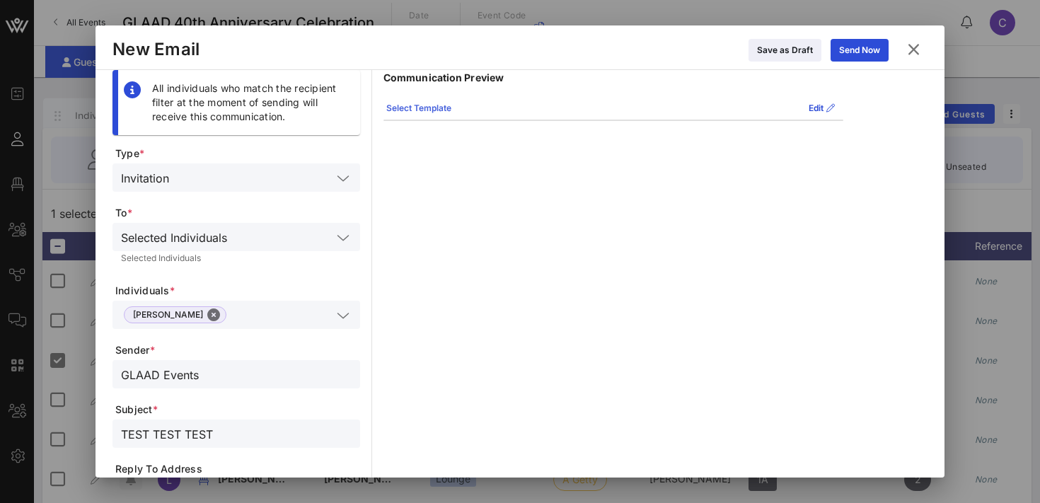
type input "[EMAIL_ADDRESS][DOMAIN_NAME]"
click at [442, 108] on div "Select Template" at bounding box center [418, 108] width 65 height 14
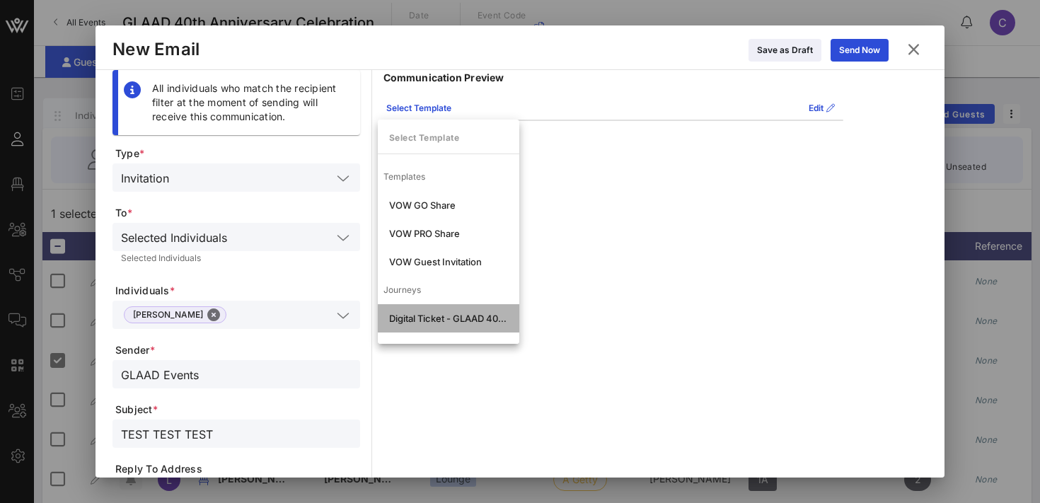
click at [420, 316] on div "Digital Ticket - GLAAD 40th Anniversary Celebration" at bounding box center [448, 318] width 119 height 11
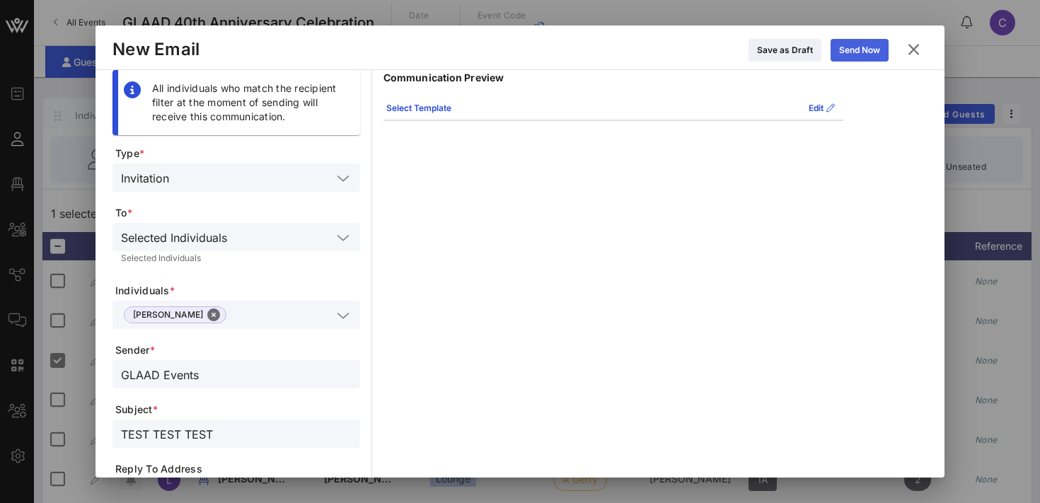
click at [845, 52] on div "Send Now" at bounding box center [859, 50] width 41 height 14
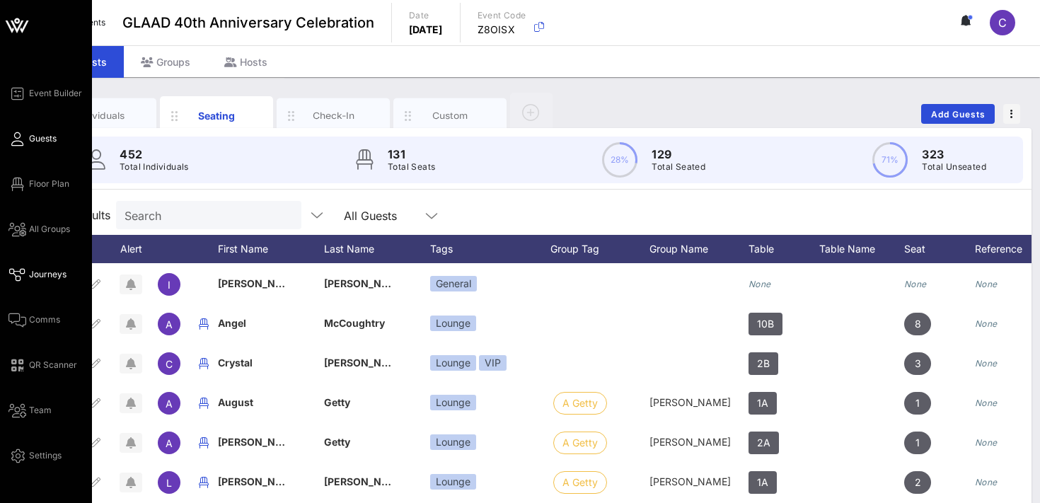
click at [29, 275] on span "Journeys" at bounding box center [48, 274] width 38 height 13
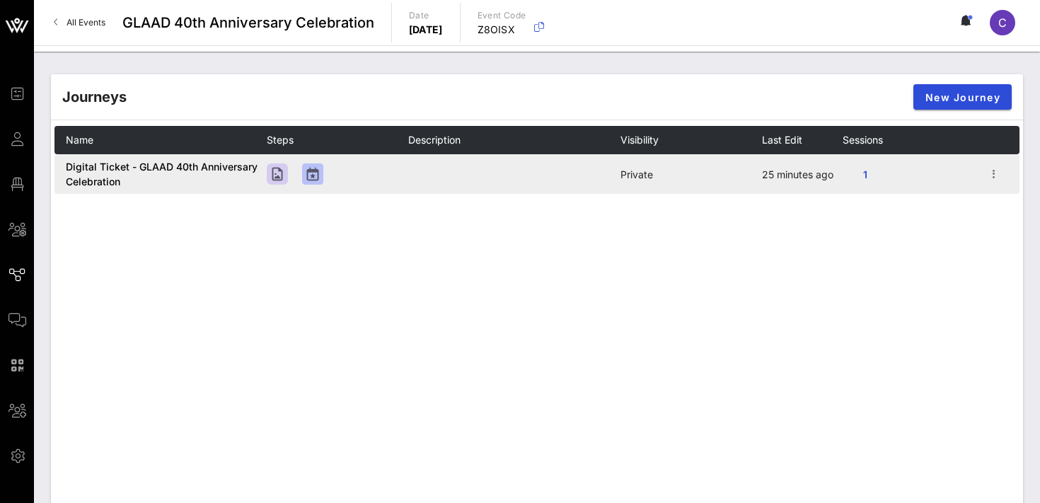
click at [189, 159] on td "Digital Ticket - GLAAD 40th Anniversary Celebration" at bounding box center [160, 174] width 212 height 40
click at [995, 171] on icon "button" at bounding box center [994, 174] width 17 height 17
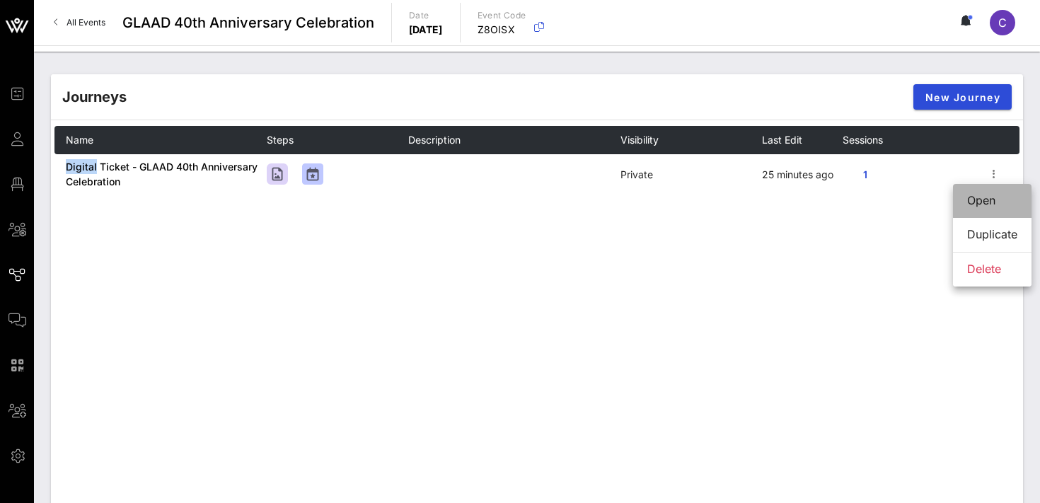
click at [989, 199] on div "Open" at bounding box center [992, 200] width 50 height 13
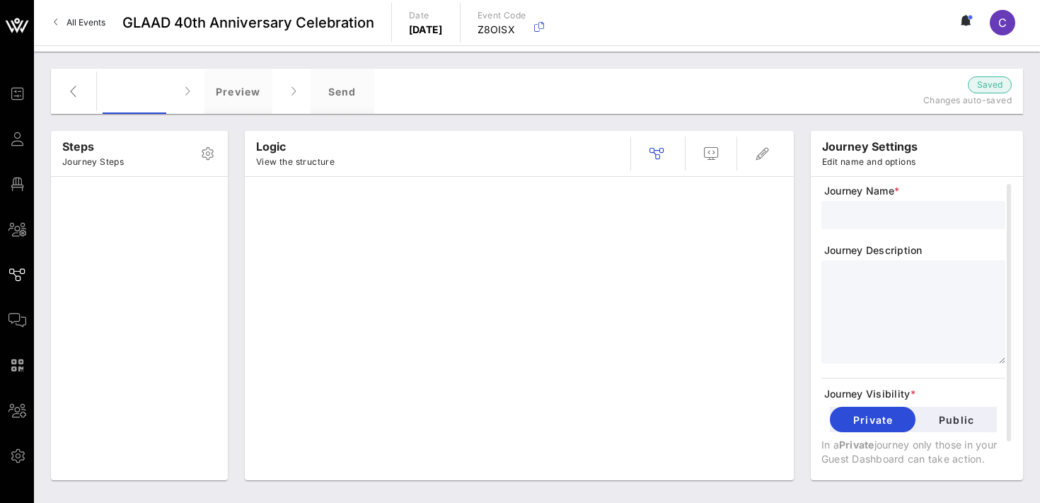
type input "Digital Ticket - GLAAD 40th Anniversary Celebration"
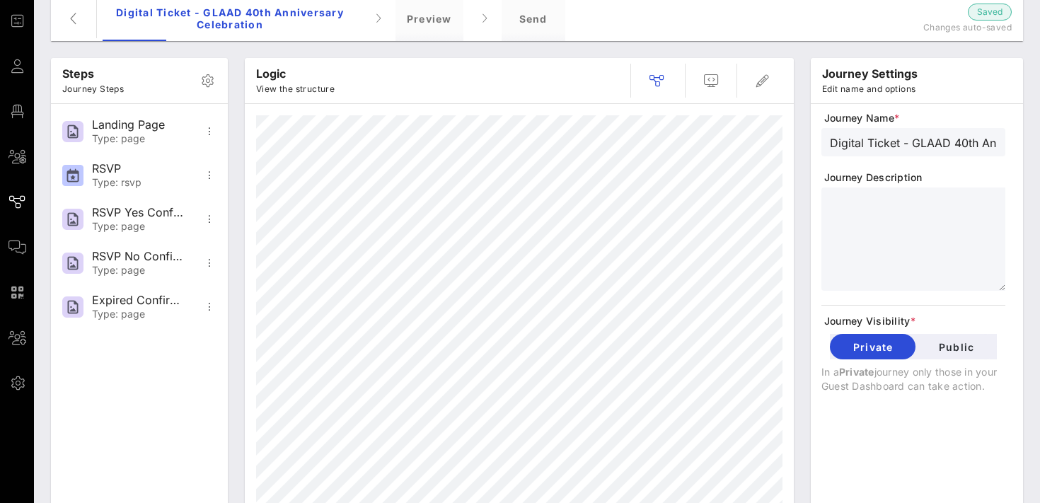
scroll to position [81, 0]
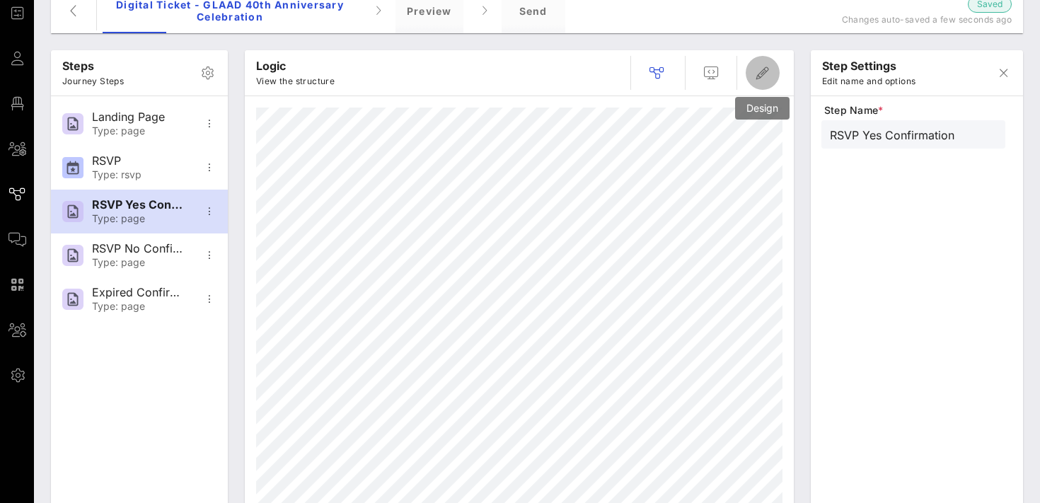
click at [762, 74] on icon "button" at bounding box center [762, 72] width 17 height 17
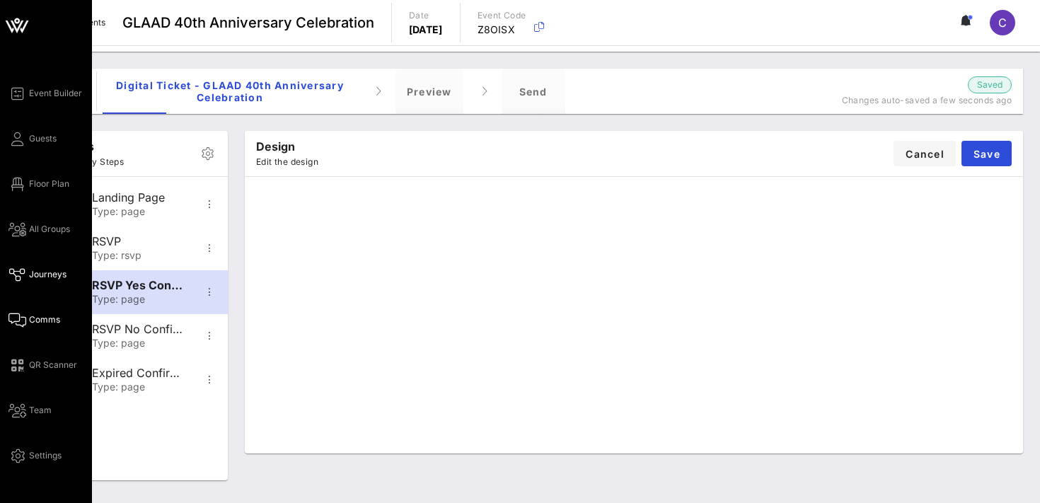
click at [42, 321] on span "Comms" at bounding box center [44, 320] width 31 height 13
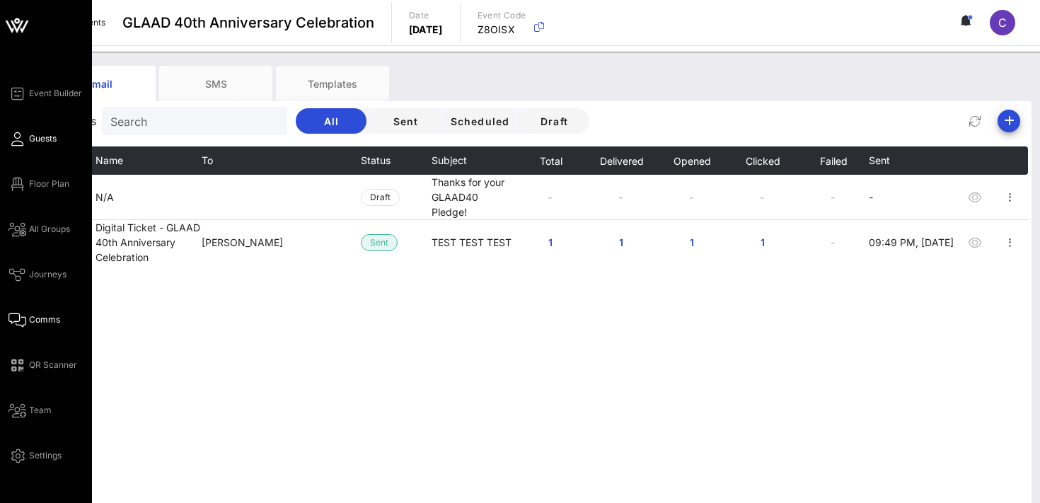
click at [41, 142] on span "Guests" at bounding box center [43, 138] width 28 height 13
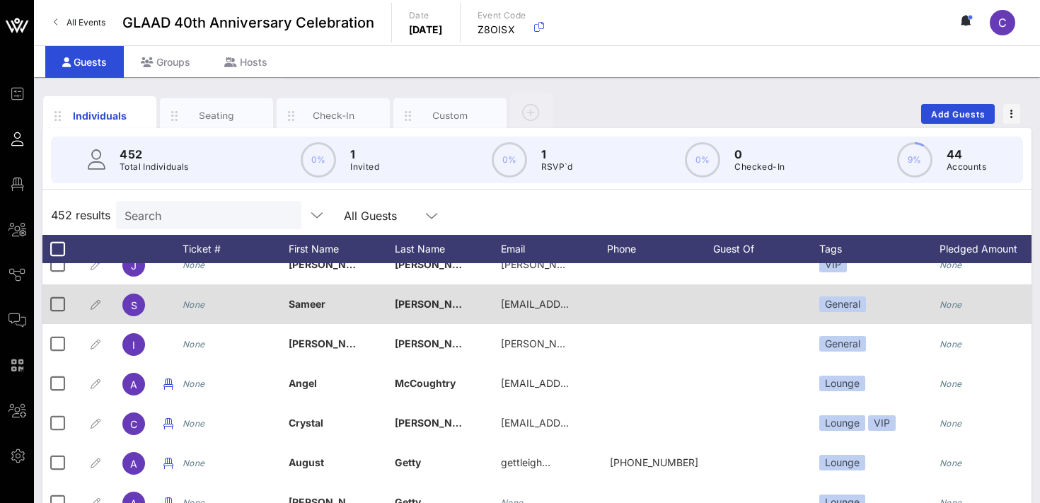
scroll to position [109, 0]
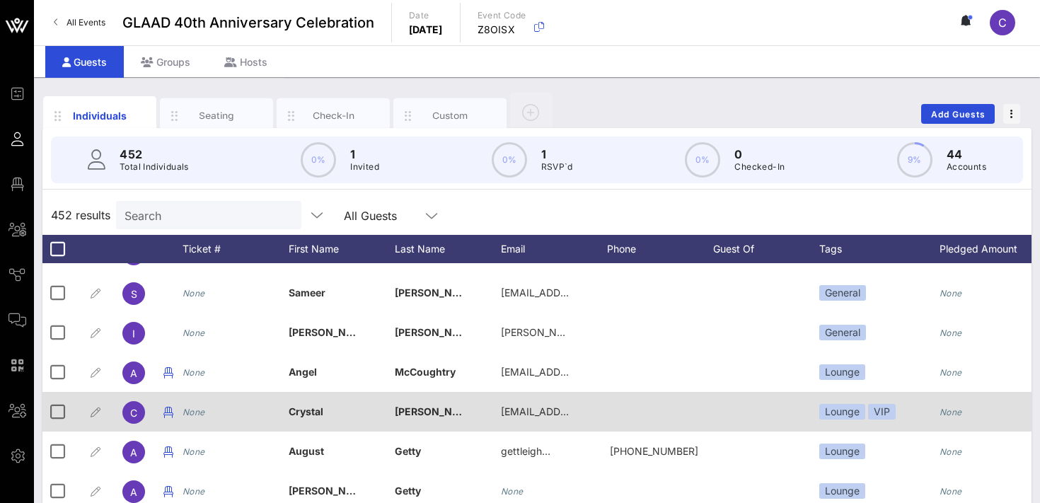
click at [281, 412] on div "None" at bounding box center [236, 420] width 106 height 56
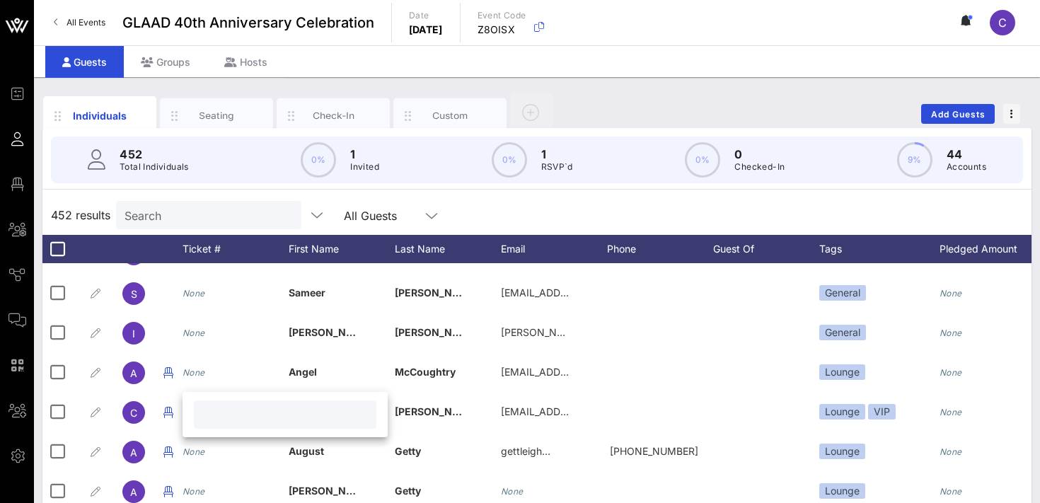
click at [445, 202] on div "452 results Search All Guests" at bounding box center [536, 215] width 989 height 40
click at [214, 116] on div "Seating" at bounding box center [216, 115] width 63 height 13
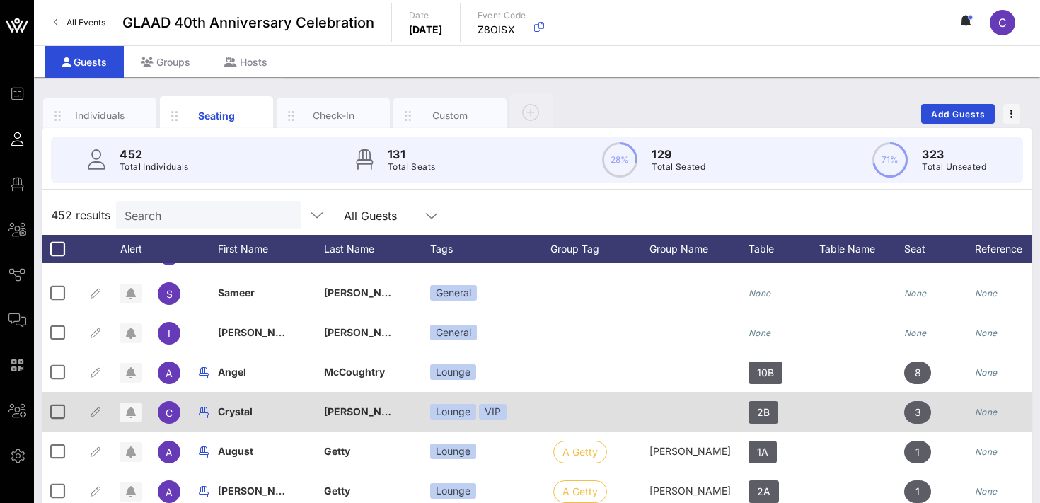
scroll to position [0, 64]
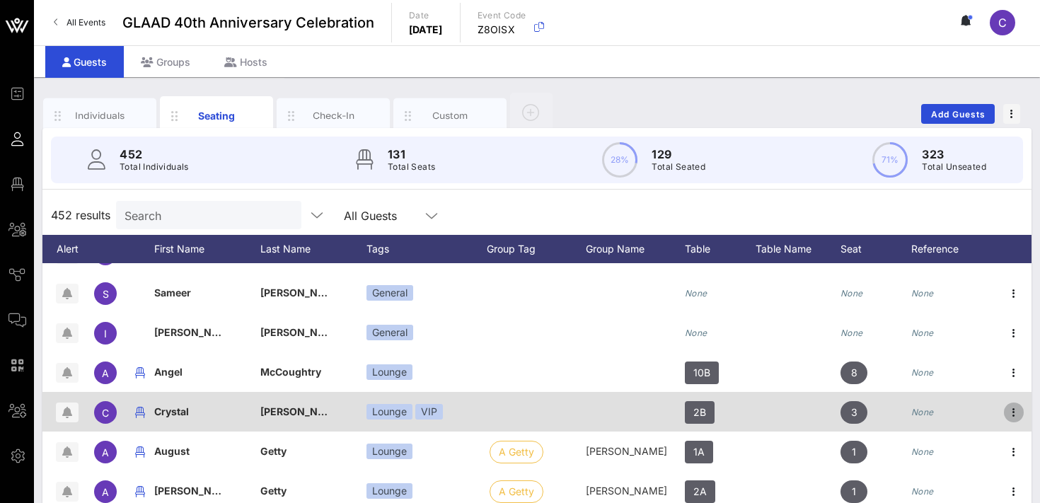
click at [1013, 410] on icon "button" at bounding box center [1014, 412] width 17 height 17
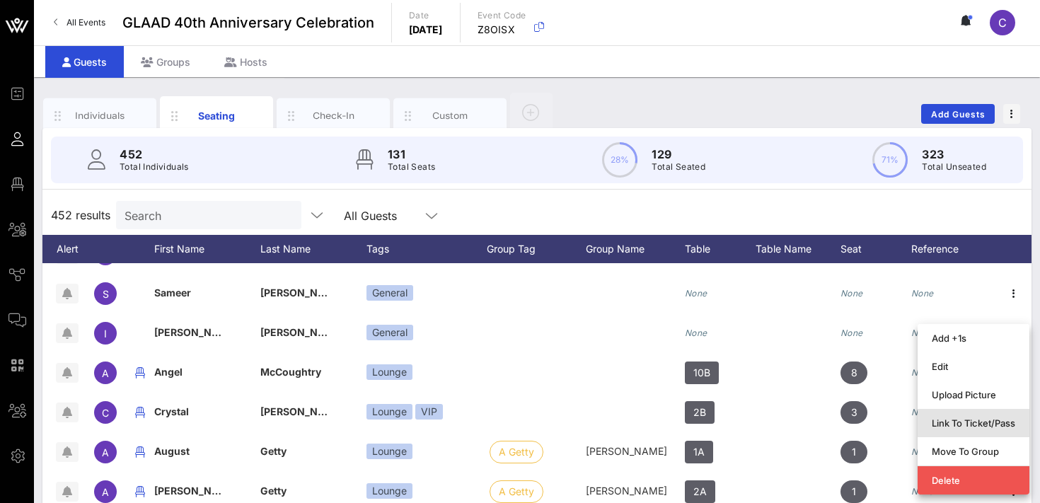
click at [965, 423] on div "Link To Ticket/Pass" at bounding box center [974, 423] width 84 height 11
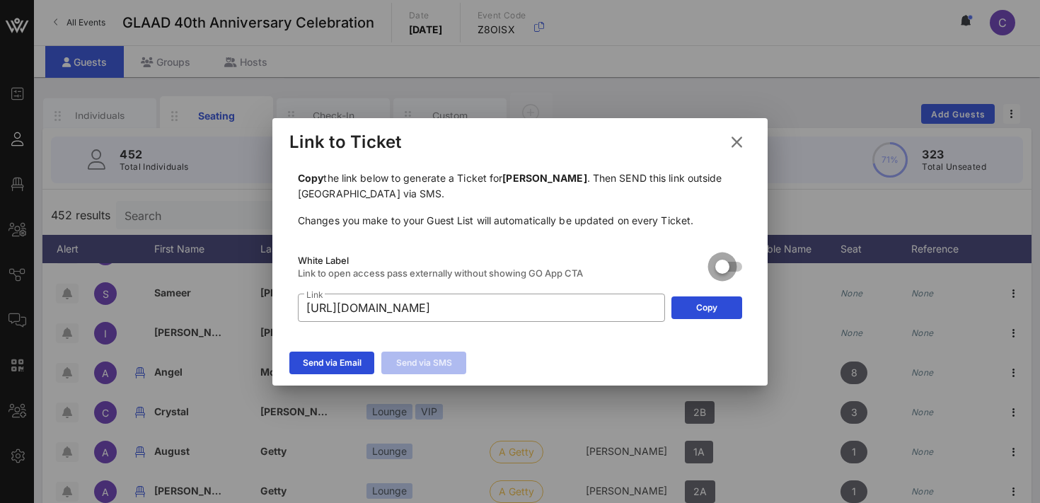
click at [732, 265] on div at bounding box center [723, 267] width 24 height 24
type input "[URL][DOMAIN_NAME]"
click at [328, 364] on icon at bounding box center [332, 363] width 10 height 8
type input "{{ticket_type}} for {{[URL][DOMAIN_NAME]}}"
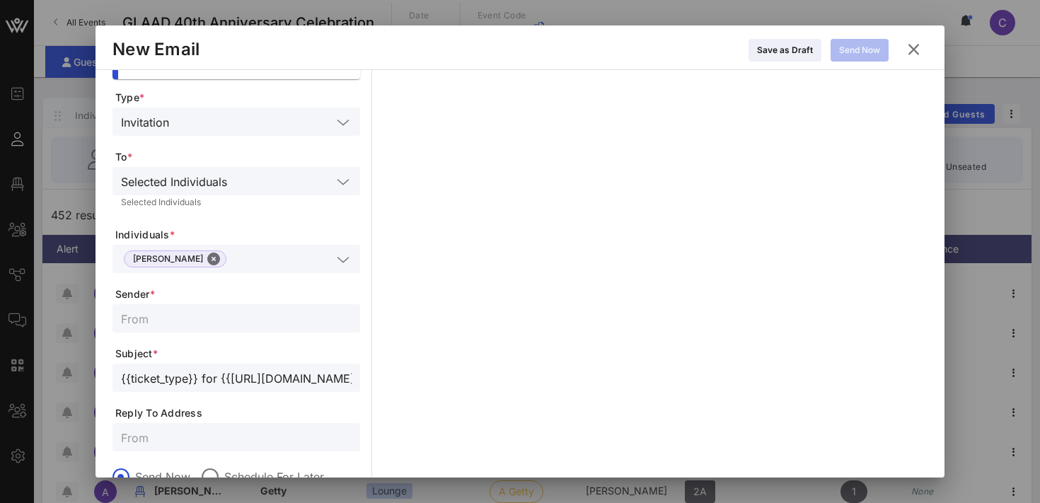
scroll to position [55, 0]
click at [200, 321] on input "text" at bounding box center [236, 319] width 231 height 18
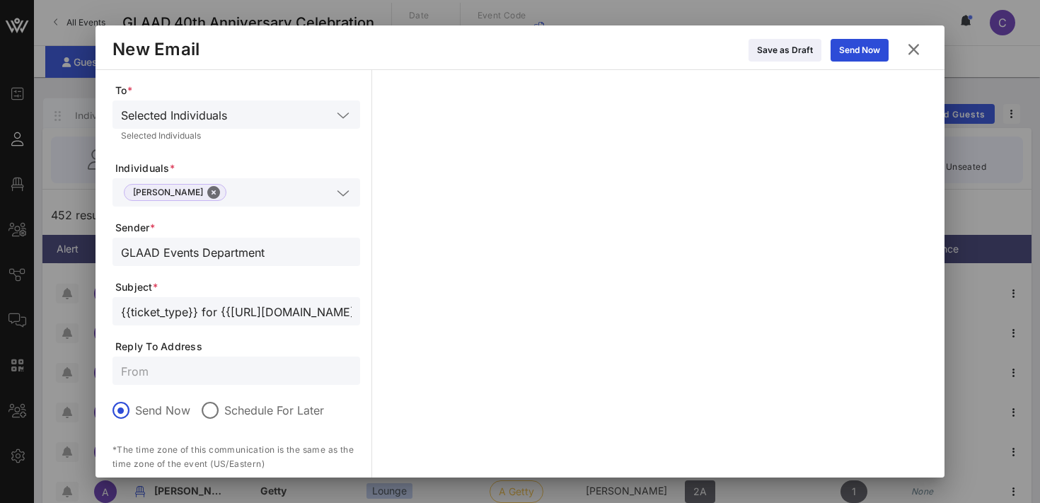
scroll to position [125, 0]
type input "GLAAD Events Department"
click at [215, 364] on input "text" at bounding box center [236, 369] width 231 height 18
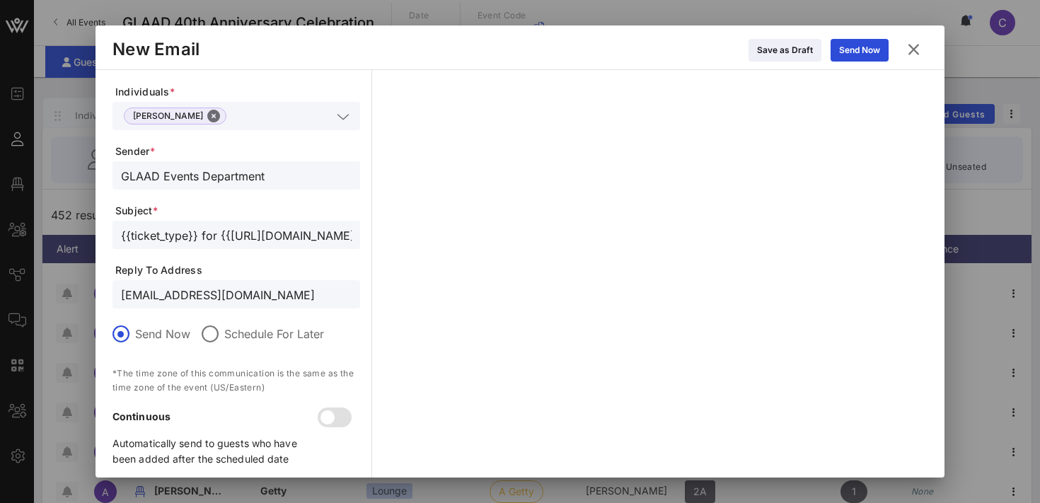
scroll to position [213, 0]
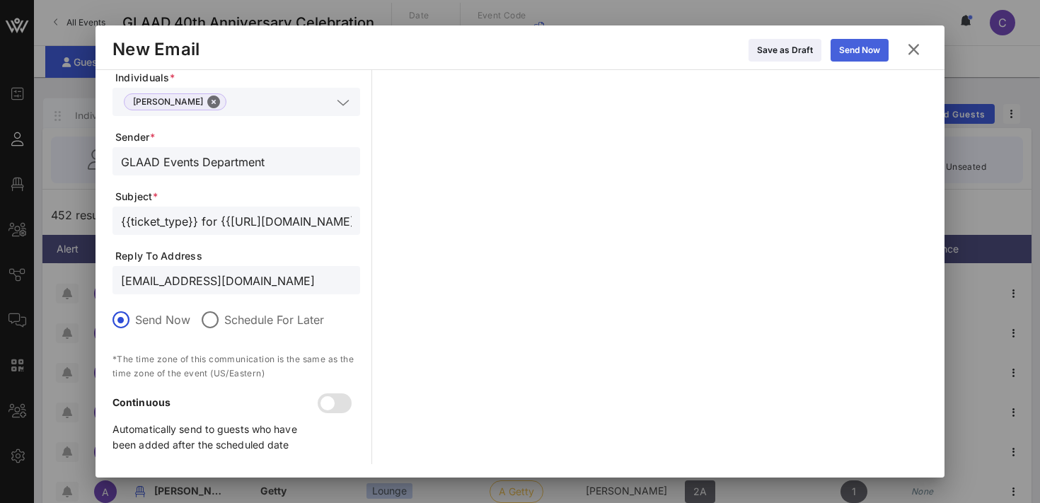
type input "[EMAIL_ADDRESS][DOMAIN_NAME]"
click at [863, 51] on icon at bounding box center [860, 50] width 11 height 9
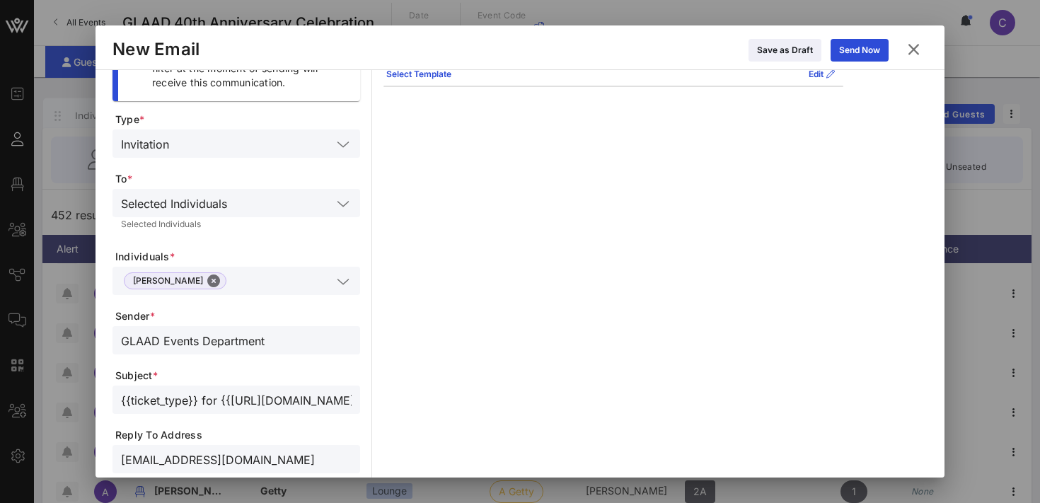
scroll to position [0, 0]
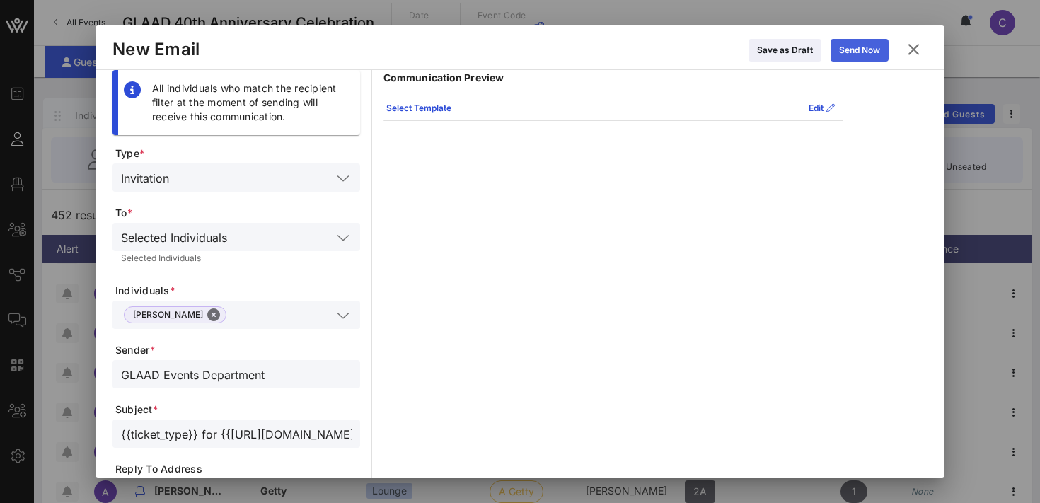
click at [858, 45] on icon at bounding box center [859, 50] width 11 height 11
click at [420, 104] on icon at bounding box center [419, 108] width 10 height 8
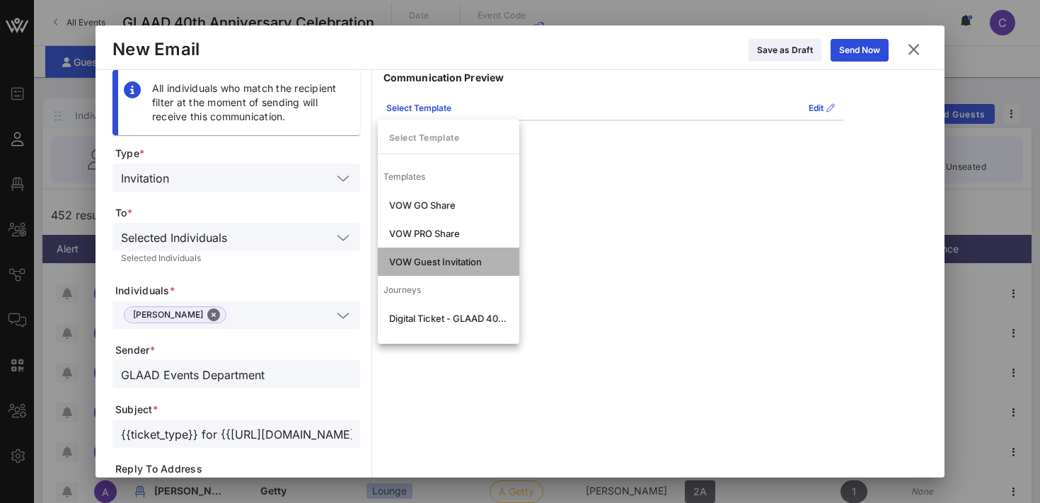
click at [447, 264] on div "VOW Guest Invitation" at bounding box center [448, 261] width 119 height 11
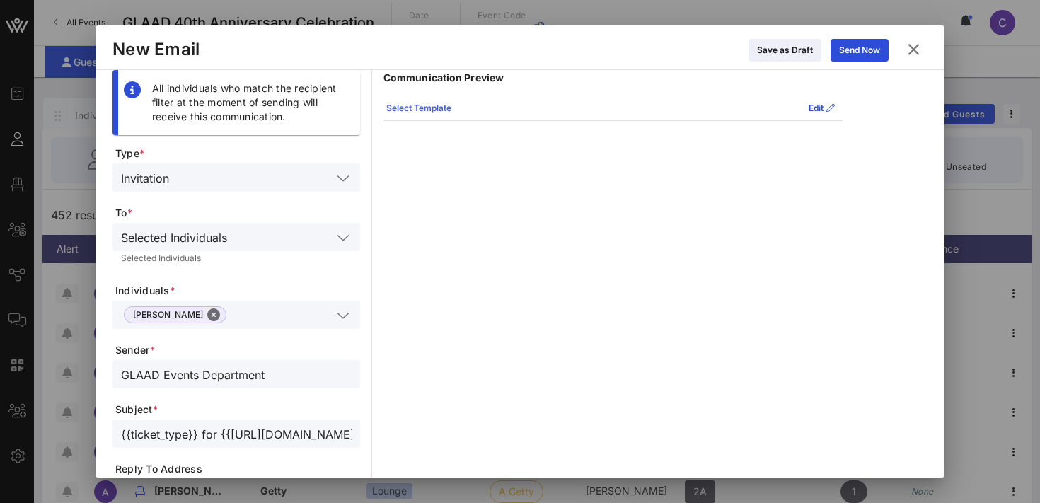
click at [426, 105] on div "Select Template" at bounding box center [418, 108] width 65 height 14
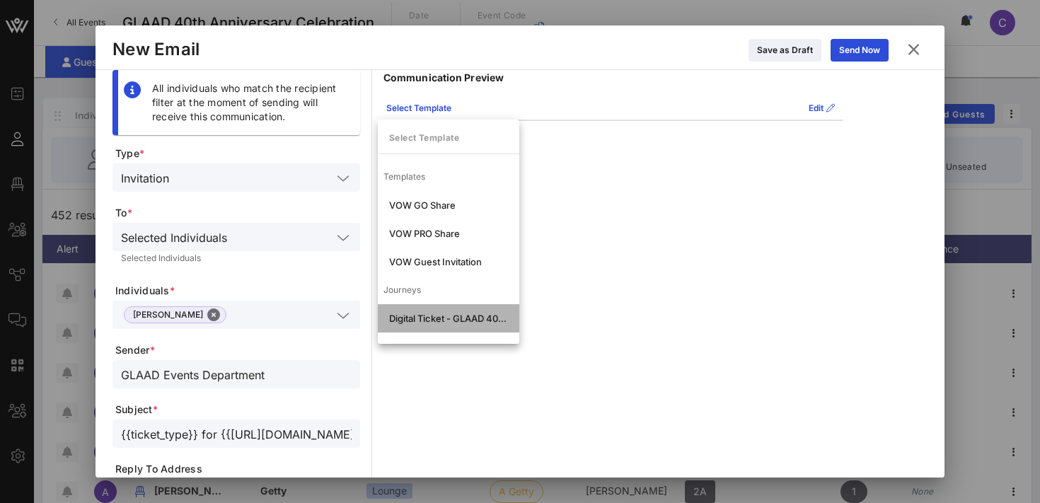
click at [427, 322] on div "Digital Ticket - GLAAD 40th Anniversary Celebration" at bounding box center [448, 318] width 119 height 11
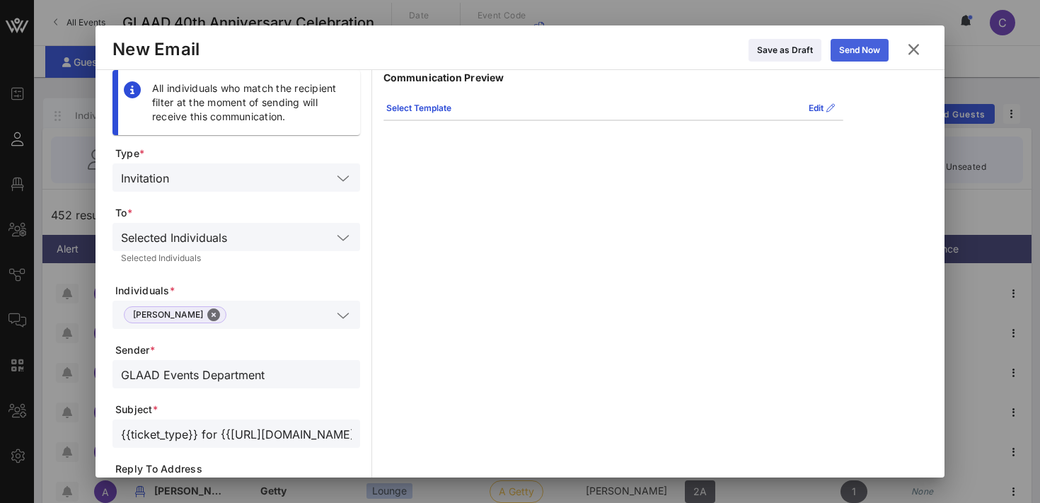
click at [852, 54] on div "Send Now" at bounding box center [859, 50] width 41 height 14
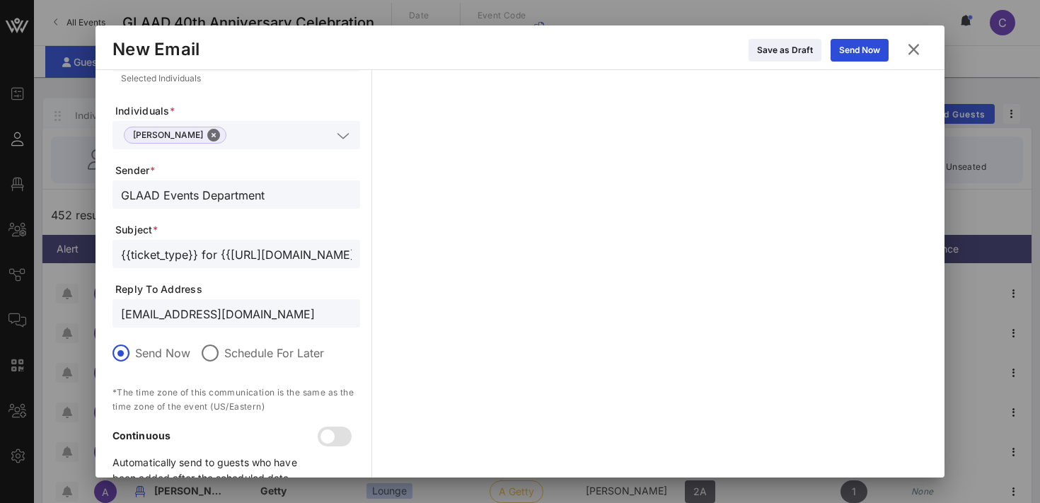
scroll to position [213, 0]
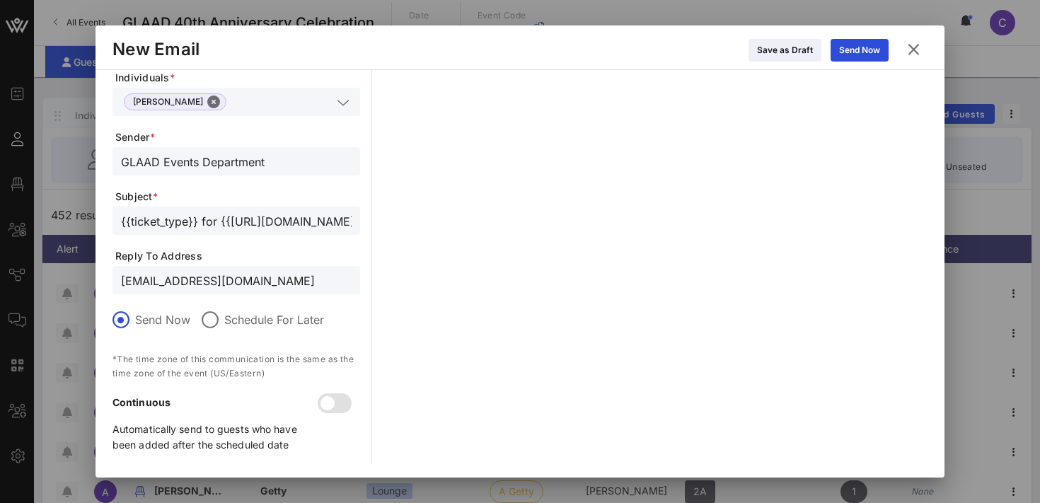
click at [912, 45] on icon at bounding box center [913, 49] width 23 height 22
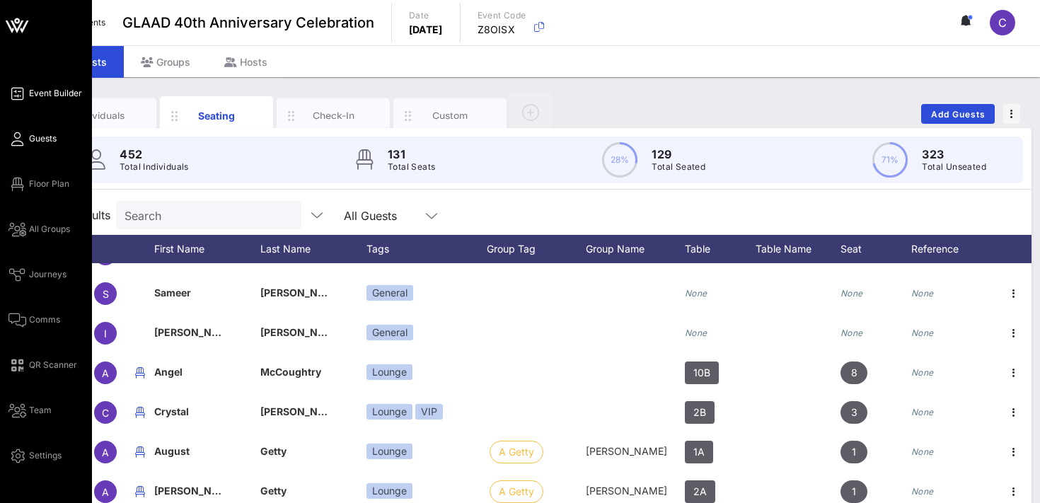
click at [39, 95] on span "Event Builder" at bounding box center [55, 93] width 53 height 13
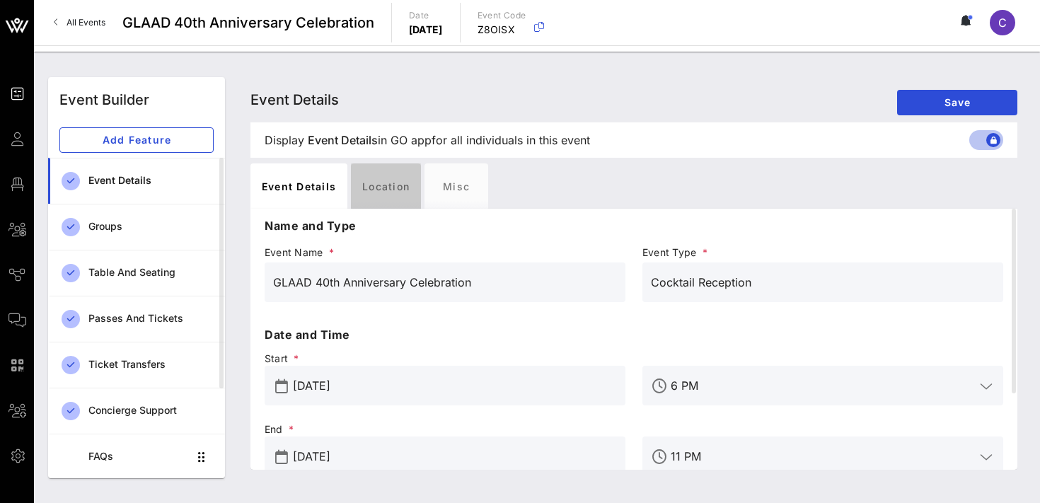
click at [376, 187] on div "Location" at bounding box center [386, 185] width 70 height 45
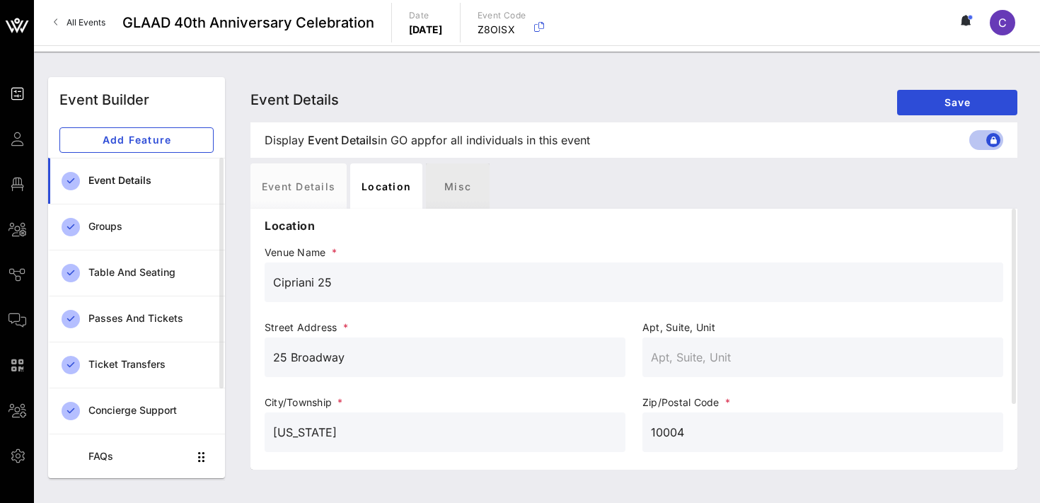
click at [460, 180] on div "Misc" at bounding box center [458, 185] width 64 height 45
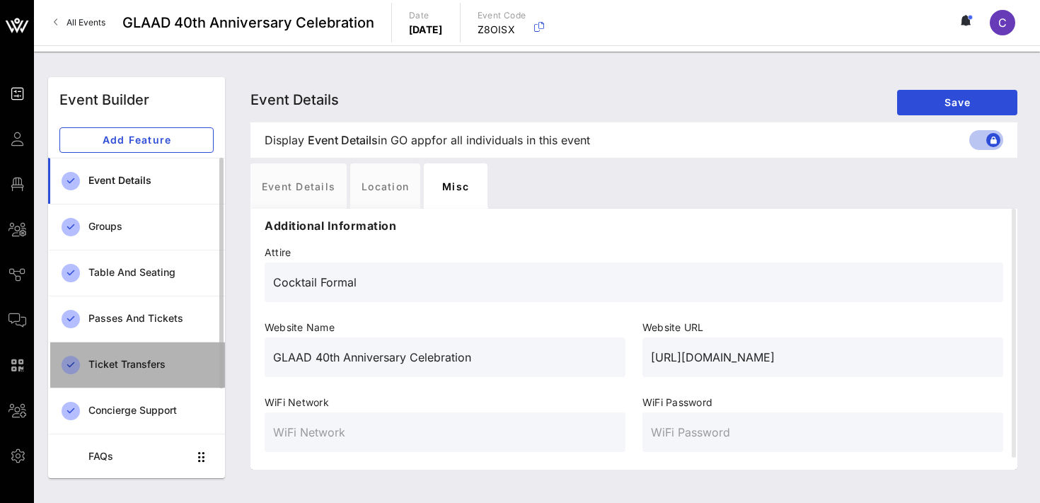
click at [143, 372] on div "Ticket Transfers" at bounding box center [150, 364] width 125 height 29
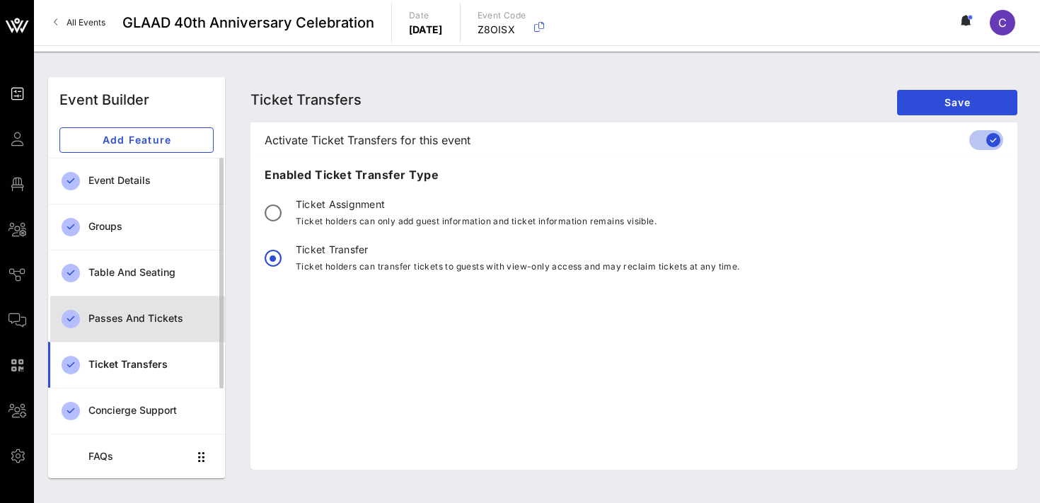
click at [140, 323] on div "Passes and Tickets" at bounding box center [150, 319] width 125 height 12
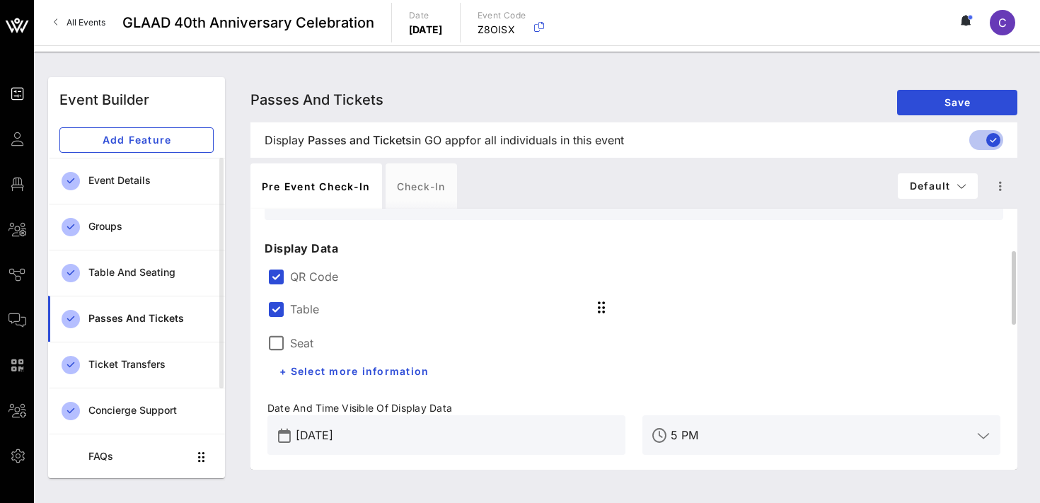
scroll to position [146, 0]
click at [718, 429] on input "5 PM" at bounding box center [821, 434] width 301 height 23
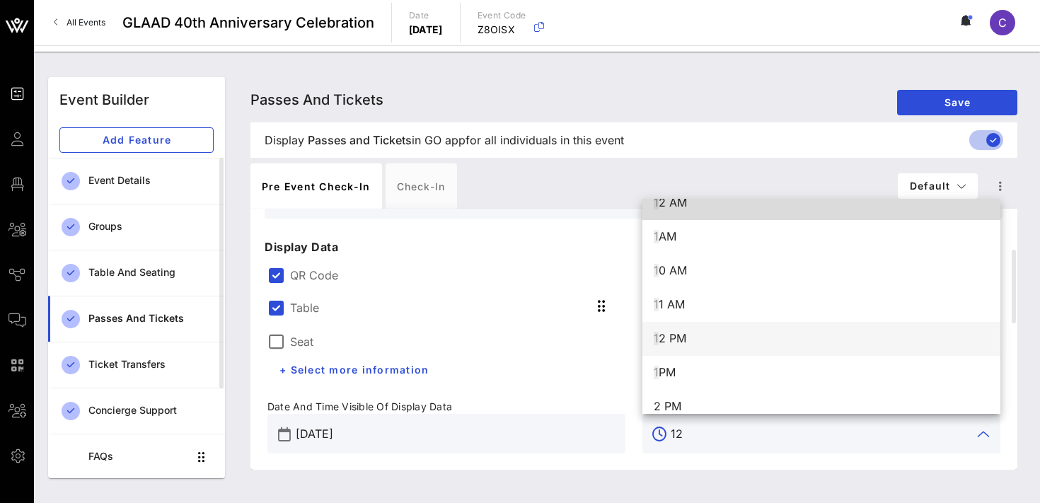
scroll to position [0, 0]
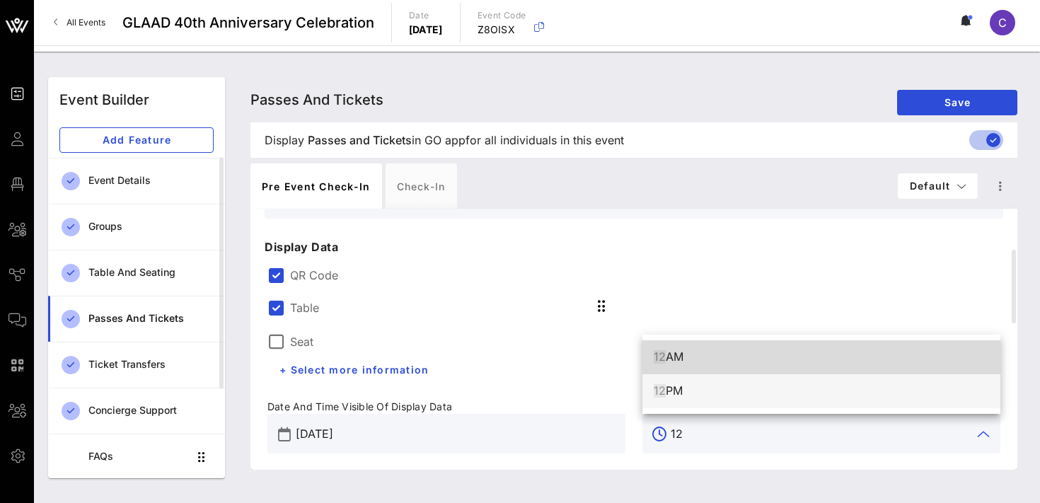
click at [682, 386] on div "12 PM" at bounding box center [821, 390] width 335 height 13
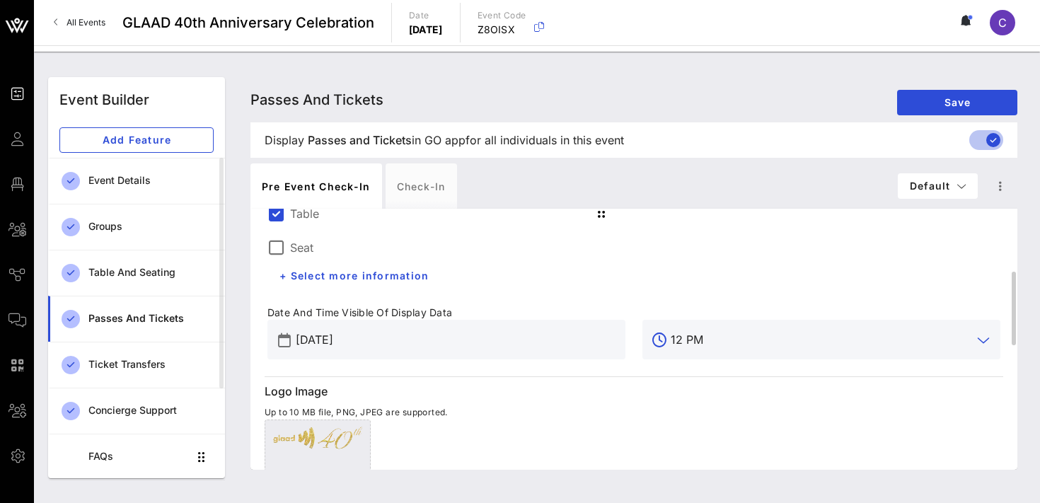
scroll to position [236, 0]
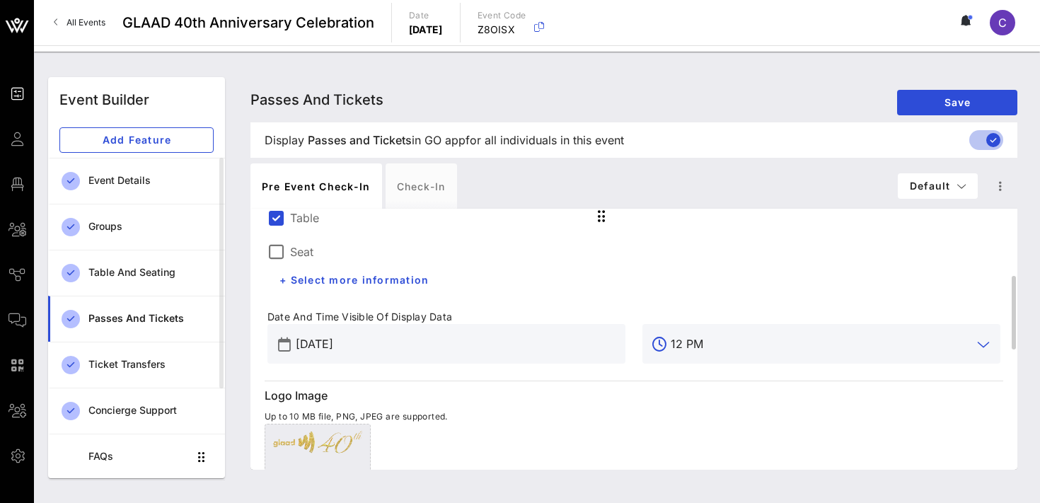
type input "12 PM"
click at [476, 340] on input "[DATE]" at bounding box center [456, 344] width 321 height 23
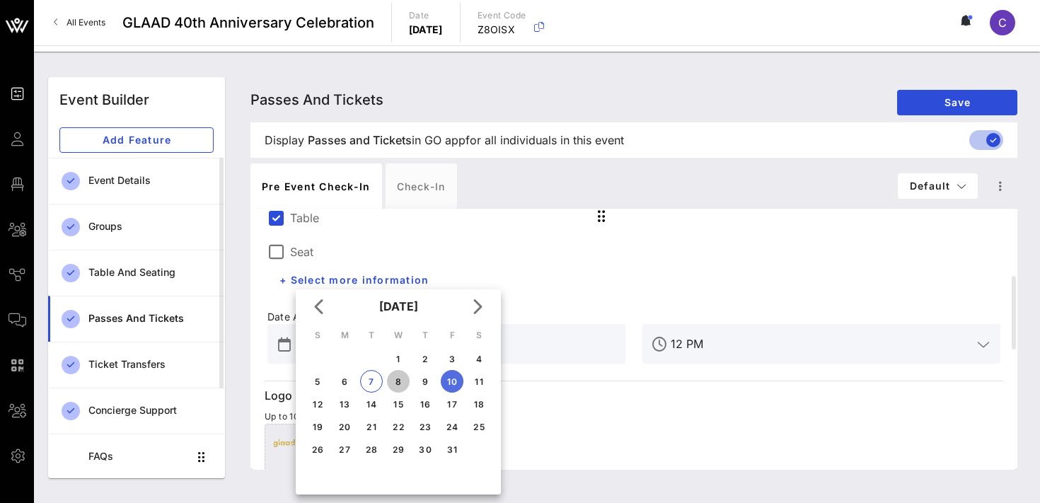
click at [402, 383] on div "8" at bounding box center [398, 382] width 23 height 11
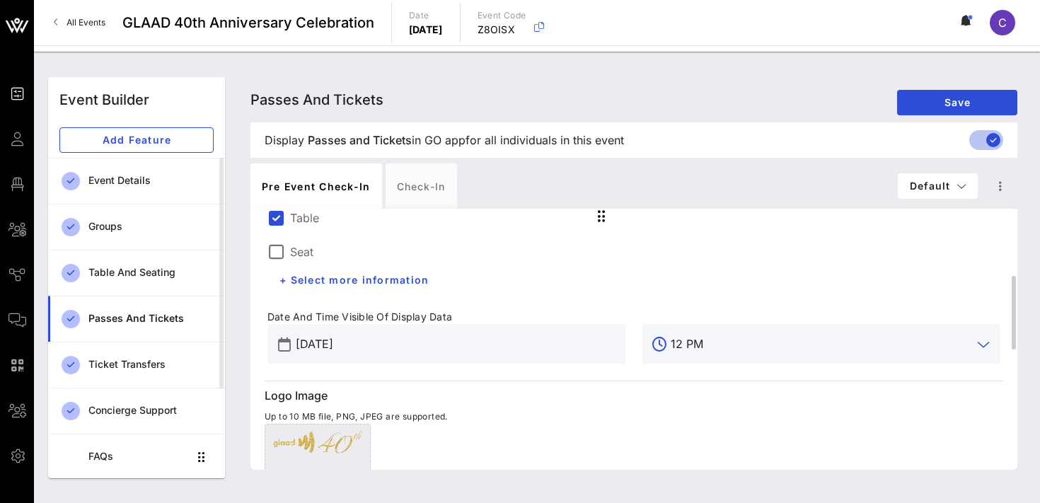
click at [715, 343] on input "12 PM" at bounding box center [821, 344] width 301 height 23
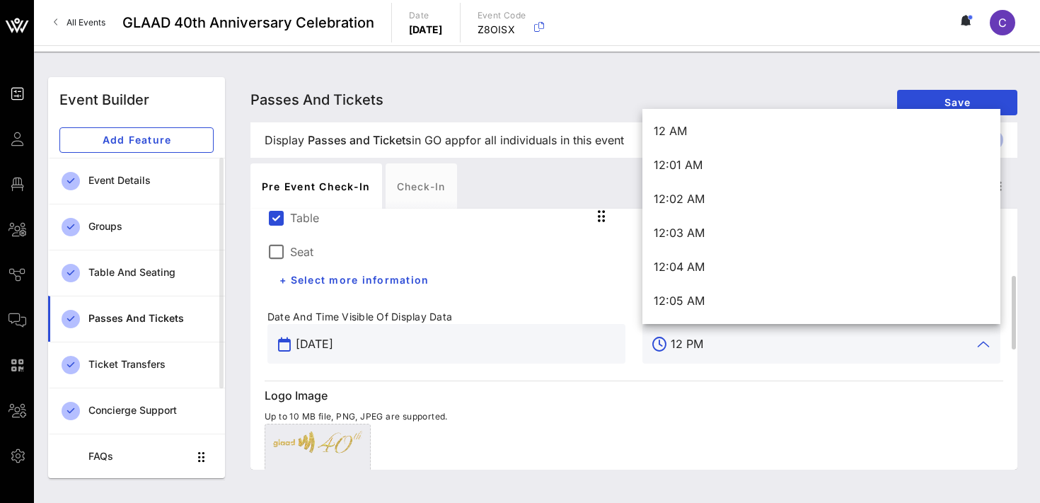
click at [437, 346] on input "[DATE]" at bounding box center [456, 344] width 321 height 23
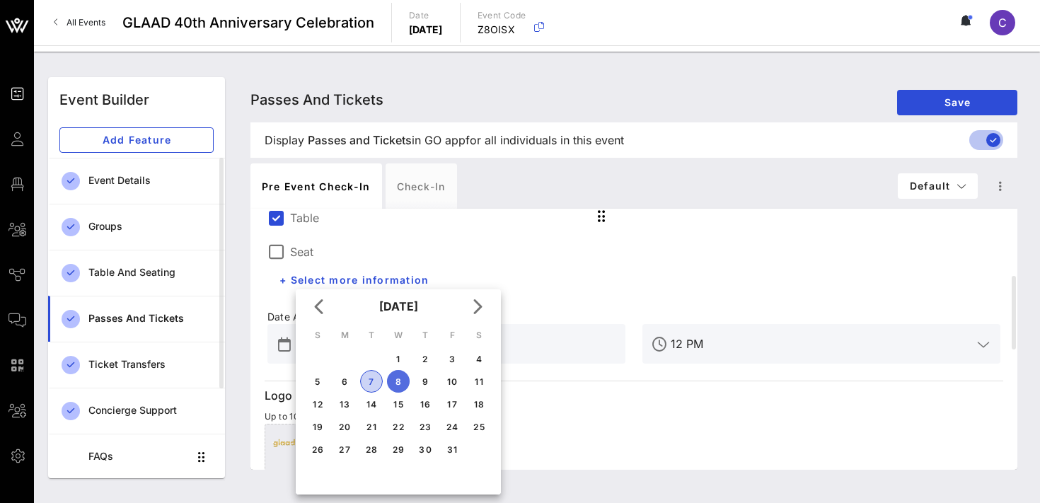
click at [380, 379] on div "7" at bounding box center [371, 382] width 21 height 11
type input "[DATE]"
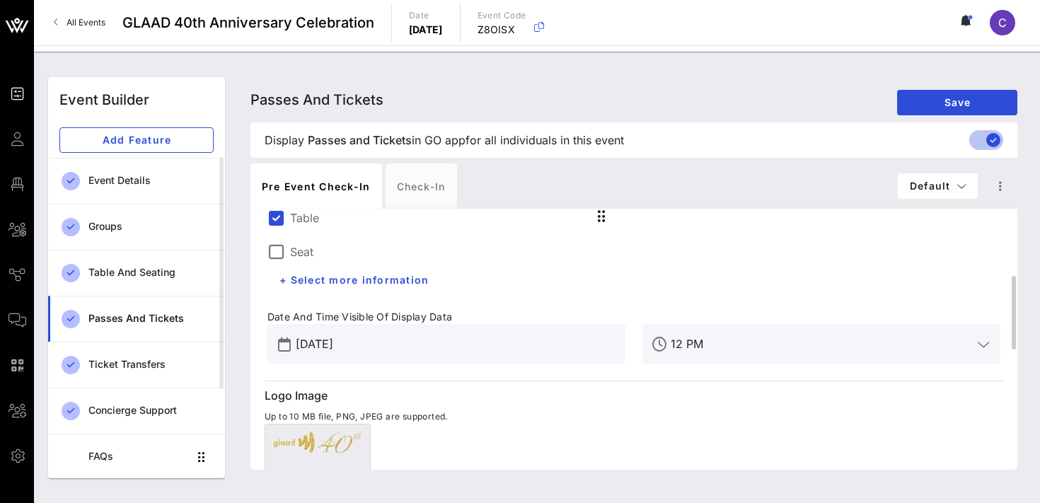
click at [655, 274] on div "Table Seat + Select more information" at bounding box center [634, 246] width 750 height 110
click at [435, 188] on div "Check-in" at bounding box center [421, 185] width 71 height 45
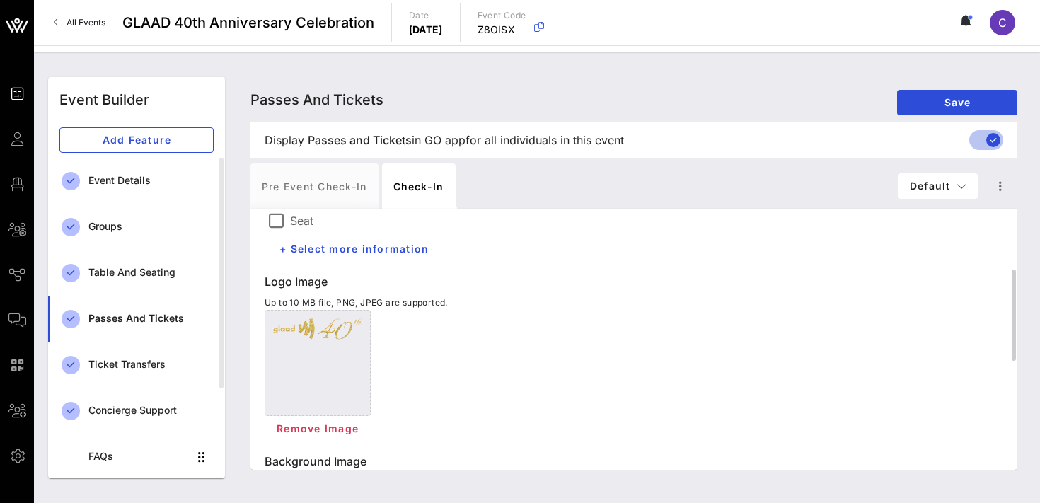
scroll to position [108, 0]
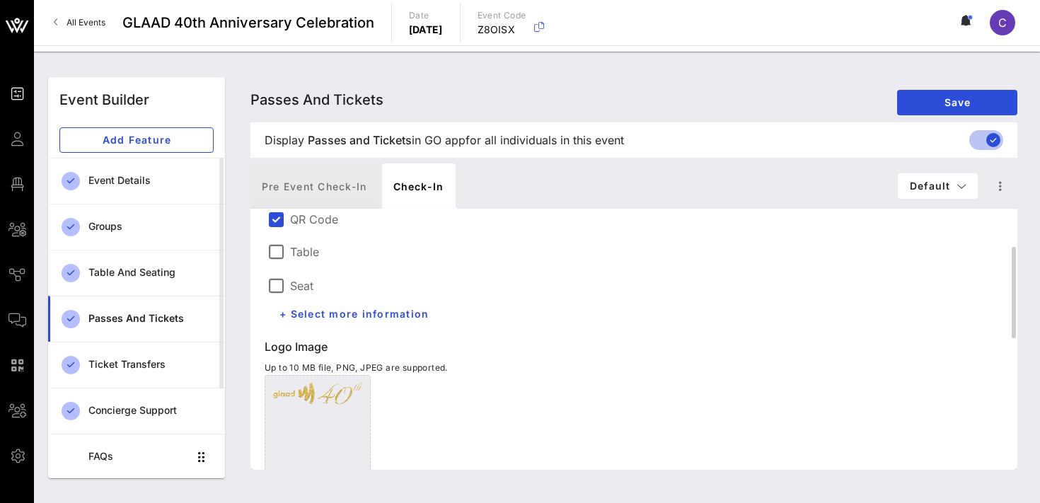
click at [321, 185] on div "Pre Event Check-in" at bounding box center [315, 185] width 128 height 45
type input "Digital Ticket"
type input "#2D23D7"
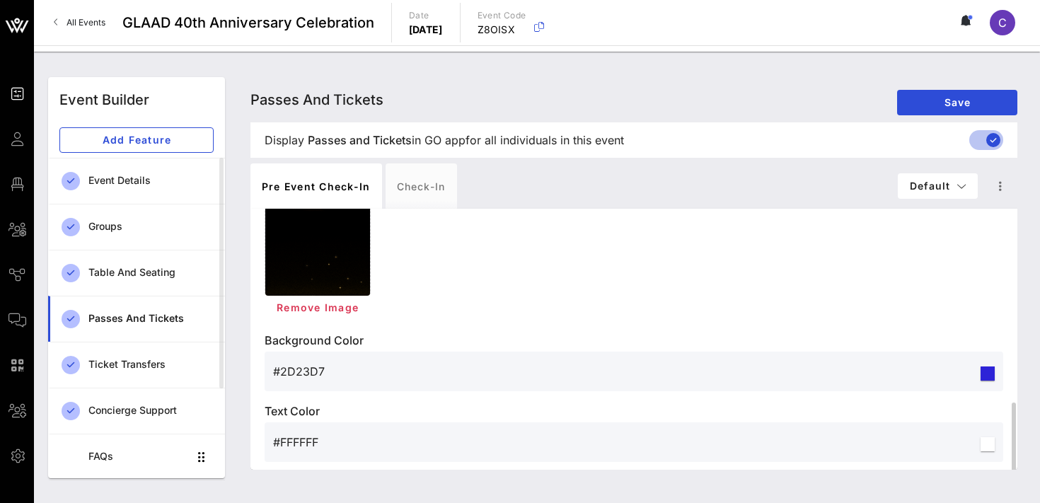
scroll to position [657, 0]
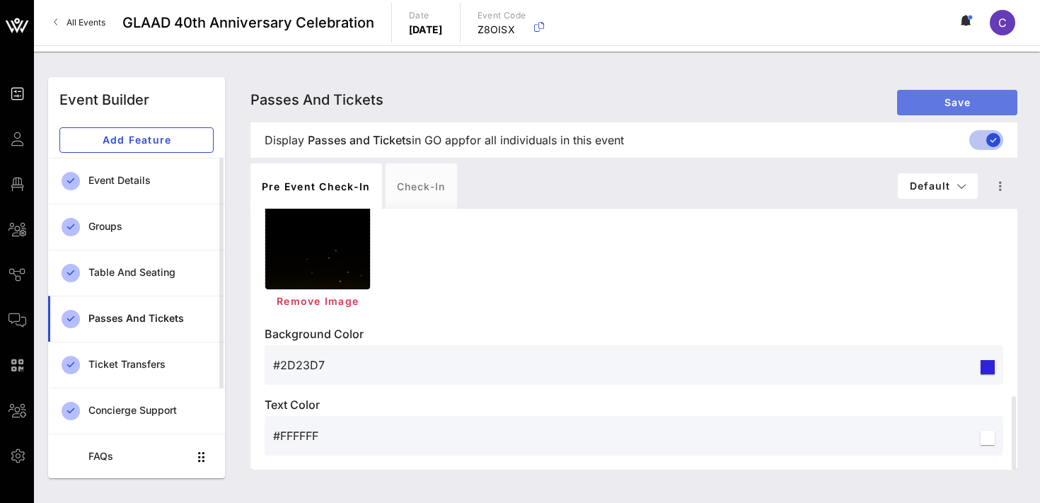
click at [986, 96] on button "Save" at bounding box center [957, 102] width 120 height 25
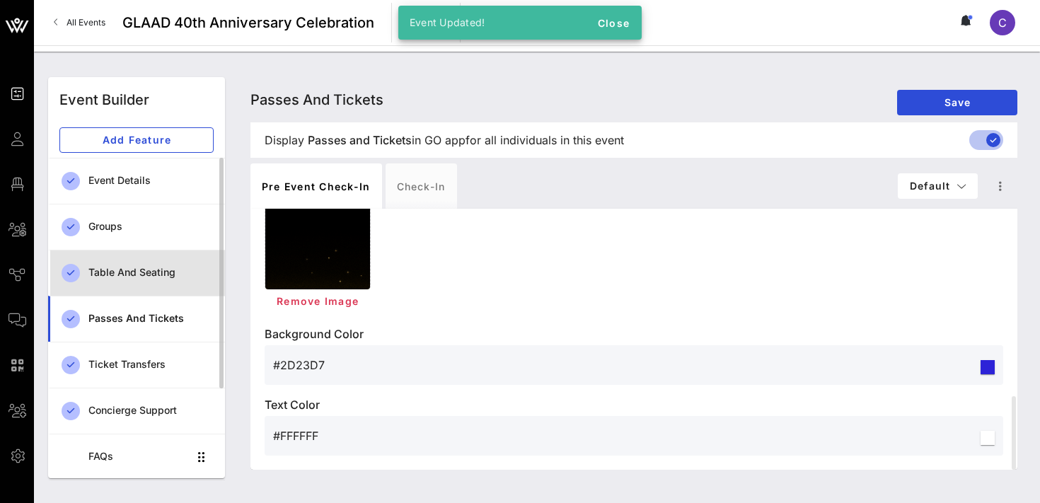
click at [134, 270] on div "Table and Seating" at bounding box center [150, 273] width 125 height 12
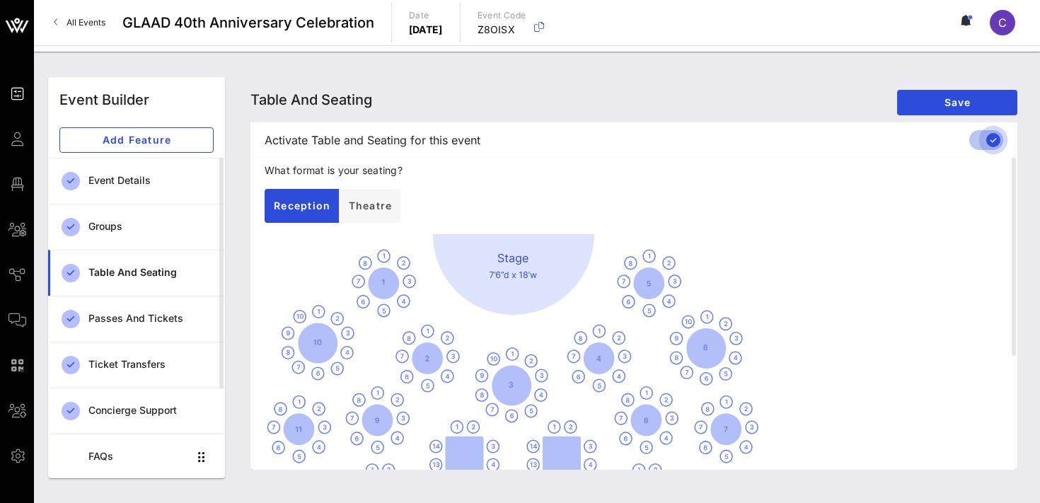
click at [984, 140] on div at bounding box center [994, 140] width 24 height 24
click at [992, 139] on div at bounding box center [979, 140] width 24 height 24
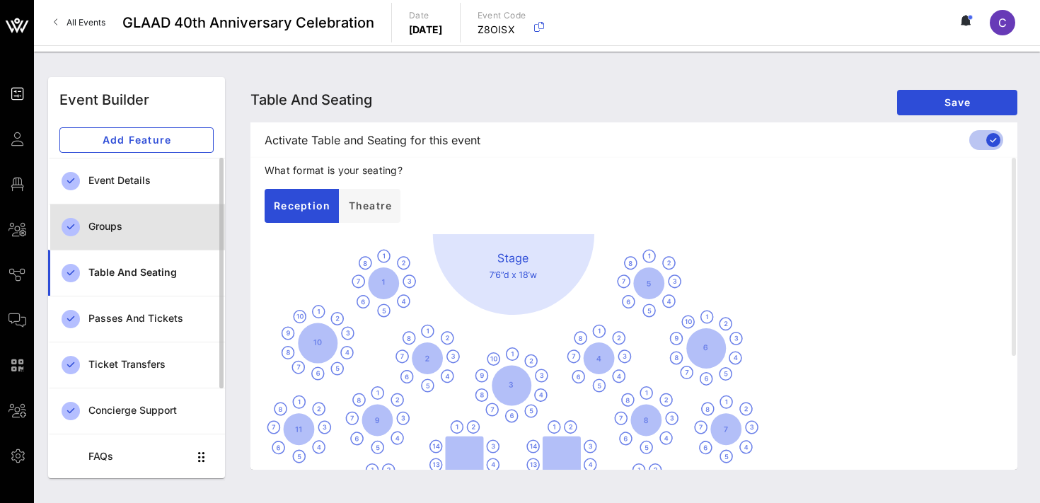
click at [108, 227] on div "Groups" at bounding box center [150, 227] width 125 height 12
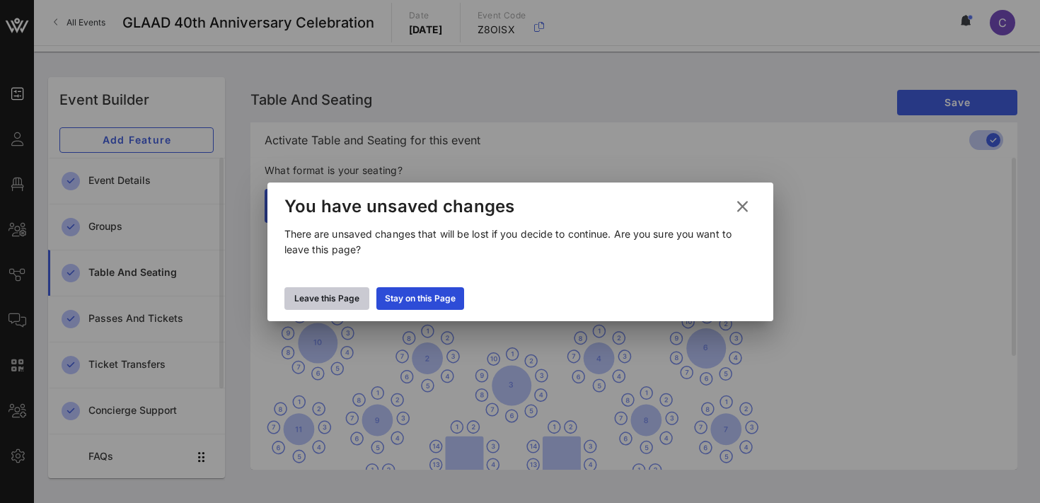
click at [321, 297] on div "Leave this Page" at bounding box center [326, 299] width 65 height 14
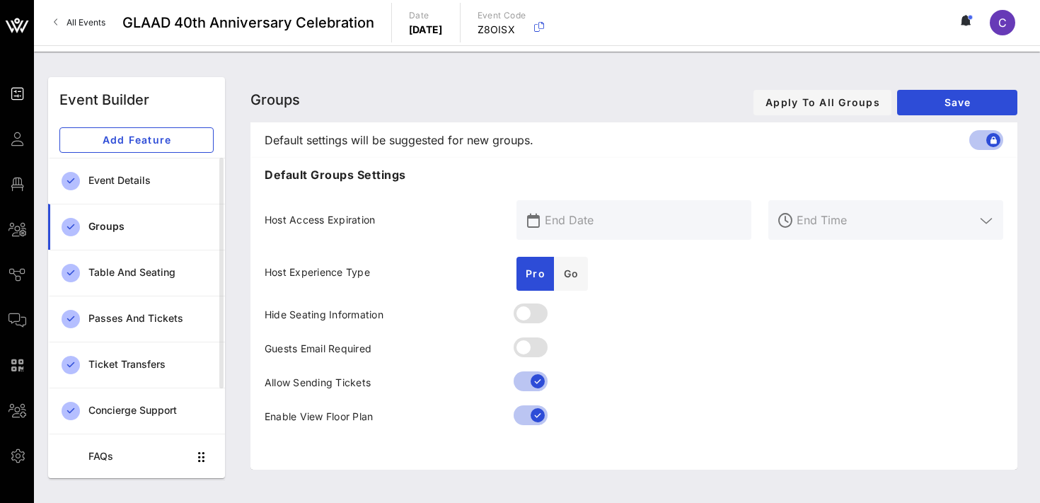
click at [638, 224] on input "text" at bounding box center [644, 220] width 198 height 23
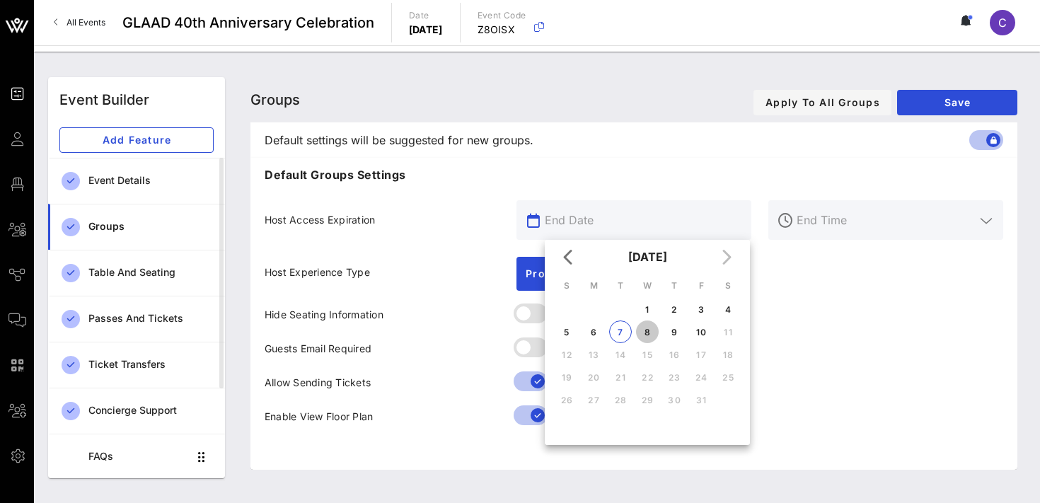
click at [648, 335] on div "8" at bounding box center [647, 332] width 23 height 11
type input "[DATE]"
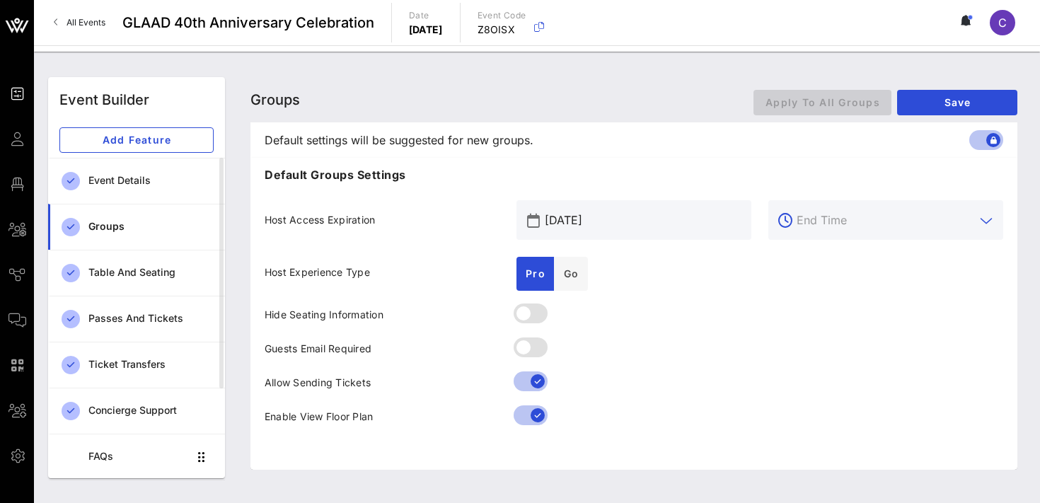
click at [873, 220] on input "text" at bounding box center [886, 220] width 178 height 23
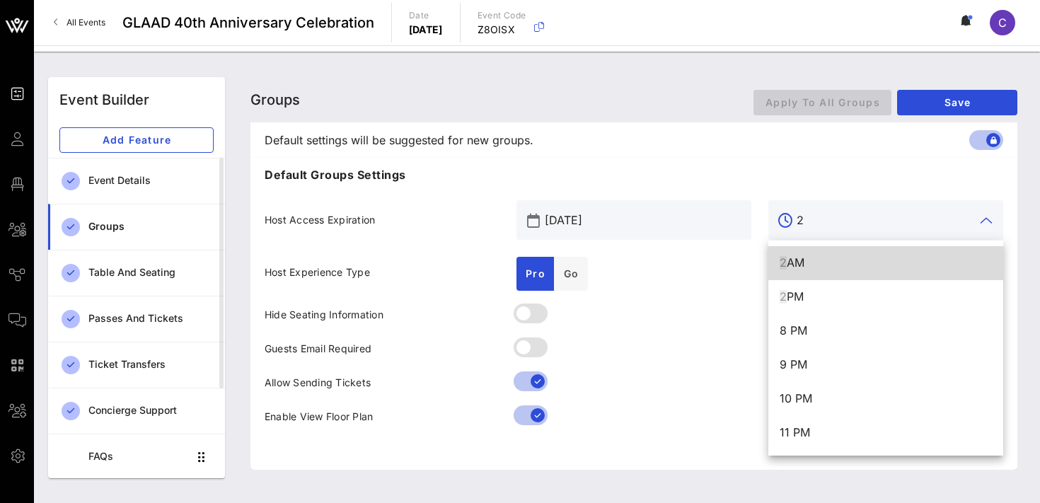
type input "2"
click at [645, 220] on input "[DATE]" at bounding box center [644, 220] width 198 height 23
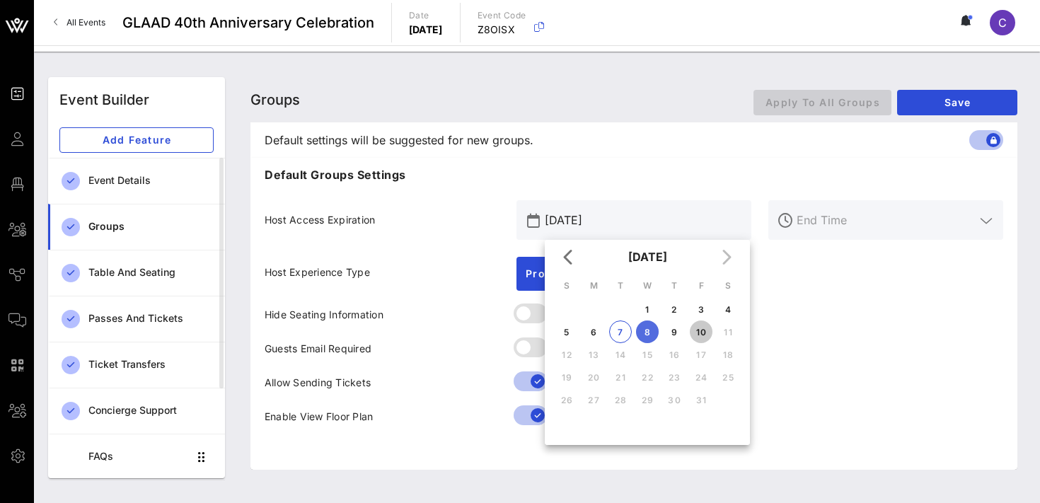
click at [701, 333] on div "10" at bounding box center [701, 332] width 23 height 11
type input "[DATE]"
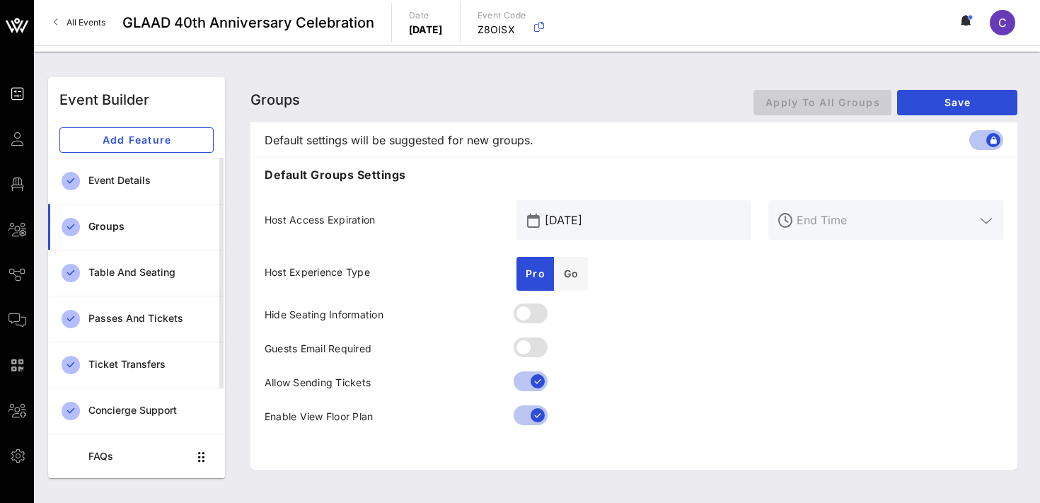
click at [846, 227] on input "text" at bounding box center [886, 220] width 178 height 23
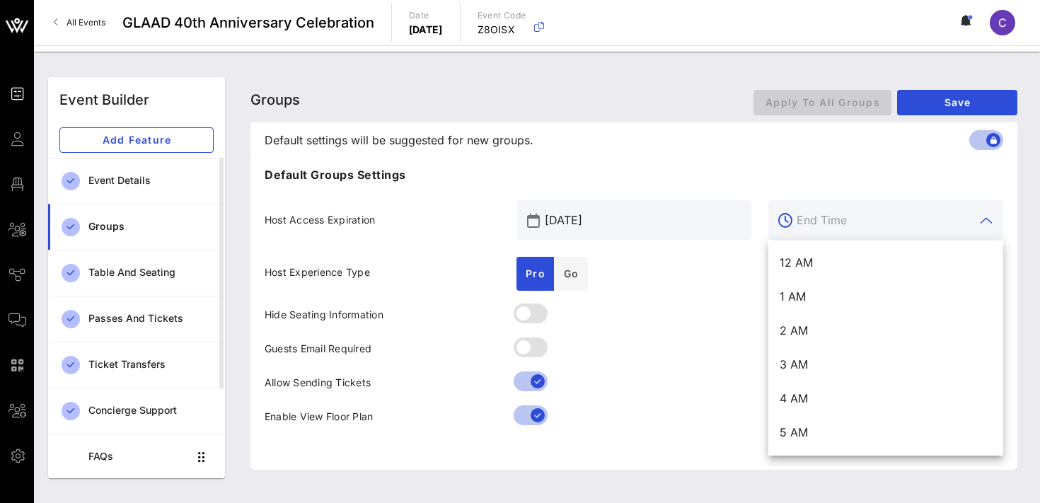
type input "6"
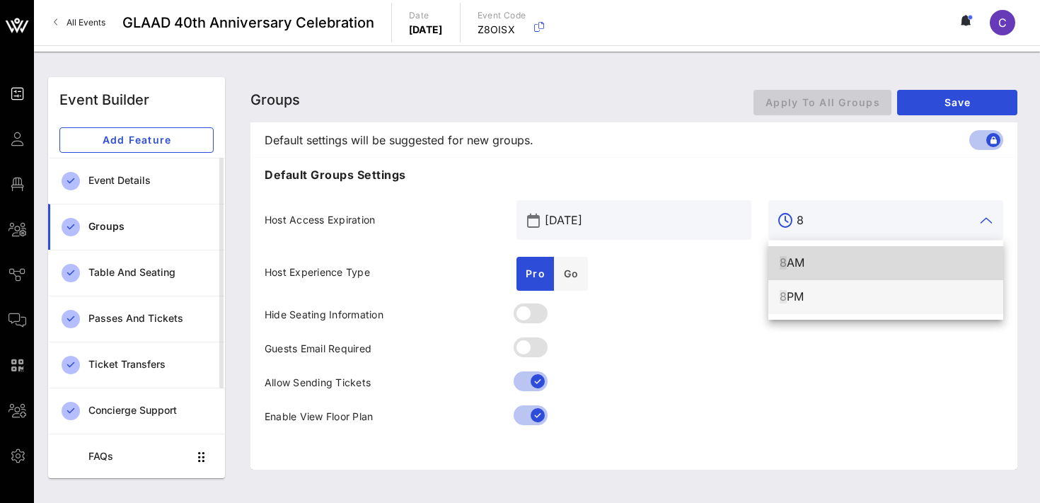
click at [800, 293] on div "8 PM" at bounding box center [886, 296] width 212 height 13
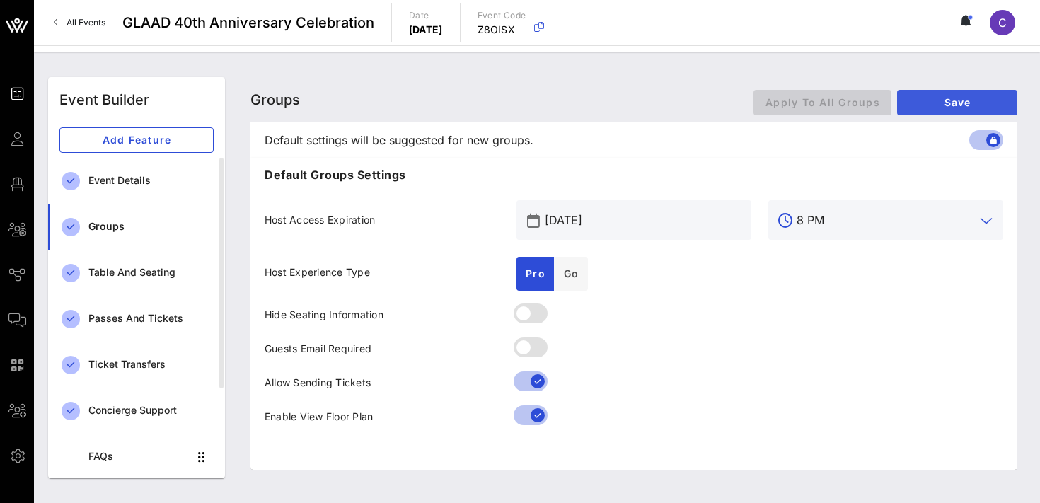
type input "8 PM"
click at [925, 98] on span "Save" at bounding box center [958, 102] width 98 height 12
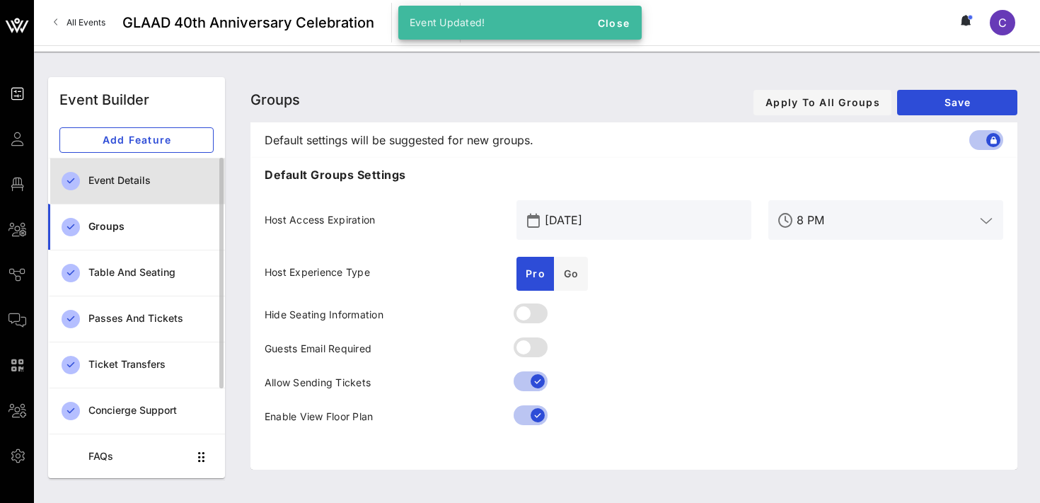
click at [102, 187] on div "Event Details" at bounding box center [150, 180] width 125 height 29
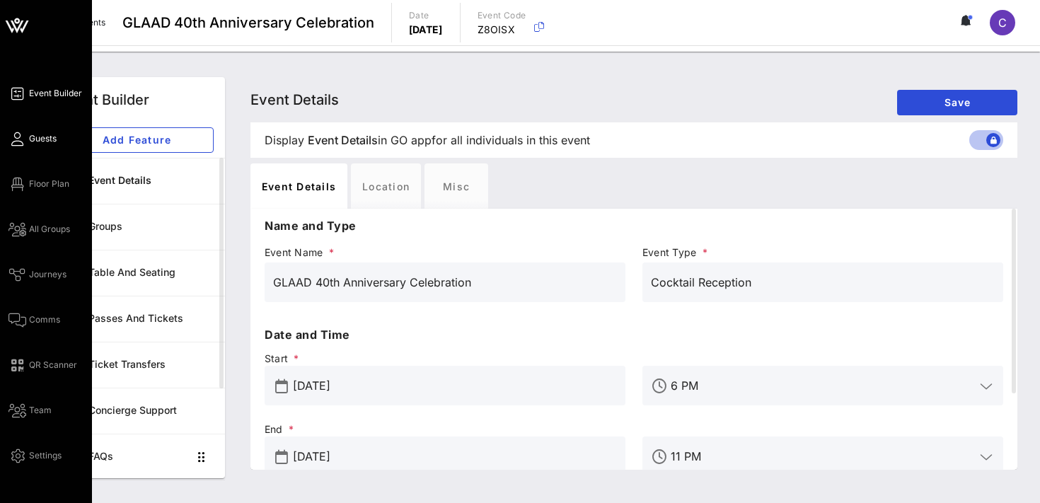
click at [37, 137] on span "Guests" at bounding box center [43, 138] width 28 height 13
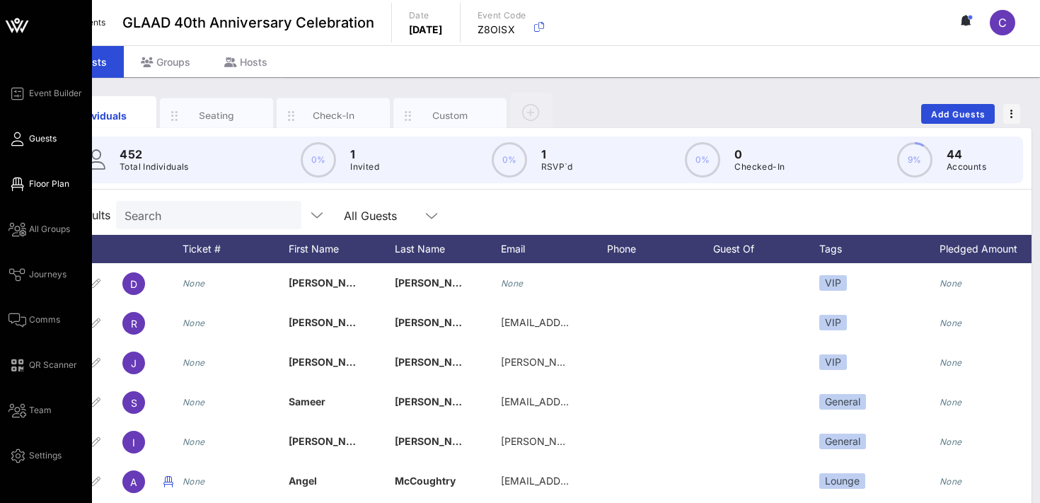
click at [48, 188] on span "Floor Plan" at bounding box center [49, 184] width 40 height 13
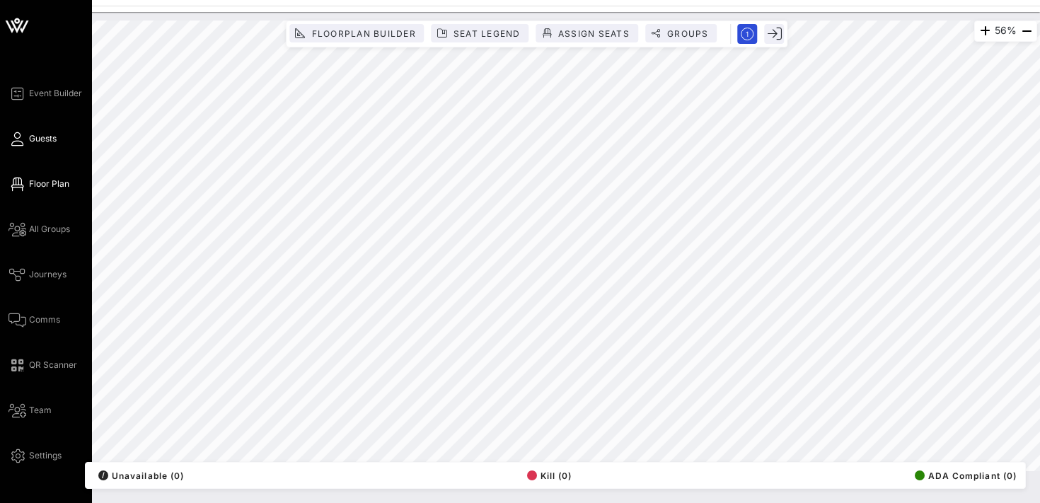
click at [49, 140] on span "Guests" at bounding box center [43, 138] width 28 height 13
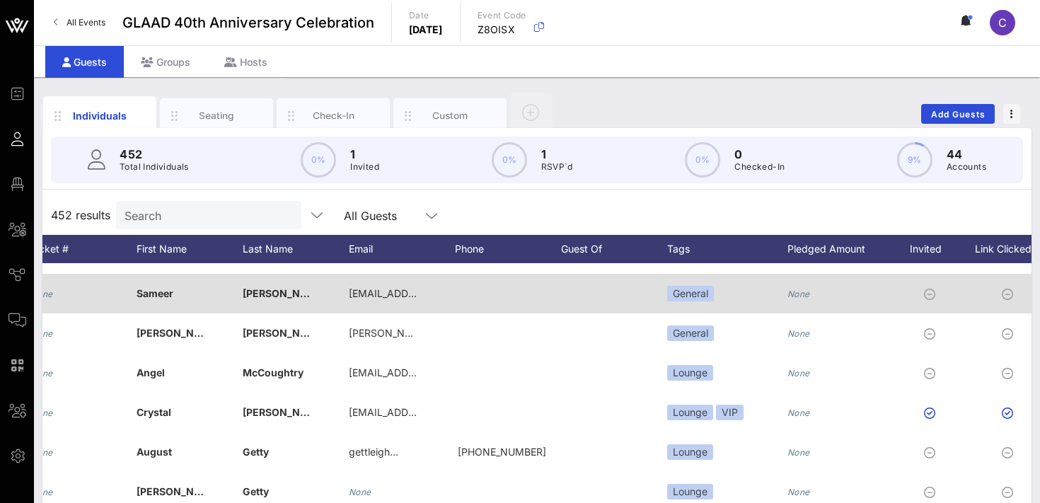
scroll to position [0, 333]
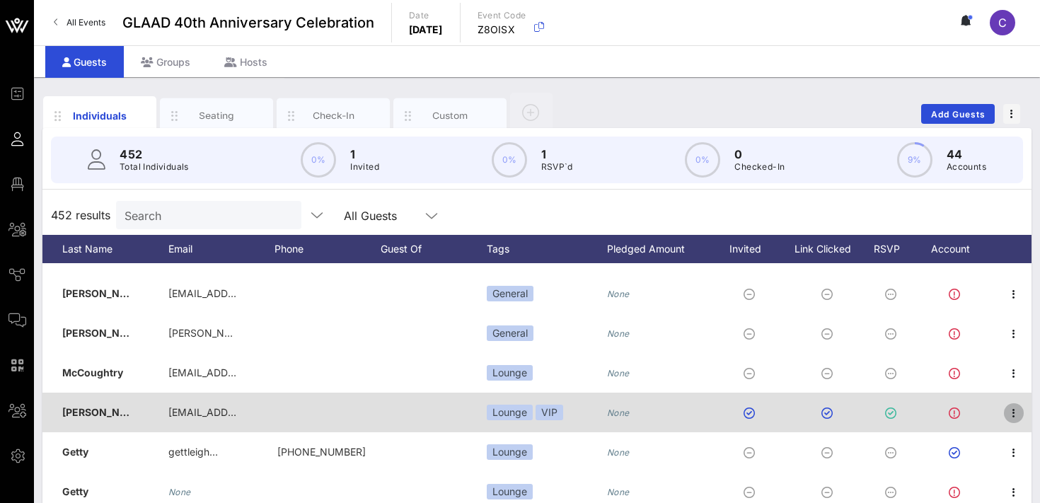
click at [1016, 415] on icon "button" at bounding box center [1014, 413] width 17 height 17
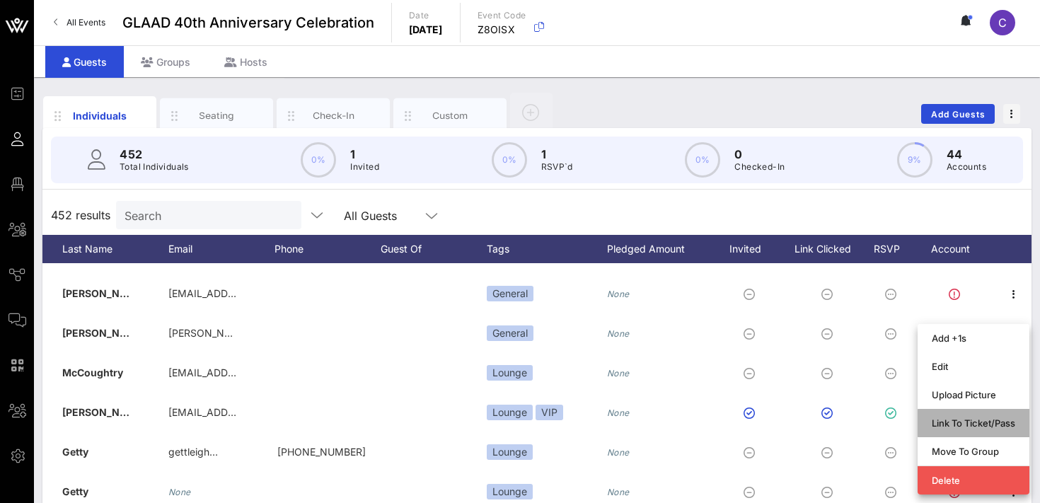
click at [985, 430] on div "Link To Ticket/Pass" at bounding box center [974, 423] width 84 height 23
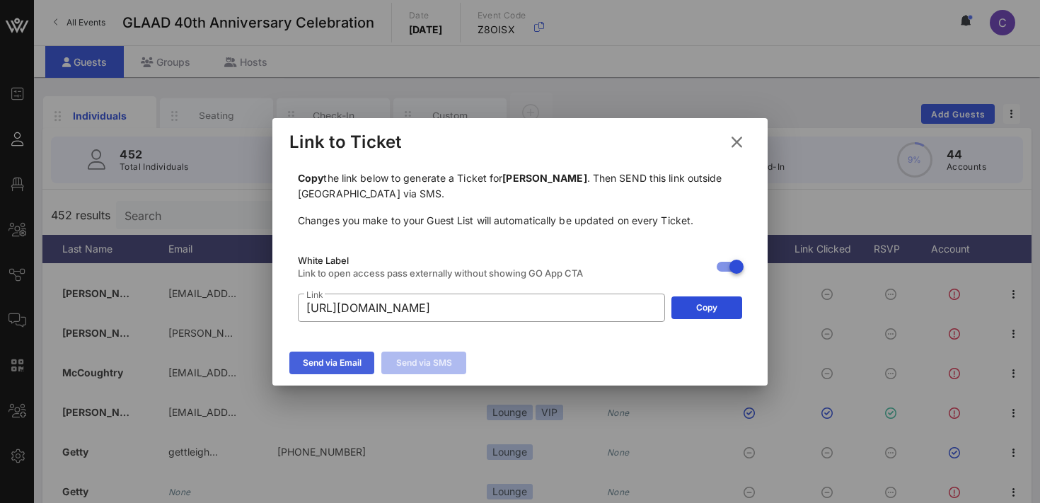
click at [332, 362] on icon at bounding box center [331, 363] width 11 height 12
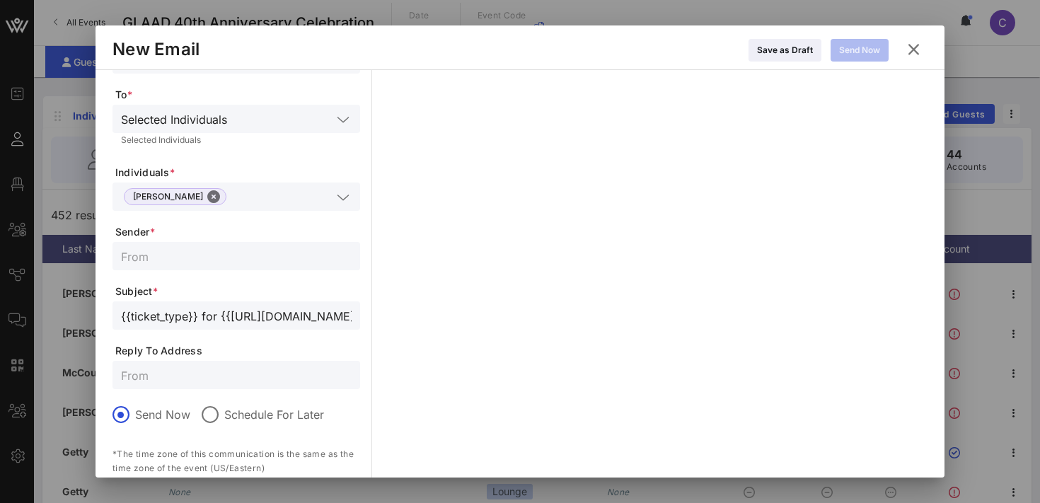
scroll to position [0, 0]
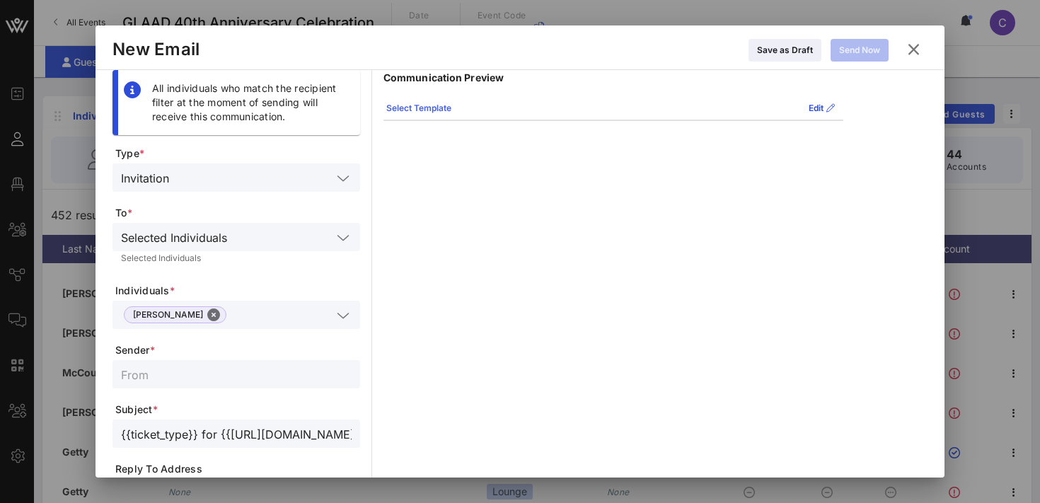
click at [424, 101] on div "Select Template" at bounding box center [418, 108] width 65 height 14
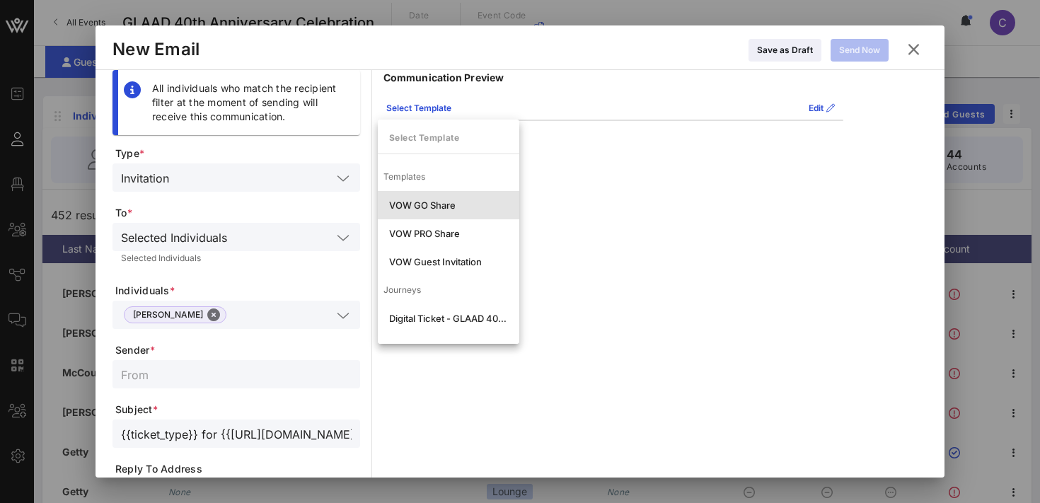
click at [412, 208] on div "VOW GO Share" at bounding box center [448, 205] width 119 height 11
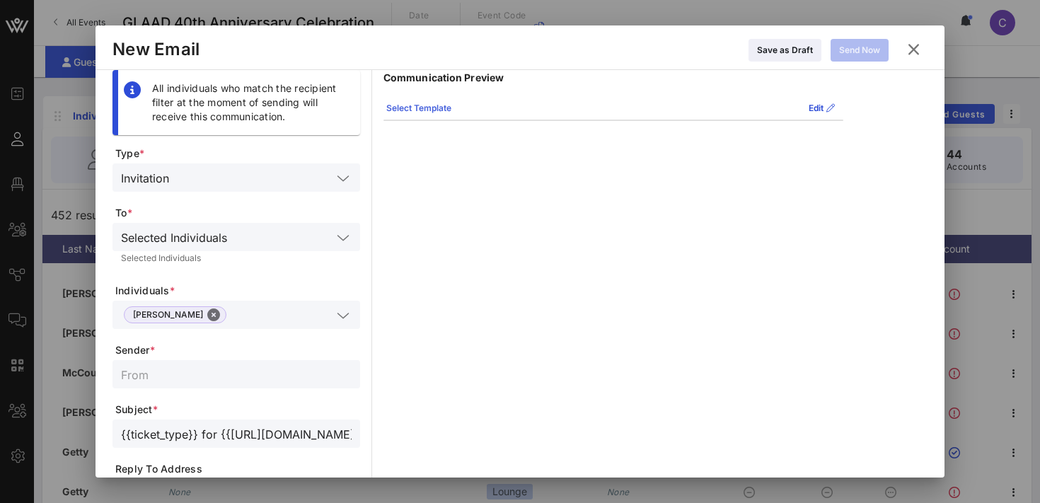
click at [426, 108] on div "Select Template" at bounding box center [418, 108] width 65 height 14
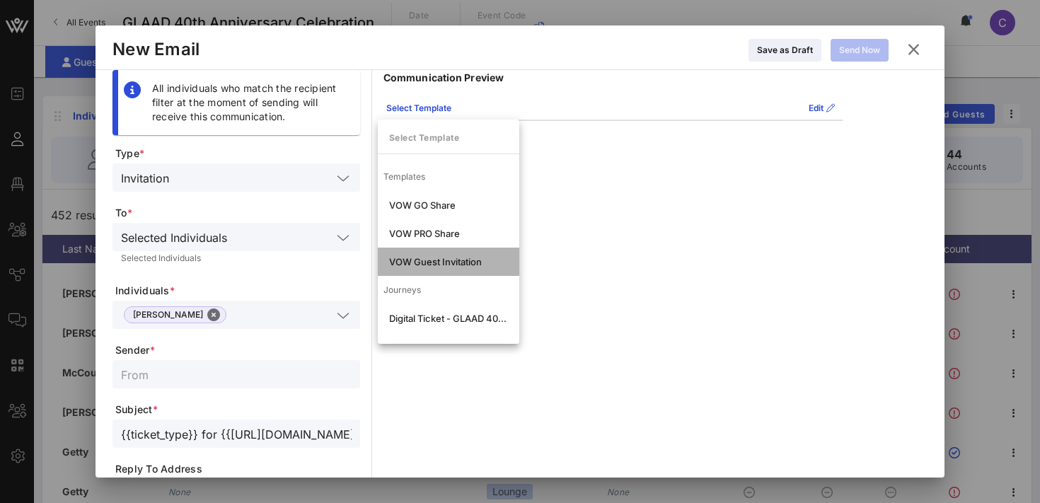
click at [434, 263] on div "VOW Guest Invitation" at bounding box center [448, 261] width 119 height 11
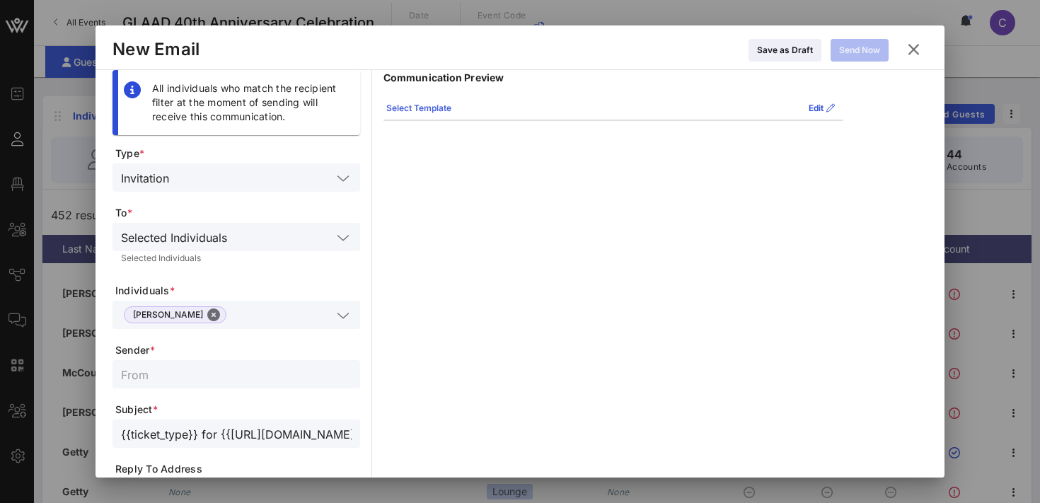
click at [416, 110] on icon at bounding box center [418, 107] width 11 height 9
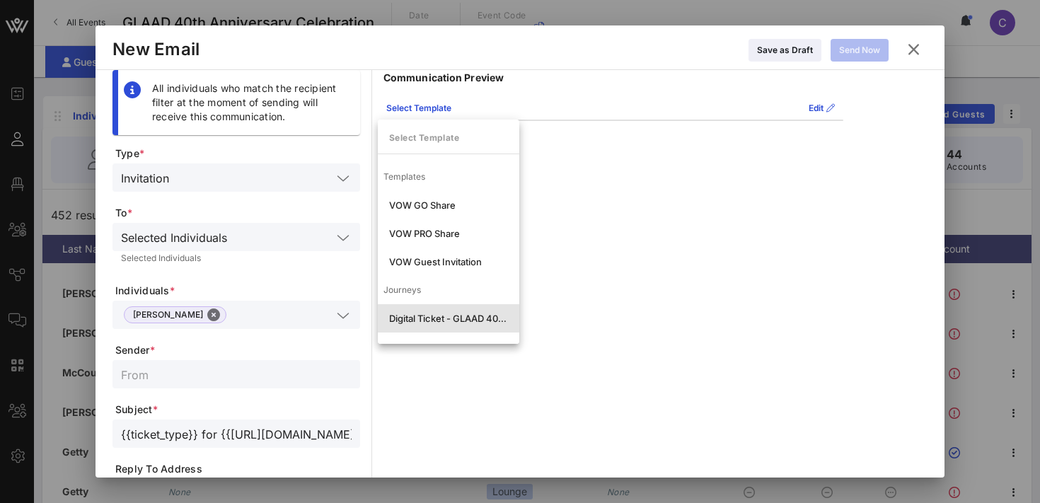
click at [434, 318] on div "Digital Ticket - GLAAD 40th Anniversary Celebration" at bounding box center [448, 318] width 119 height 11
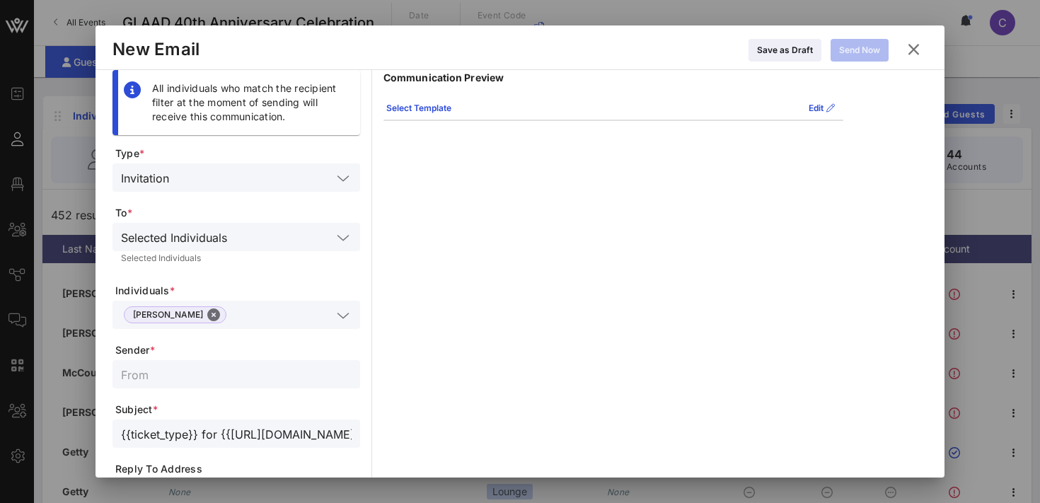
click at [277, 374] on input "text" at bounding box center [236, 374] width 231 height 18
type input "GLAAD Events"
click at [172, 434] on input "{{ticket_type}} for {{[URL][DOMAIN_NAME]}}" at bounding box center [236, 434] width 231 height 18
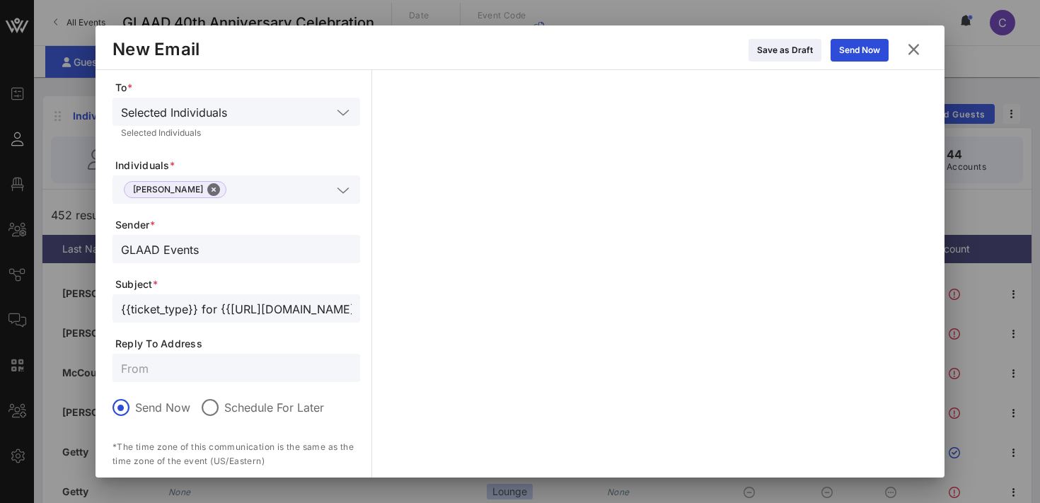
scroll to position [127, 0]
click at [213, 364] on input "text" at bounding box center [236, 366] width 231 height 18
type input "[EMAIL_ADDRESS][DOMAIN_NAME]"
click at [425, 350] on div "Communication Preview Select Template Edit Hello Crystal VOW the exclusive Gues…" at bounding box center [614, 246] width 460 height 607
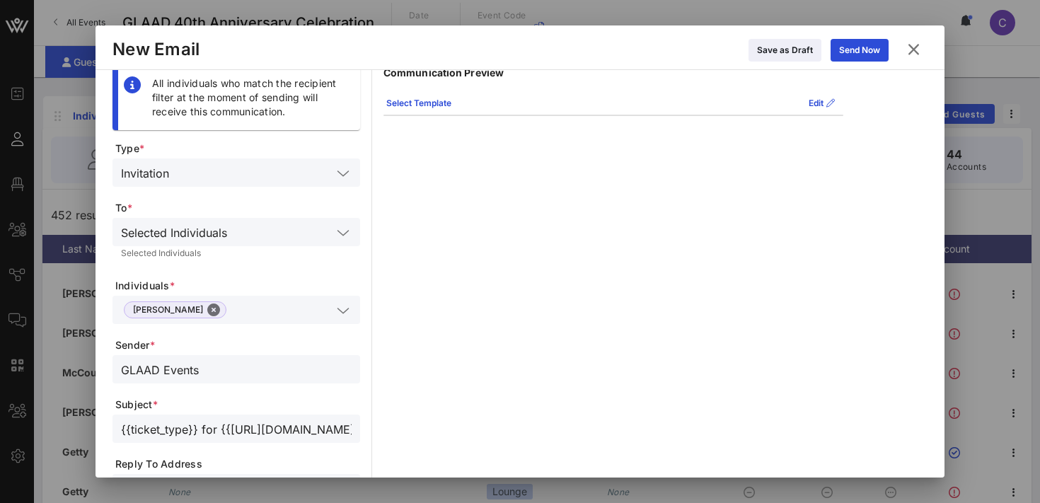
scroll to position [0, 0]
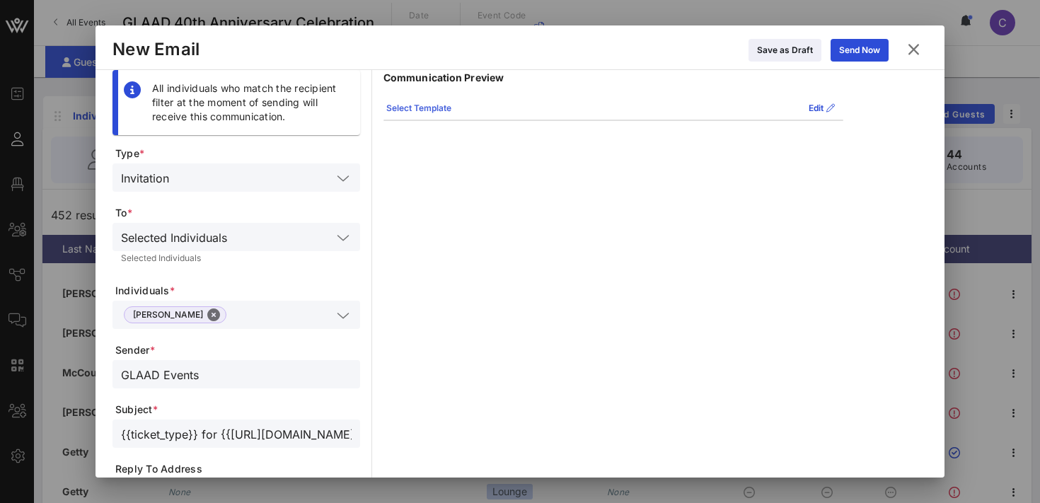
click at [421, 105] on icon at bounding box center [419, 108] width 10 height 8
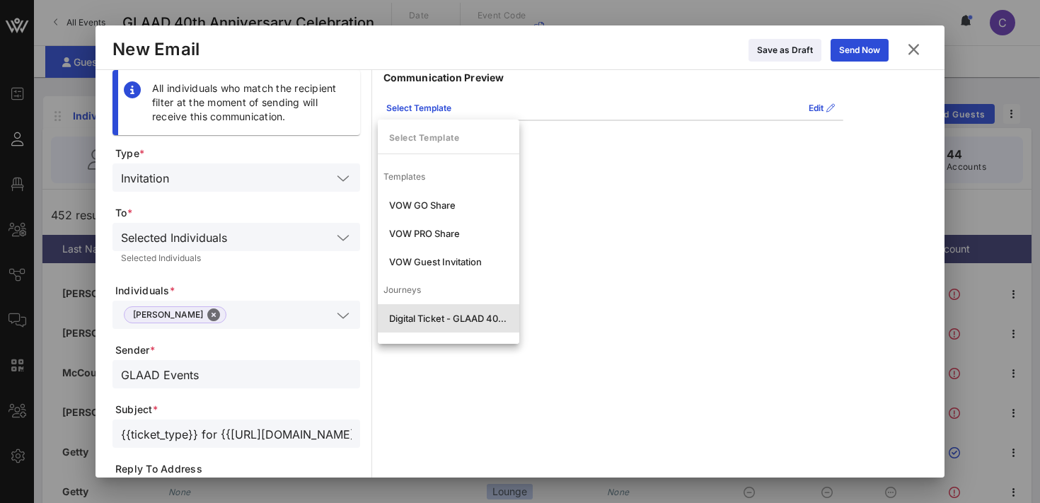
click at [434, 324] on div "Digital Ticket - GLAAD 40th Anniversary Celebration" at bounding box center [449, 318] width 142 height 28
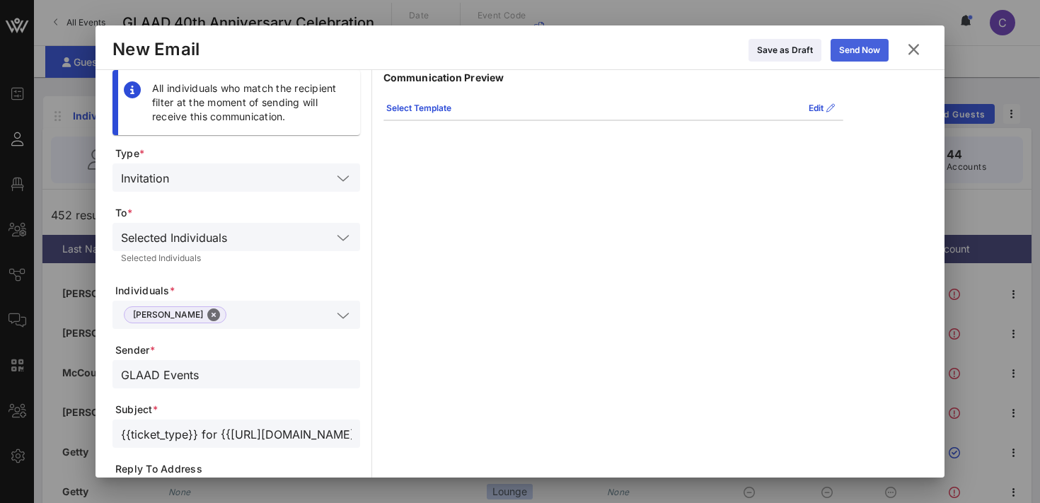
click at [864, 50] on button "Send Now" at bounding box center [860, 50] width 58 height 23
click at [916, 47] on icon at bounding box center [913, 49] width 19 height 17
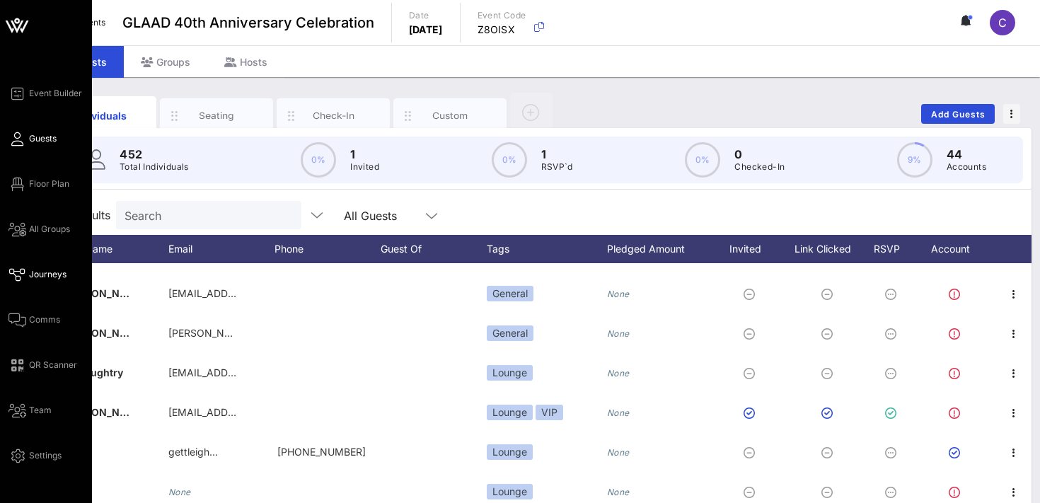
click at [50, 278] on span "Journeys" at bounding box center [48, 274] width 38 height 13
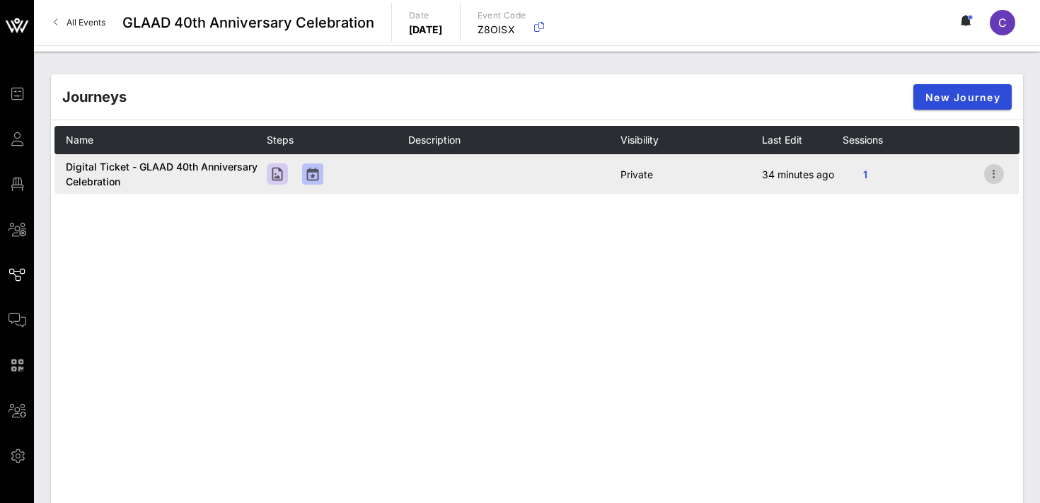
click at [998, 170] on icon "button" at bounding box center [994, 174] width 17 height 17
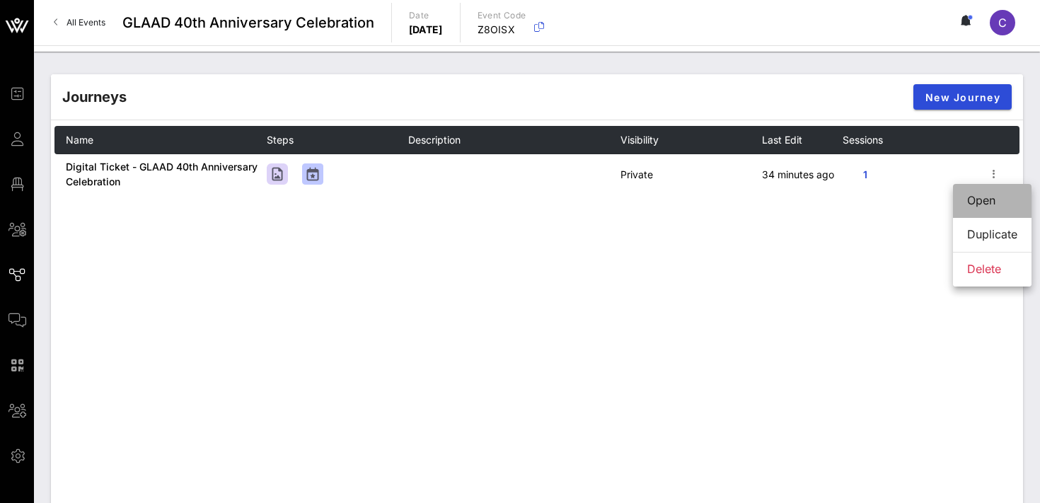
click at [986, 199] on div "Open" at bounding box center [992, 200] width 50 height 13
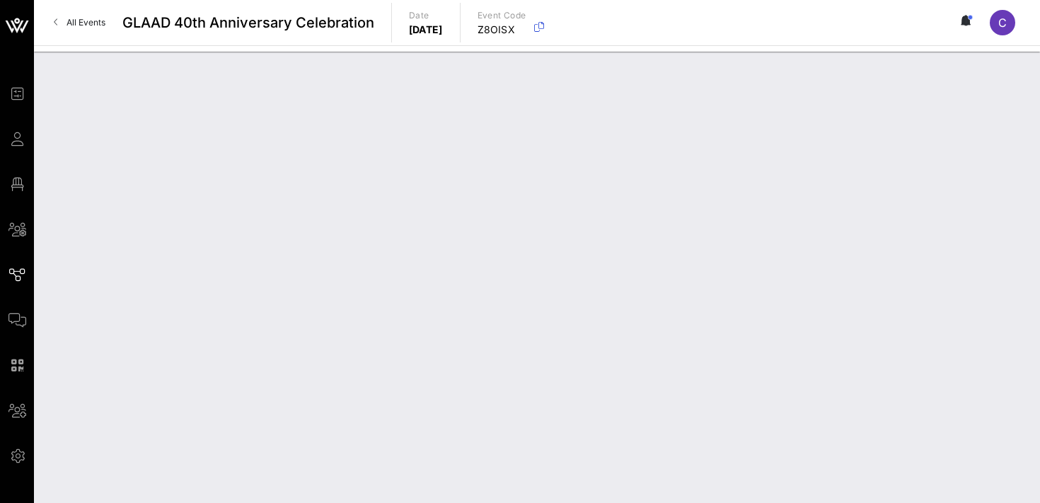
type input "Digital Ticket - GLAAD 40th Anniversary Celebration"
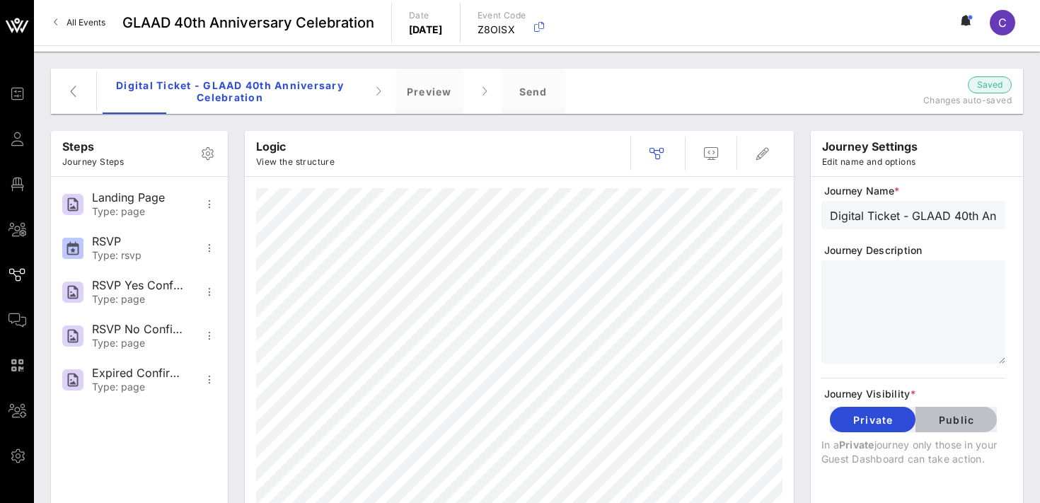
click at [948, 415] on span "Public" at bounding box center [956, 420] width 59 height 12
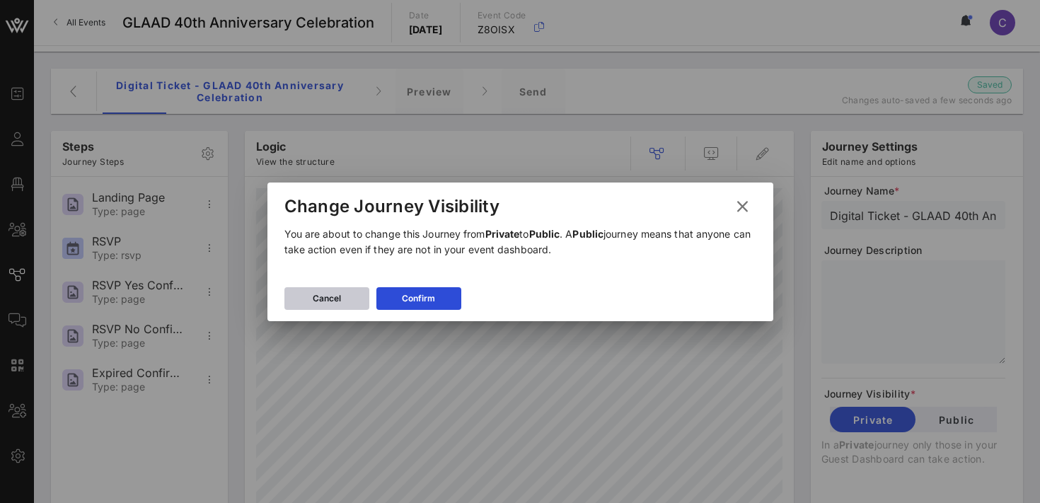
click at [323, 294] on icon at bounding box center [326, 298] width 11 height 9
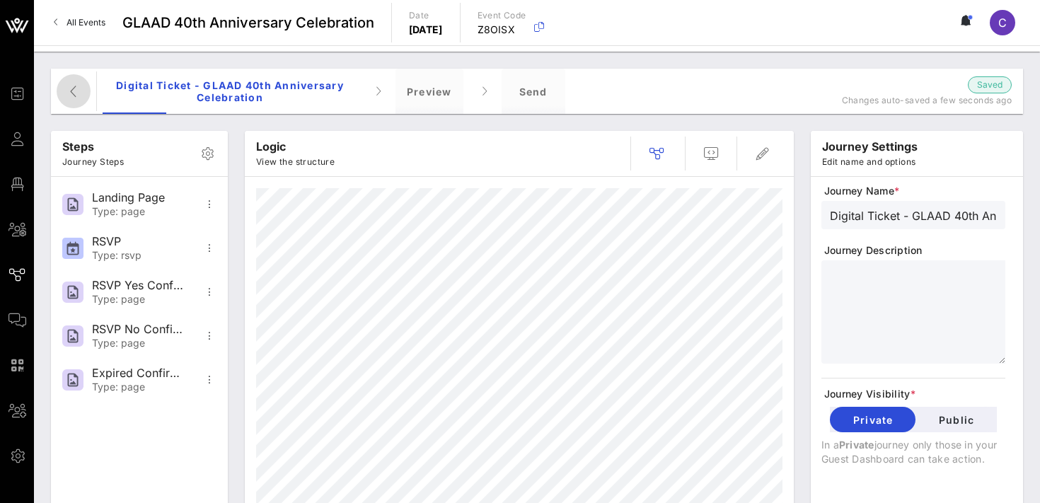
click at [74, 96] on icon "button" at bounding box center [73, 91] width 17 height 17
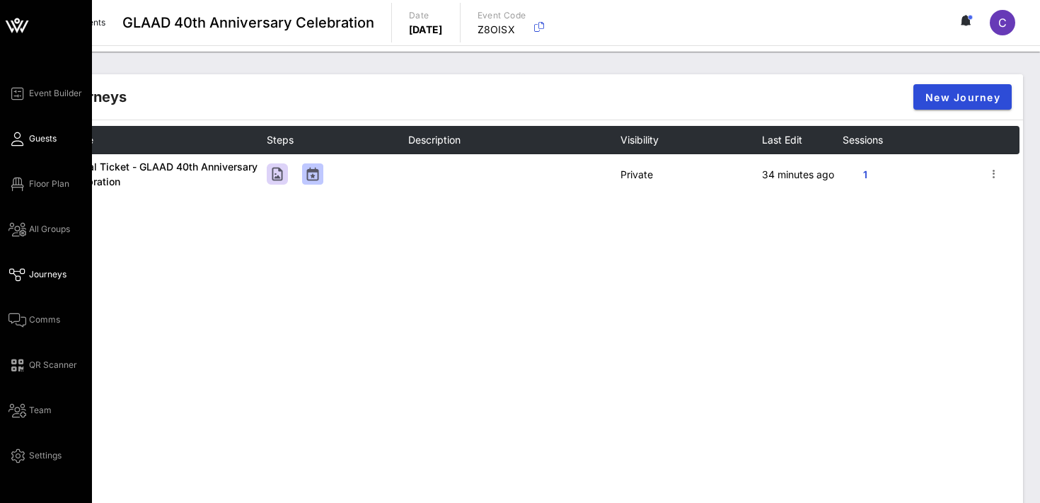
click at [45, 138] on span "Guests" at bounding box center [43, 138] width 28 height 13
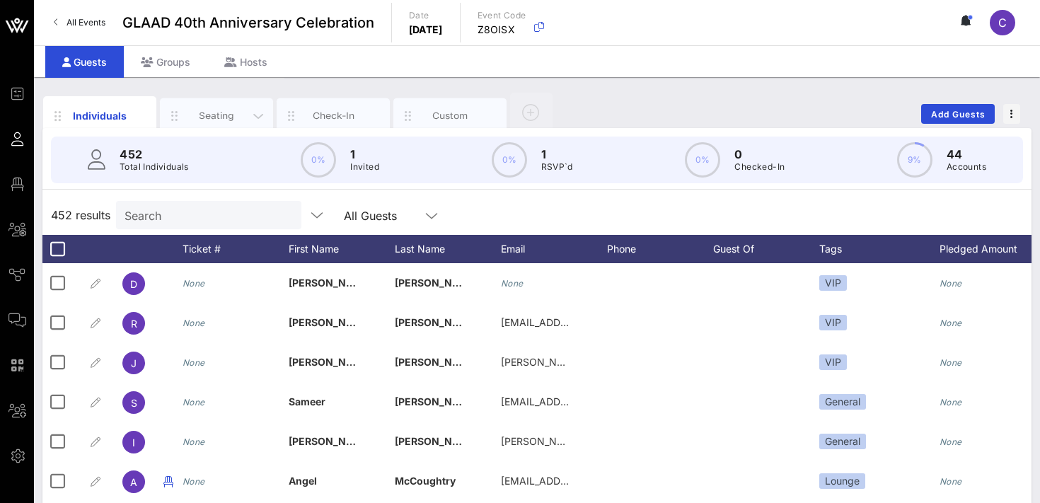
click at [212, 106] on div "Seating" at bounding box center [216, 115] width 113 height 35
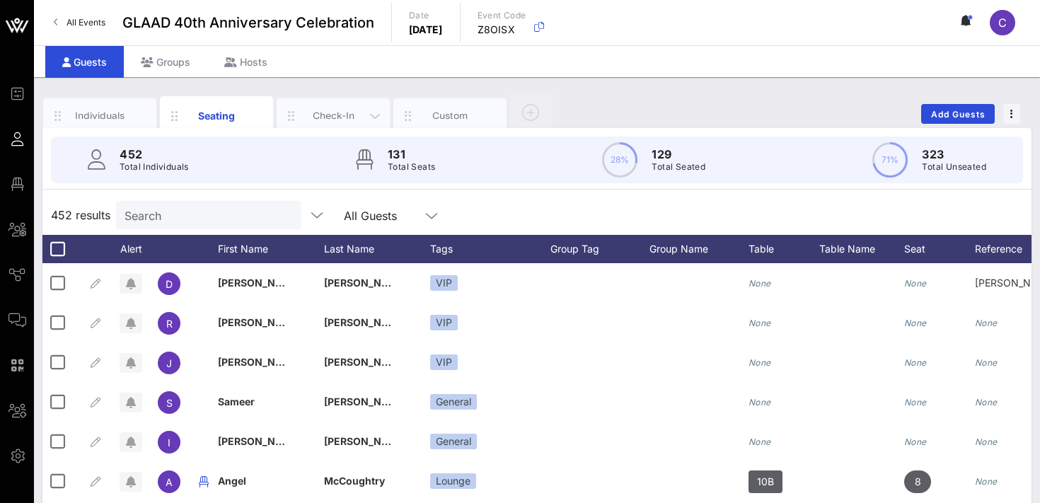
click at [331, 117] on div "Check-In" at bounding box center [333, 115] width 63 height 13
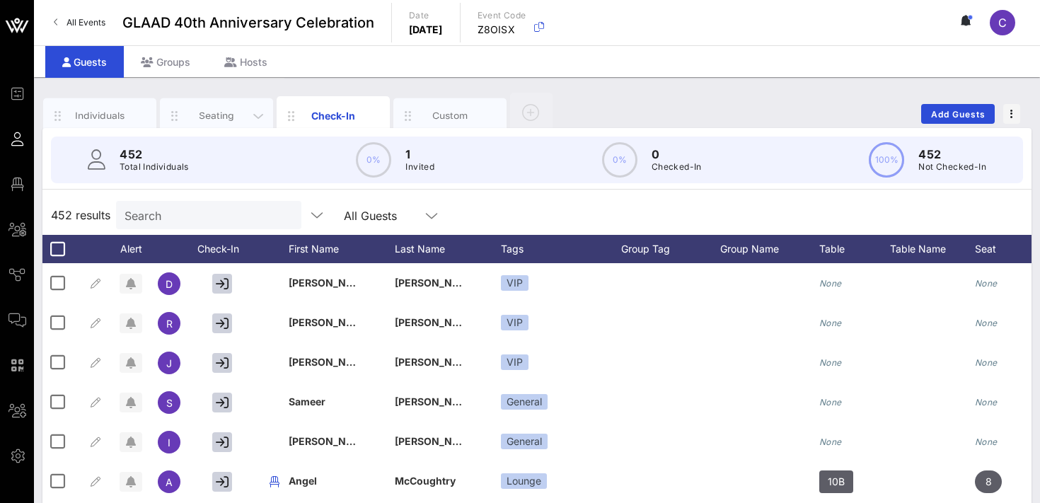
click at [219, 118] on div "Seating" at bounding box center [216, 115] width 63 height 13
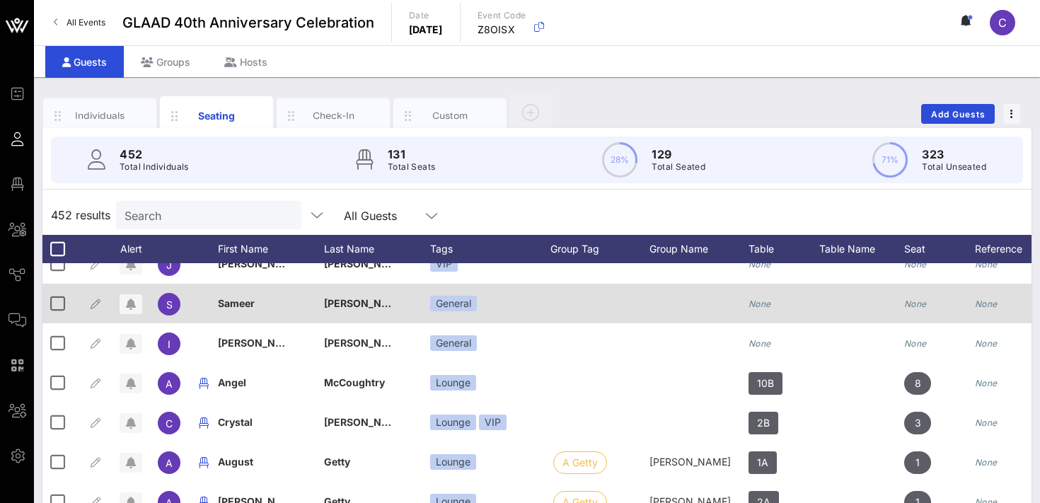
scroll to position [144, 0]
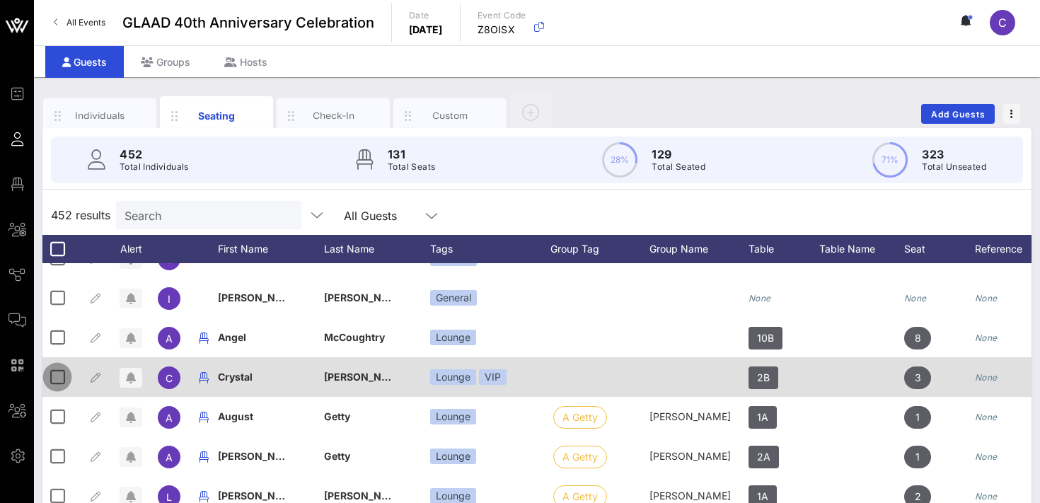
click at [58, 374] on div at bounding box center [57, 377] width 24 height 24
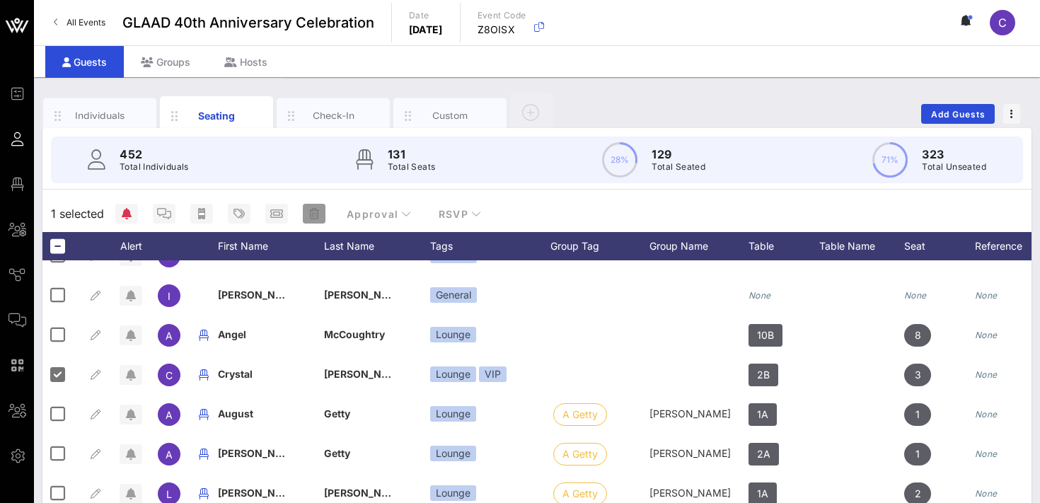
click at [314, 213] on icon "button" at bounding box center [314, 213] width 10 height 11
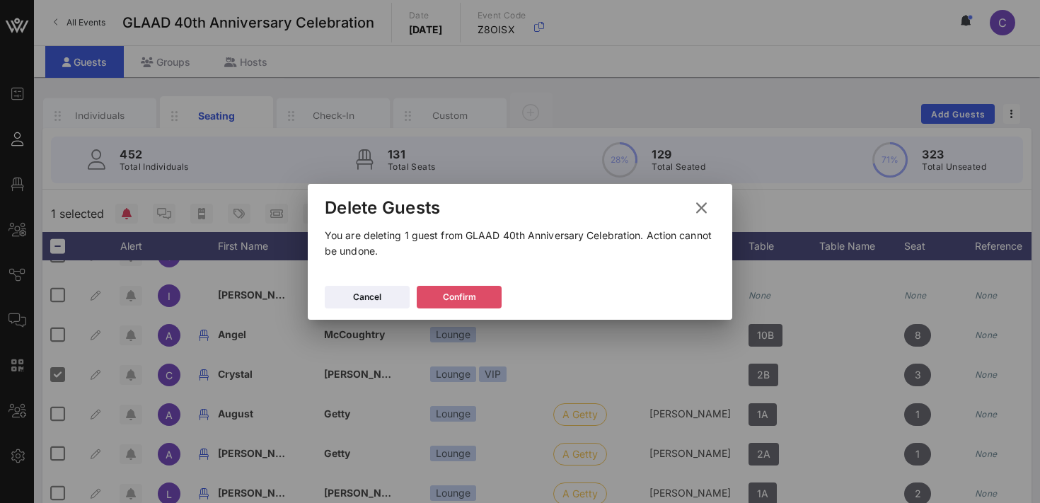
click at [463, 298] on icon at bounding box center [460, 297] width 12 height 11
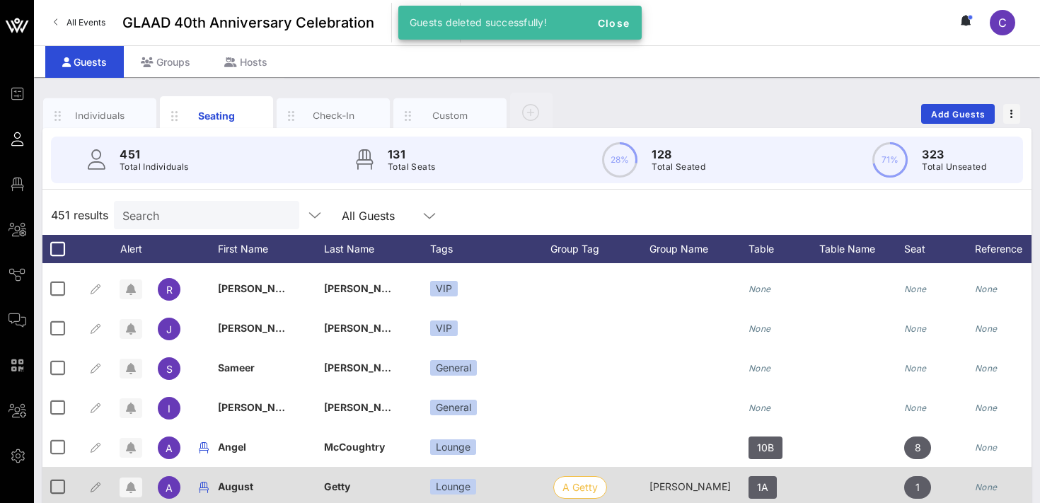
scroll to position [0, 0]
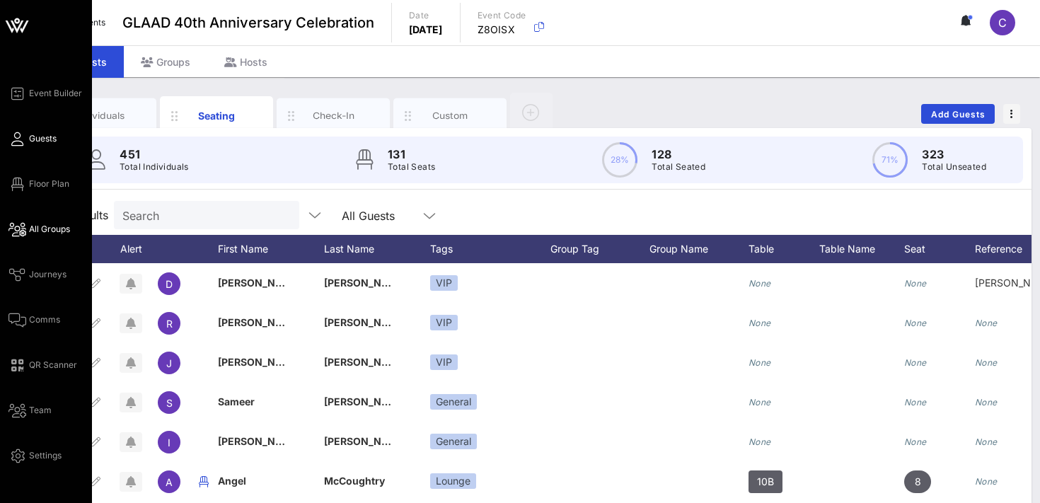
click at [54, 229] on span "All Groups" at bounding box center [49, 229] width 41 height 13
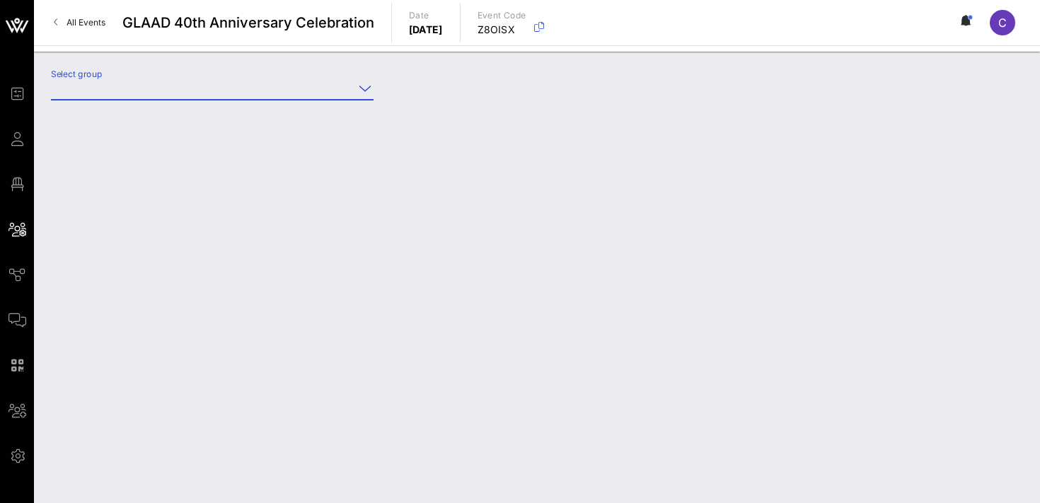
click at [184, 92] on input "Select group" at bounding box center [202, 88] width 303 height 23
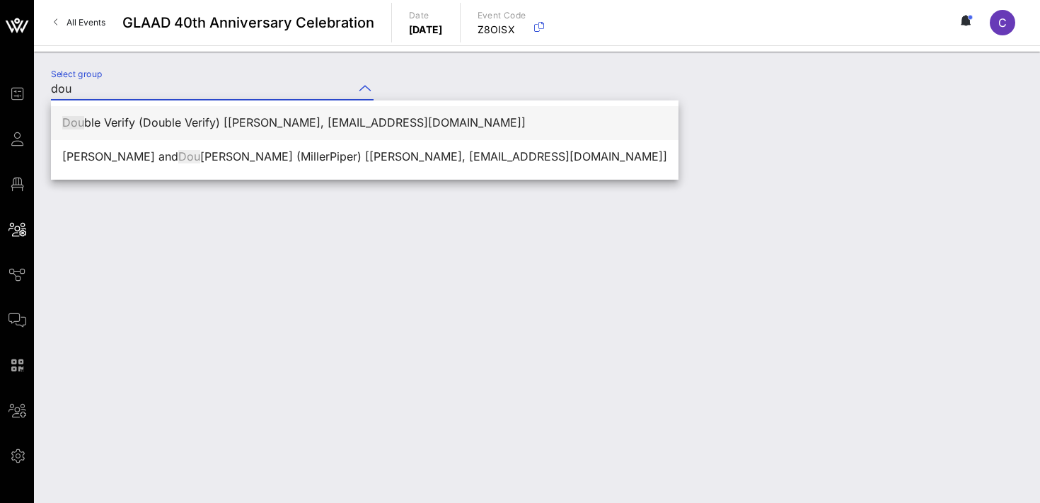
click at [127, 122] on div "Dou ble Verify (Double Verify) [[PERSON_NAME], [EMAIL_ADDRESS][DOMAIN_NAME]]" at bounding box center [364, 122] width 605 height 13
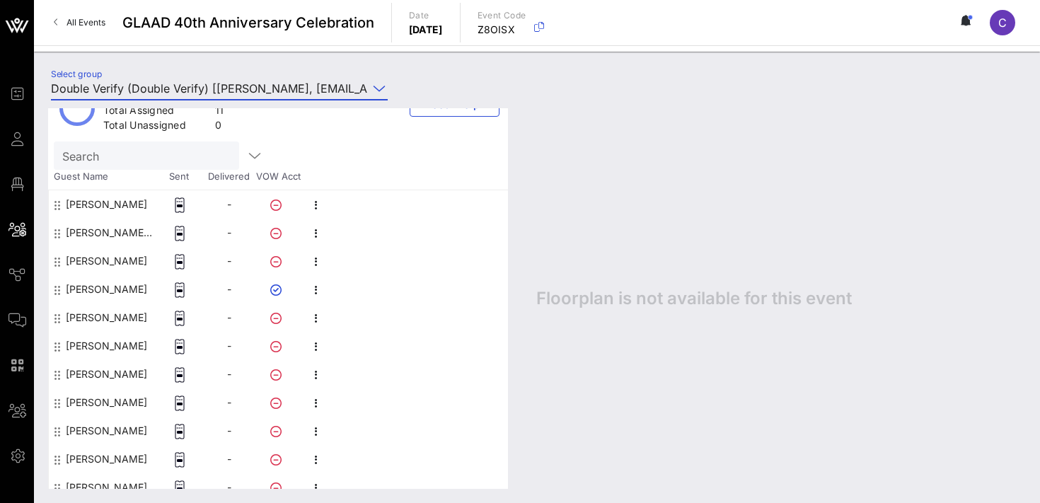
scroll to position [103, 0]
type input "Double Verify (Double Verify) [[PERSON_NAME], [EMAIL_ADDRESS][DOMAIN_NAME]]"
click at [315, 345] on icon "button" at bounding box center [316, 345] width 17 height 17
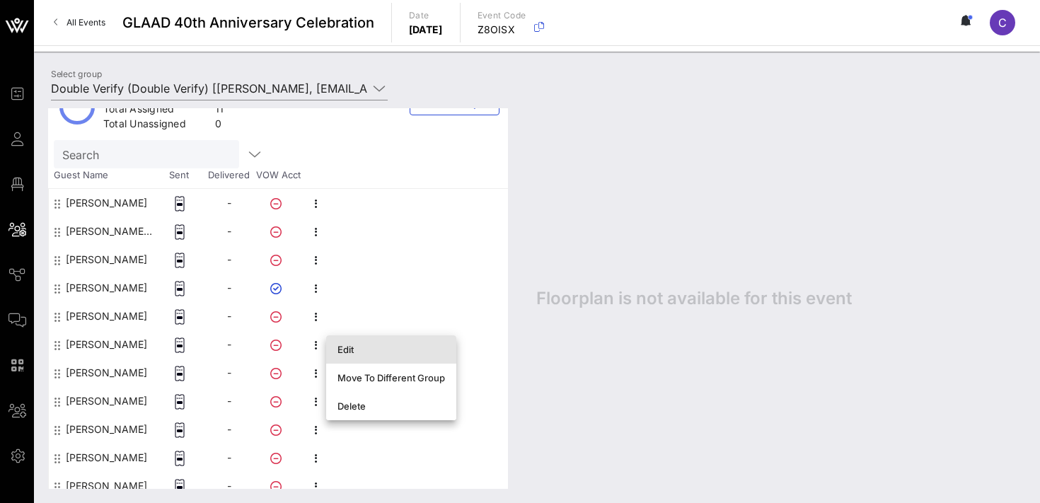
click at [350, 348] on div "Edit" at bounding box center [392, 349] width 108 height 11
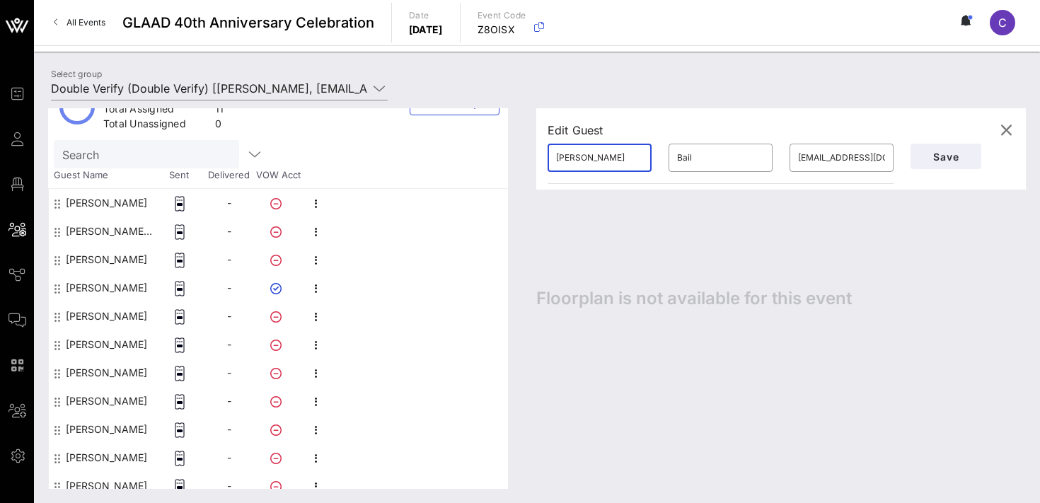
click at [604, 158] on input "[PERSON_NAME]" at bounding box center [599, 157] width 87 height 23
click at [817, 166] on input "[EMAIL_ADDRESS][DOMAIN_NAME]" at bounding box center [841, 157] width 87 height 23
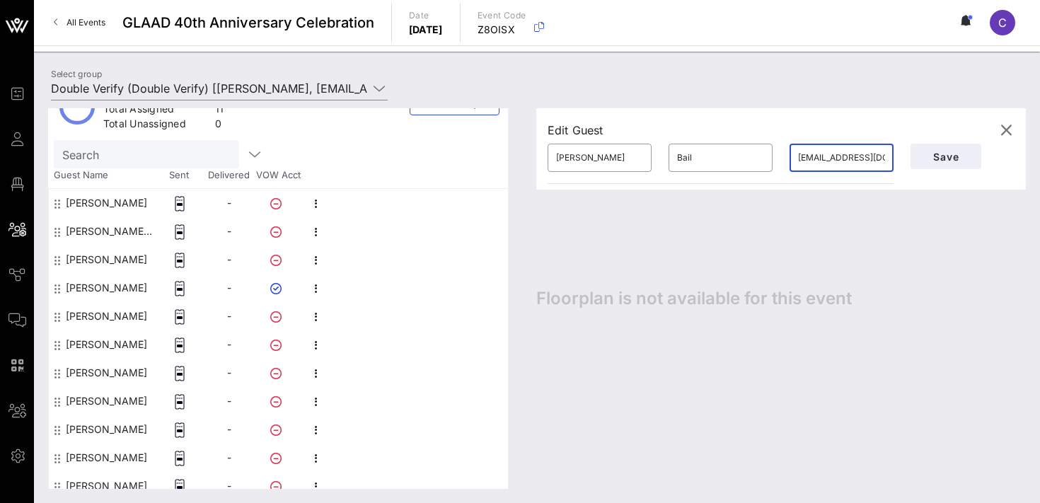
paste input "davidot"
type input "[EMAIL_ADDRESS][DOMAIN_NAME]"
click at [594, 160] on input "[PERSON_NAME]" at bounding box center [599, 157] width 87 height 23
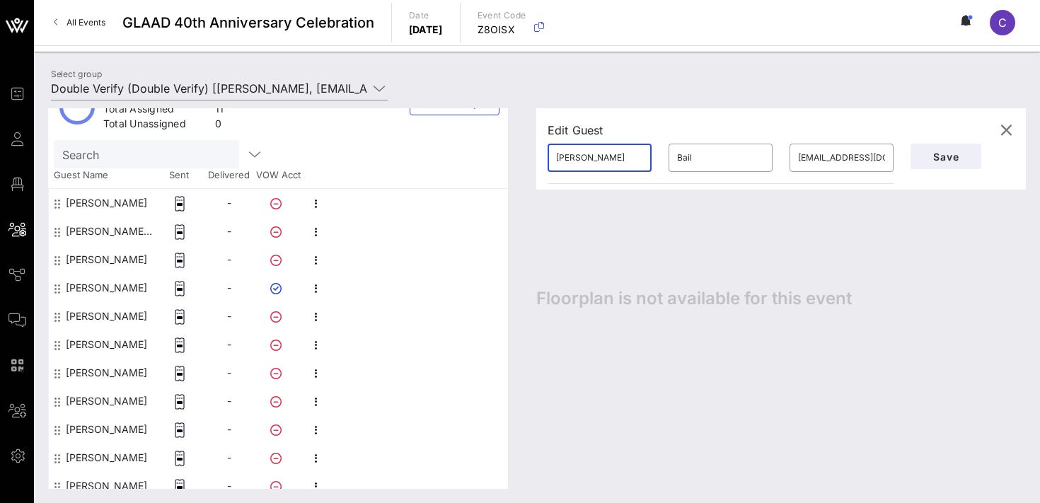
type input "[PERSON_NAME]"
click at [702, 158] on input "Bail" at bounding box center [720, 157] width 87 height 23
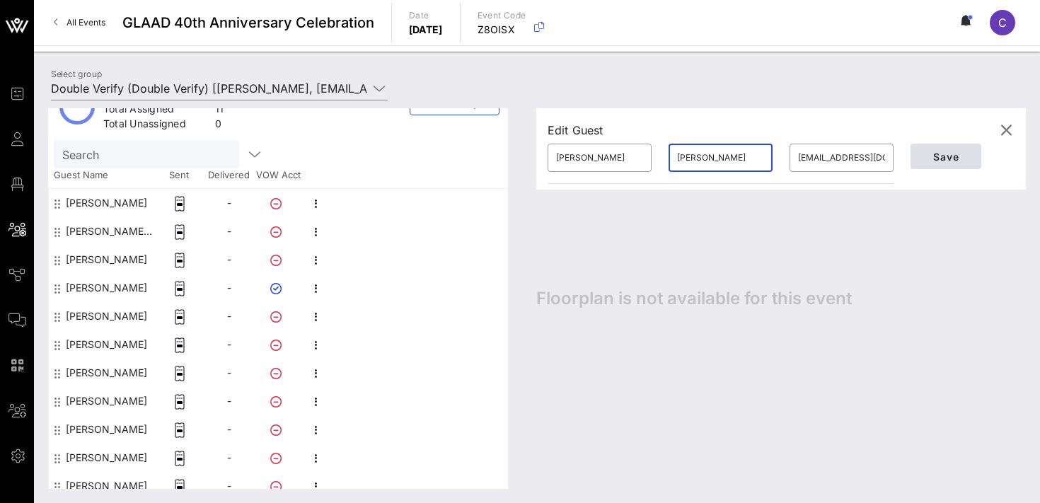
type input "[PERSON_NAME]"
click at [945, 154] on span "Save" at bounding box center [946, 157] width 48 height 12
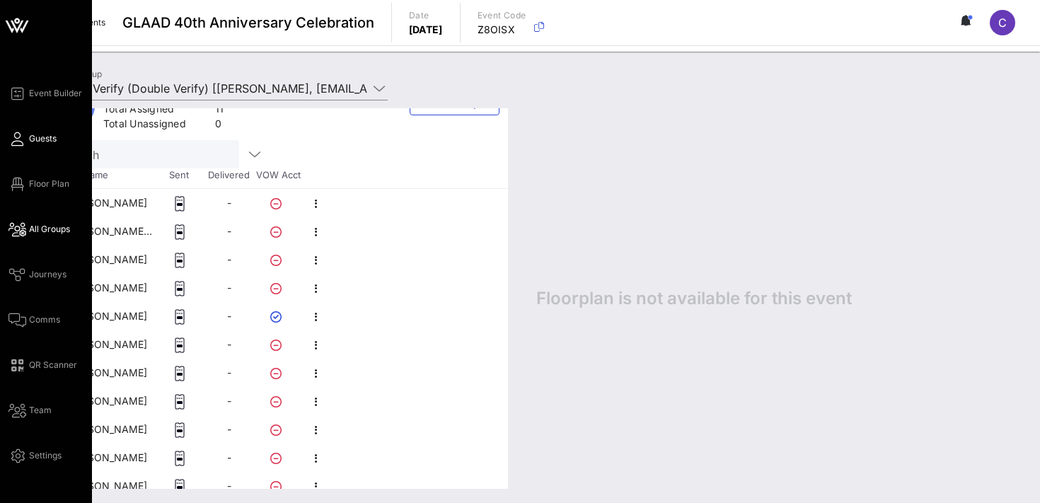
click at [45, 144] on span "Guests" at bounding box center [43, 138] width 28 height 13
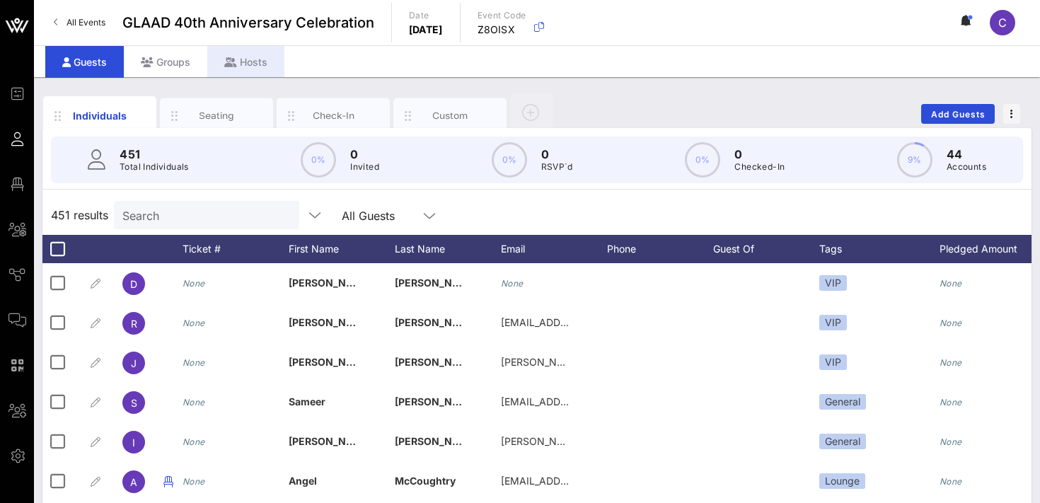
click at [237, 64] on div "Hosts" at bounding box center [245, 62] width 77 height 32
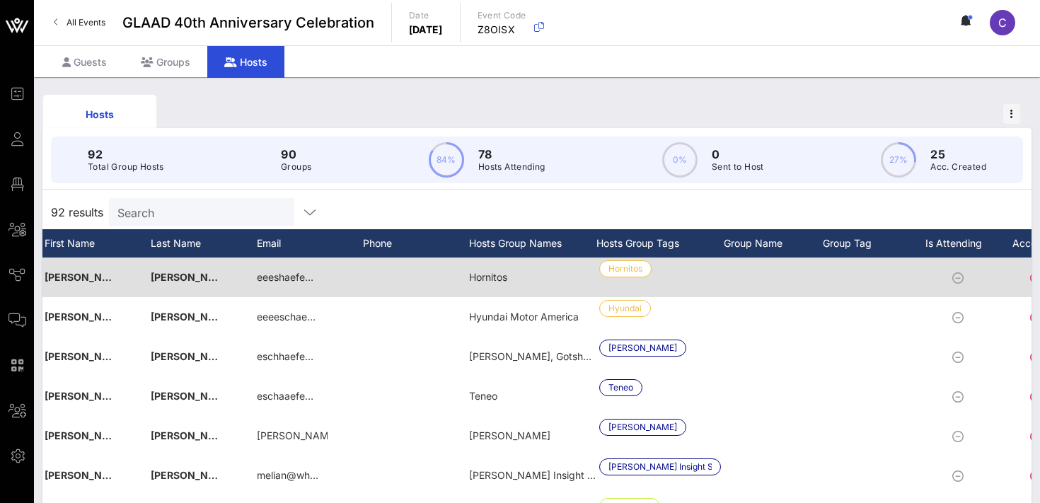
scroll to position [0, 156]
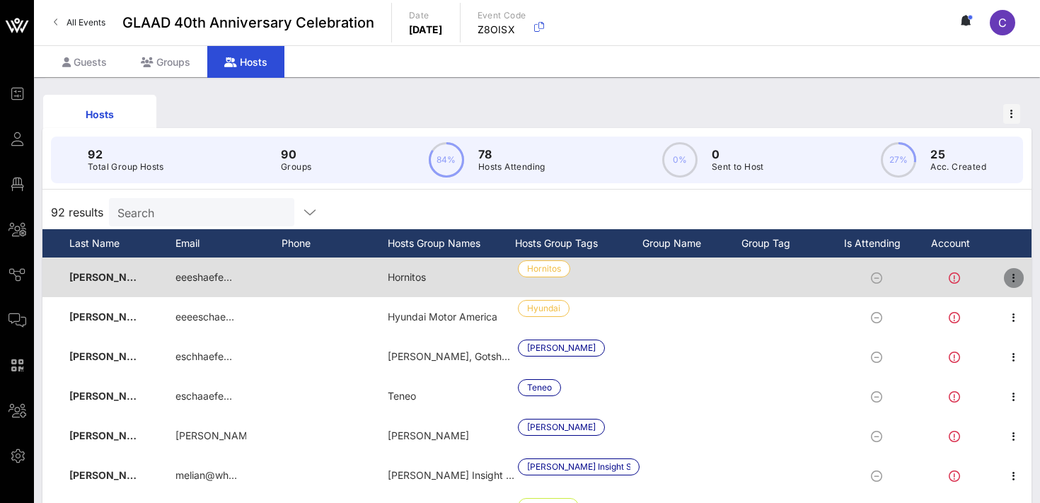
click at [1016, 278] on icon "button" at bounding box center [1014, 278] width 17 height 17
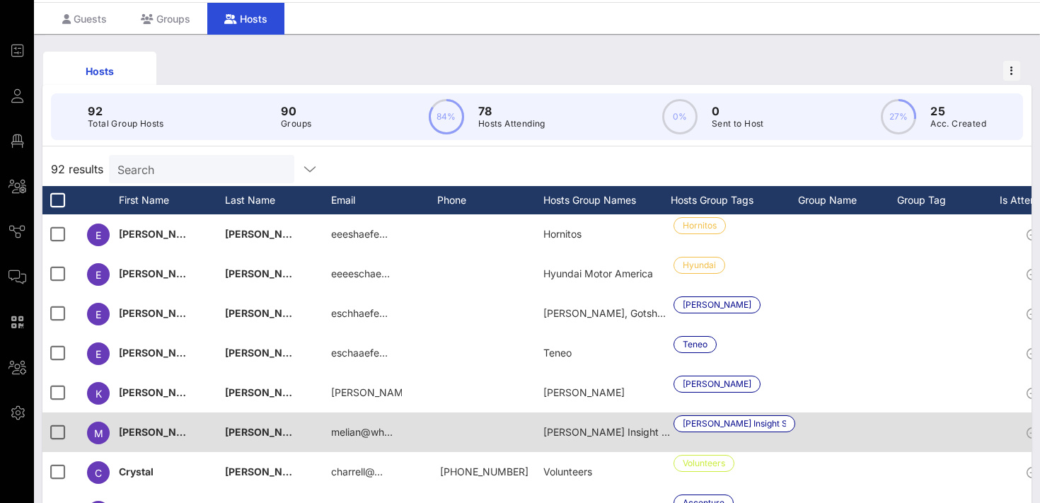
scroll to position [0, 0]
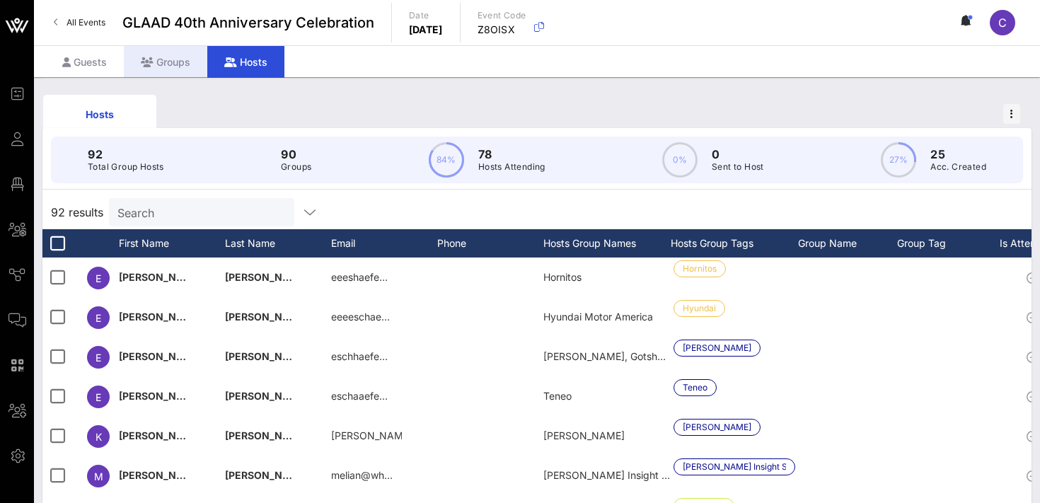
click at [170, 65] on div "Groups" at bounding box center [166, 62] width 84 height 32
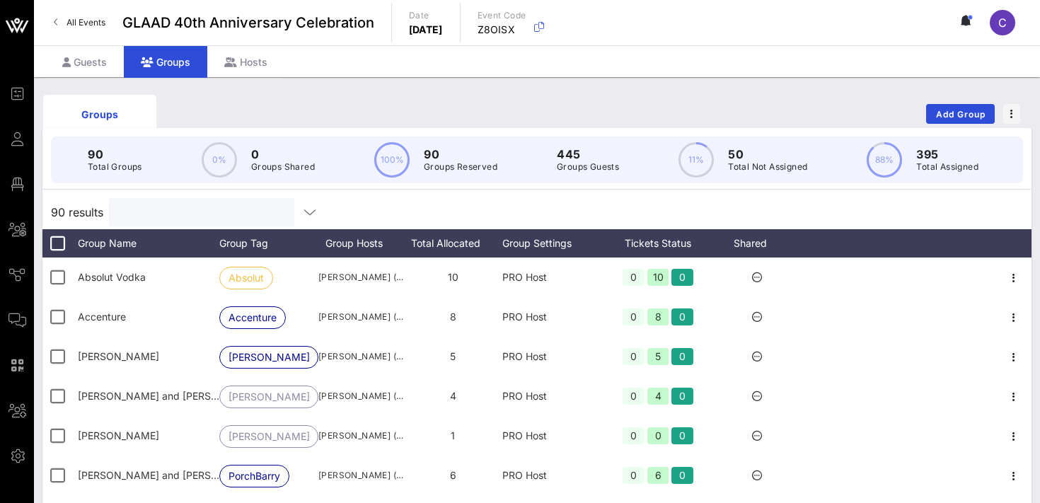
click at [171, 216] on input "text" at bounding box center [200, 212] width 166 height 18
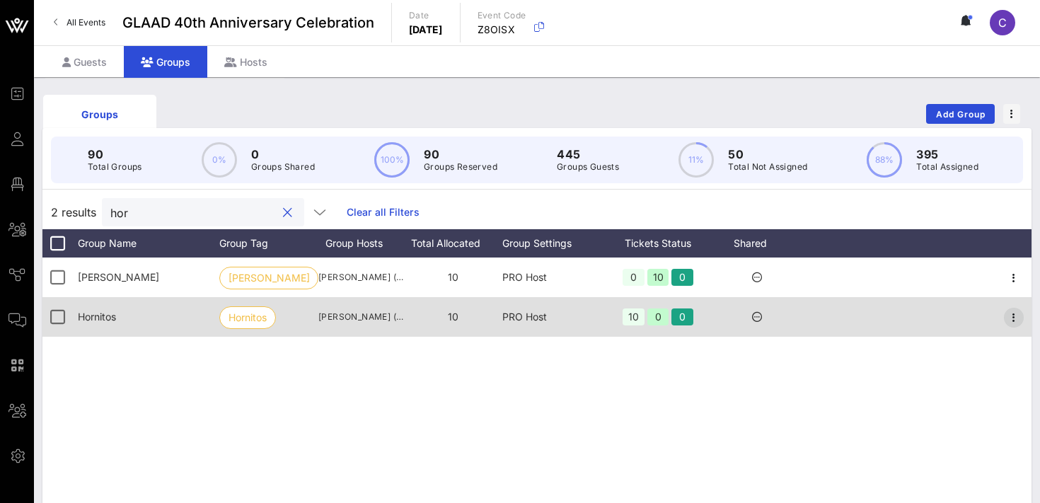
type input "hor"
click at [1017, 314] on icon "button" at bounding box center [1014, 317] width 17 height 17
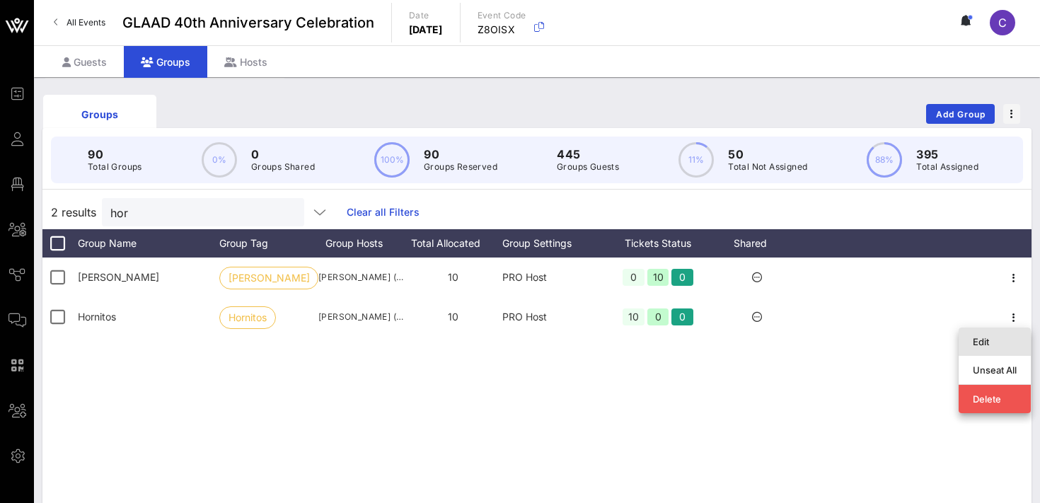
click at [990, 339] on div "Edit" at bounding box center [995, 341] width 44 height 11
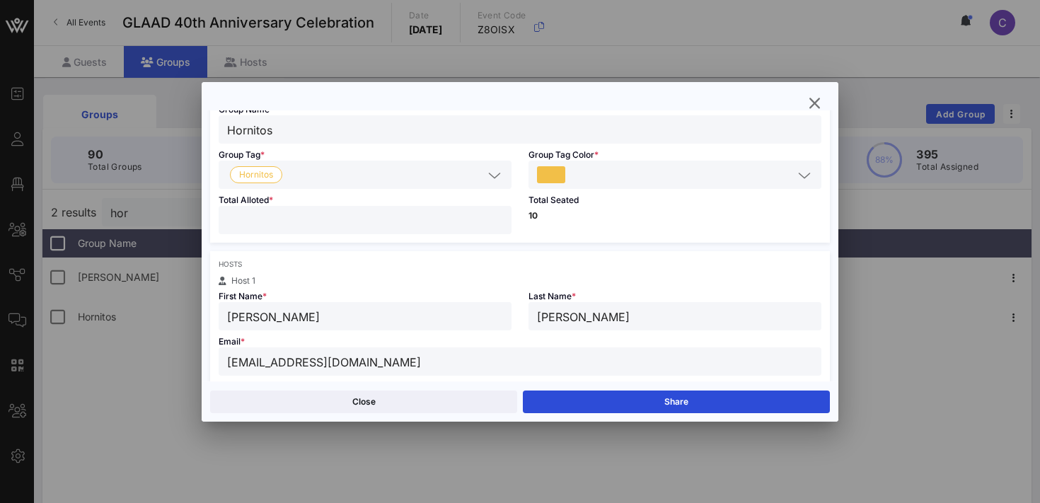
scroll to position [104, 0]
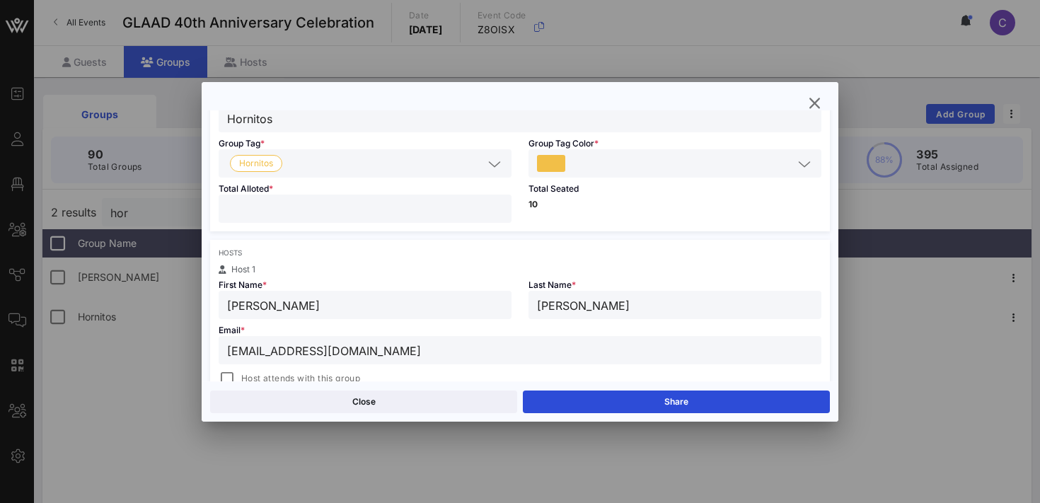
click at [442, 300] on input "[PERSON_NAME]" at bounding box center [365, 305] width 276 height 18
type input "[PERSON_NAME]"
type input "Franklin"
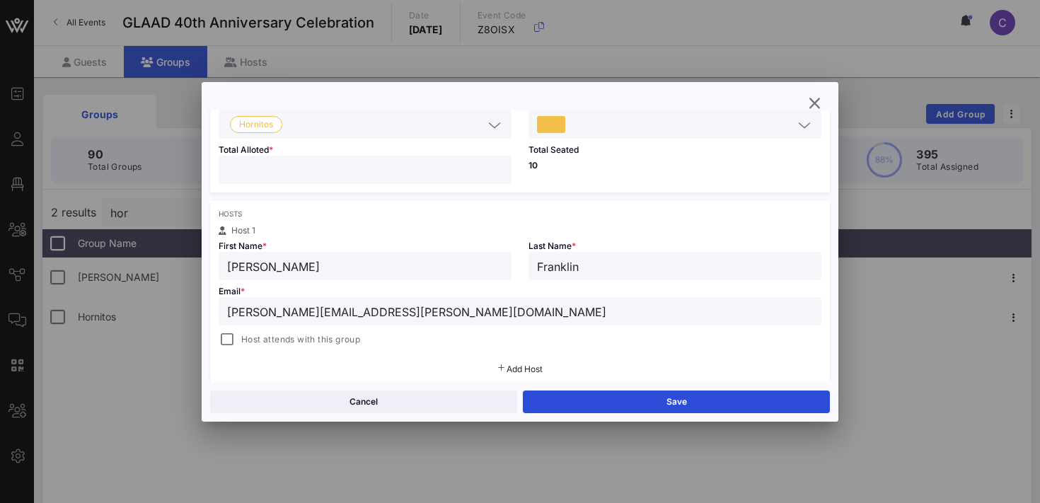
scroll to position [156, 0]
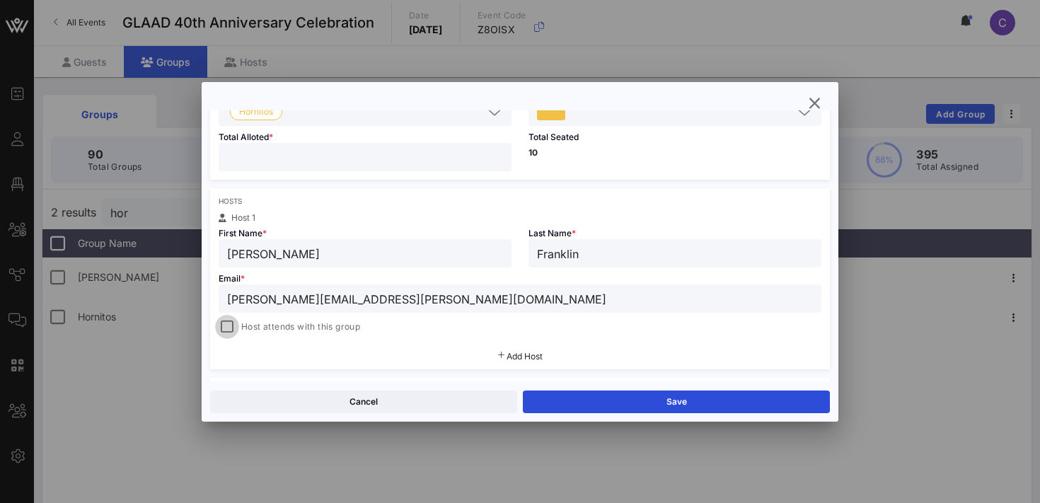
type input "[PERSON_NAME][EMAIL_ADDRESS][PERSON_NAME][DOMAIN_NAME]"
click at [234, 326] on div at bounding box center [227, 327] width 20 height 20
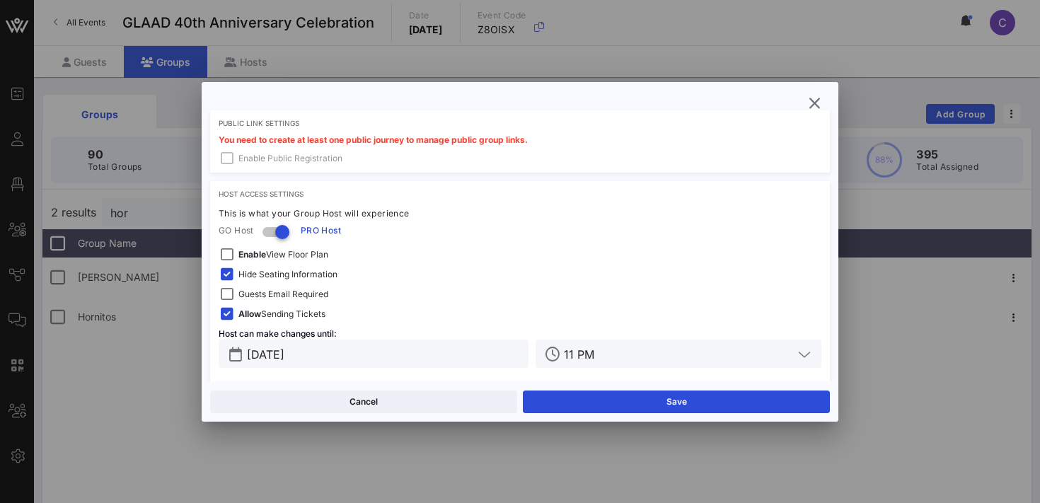
scroll to position [432, 0]
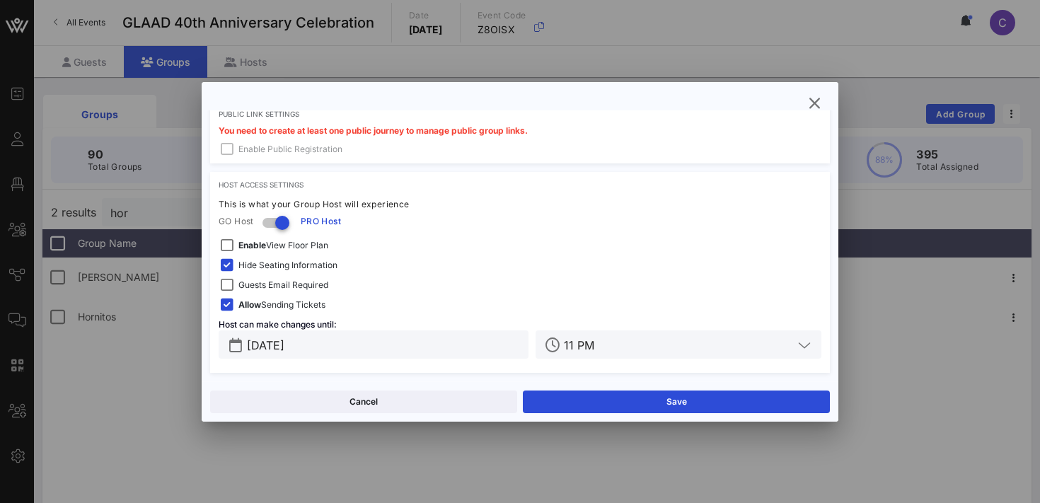
click at [302, 285] on span "Guests Email Required" at bounding box center [284, 285] width 90 height 14
click at [334, 335] on input "[DATE]" at bounding box center [383, 344] width 273 height 18
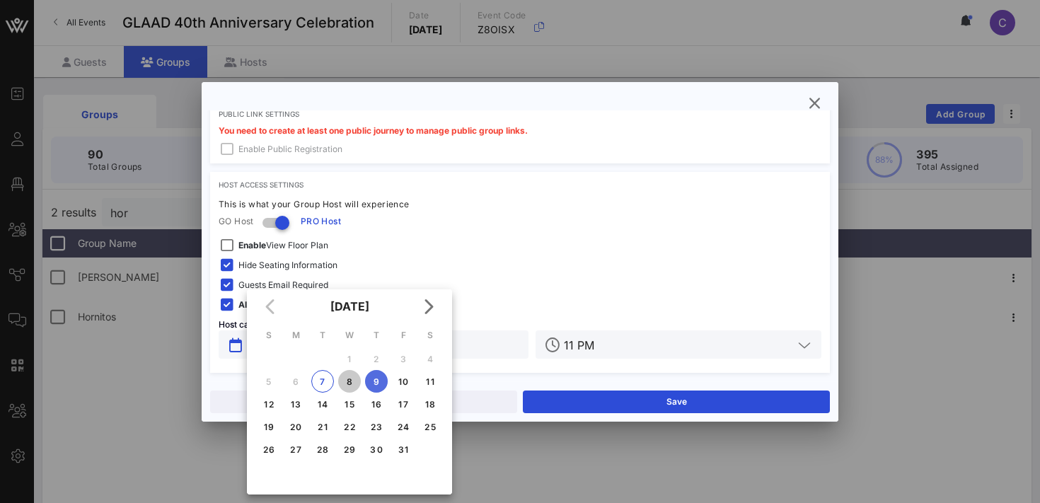
click at [353, 378] on div "8" at bounding box center [349, 382] width 23 height 11
type input "[DATE]"
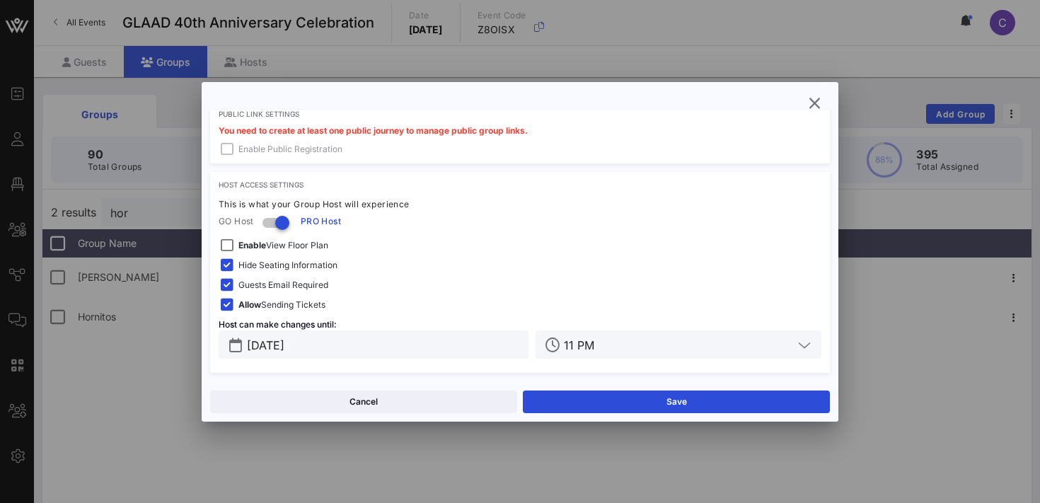
click at [619, 343] on input "11 PM" at bounding box center [678, 344] width 229 height 18
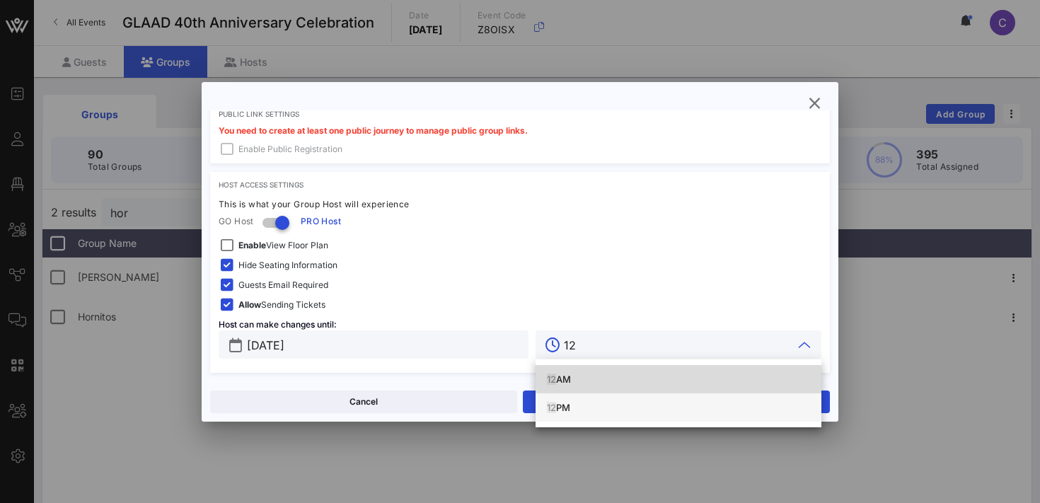
click at [573, 405] on div "12 PM" at bounding box center [678, 407] width 263 height 11
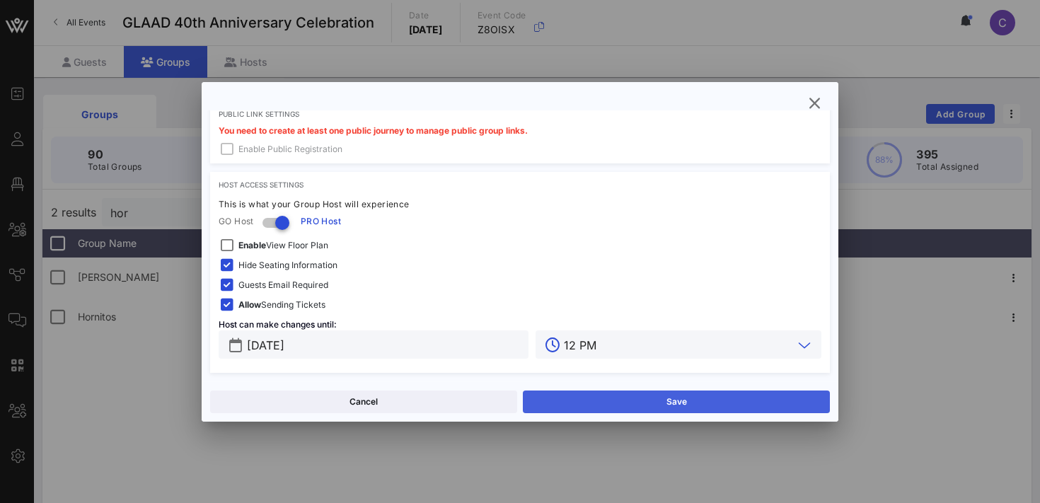
type input "12 PM"
click at [630, 405] on button "Save" at bounding box center [676, 402] width 307 height 23
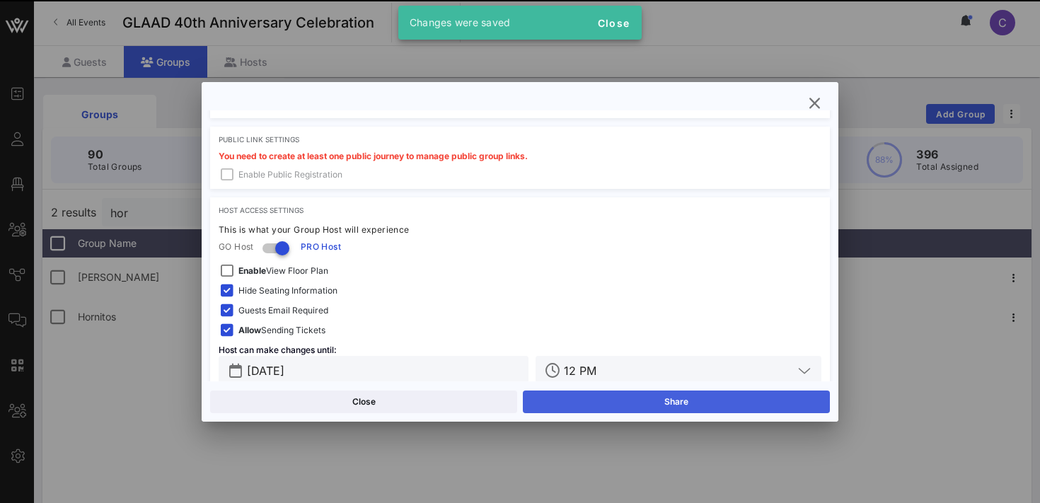
scroll to position [458, 0]
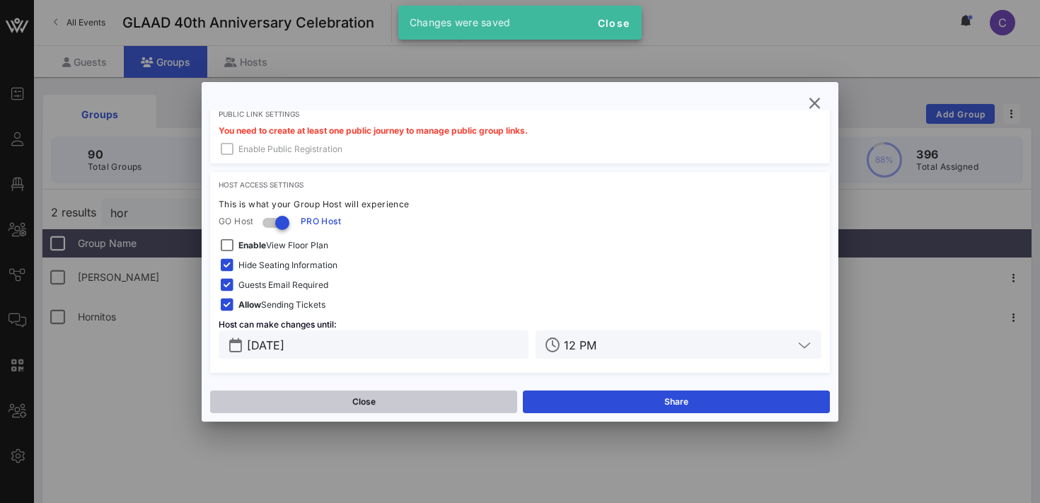
click at [443, 397] on button "Close" at bounding box center [363, 402] width 307 height 23
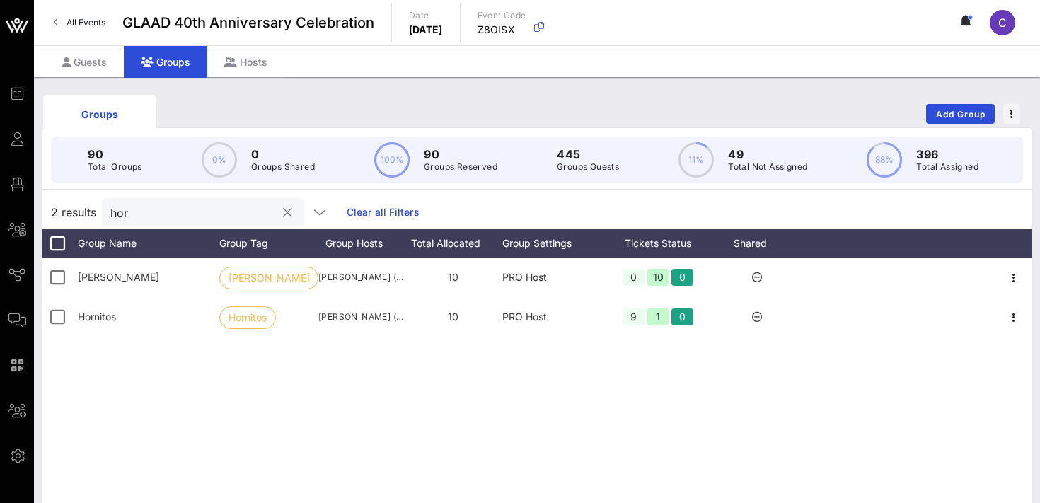
click at [210, 214] on input "hor" at bounding box center [193, 212] width 166 height 18
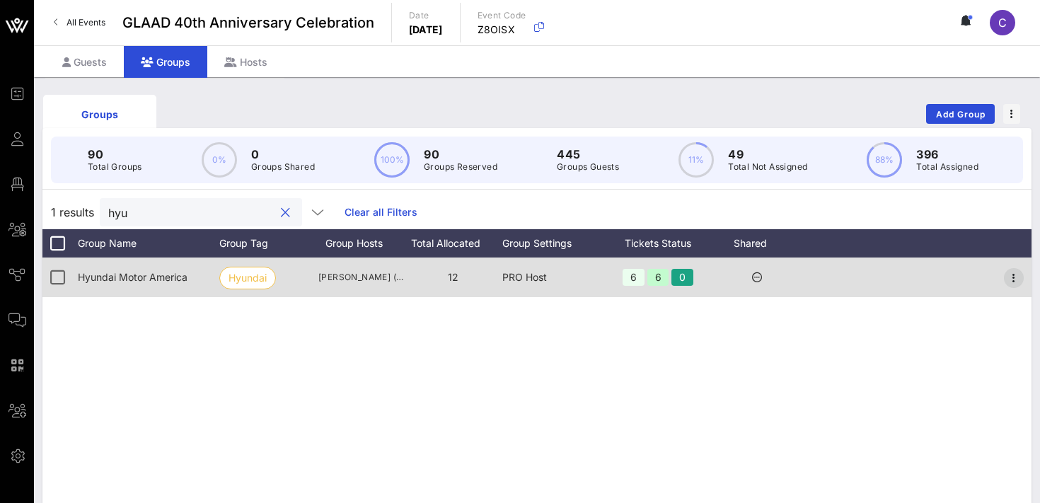
type input "hyu"
click at [1016, 279] on icon "button" at bounding box center [1014, 278] width 17 height 17
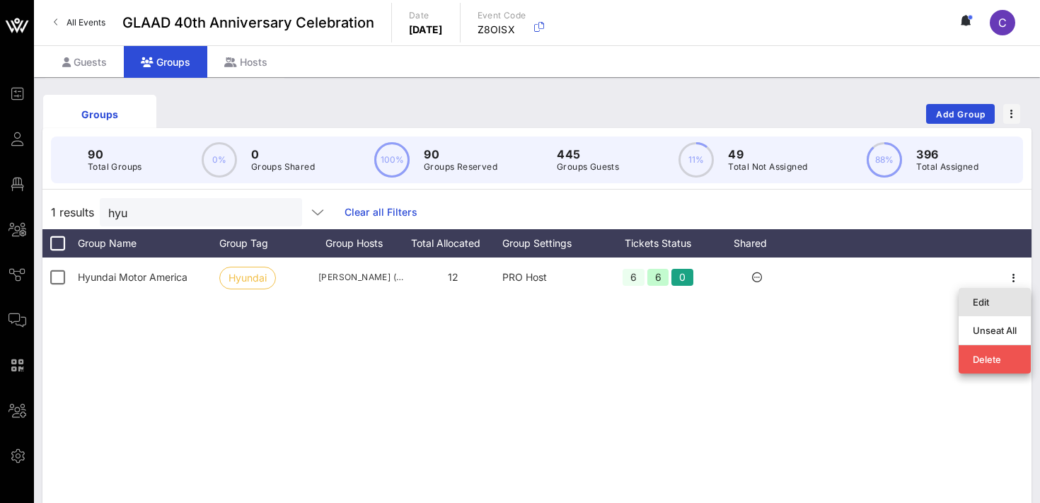
click at [985, 305] on div "Edit" at bounding box center [995, 302] width 44 height 11
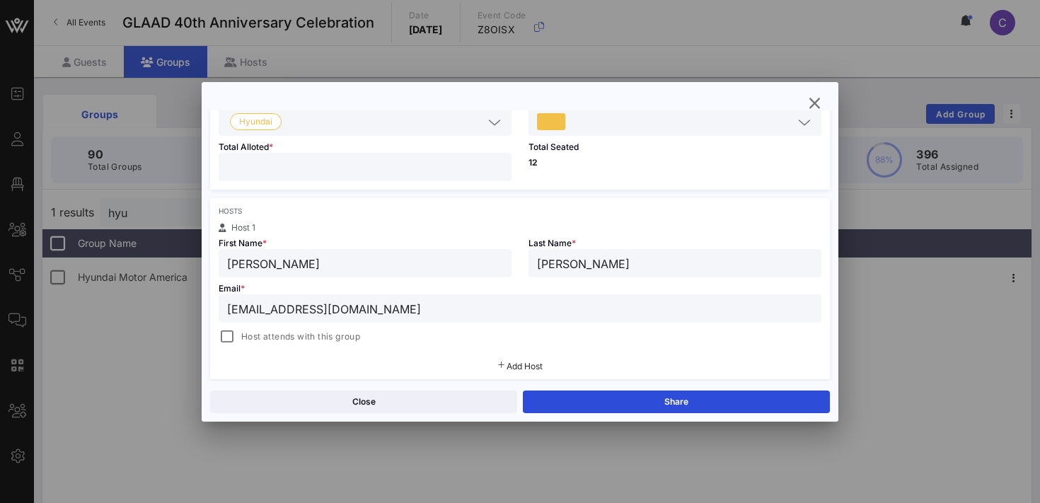
scroll to position [148, 0]
click at [355, 262] on input "[PERSON_NAME]" at bounding box center [365, 261] width 276 height 18
type input "Erina"
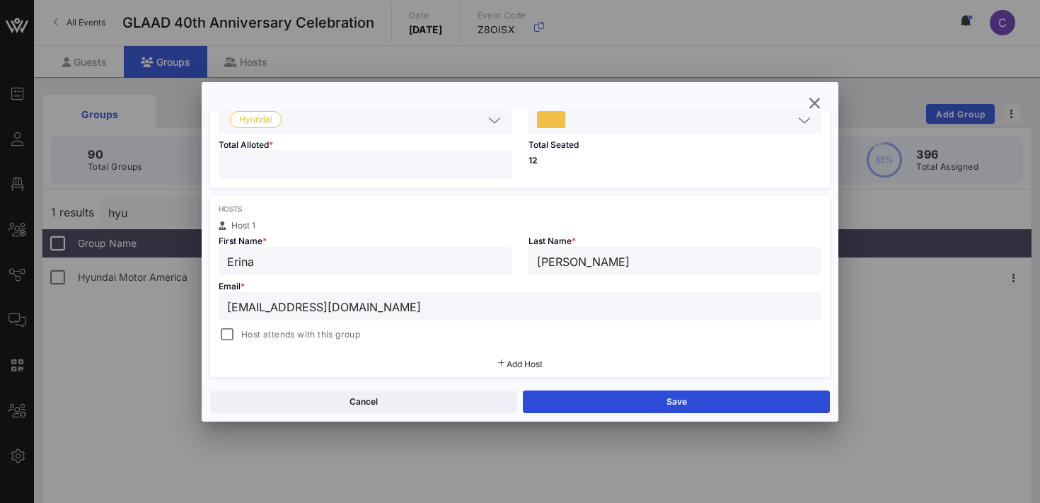
type input "[PERSON_NAME]"
type input "[EMAIL_ADDRESS][DOMAIN_NAME]"
click at [425, 334] on div "Host attends with this group" at bounding box center [520, 334] width 603 height 17
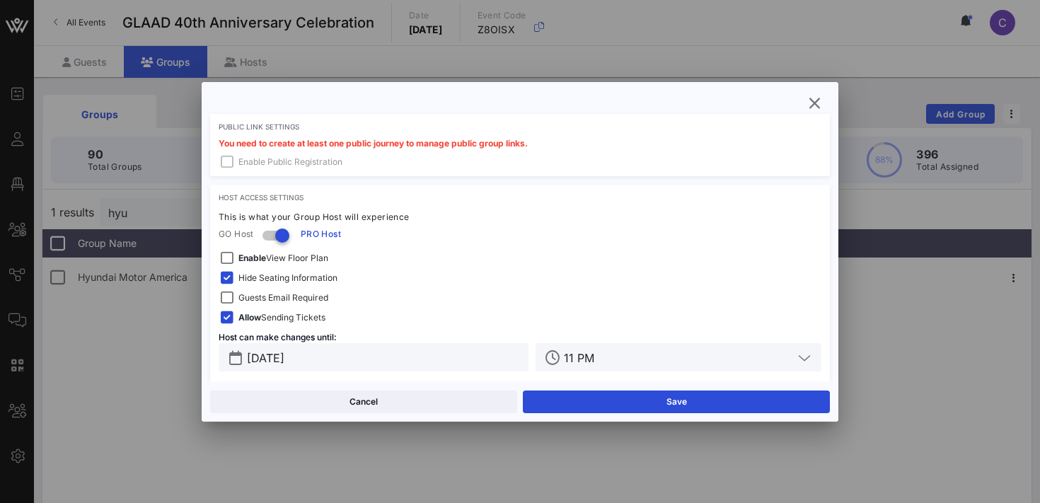
scroll to position [427, 0]
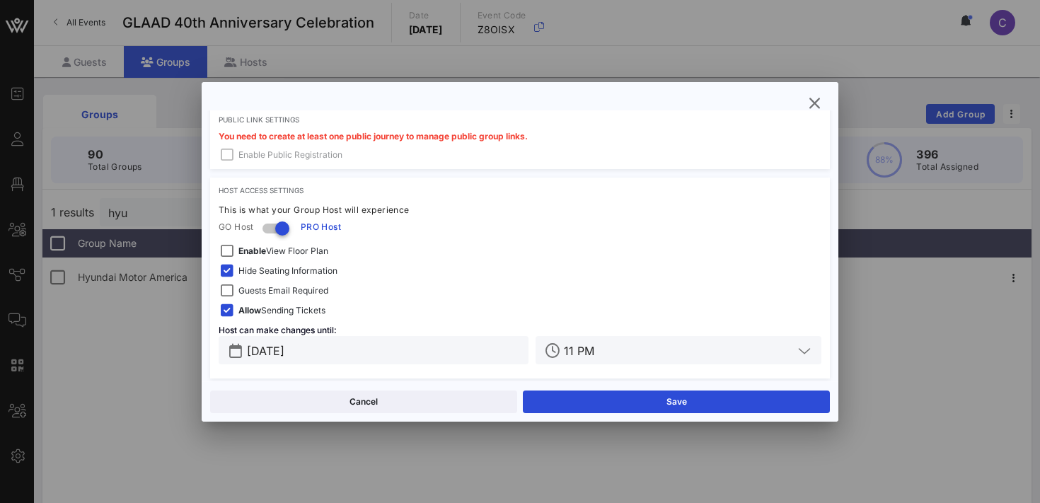
click at [306, 289] on span "Guests Email Required" at bounding box center [284, 291] width 90 height 14
click at [367, 350] on input "[DATE]" at bounding box center [383, 350] width 273 height 18
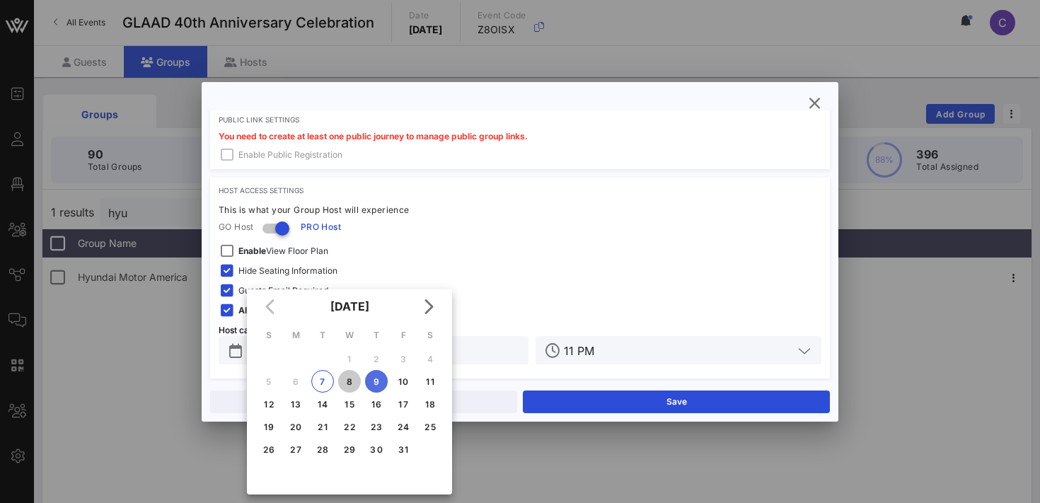
click at [352, 381] on div "8" at bounding box center [349, 382] width 23 height 11
type input "[DATE]"
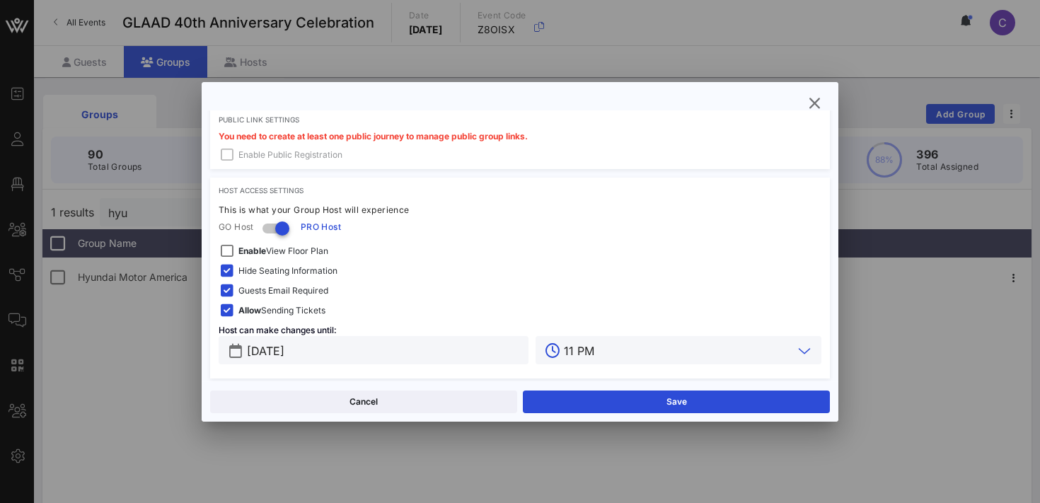
click at [616, 354] on input "11 PM" at bounding box center [678, 350] width 229 height 18
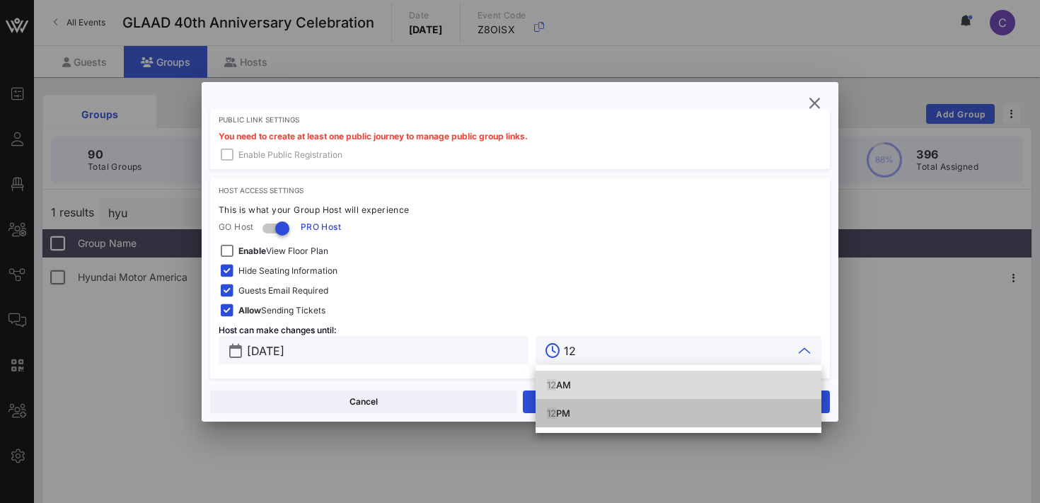
click at [570, 410] on div "12 PM" at bounding box center [678, 413] width 263 height 11
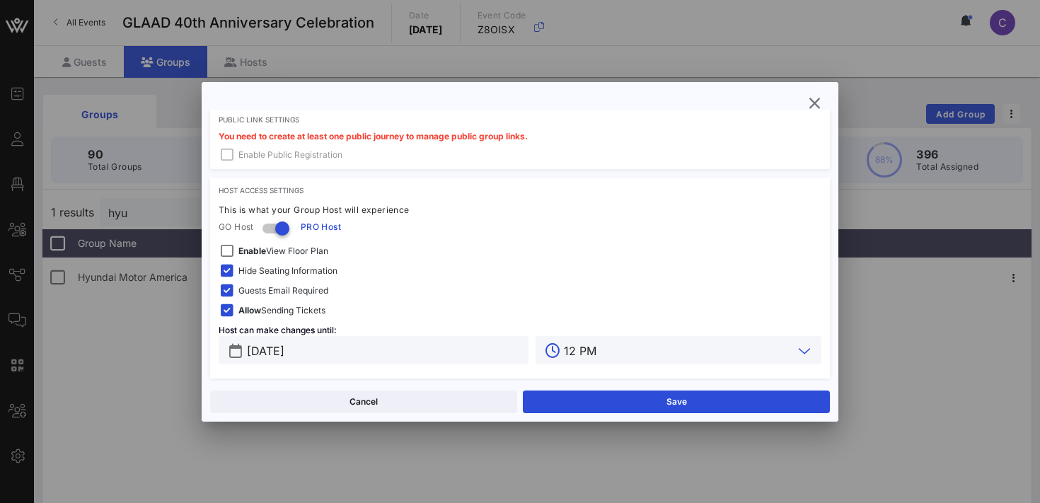
type input "12 PM"
click at [567, 254] on div "Enable View Floor Plan" at bounding box center [520, 251] width 603 height 17
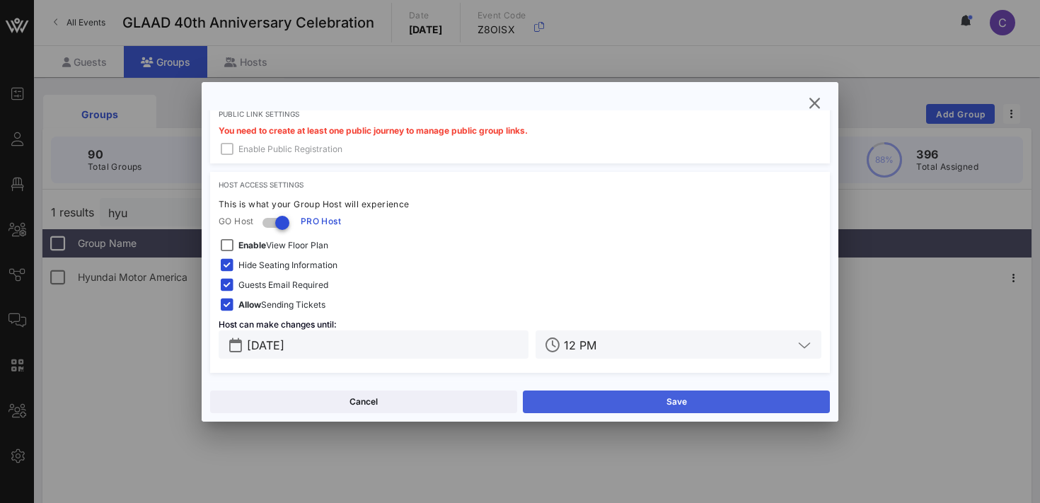
click at [592, 401] on button "Save" at bounding box center [676, 402] width 307 height 23
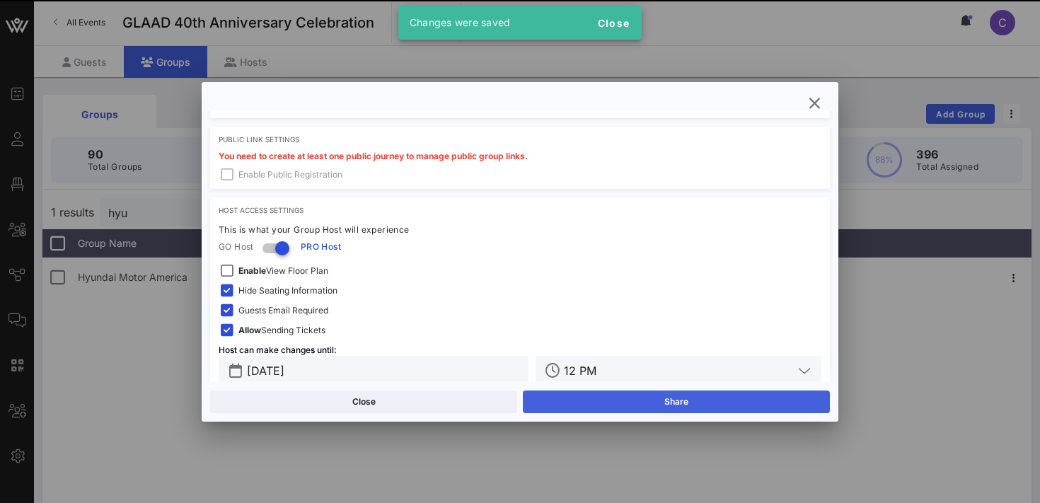
scroll to position [458, 0]
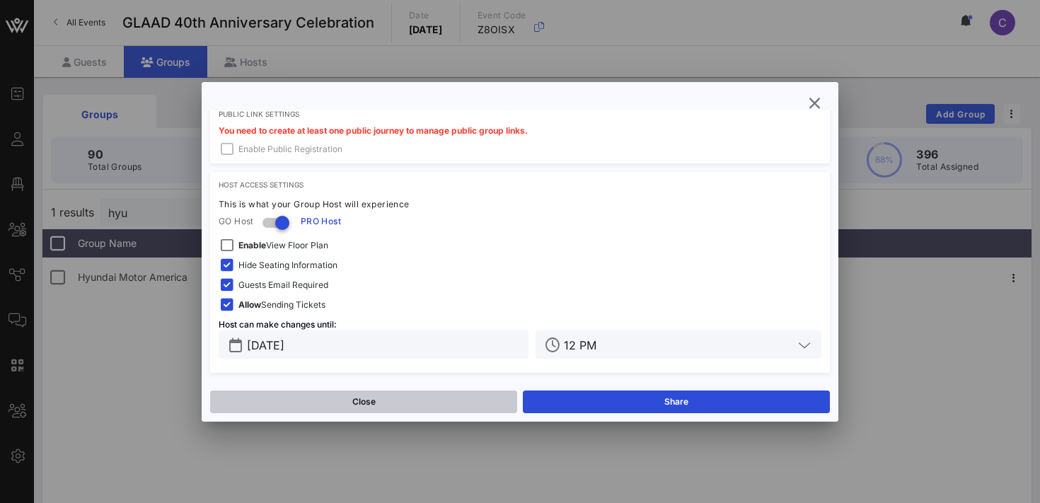
click at [451, 407] on button "Close" at bounding box center [363, 402] width 307 height 23
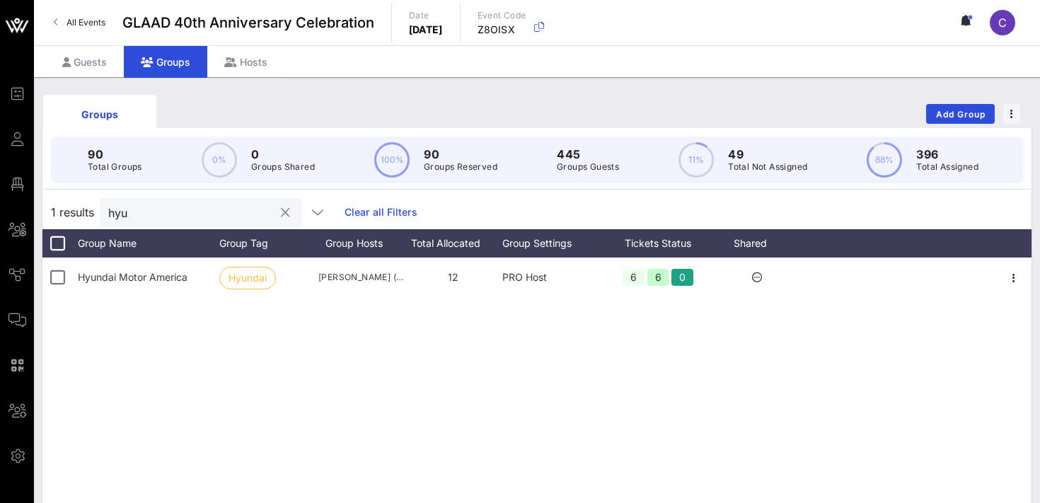
click at [157, 207] on input "hyu" at bounding box center [191, 212] width 166 height 18
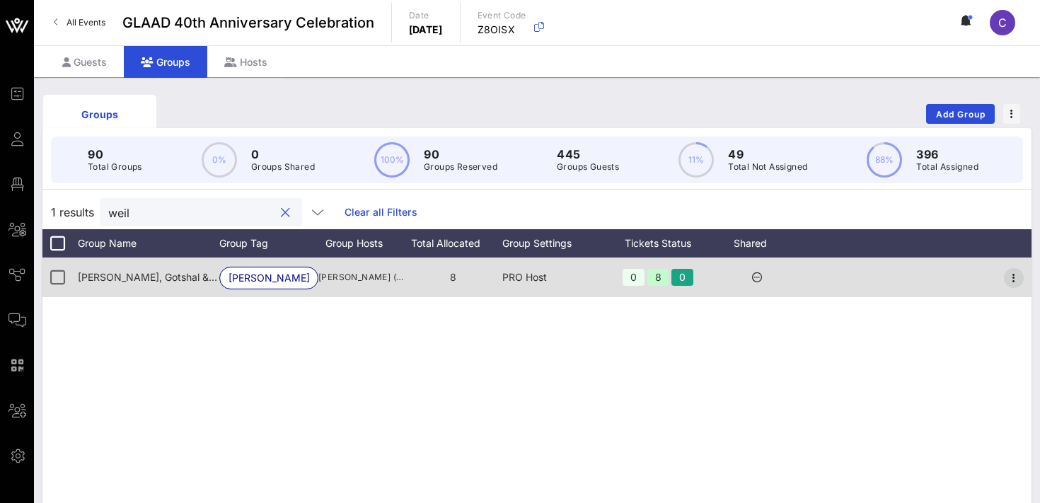
type input "weil"
click at [1015, 277] on icon "button" at bounding box center [1014, 278] width 17 height 17
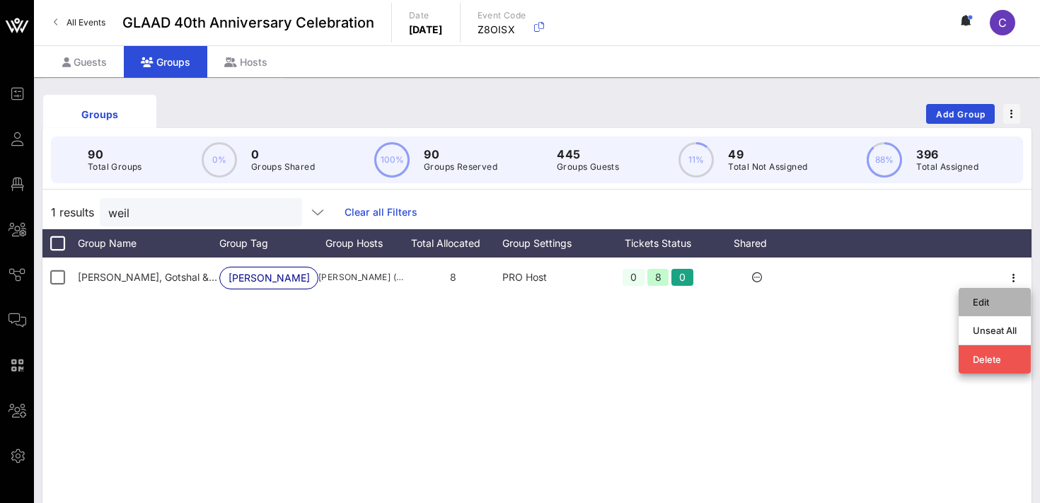
click at [985, 302] on div "Edit" at bounding box center [995, 302] width 44 height 11
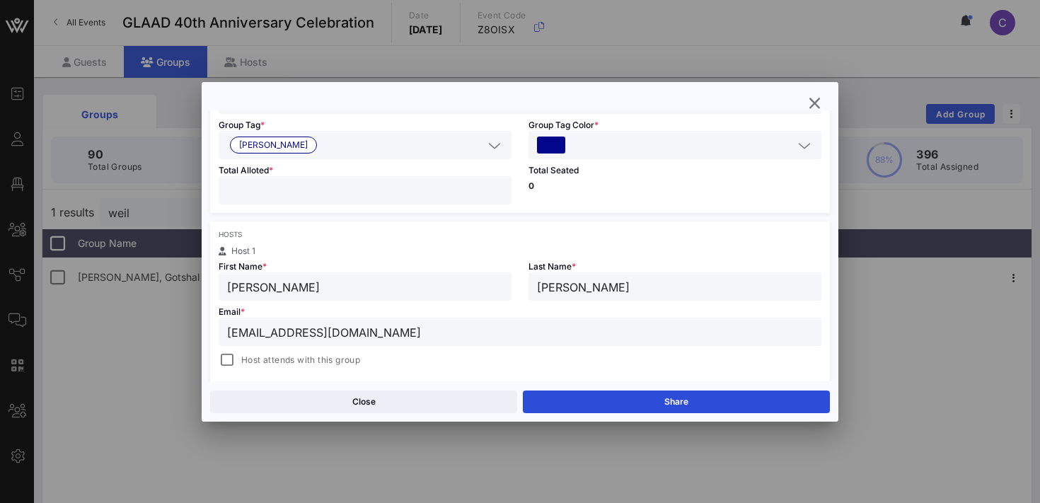
scroll to position [139, 0]
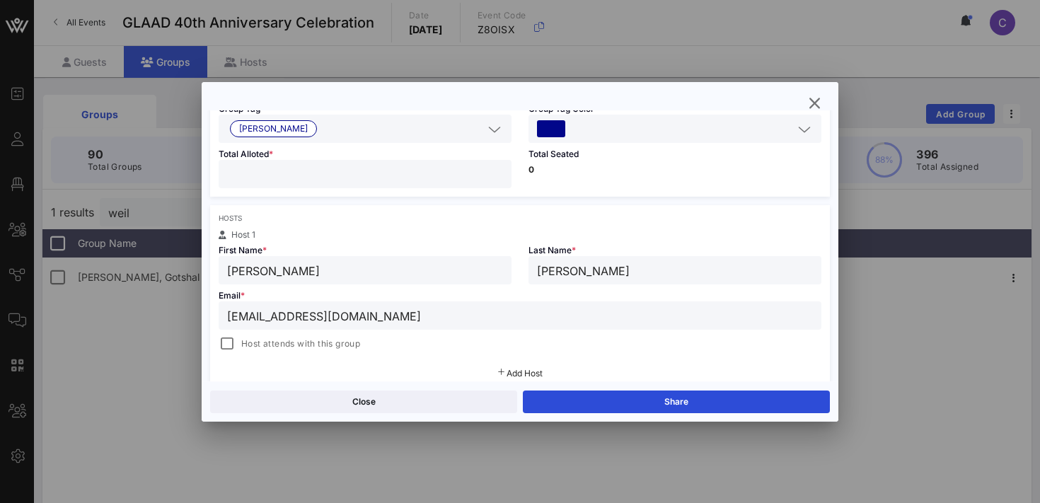
click at [388, 267] on input "[PERSON_NAME]" at bounding box center [365, 270] width 276 height 18
type input "[PERSON_NAME]"
click at [374, 314] on input "[EMAIL_ADDRESS][DOMAIN_NAME]" at bounding box center [520, 315] width 586 height 18
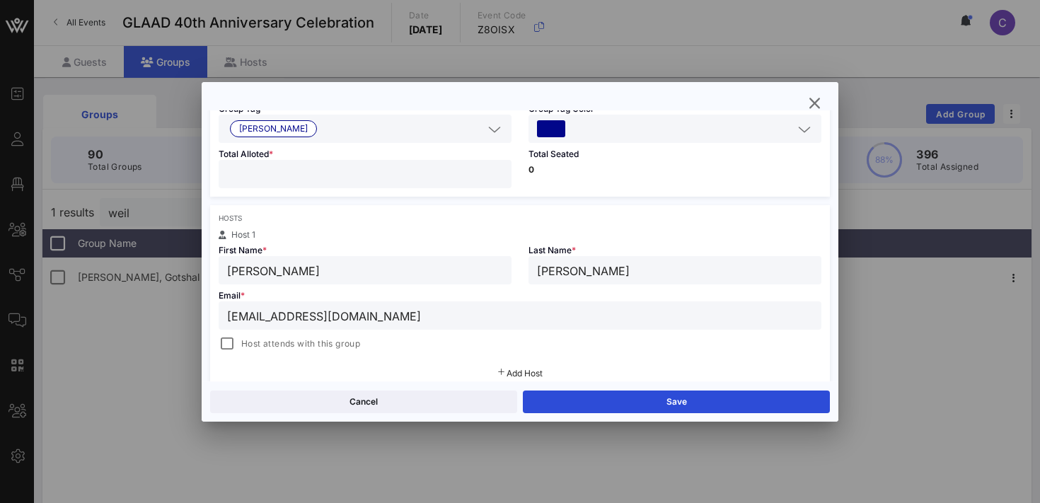
click at [374, 314] on input "[EMAIL_ADDRESS][DOMAIN_NAME]" at bounding box center [520, 315] width 586 height 18
type input "n"
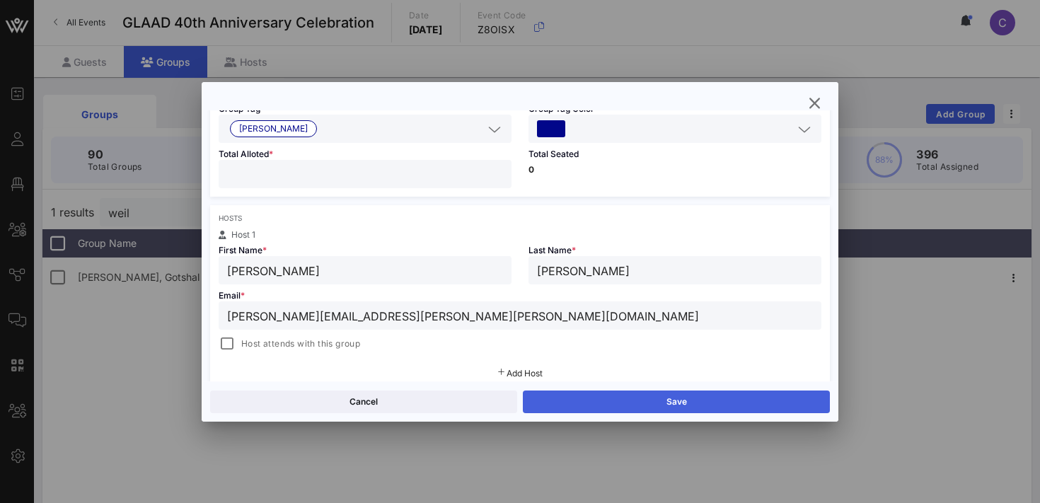
click at [603, 399] on button "Save" at bounding box center [676, 402] width 307 height 23
type input "[PERSON_NAME][EMAIL_ADDRESS][PERSON_NAME][PERSON_NAME][DOMAIN_NAME]"
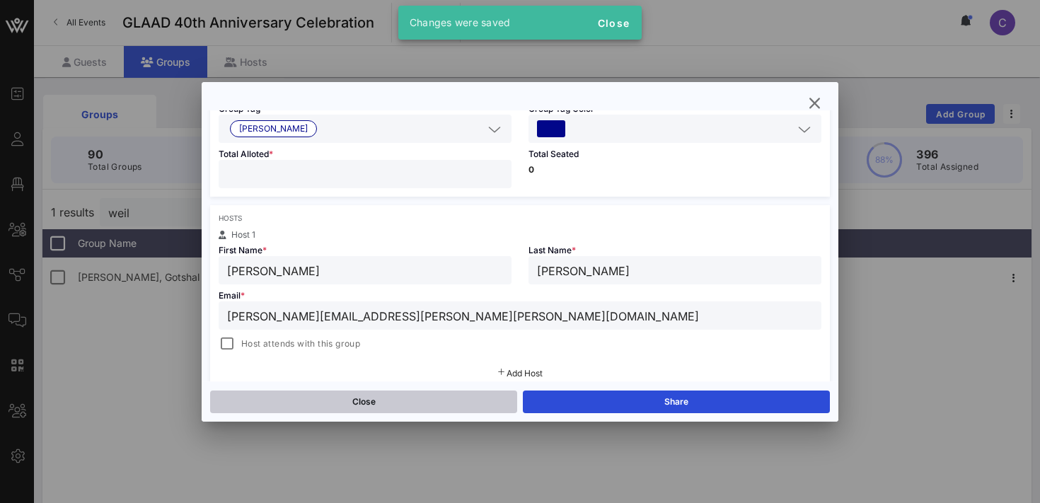
click at [452, 399] on button "Close" at bounding box center [363, 402] width 307 height 23
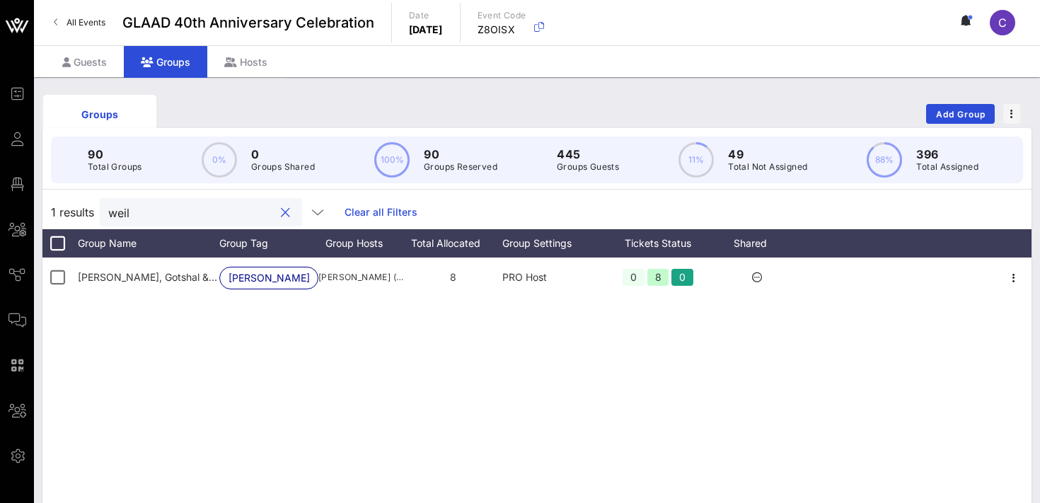
click at [194, 205] on input "weil" at bounding box center [191, 212] width 166 height 18
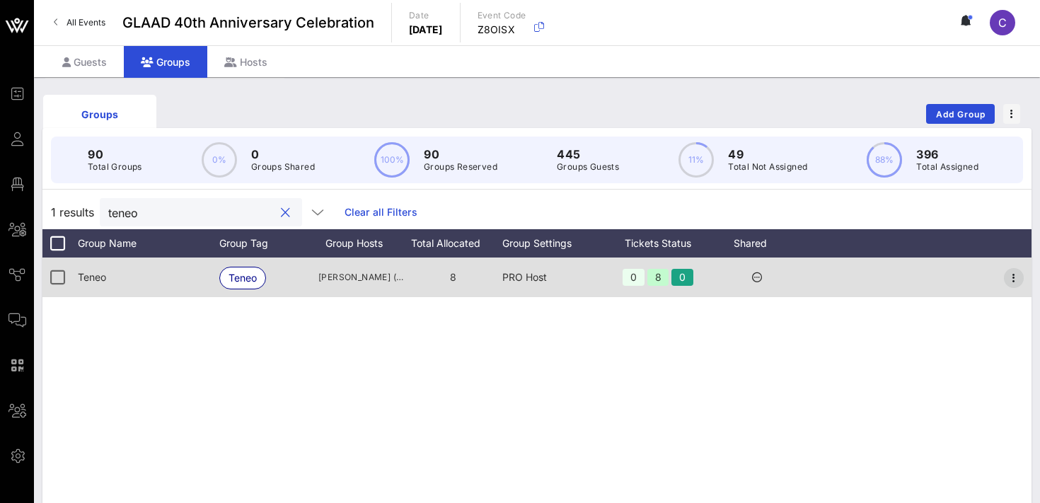
type input "teneo"
click at [1015, 280] on icon "button" at bounding box center [1014, 278] width 17 height 17
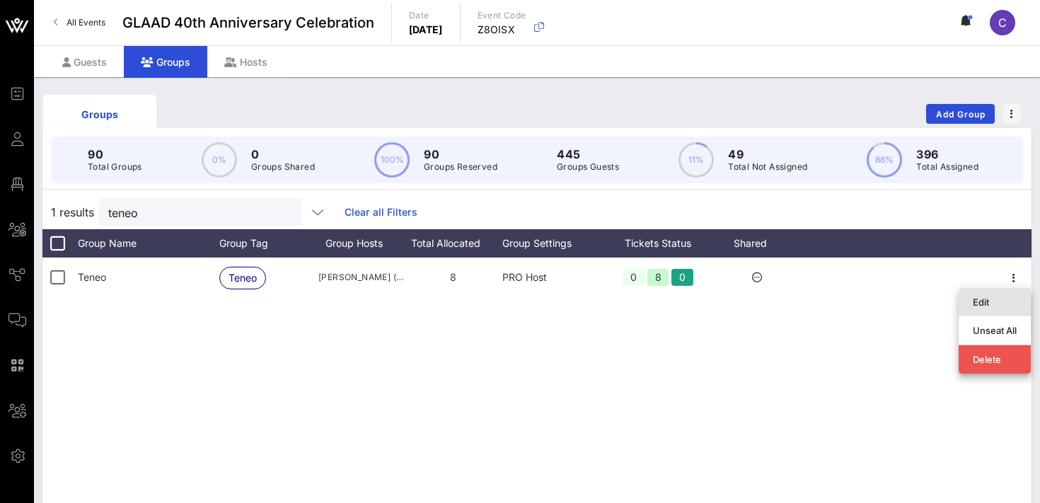
click at [981, 302] on div "Edit" at bounding box center [995, 302] width 44 height 11
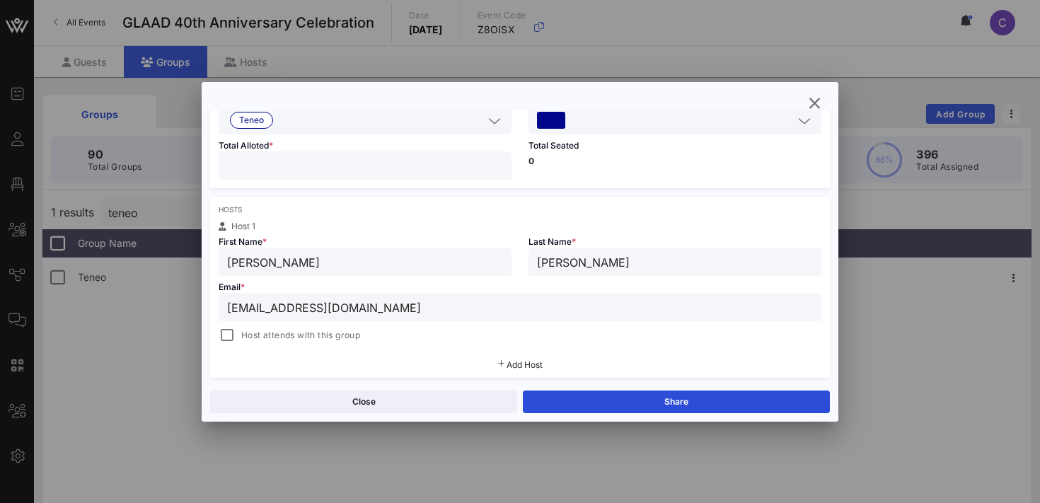
scroll to position [149, 0]
click at [417, 265] on input "[PERSON_NAME]" at bounding box center [365, 260] width 276 height 18
type input "[PERSON_NAME]"
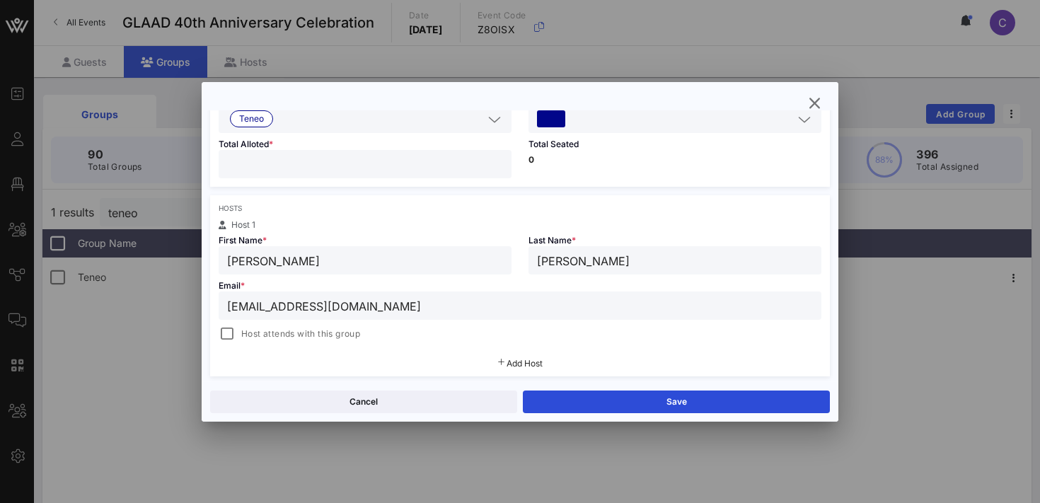
type input "[PERSON_NAME]"
click at [392, 304] on input "[EMAIL_ADDRESS][DOMAIN_NAME]" at bounding box center [520, 306] width 586 height 18
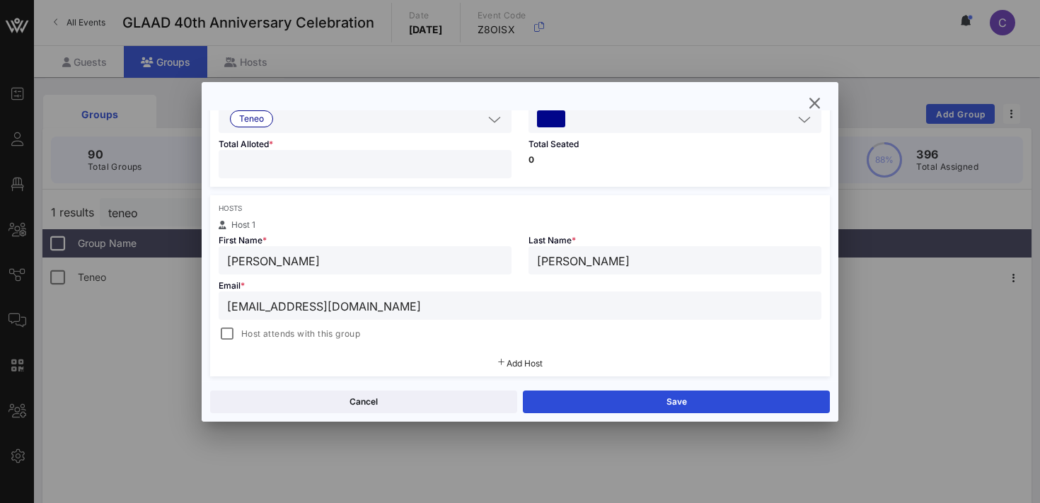
click at [392, 304] on input "[EMAIL_ADDRESS][DOMAIN_NAME]" at bounding box center [520, 306] width 586 height 18
type input "[PERSON_NAME][EMAIL_ADDRESS][PERSON_NAME][DOMAIN_NAME]"
click at [432, 351] on div "Add Host" at bounding box center [520, 363] width 620 height 25
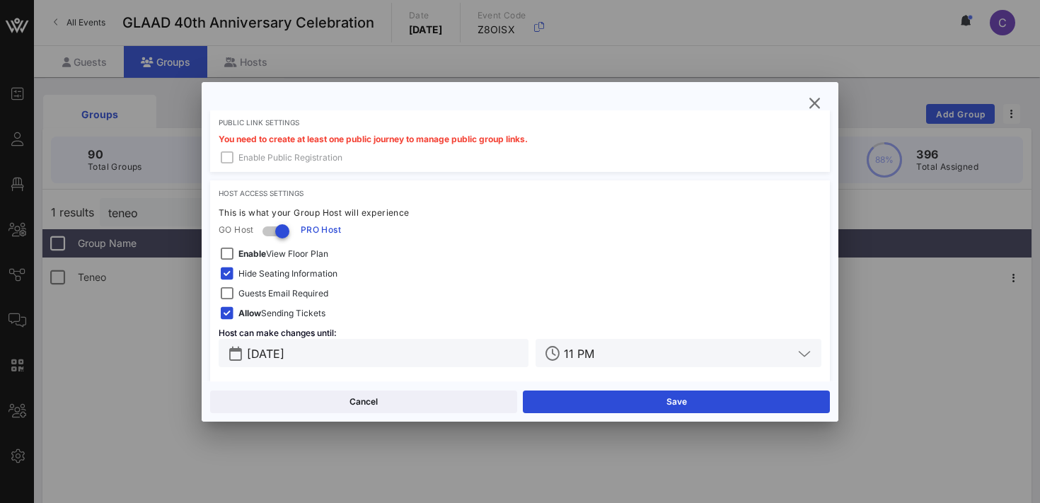
scroll to position [432, 0]
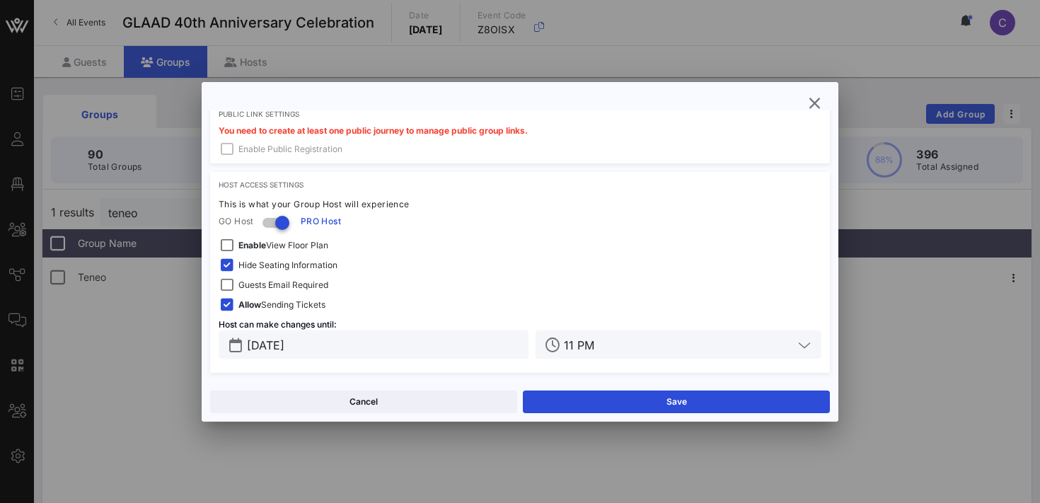
click at [305, 288] on span "Guests Email Required" at bounding box center [284, 285] width 90 height 14
click at [349, 349] on input "[DATE]" at bounding box center [383, 344] width 273 height 18
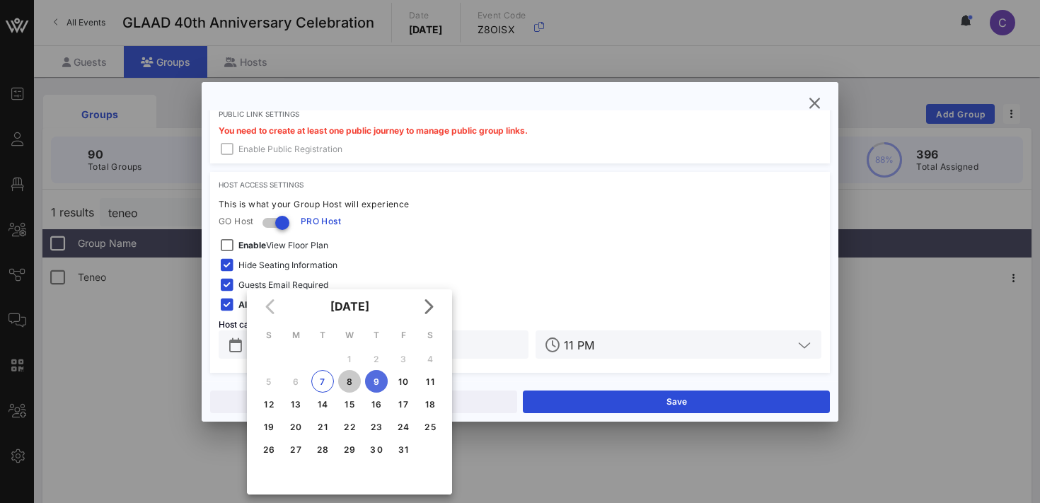
click at [352, 377] on div "8" at bounding box center [349, 382] width 23 height 11
type input "[DATE]"
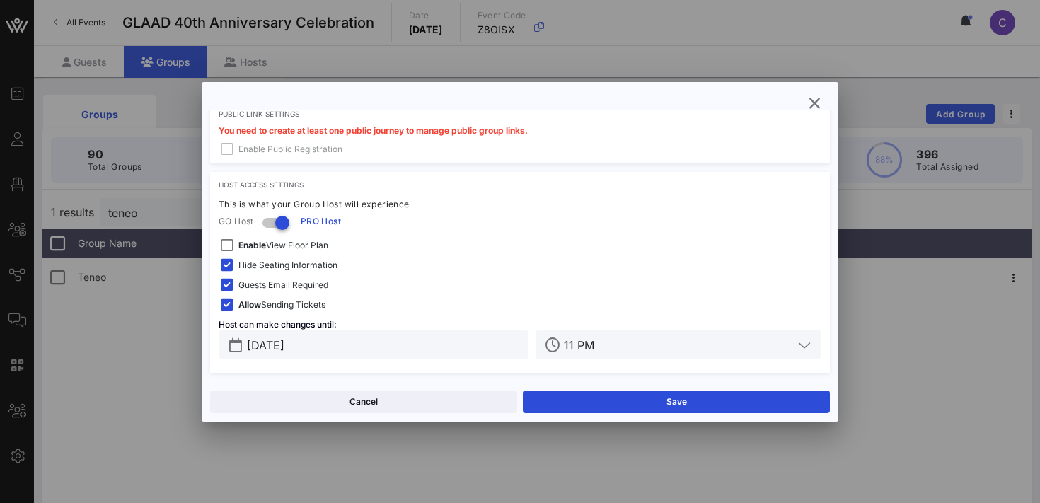
click at [650, 343] on input "11 PM" at bounding box center [678, 344] width 229 height 18
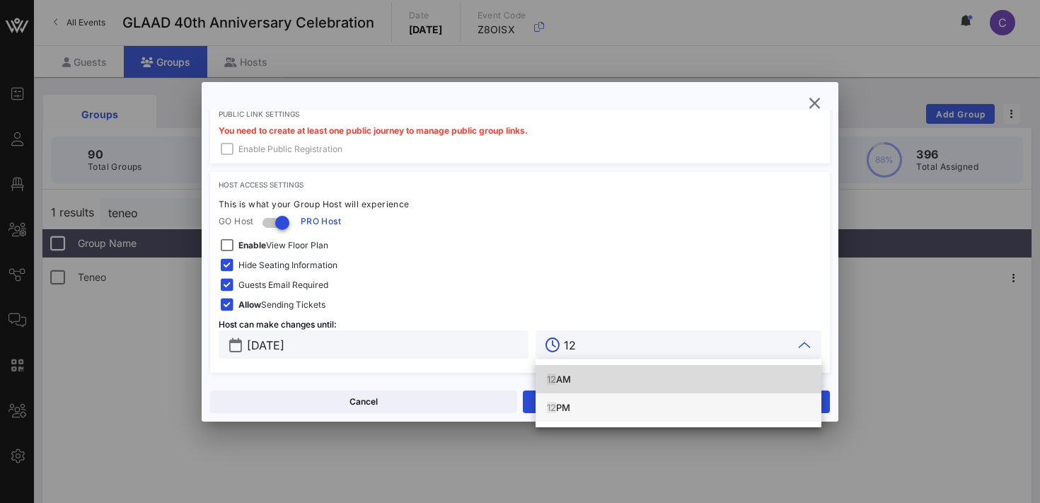
click at [577, 410] on div "12 PM" at bounding box center [678, 407] width 263 height 11
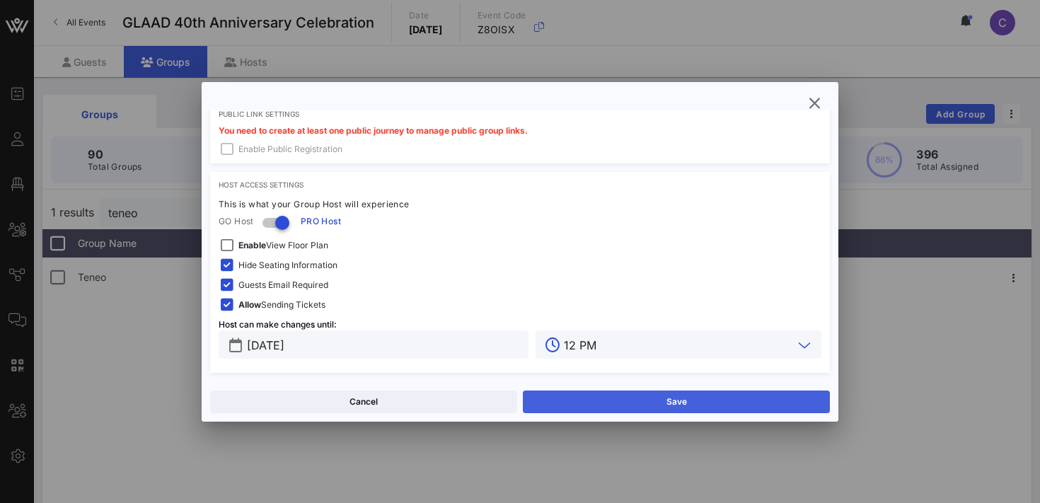
type input "12 PM"
click at [590, 399] on button "Save" at bounding box center [676, 402] width 307 height 23
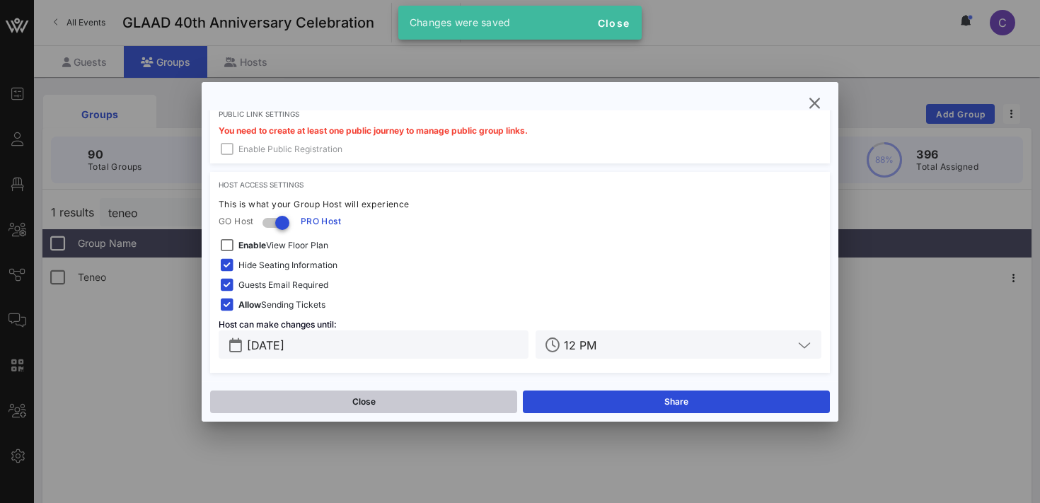
click at [428, 401] on button "Close" at bounding box center [363, 402] width 307 height 23
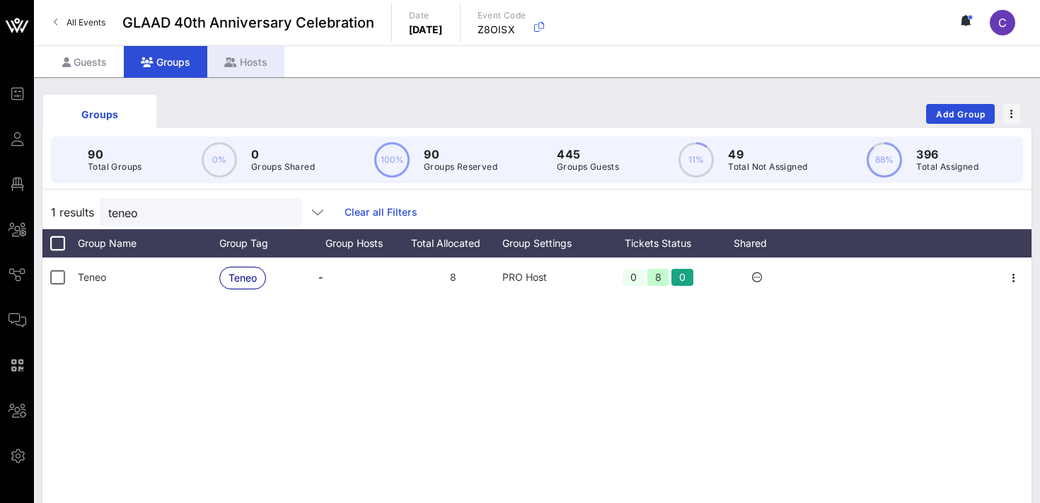
click at [248, 59] on div "Hosts" at bounding box center [245, 62] width 77 height 32
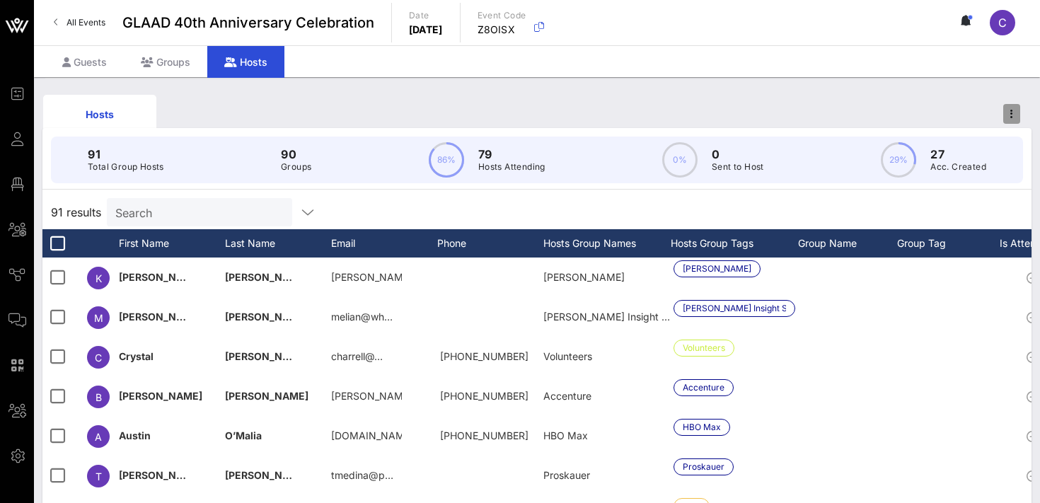
click at [1016, 117] on span "button" at bounding box center [1012, 114] width 17 height 10
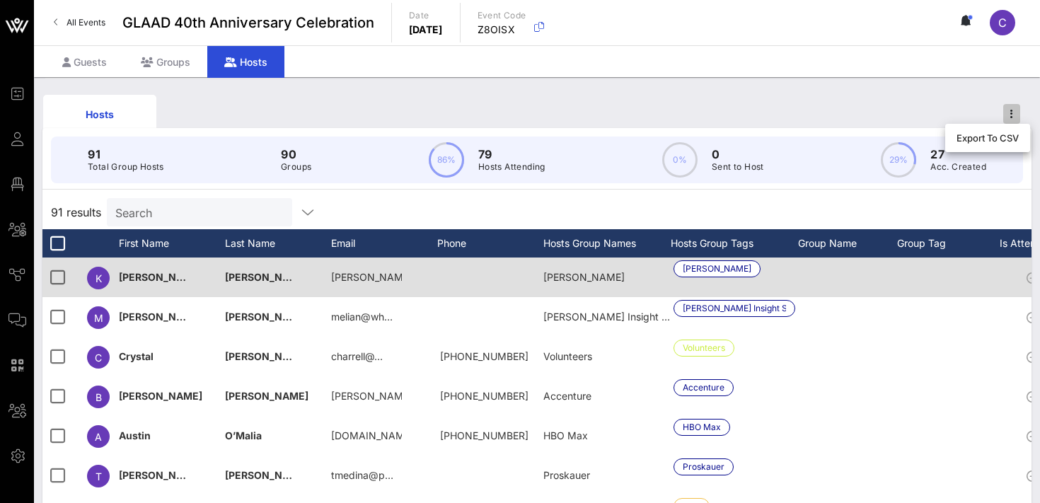
scroll to position [0, 156]
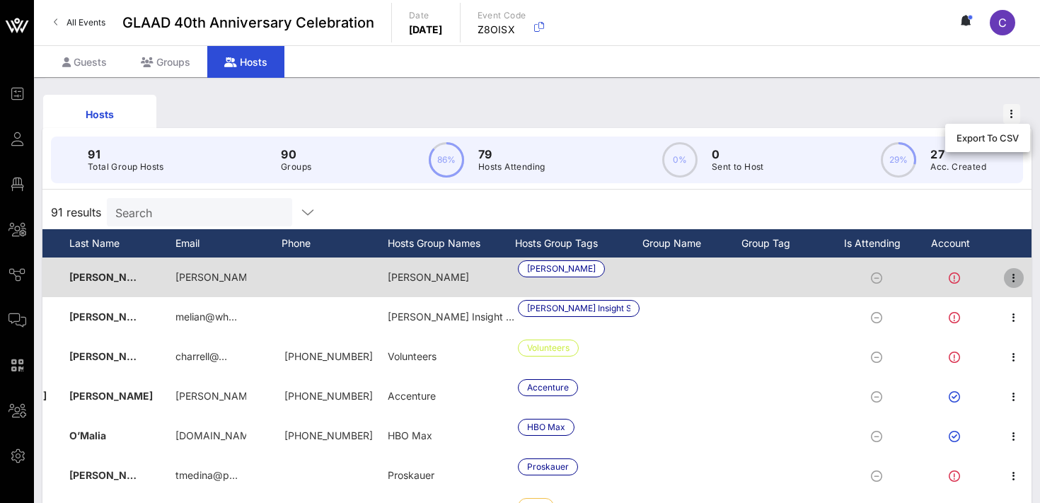
click at [1017, 275] on icon "button" at bounding box center [1014, 278] width 17 height 17
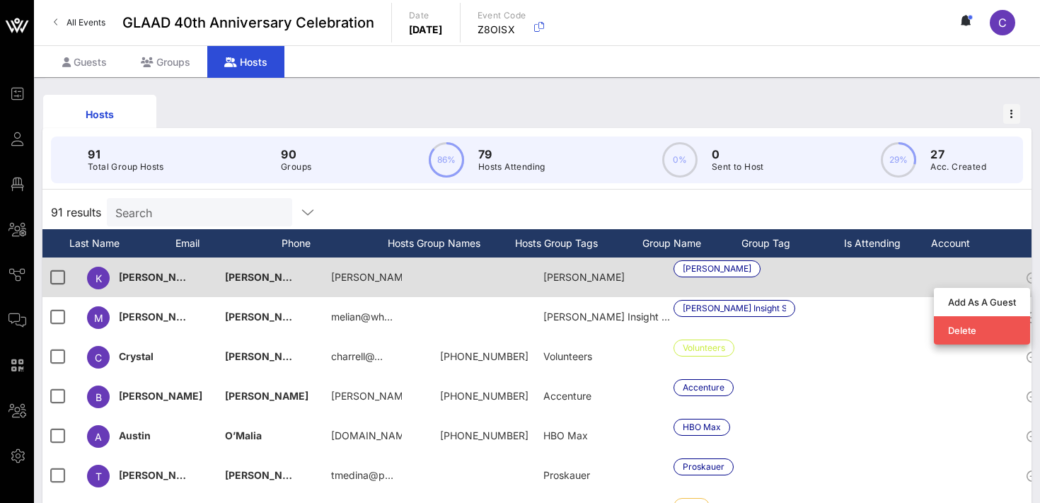
scroll to position [0, 0]
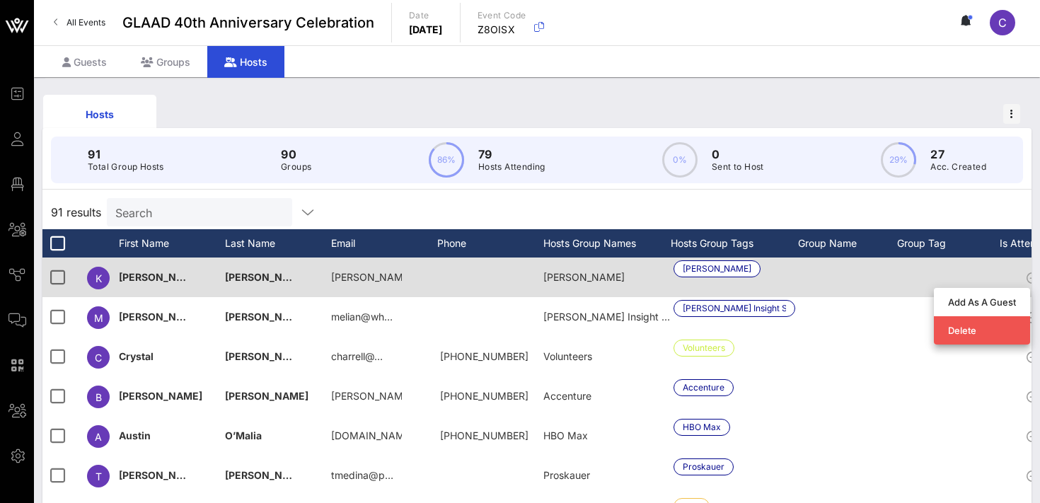
click at [130, 276] on span "[PERSON_NAME]" at bounding box center [161, 277] width 84 height 12
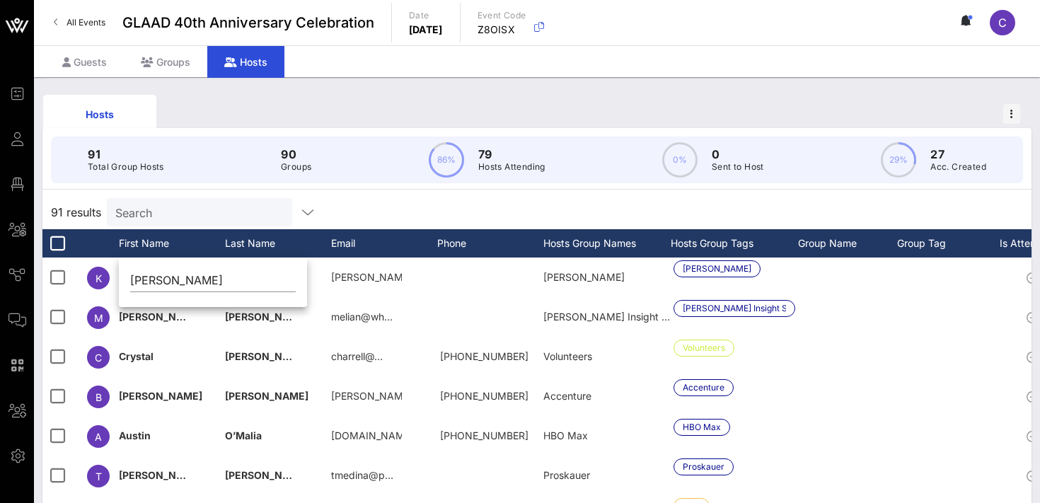
click at [345, 200] on div "91 results Search" at bounding box center [536, 212] width 989 height 34
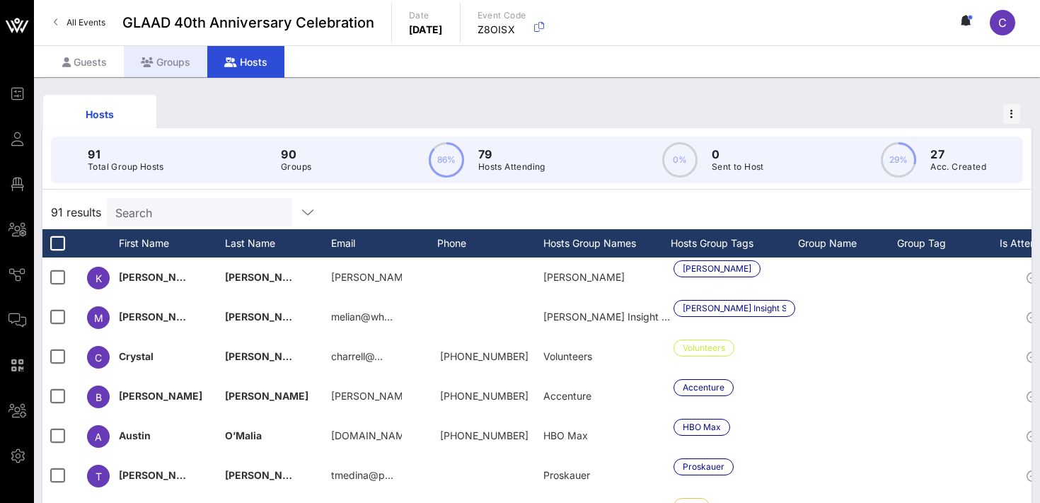
click at [180, 64] on div "Groups" at bounding box center [166, 62] width 84 height 32
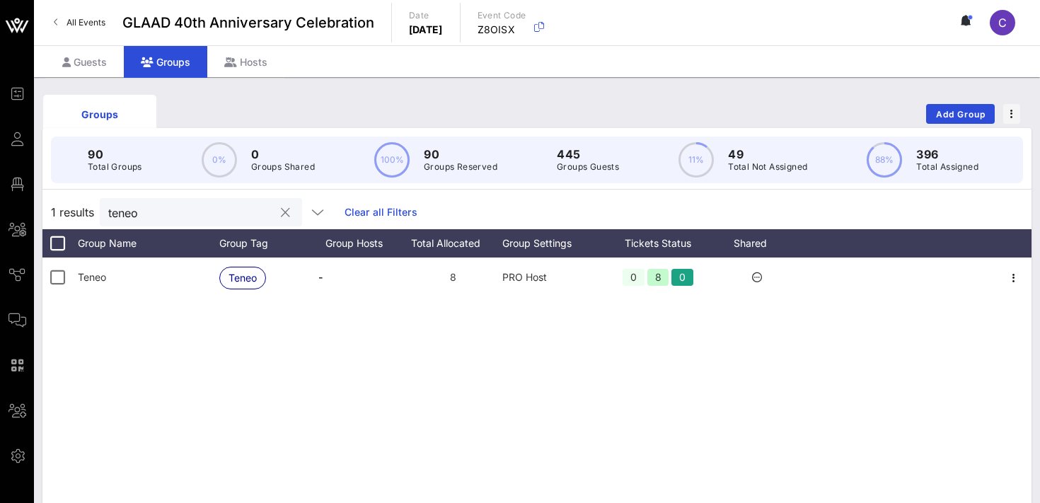
click at [281, 214] on button "clear icon" at bounding box center [285, 213] width 9 height 14
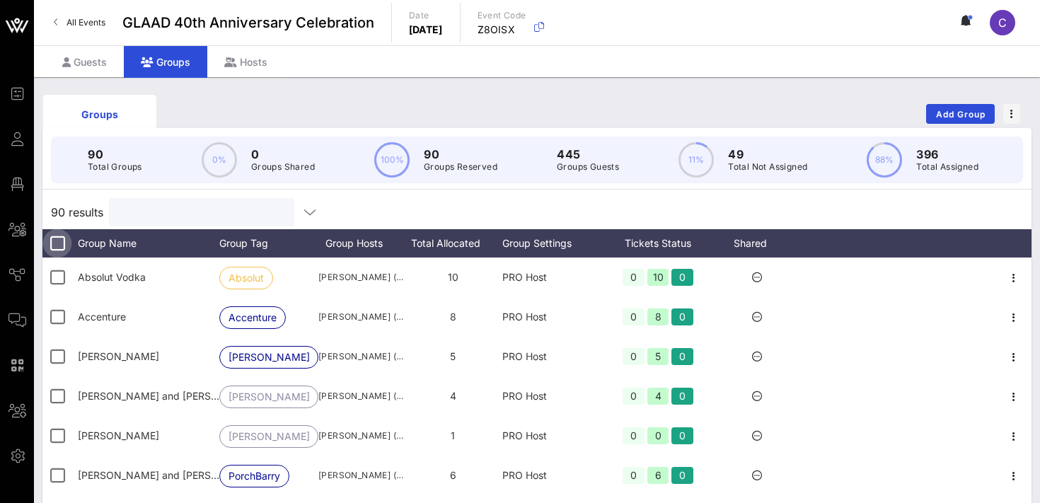
click at [58, 242] on div at bounding box center [57, 243] width 24 height 24
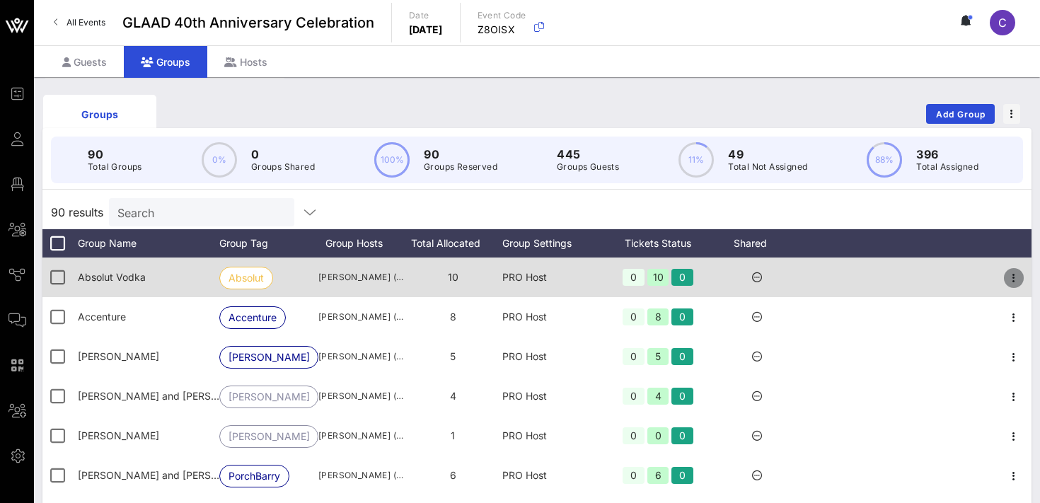
click at [1016, 279] on icon "button" at bounding box center [1014, 278] width 17 height 17
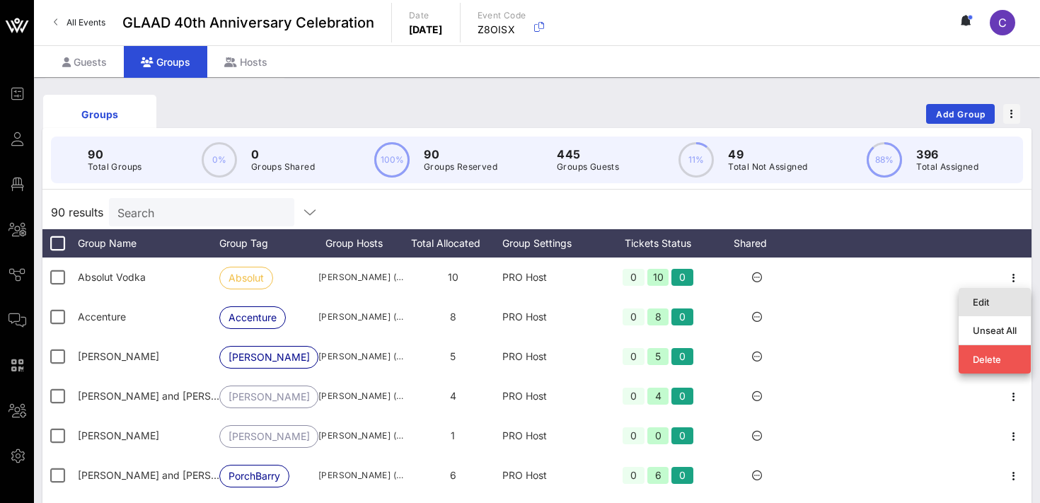
click at [988, 306] on div "Edit" at bounding box center [995, 302] width 44 height 11
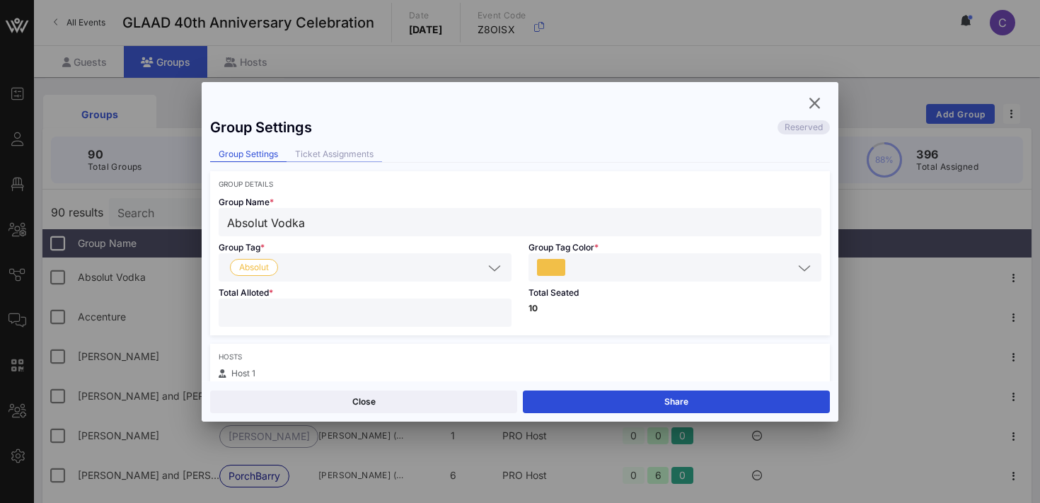
click at [321, 154] on div "Ticket Assignments" at bounding box center [335, 154] width 96 height 15
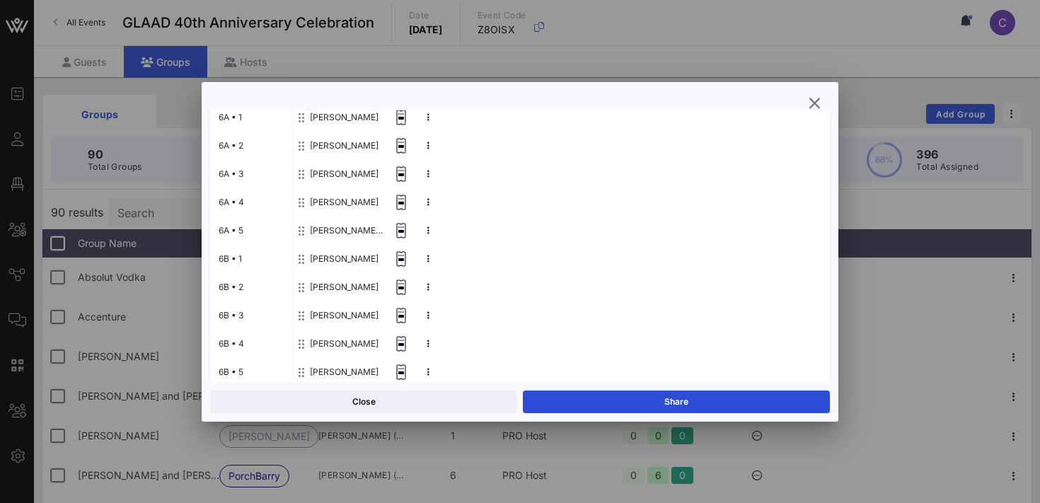
scroll to position [234, 0]
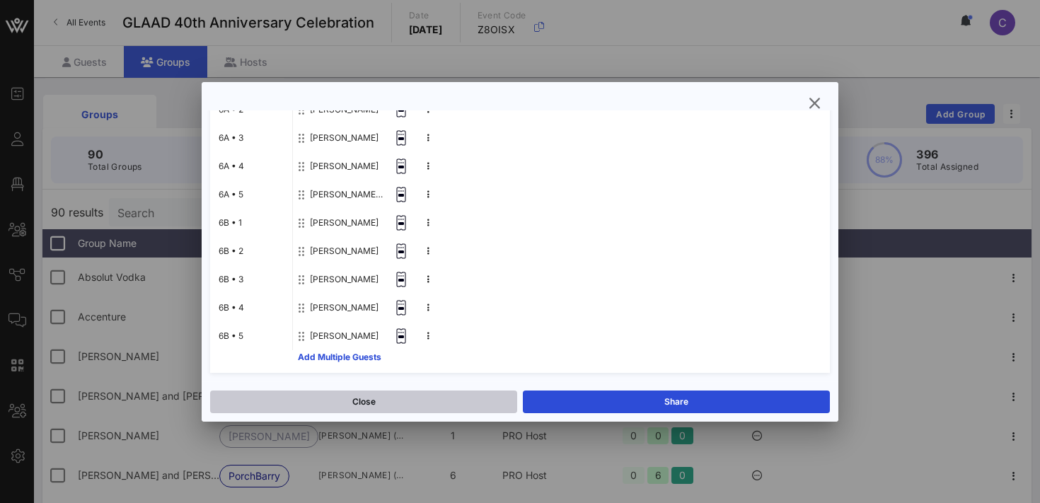
click at [365, 401] on button "Close" at bounding box center [363, 402] width 307 height 23
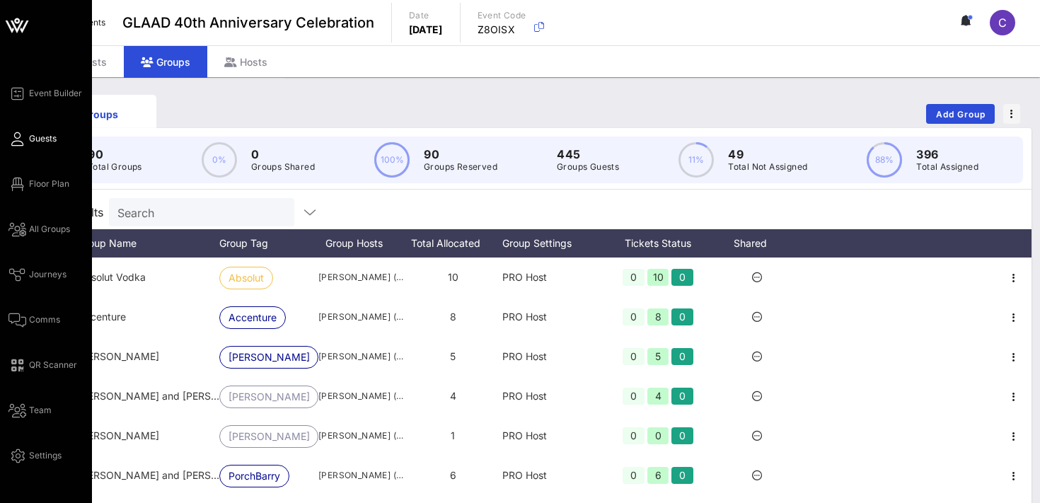
click at [23, 140] on icon at bounding box center [17, 139] width 18 height 2
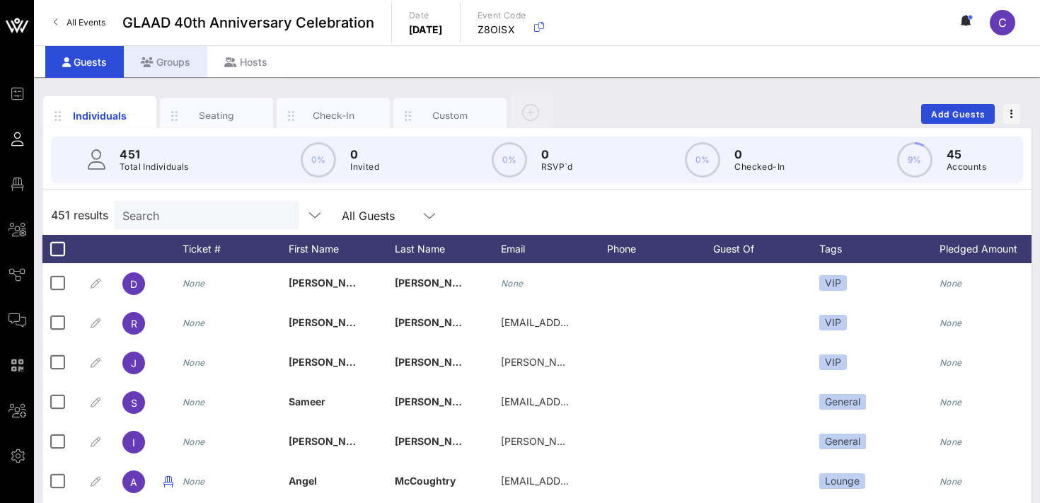
click at [166, 62] on div "Groups" at bounding box center [166, 62] width 84 height 32
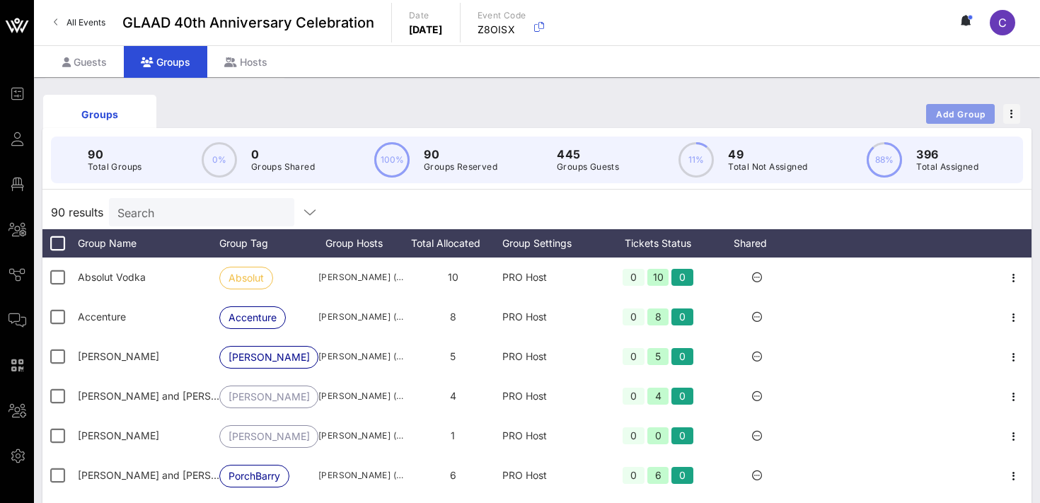
click at [966, 112] on span "Add Group" at bounding box center [961, 114] width 51 height 11
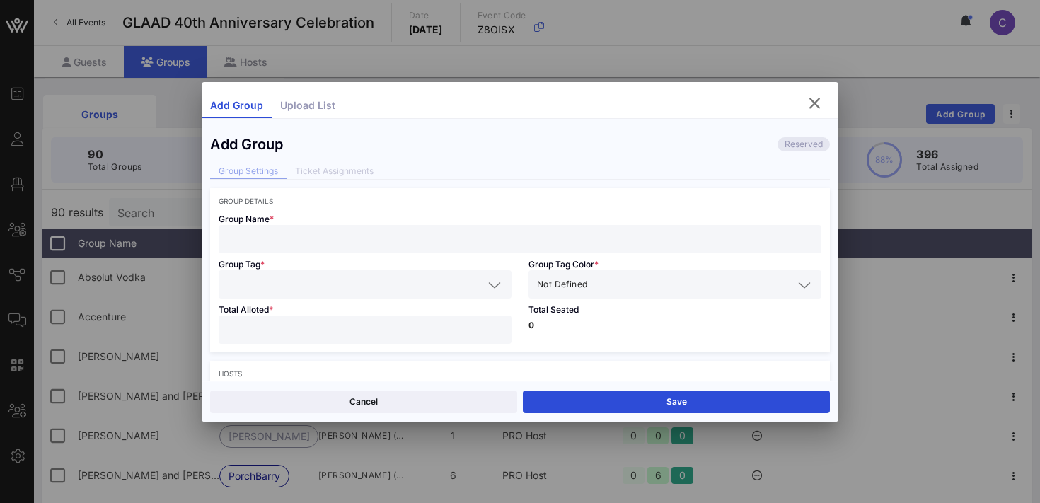
click at [330, 239] on input "text" at bounding box center [520, 239] width 586 height 18
type input "[PERSON_NAME]"
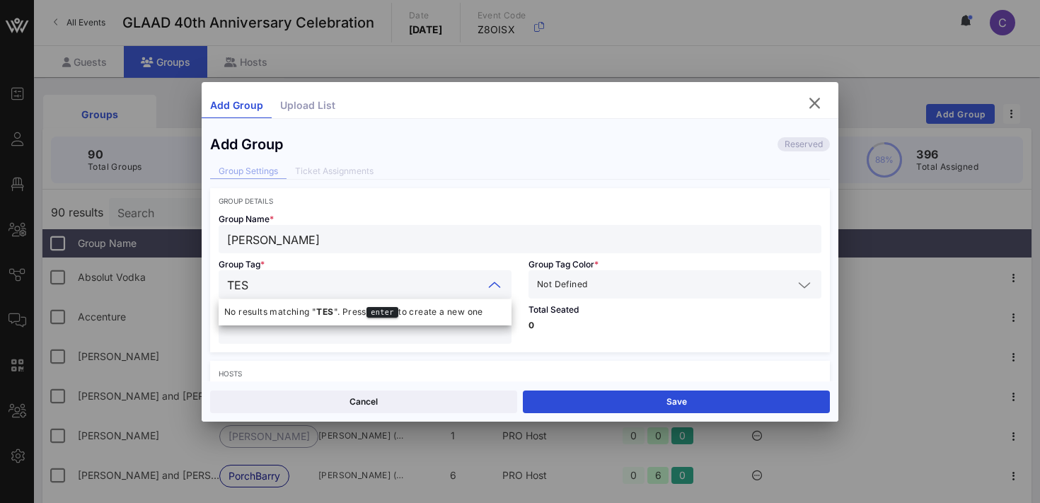
type input "TEST"
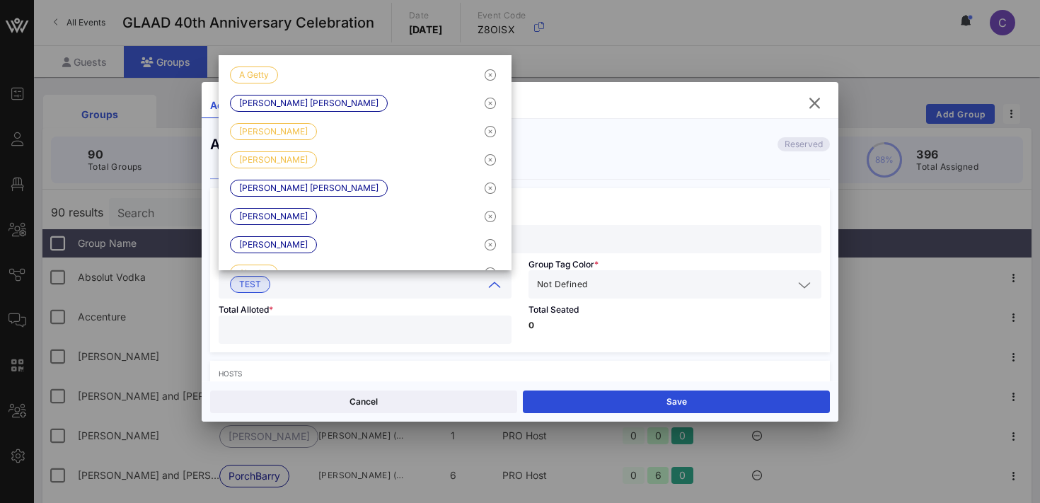
click at [607, 287] on input "text" at bounding box center [691, 284] width 203 height 18
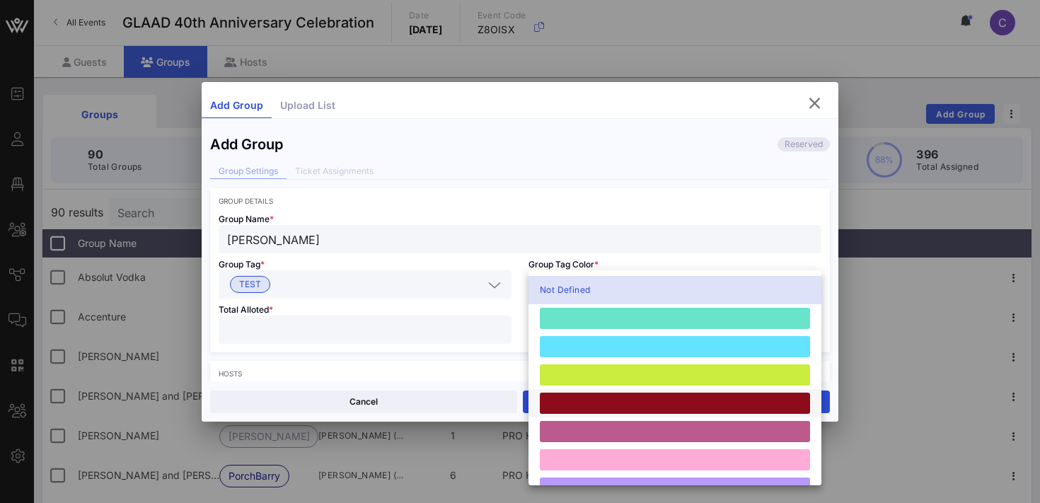
scroll to position [391, 0]
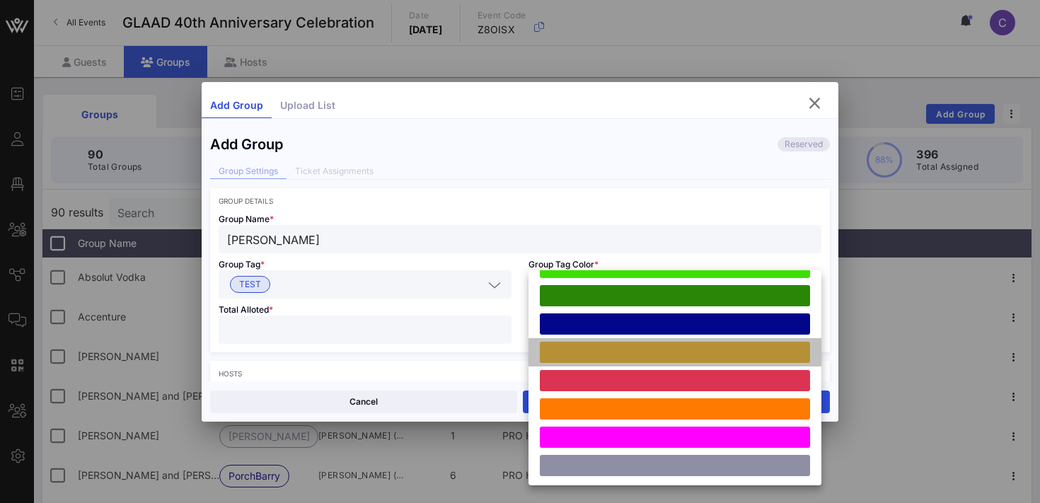
click at [593, 345] on div at bounding box center [675, 352] width 270 height 21
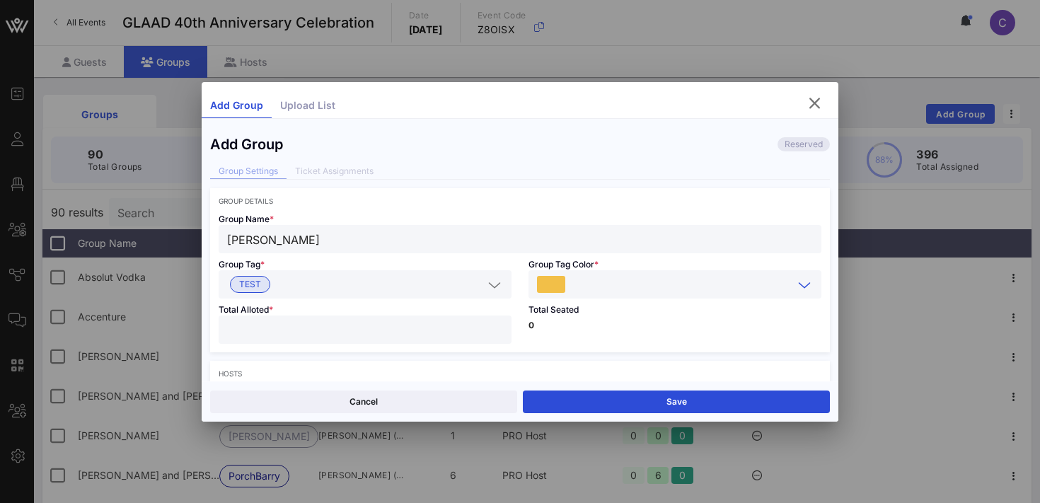
click at [372, 335] on input "number" at bounding box center [365, 330] width 276 height 18
type input "**"
click at [578, 330] on div "Total Seated 0" at bounding box center [675, 326] width 310 height 54
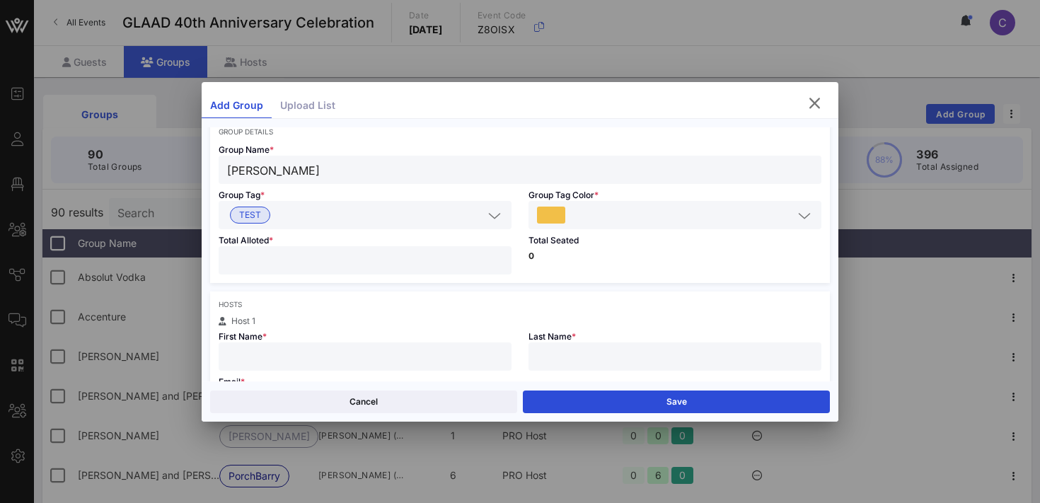
scroll to position [100, 0]
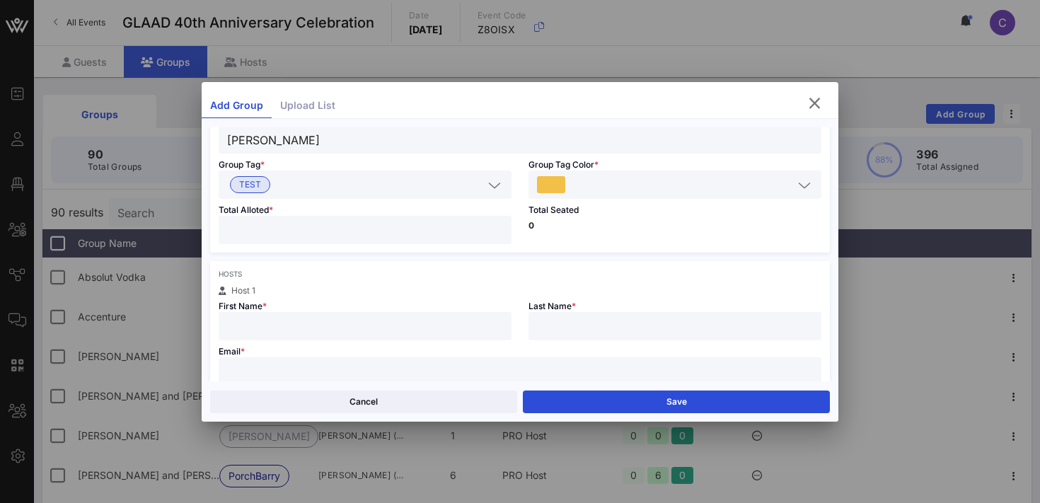
click at [393, 326] on input "text" at bounding box center [365, 326] width 276 height 18
type input "Crystal"
type input "[PERSON_NAME]"
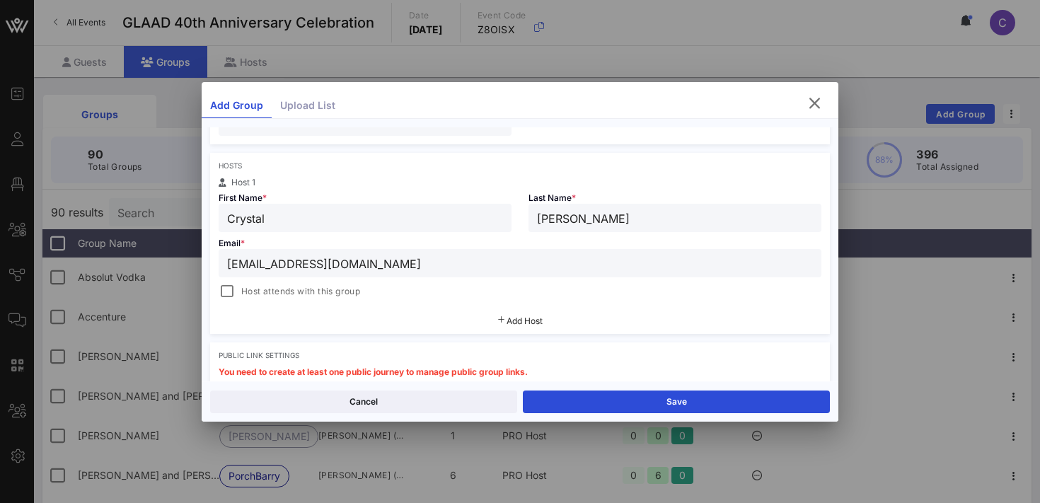
scroll to position [209, 0]
type input "[EMAIL_ADDRESS][DOMAIN_NAME]"
click at [331, 291] on span "Host attends with this group" at bounding box center [300, 290] width 119 height 14
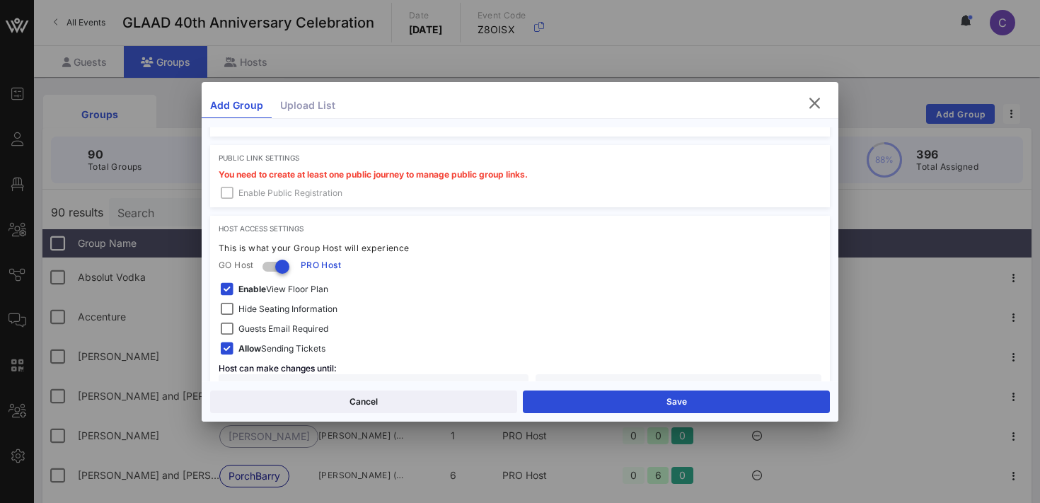
scroll to position [409, 0]
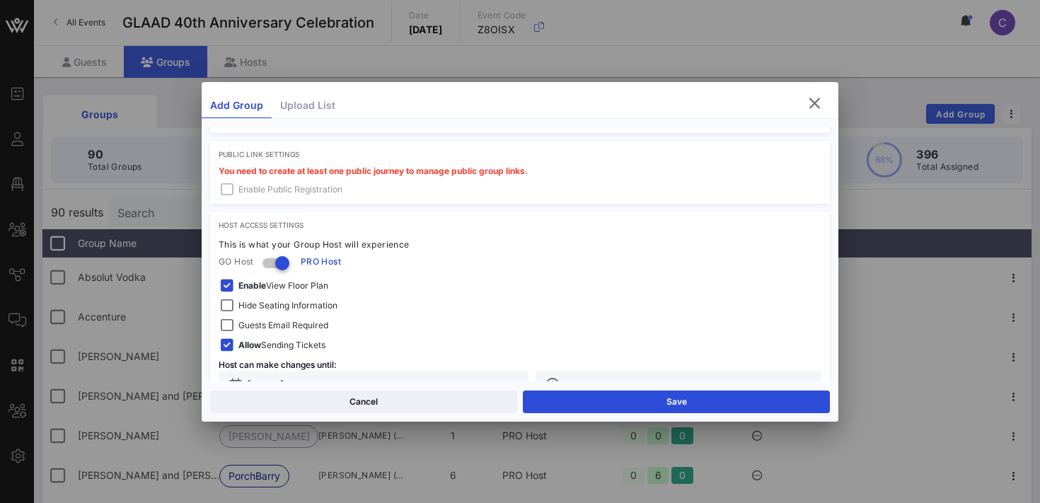
click at [278, 300] on span "Hide Seating Information" at bounding box center [288, 306] width 99 height 14
click at [270, 322] on span "Guests Email Required" at bounding box center [284, 325] width 90 height 14
click at [270, 286] on span "Enable View Floor Plan" at bounding box center [284, 286] width 90 height 14
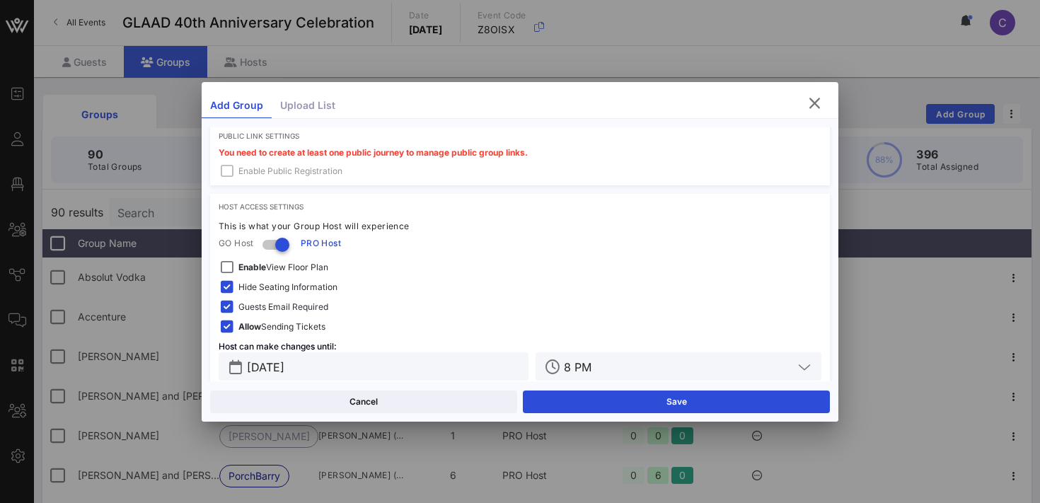
scroll to position [449, 0]
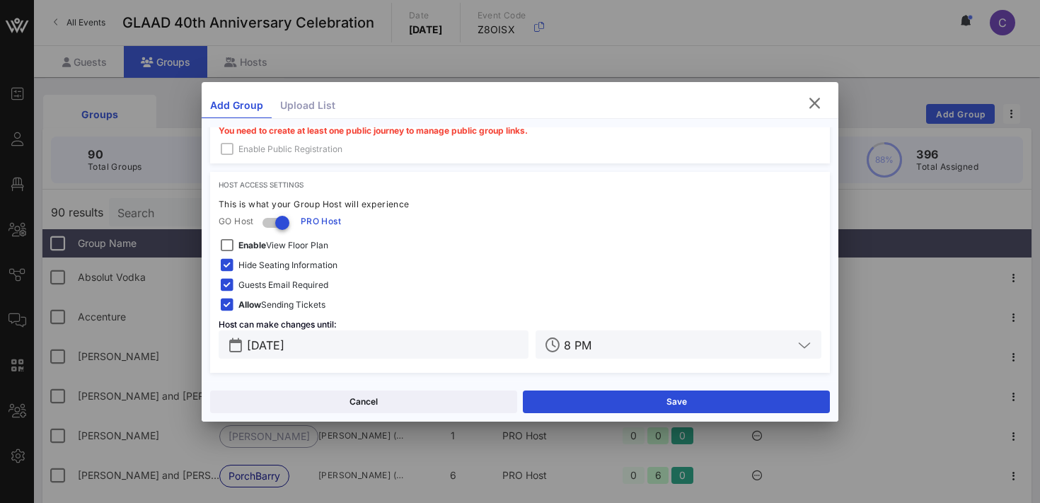
click at [355, 348] on input "[DATE]" at bounding box center [383, 344] width 273 height 18
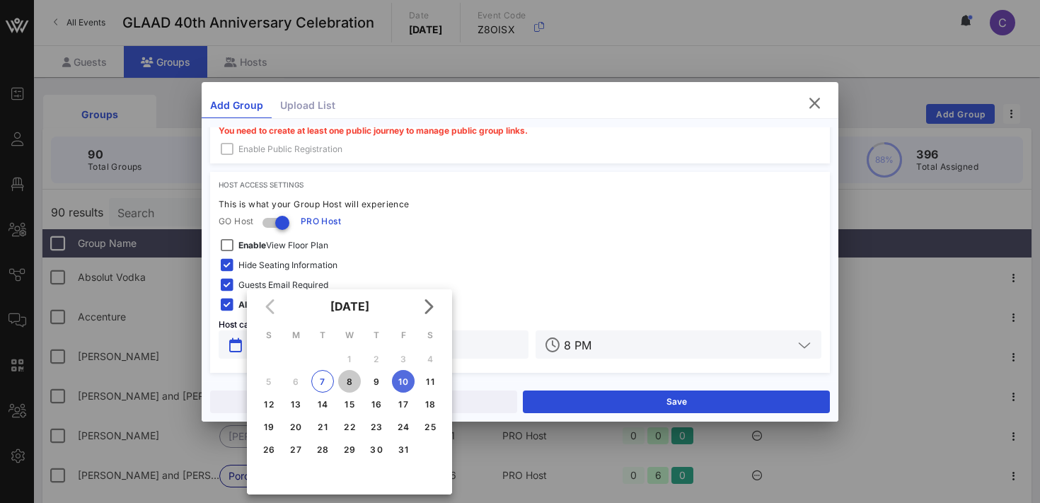
click at [347, 385] on div "8" at bounding box center [349, 382] width 23 height 11
type input "[DATE]"
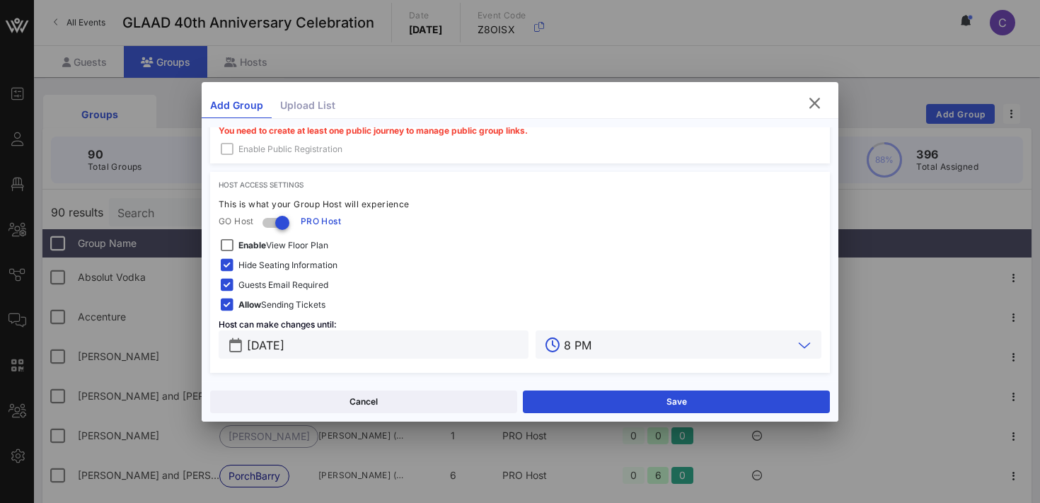
click at [605, 345] on input "8 PM" at bounding box center [678, 344] width 229 height 18
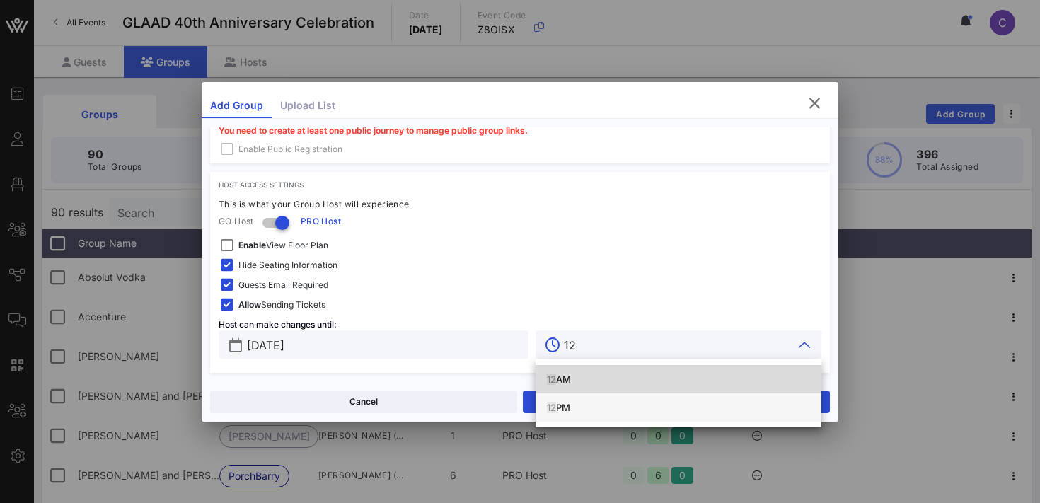
click at [565, 409] on div "12 PM" at bounding box center [678, 407] width 263 height 11
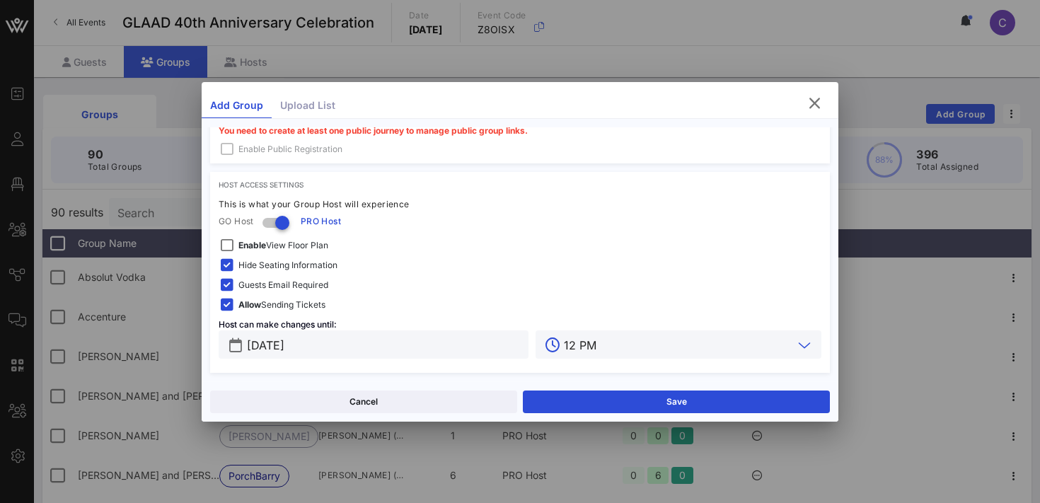
type input "12 PM"
click at [268, 284] on span "Guests Email Required" at bounding box center [284, 285] width 90 height 14
click at [585, 396] on button "Save" at bounding box center [676, 402] width 307 height 23
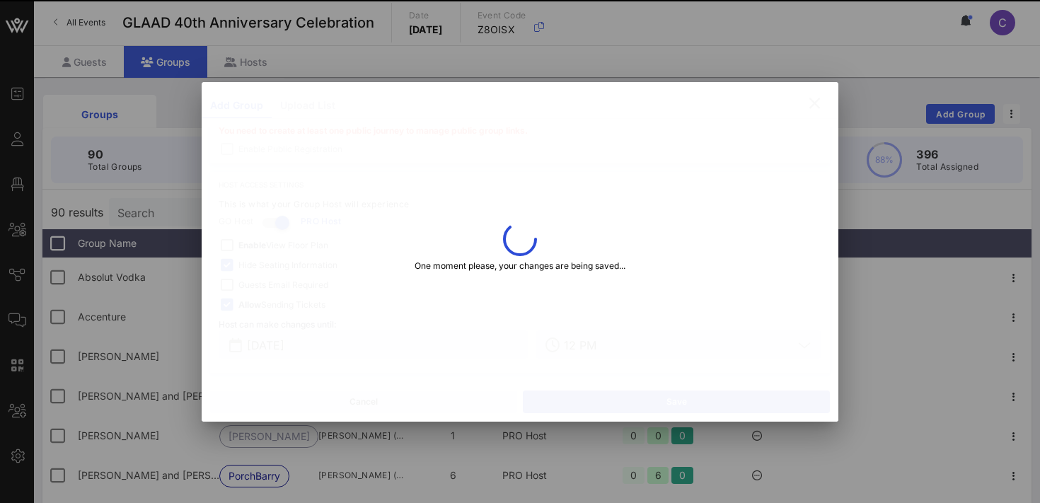
type input "Crystal"
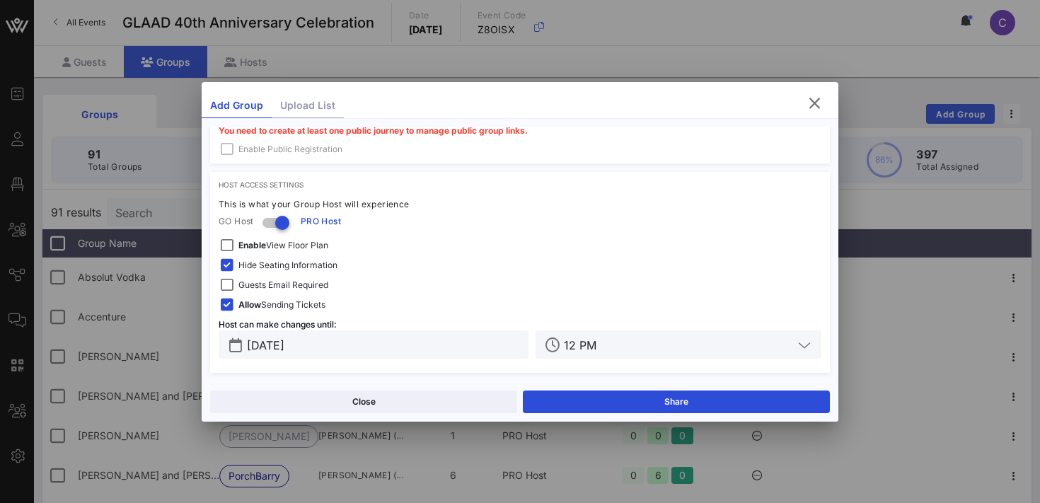
click at [289, 104] on div "Upload List" at bounding box center [308, 105] width 72 height 25
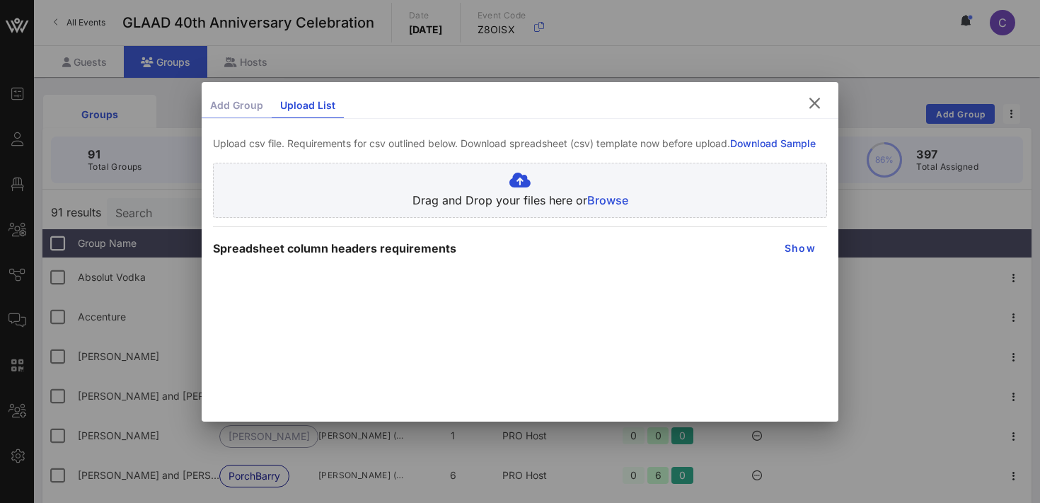
click at [242, 106] on div "Add Group" at bounding box center [237, 105] width 70 height 25
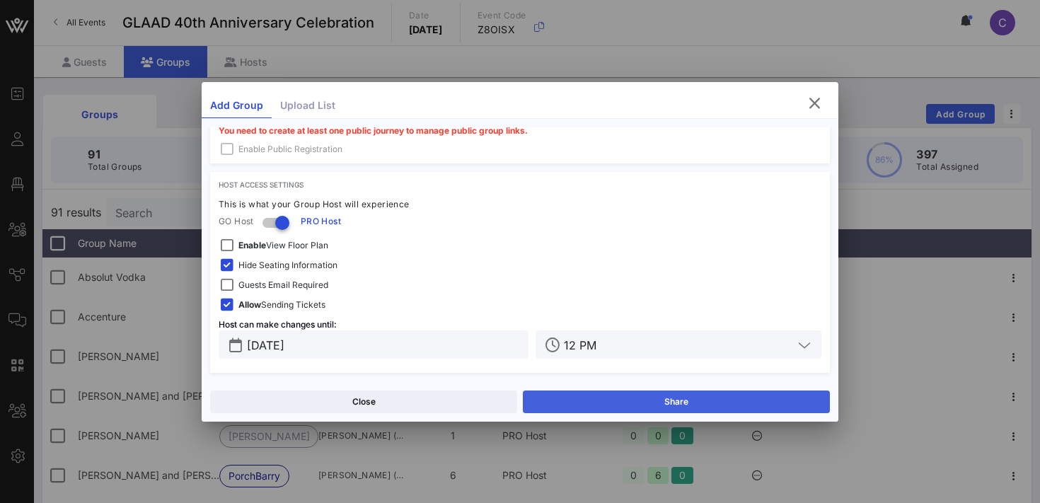
click at [628, 398] on button "Share" at bounding box center [676, 402] width 307 height 23
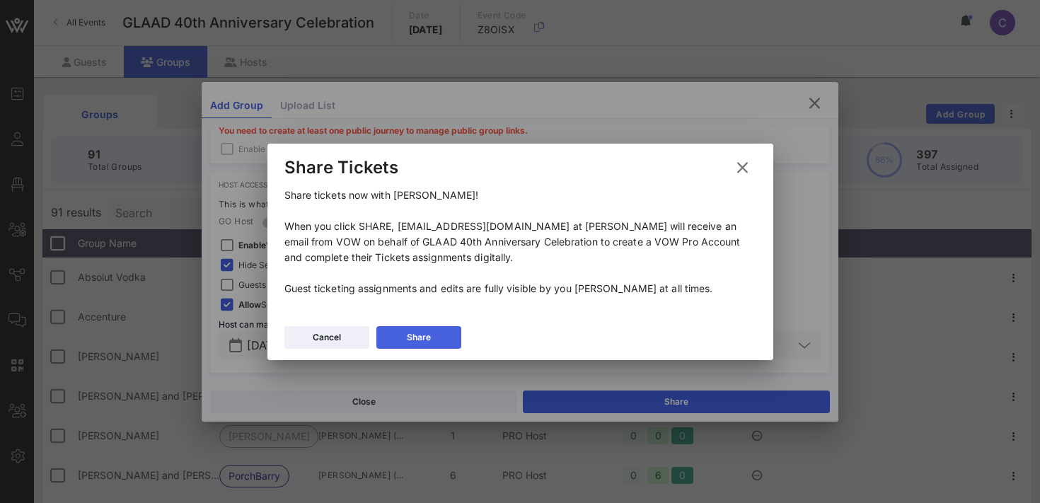
click at [424, 335] on div "Share" at bounding box center [419, 338] width 24 height 14
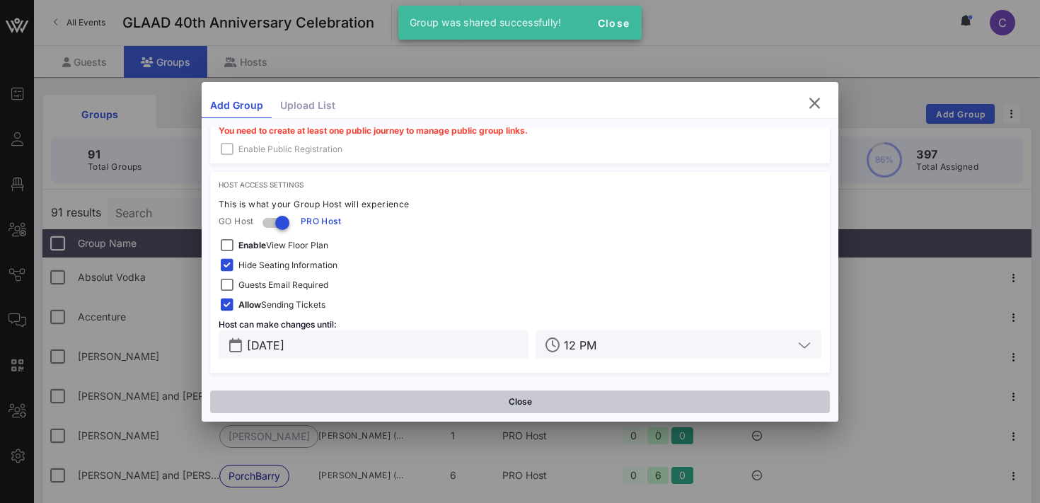
click at [463, 404] on button "Close" at bounding box center [520, 402] width 620 height 23
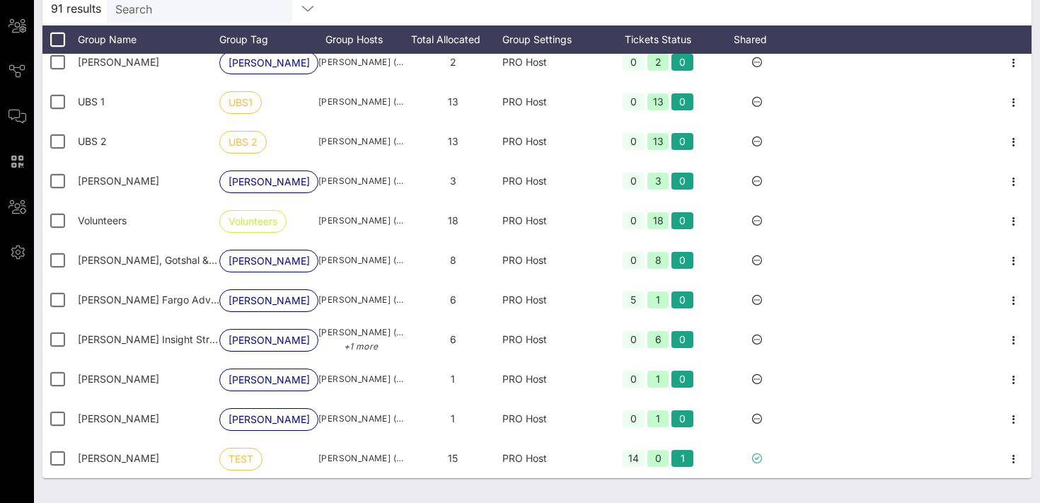
scroll to position [239, 0]
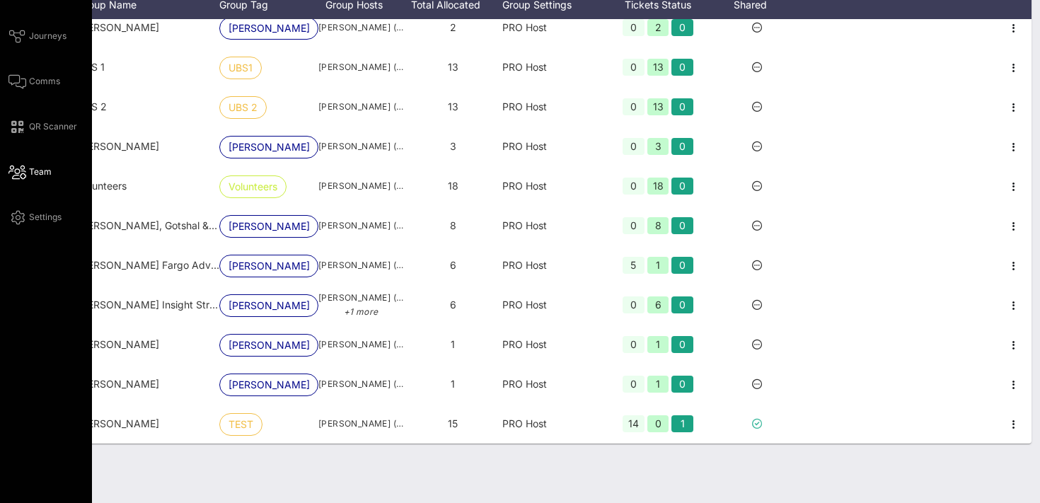
click at [38, 174] on span "Team" at bounding box center [40, 172] width 23 height 13
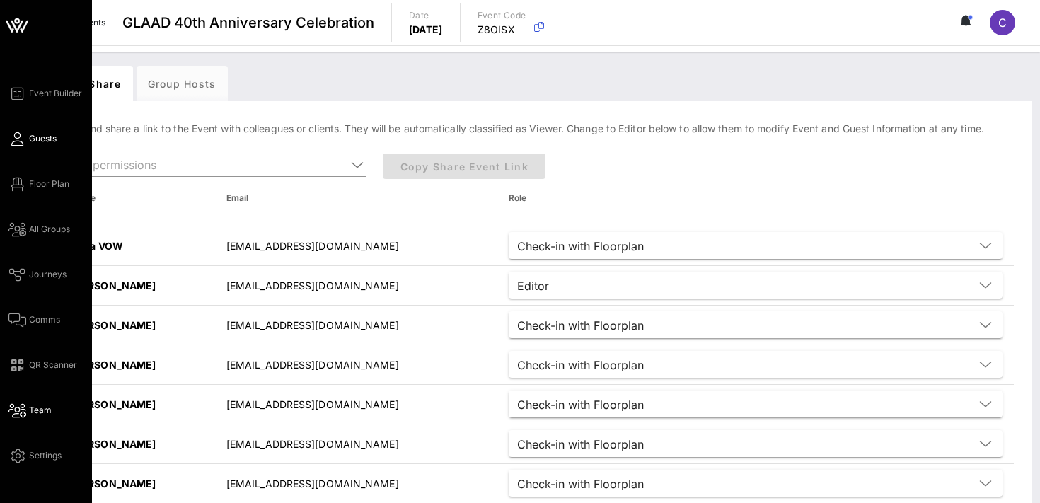
click at [37, 140] on span "Guests" at bounding box center [43, 138] width 28 height 13
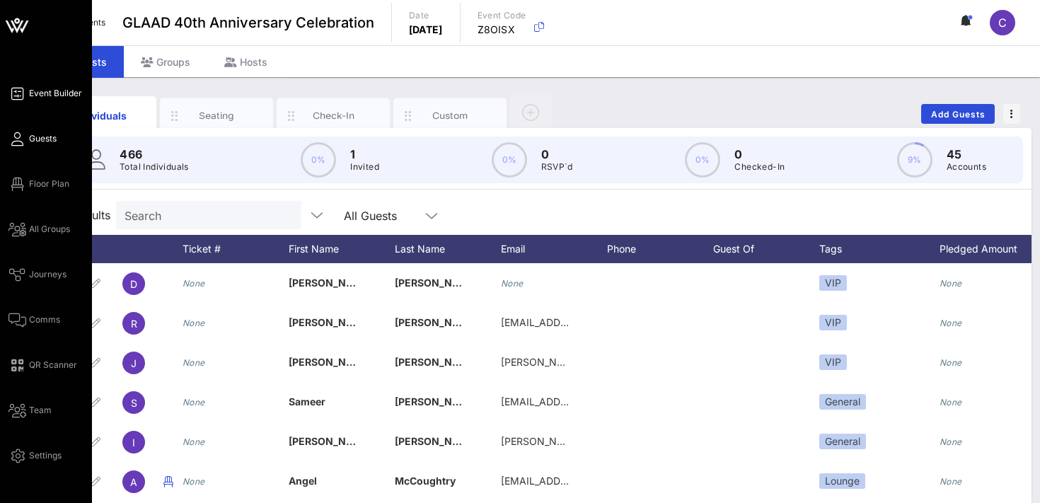
click at [47, 94] on span "Event Builder" at bounding box center [55, 93] width 53 height 13
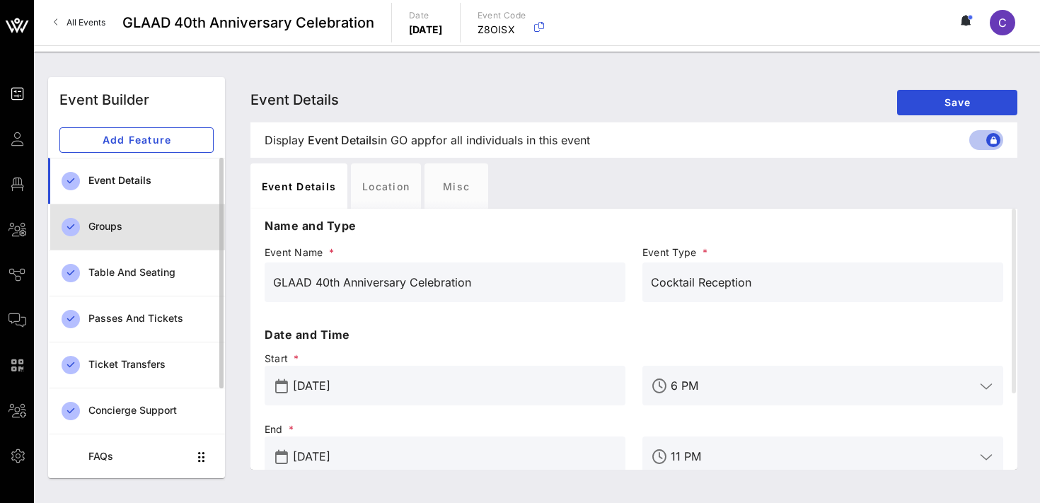
click at [152, 225] on div "Groups" at bounding box center [150, 227] width 125 height 12
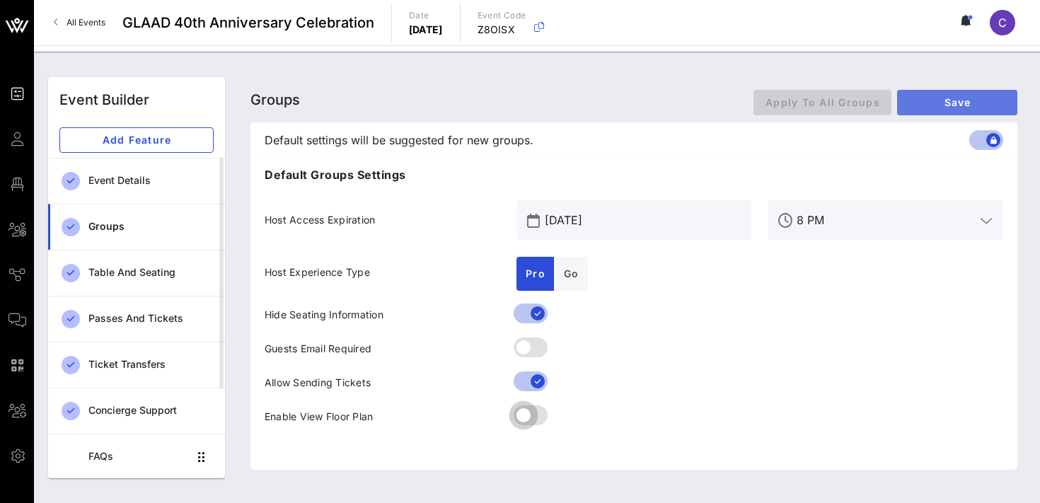
click at [947, 100] on span "Save" at bounding box center [958, 102] width 98 height 12
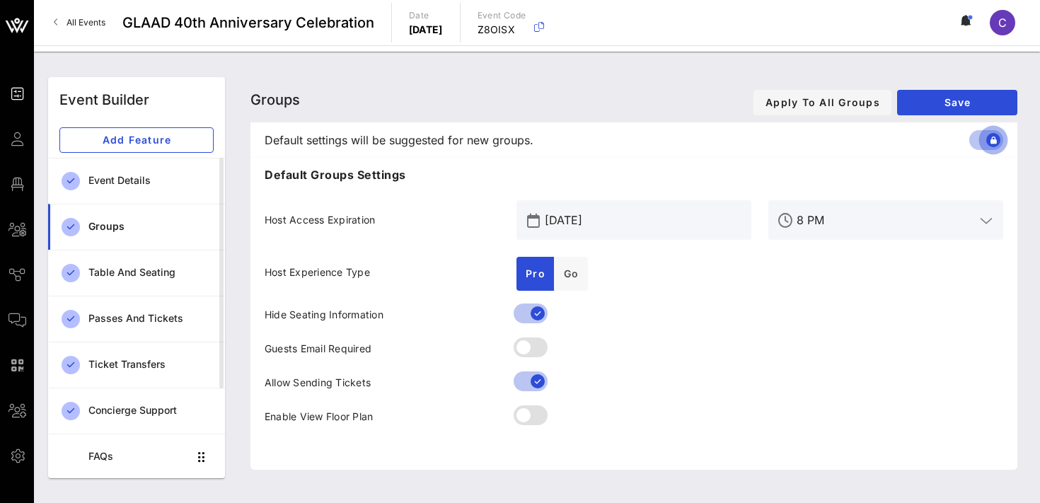
click at [982, 140] on div at bounding box center [994, 140] width 24 height 24
click at [997, 139] on div at bounding box center [994, 140] width 24 height 24
click at [843, 101] on span "Apply To All Groups" at bounding box center [822, 102] width 115 height 12
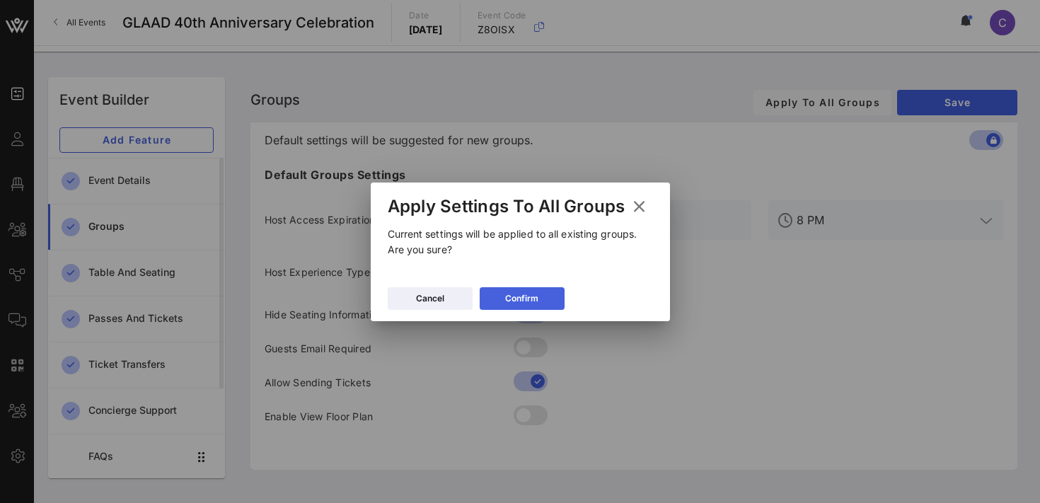
click at [517, 297] on icon at bounding box center [522, 298] width 10 height 8
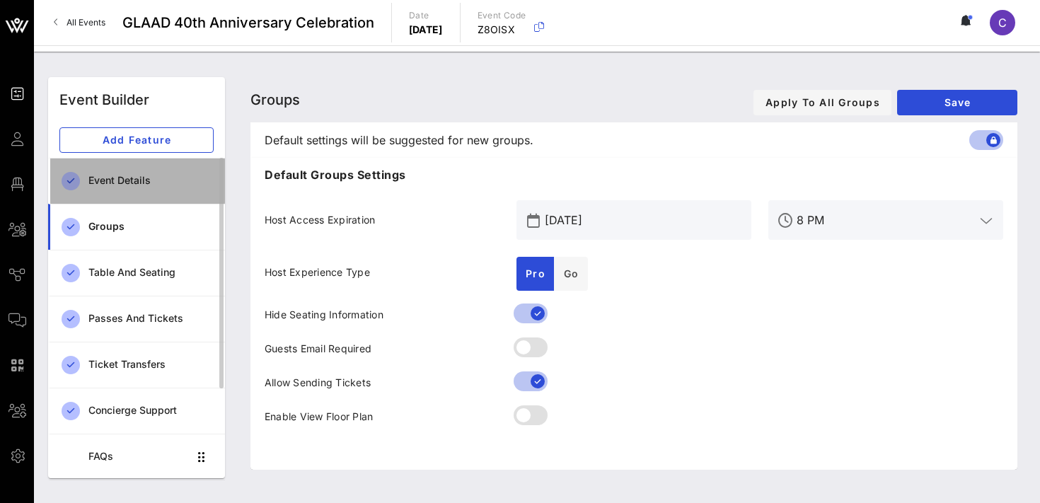
click at [139, 183] on div "Event Details" at bounding box center [150, 181] width 125 height 12
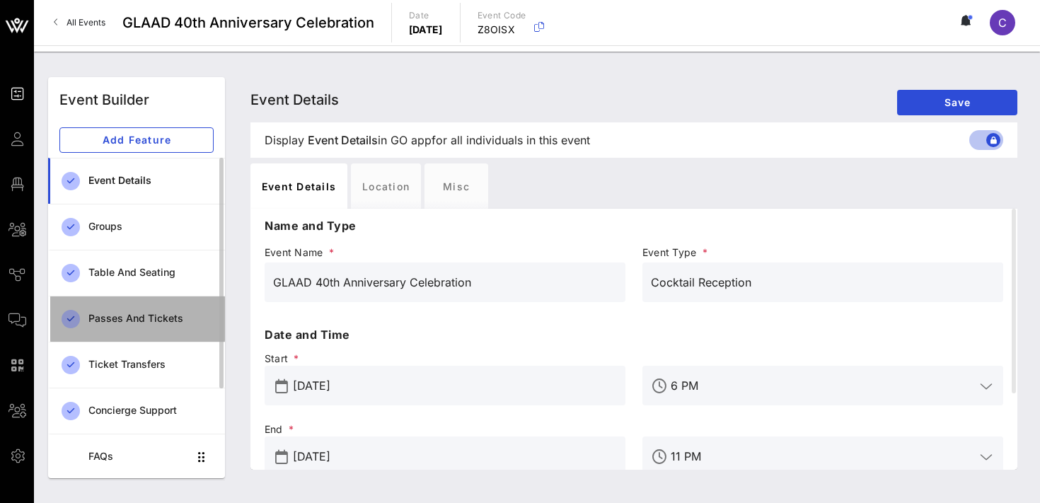
click at [142, 320] on div "Passes and Tickets" at bounding box center [150, 319] width 125 height 12
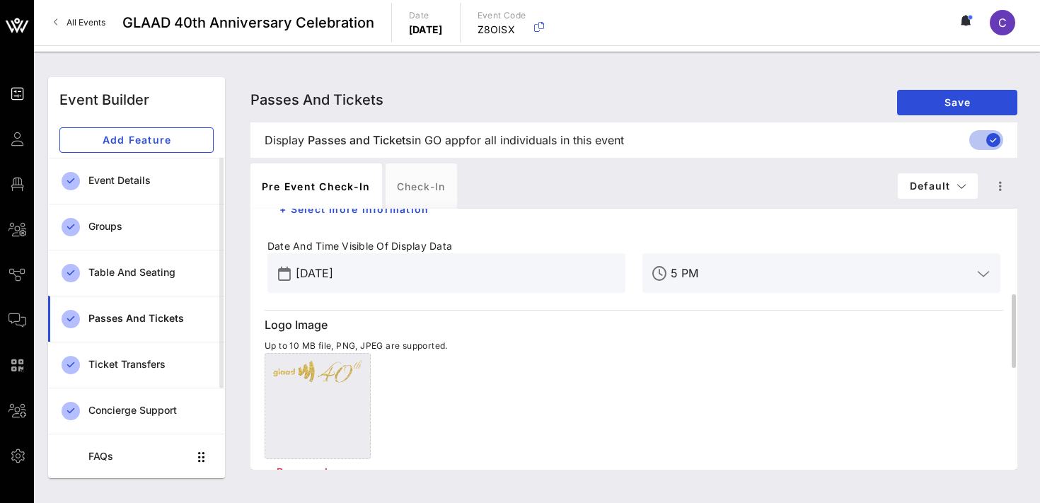
scroll to position [310, 0]
click at [452, 268] on input "[DATE]" at bounding box center [456, 269] width 321 height 23
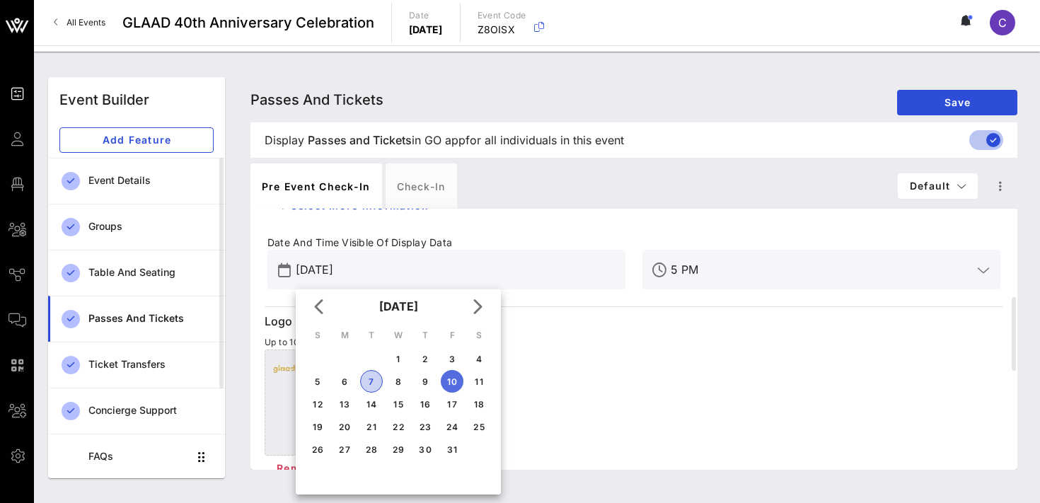
click at [373, 382] on div "7" at bounding box center [371, 382] width 21 height 11
type input "[DATE]"
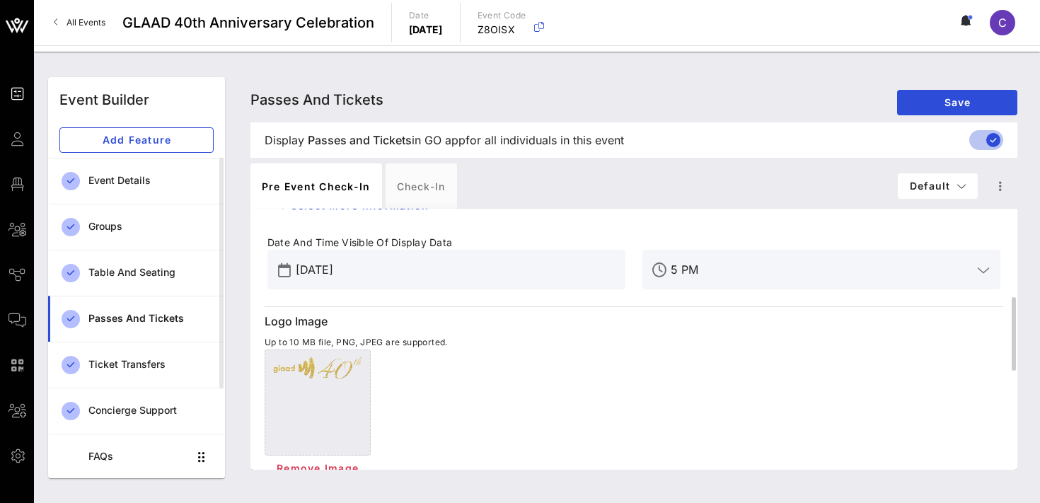
click at [489, 379] on div "Remove Image" at bounding box center [634, 416] width 739 height 132
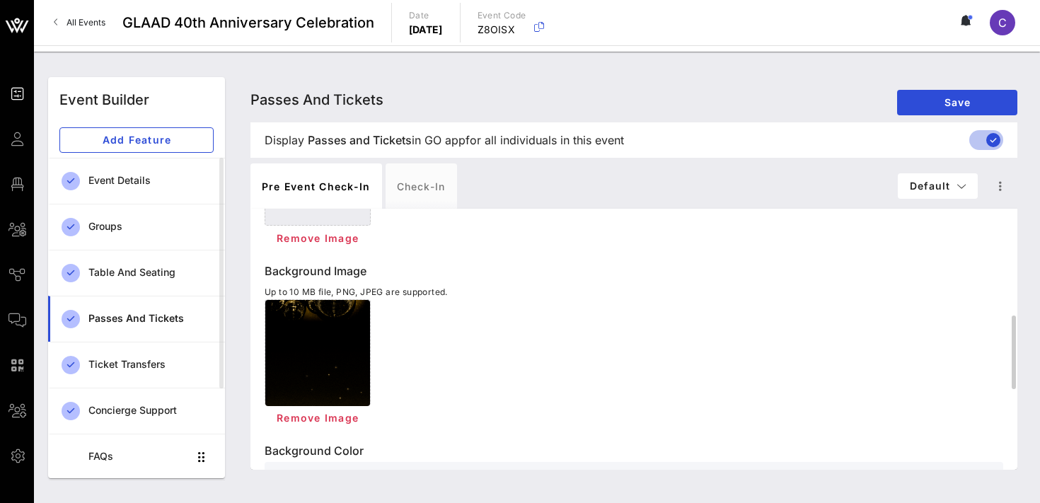
scroll to position [657, 0]
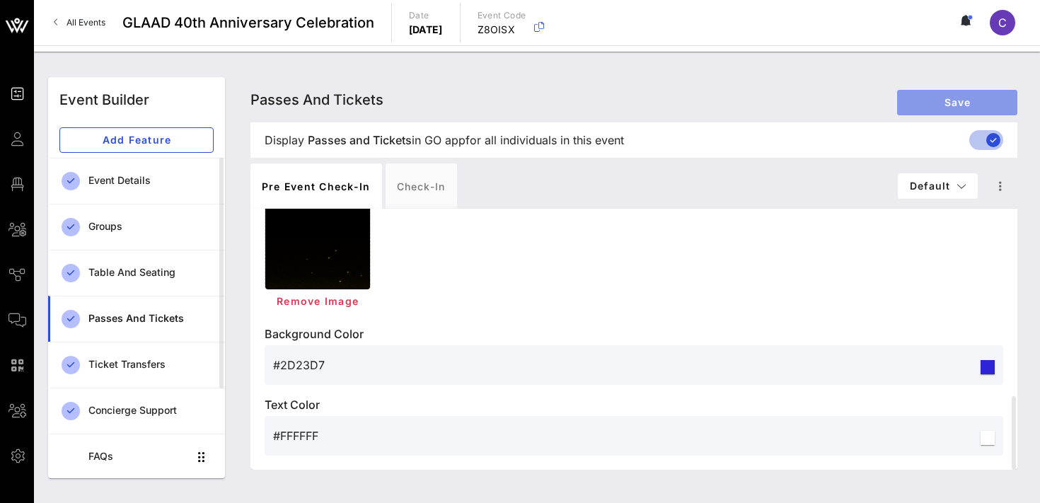
click at [957, 108] on span "Save" at bounding box center [958, 102] width 98 height 12
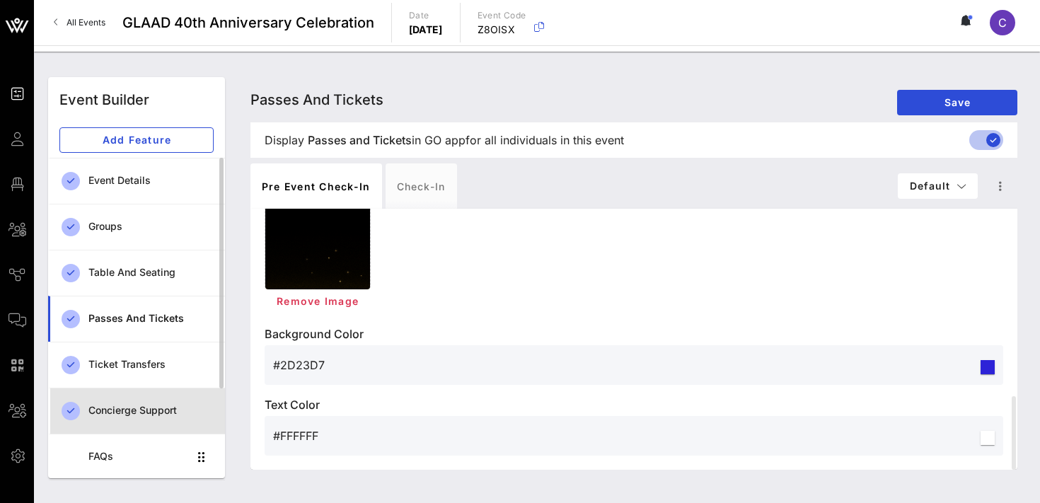
click at [130, 402] on div "Concierge Support" at bounding box center [150, 410] width 125 height 29
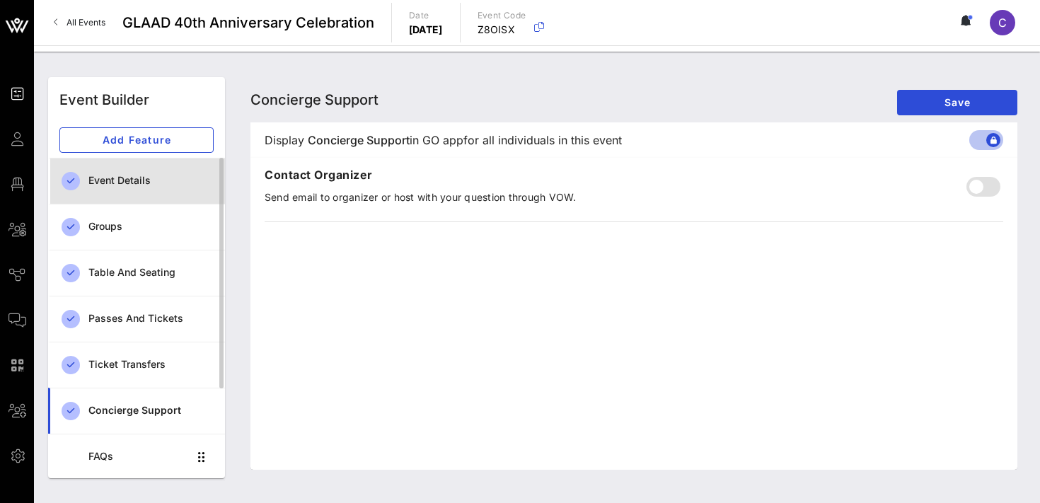
click at [114, 181] on div "Event Details" at bounding box center [150, 181] width 125 height 12
